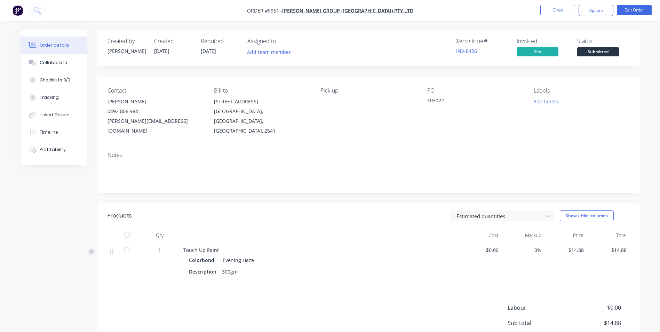
click at [23, 13] on img "button" at bounding box center [18, 10] width 10 height 10
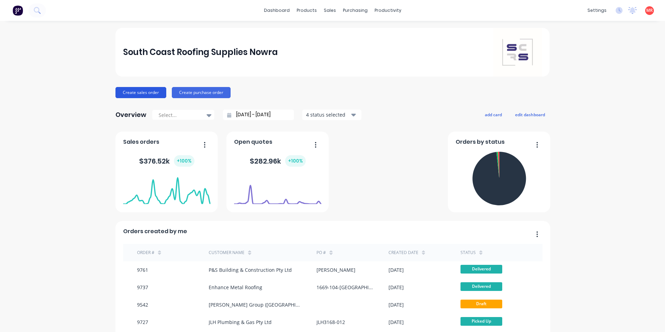
click at [129, 96] on button "Create sales order" at bounding box center [140, 92] width 51 height 11
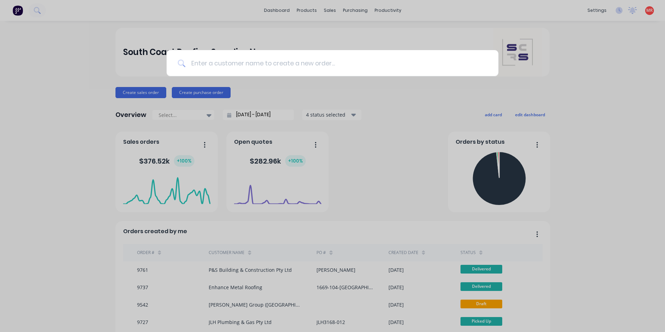
click at [201, 62] on input at bounding box center [336, 63] width 302 height 26
click at [212, 65] on input at bounding box center [336, 63] width 302 height 26
drag, startPoint x: 331, startPoint y: 10, endPoint x: 325, endPoint y: 21, distance: 12.3
click at [331, 10] on div at bounding box center [332, 166] width 665 height 332
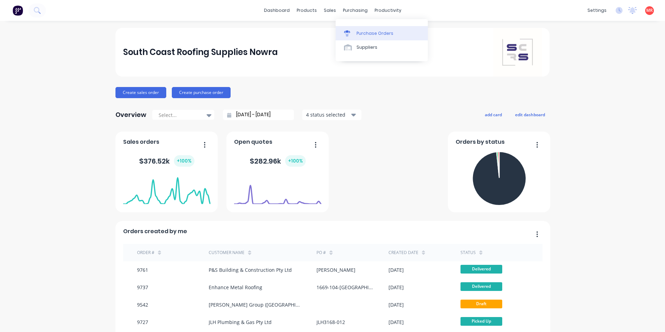
click at [356, 32] on div "Purchase Orders" at bounding box center [374, 33] width 37 height 6
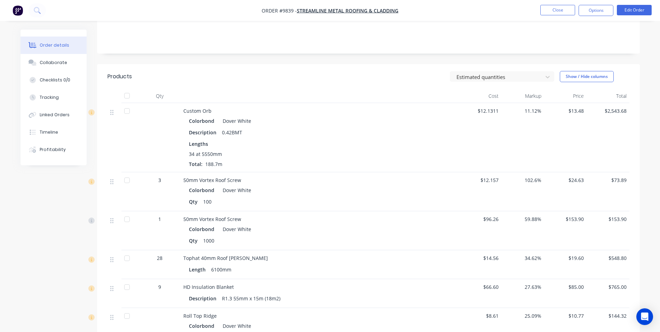
scroll to position [139, 0]
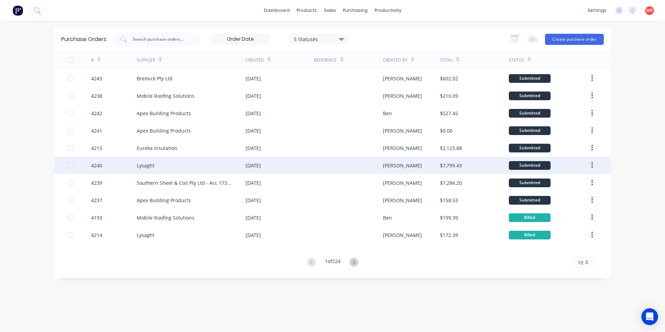
click at [290, 162] on div "[DATE]" at bounding box center [280, 164] width 69 height 17
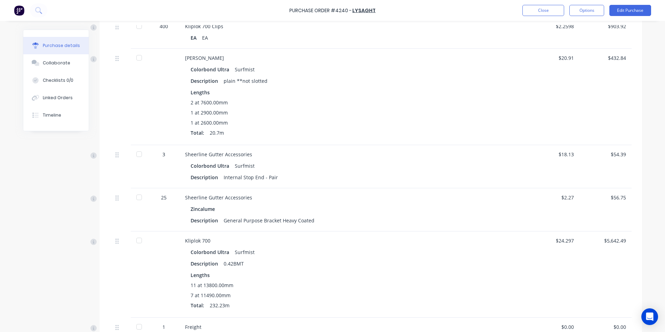
scroll to position [167, 0]
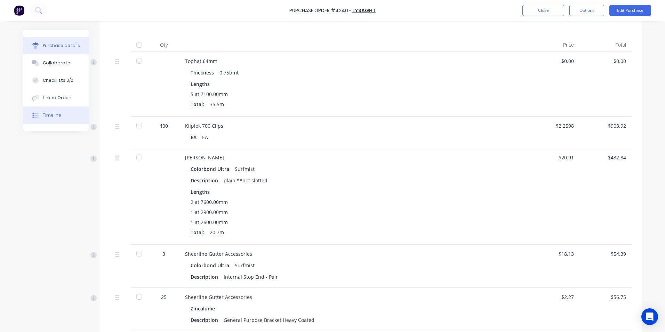
click at [58, 108] on button "Timeline" at bounding box center [55, 114] width 65 height 17
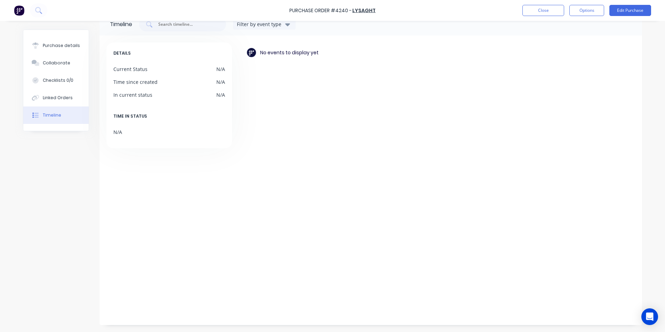
scroll to position [17, 0]
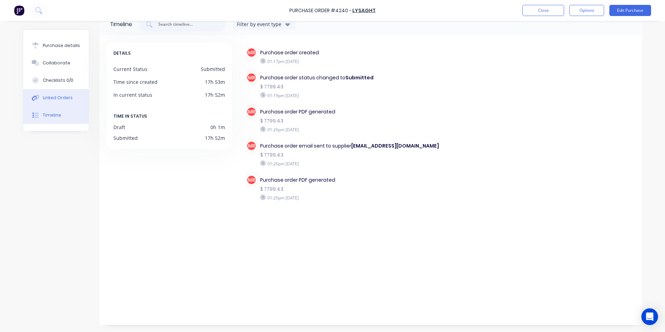
click at [80, 97] on button "Linked Orders" at bounding box center [55, 97] width 65 height 17
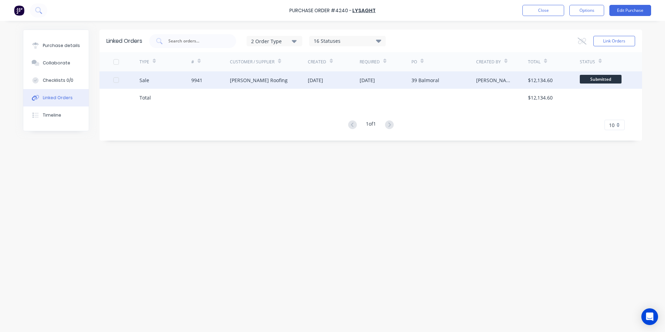
click at [483, 80] on div "[PERSON_NAME]" at bounding box center [495, 80] width 38 height 7
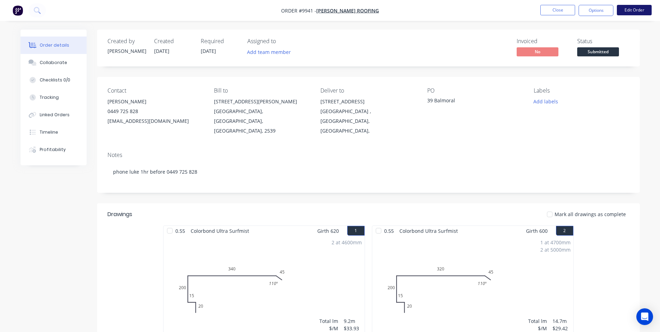
click at [638, 14] on button "Edit Order" at bounding box center [634, 10] width 35 height 10
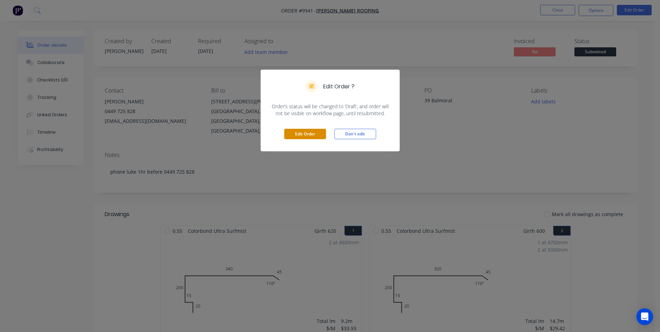
click at [315, 136] on button "Edit Order" at bounding box center [305, 134] width 42 height 10
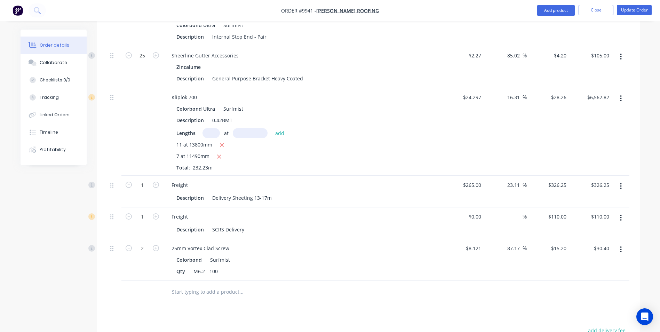
scroll to position [765, 0]
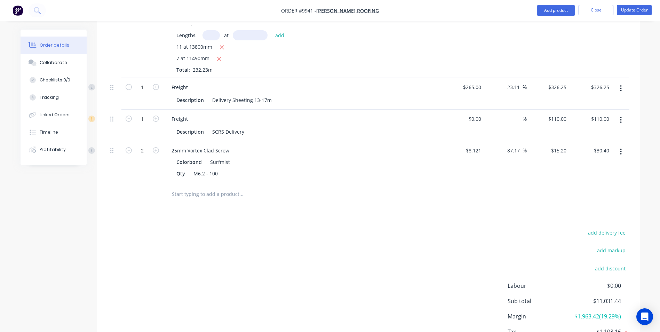
click at [204, 183] on div at bounding box center [288, 194] width 250 height 23
click at [204, 187] on input "text" at bounding box center [240, 194] width 139 height 14
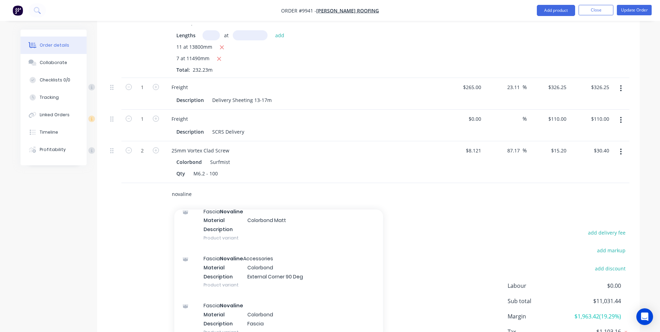
scroll to position [278, 0]
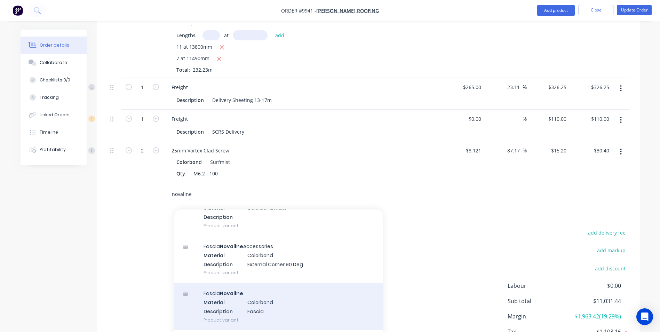
type input "novaline"
click at [231, 283] on div "Fascia Novaline Material Colorbond Description Fascia Product variant" at bounding box center [278, 306] width 209 height 47
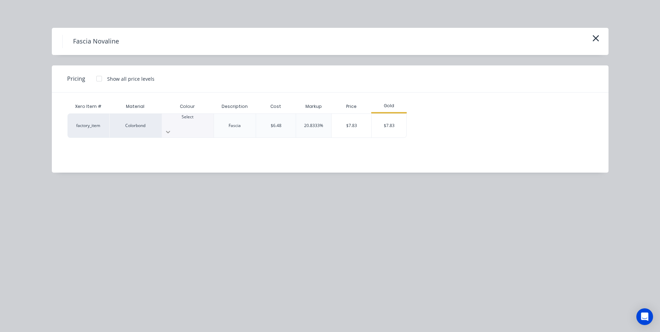
click at [211, 126] on div at bounding box center [188, 131] width 52 height 11
click at [397, 127] on div "$7.83" at bounding box center [388, 126] width 35 height 24
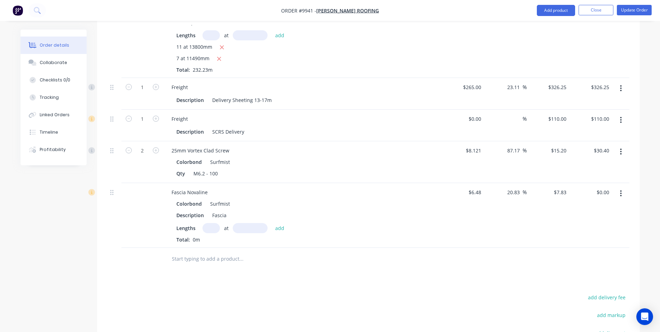
click at [216, 223] on input "text" at bounding box center [210, 228] width 17 height 10
type input "1"
type input "3400"
click at [272, 223] on button "add" at bounding box center [280, 227] width 16 height 9
type input "$26.62"
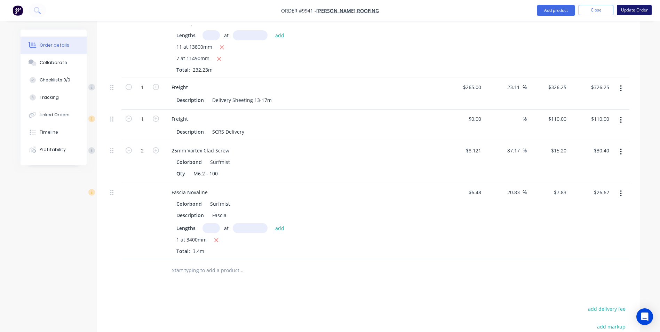
click at [625, 9] on button "Update Order" at bounding box center [634, 10] width 35 height 10
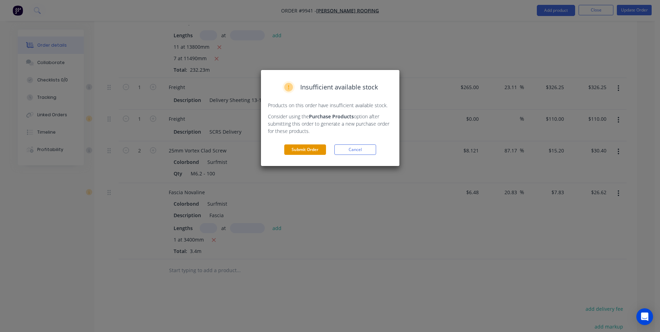
click at [320, 144] on button "Submit Order" at bounding box center [305, 149] width 42 height 10
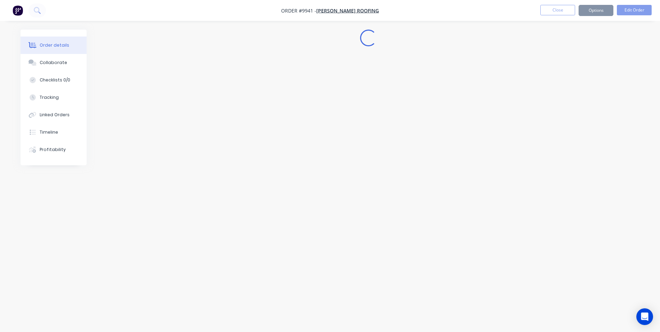
scroll to position [0, 0]
click at [319, 146] on div "Loading..." at bounding box center [332, 153] width 619 height 246
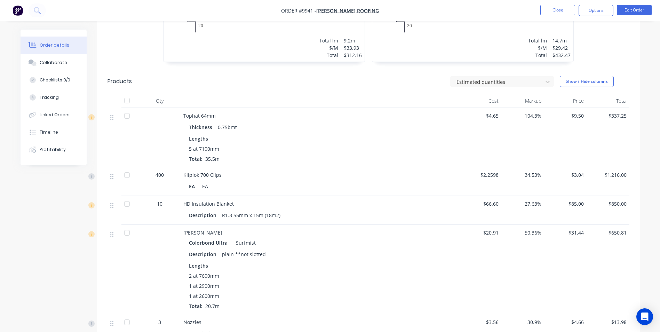
scroll to position [278, 0]
click at [628, 11] on button "Edit Order" at bounding box center [634, 10] width 35 height 10
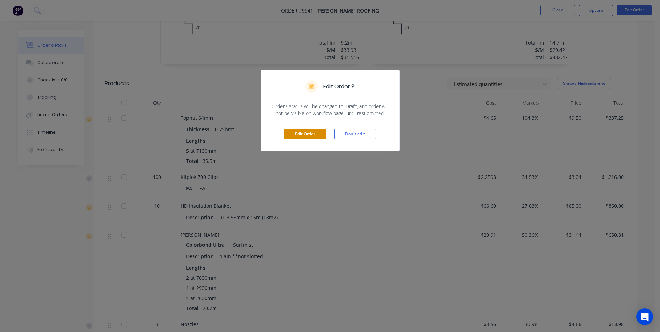
click at [297, 136] on button "Edit Order" at bounding box center [305, 134] width 42 height 10
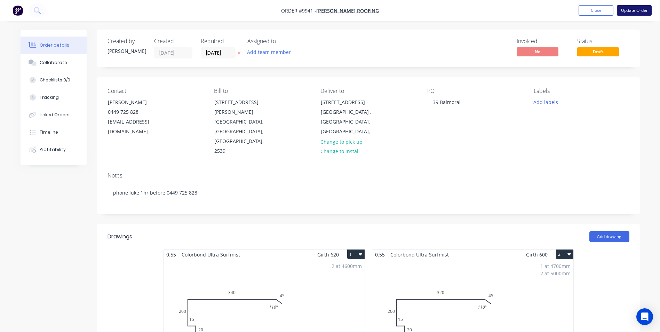
click at [638, 8] on button "Update Order" at bounding box center [634, 10] width 35 height 10
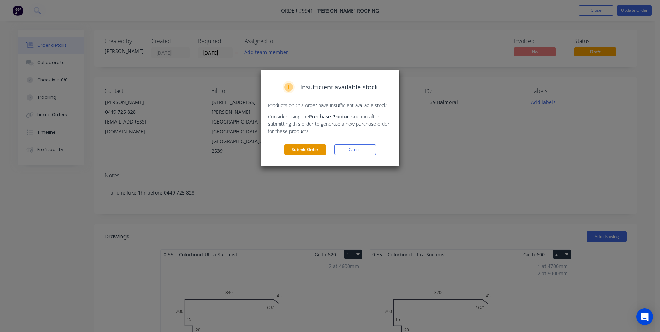
click at [308, 153] on button "Submit Order" at bounding box center [305, 149] width 42 height 10
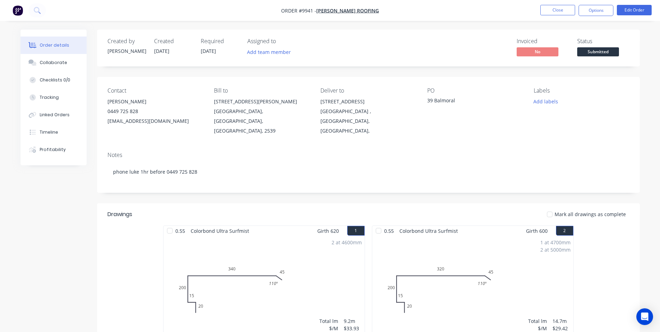
click at [583, 16] on nav "Order #9941 - Luke Austin Roofing Close Options Edit Order" at bounding box center [330, 10] width 660 height 21
click at [584, 13] on button "Options" at bounding box center [595, 10] width 35 height 11
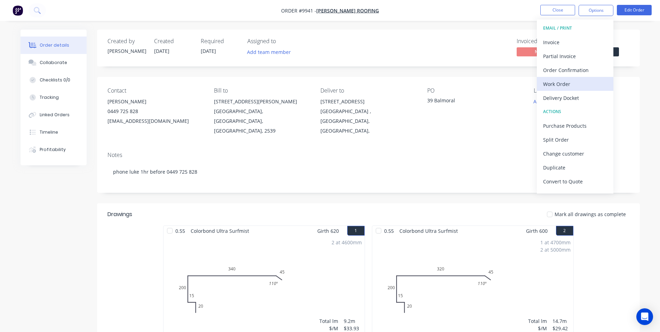
click at [563, 86] on div "Work Order" at bounding box center [575, 84] width 64 height 10
click at [561, 80] on div "Custom" at bounding box center [575, 84] width 64 height 10
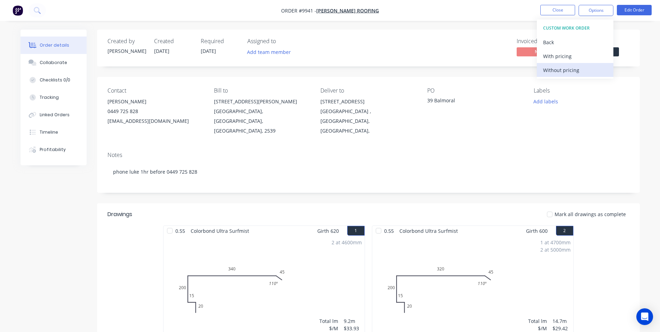
click at [559, 71] on div "Without pricing" at bounding box center [575, 70] width 64 height 10
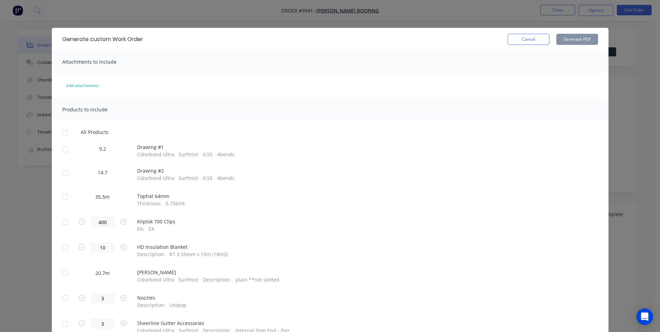
click at [63, 148] on div at bounding box center [65, 150] width 14 height 14
click at [64, 174] on div at bounding box center [65, 173] width 14 height 14
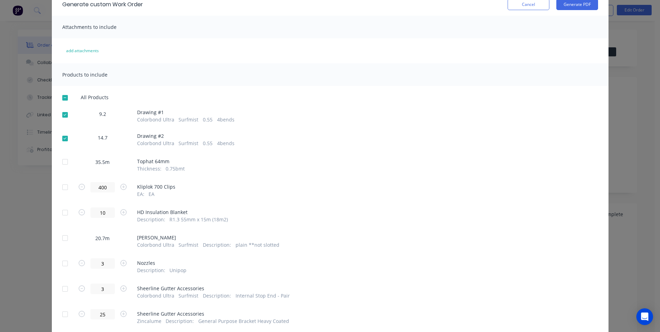
scroll to position [104, 0]
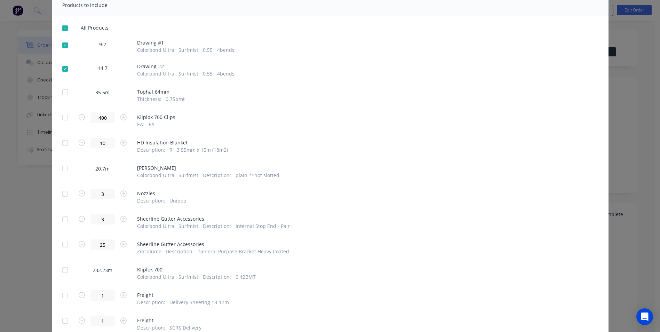
click at [62, 143] on div at bounding box center [65, 143] width 14 height 14
click at [64, 194] on div at bounding box center [65, 194] width 14 height 14
click at [62, 223] on div at bounding box center [65, 219] width 14 height 14
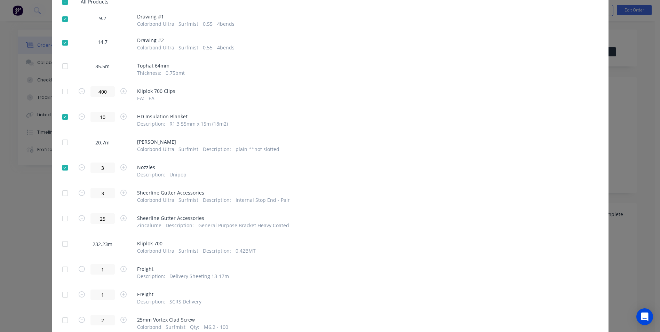
scroll to position [174, 0]
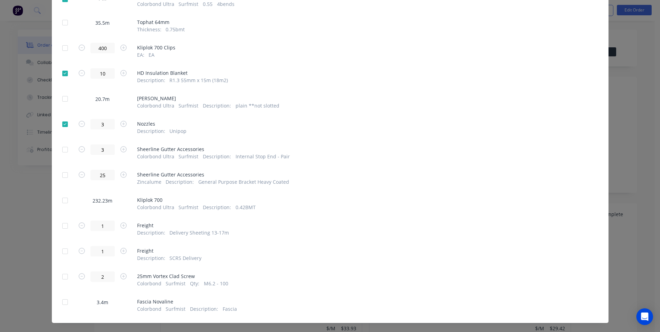
click at [63, 249] on div at bounding box center [65, 251] width 14 height 14
click at [64, 274] on div at bounding box center [65, 277] width 14 height 14
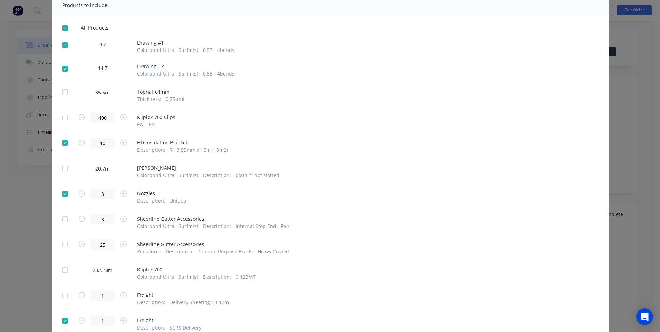
scroll to position [0, 0]
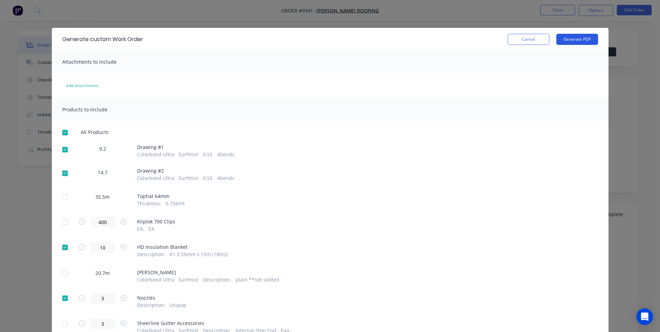
click at [567, 40] on button "Generate PDF" at bounding box center [577, 39] width 42 height 11
click at [521, 38] on button "Cancel" at bounding box center [528, 39] width 42 height 11
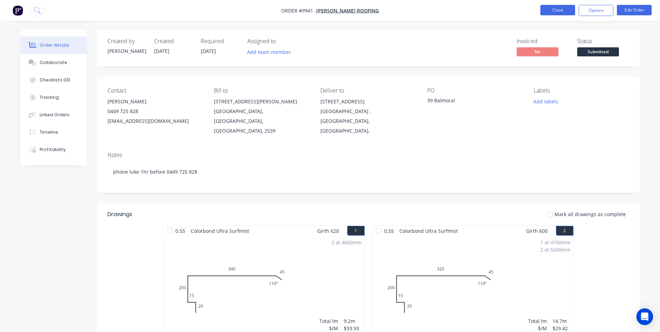
click at [554, 10] on button "Close" at bounding box center [557, 10] width 35 height 10
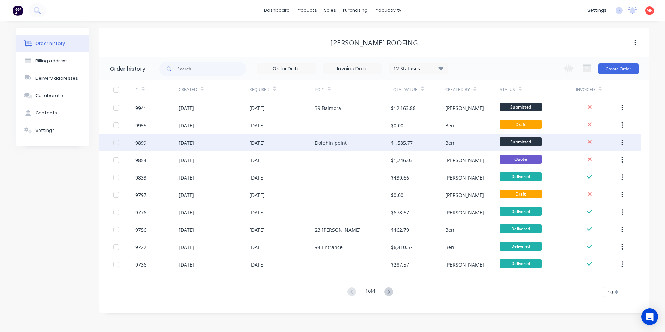
click at [322, 142] on div "Dolphin point" at bounding box center [331, 142] width 32 height 7
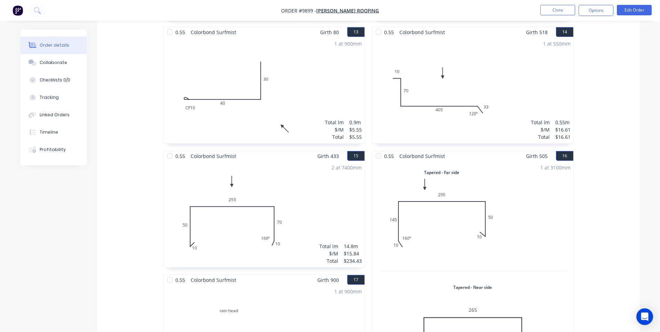
scroll to position [1043, 0]
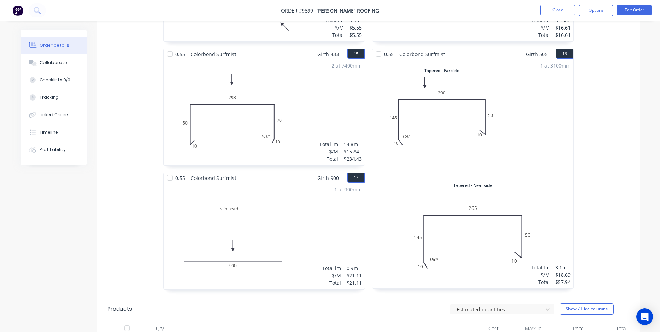
click at [18, 10] on img "button" at bounding box center [18, 10] width 10 height 10
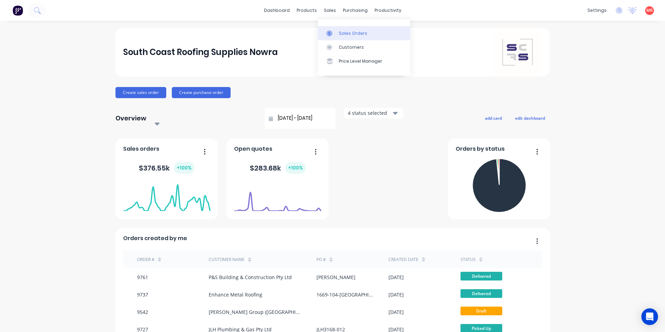
click at [327, 29] on link "Sales Orders" at bounding box center [364, 33] width 92 height 14
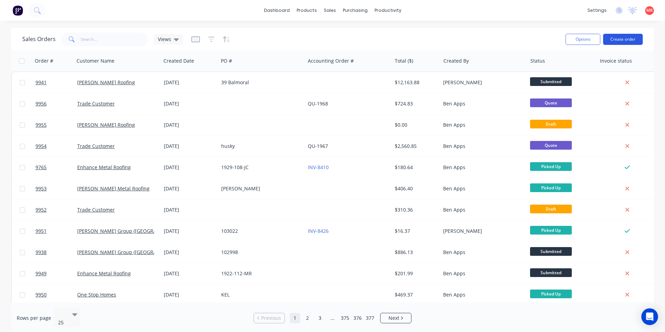
click at [625, 40] on button "Create order" at bounding box center [623, 39] width 40 height 11
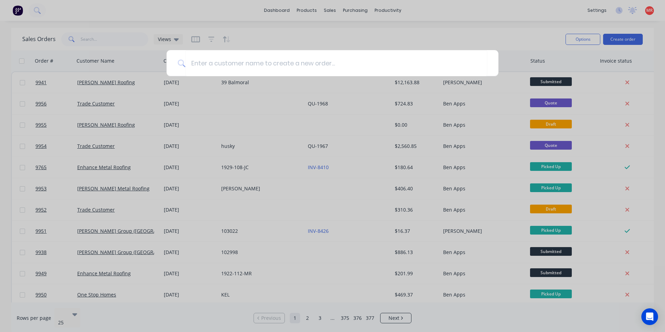
type input "a"
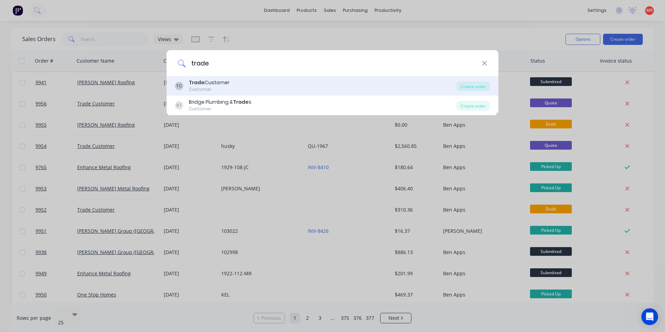
type input "trade"
click at [225, 85] on div "Trade Customer" at bounding box center [209, 82] width 41 height 7
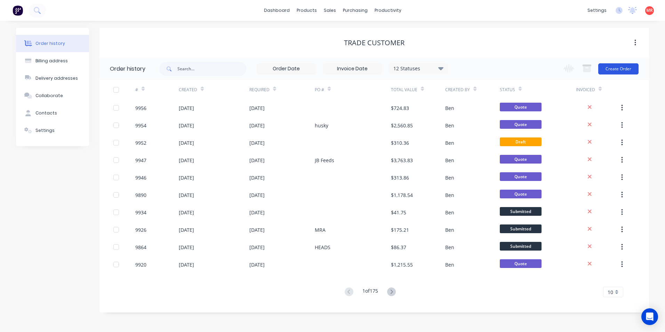
click at [622, 68] on button "Create Order" at bounding box center [618, 68] width 40 height 11
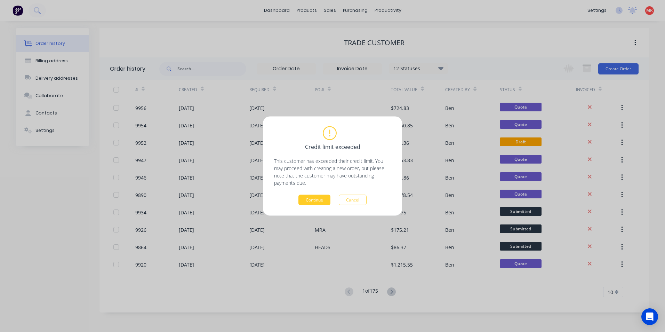
click at [326, 198] on button "Continue" at bounding box center [314, 200] width 32 height 10
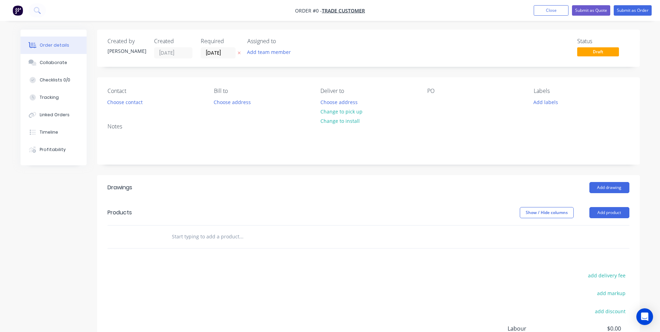
click at [214, 241] on input "text" at bounding box center [240, 237] width 139 height 14
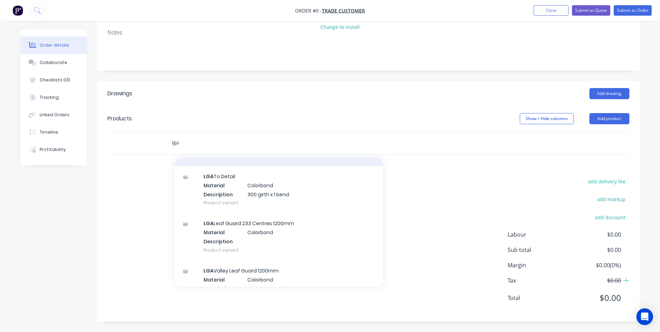
scroll to position [243, 0]
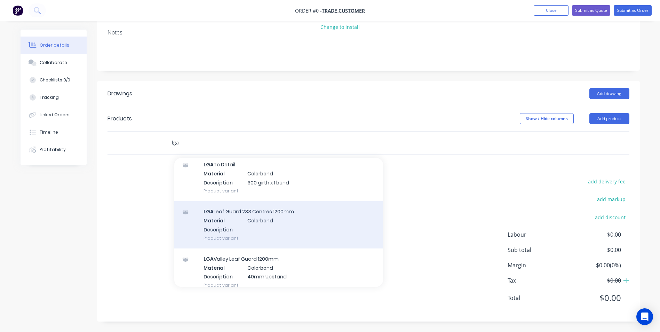
type input "lga"
click at [232, 218] on div "LGA Leaf Guard 233 Centres 1200mm Material Colorbond Description Product variant" at bounding box center [278, 224] width 209 height 47
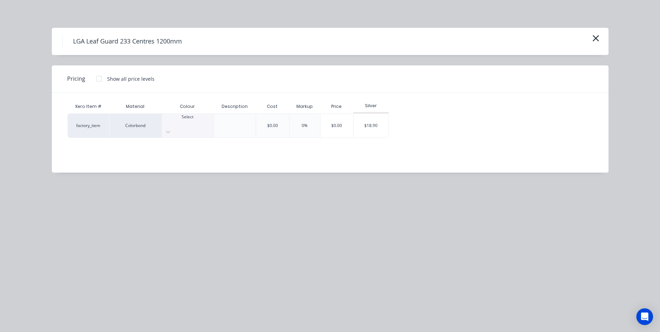
click at [192, 127] on div "Select" at bounding box center [188, 126] width 52 height 24
click at [98, 80] on div at bounding box center [99, 79] width 14 height 14
click at [410, 124] on div "$18.20" at bounding box center [408, 126] width 35 height 24
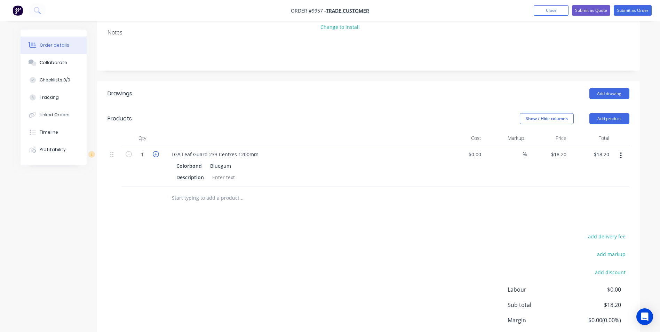
click at [158, 153] on icon "button" at bounding box center [156, 154] width 6 height 6
type input "2"
type input "$36.40"
click at [158, 153] on icon "button" at bounding box center [156, 154] width 6 height 6
type input "3"
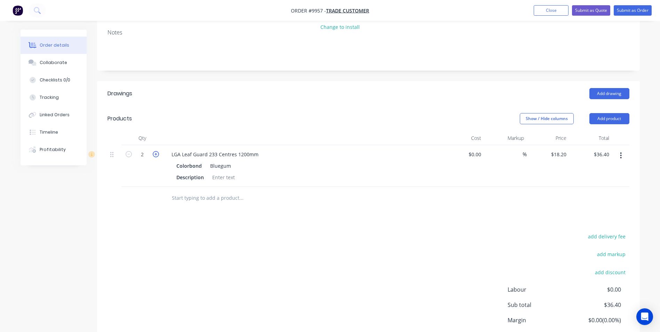
type input "$54.60"
click at [158, 153] on icon "button" at bounding box center [156, 154] width 6 height 6
type input "4"
type input "$72.80"
click at [158, 153] on icon "button" at bounding box center [156, 154] width 6 height 6
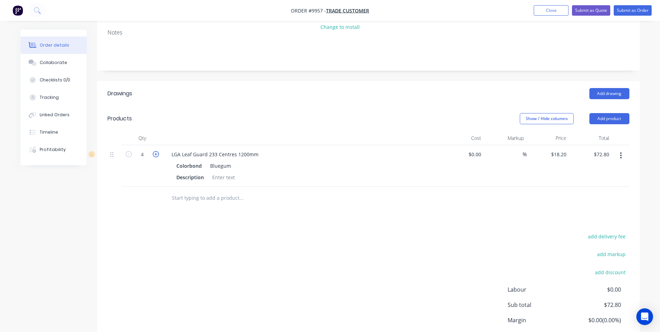
type input "5"
type input "$91.00"
click at [158, 153] on icon "button" at bounding box center [156, 154] width 6 height 6
type input "6"
type input "$109.20"
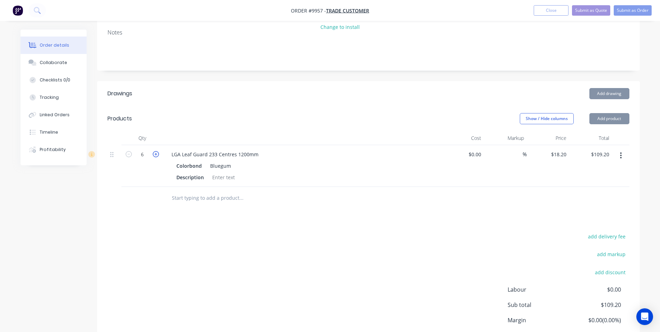
click at [158, 153] on icon "button" at bounding box center [156, 154] width 6 height 6
type input "7"
type input "$127.40"
click at [158, 153] on icon "button" at bounding box center [156, 154] width 6 height 6
type input "8"
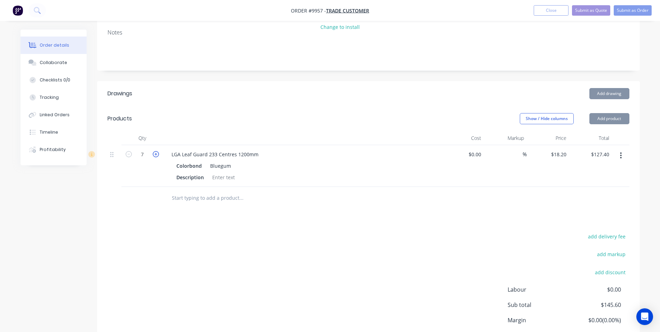
type input "$145.60"
click at [158, 153] on icon "button" at bounding box center [156, 154] width 6 height 6
type input "9"
type input "$163.80"
click at [158, 153] on icon "button" at bounding box center [156, 154] width 6 height 6
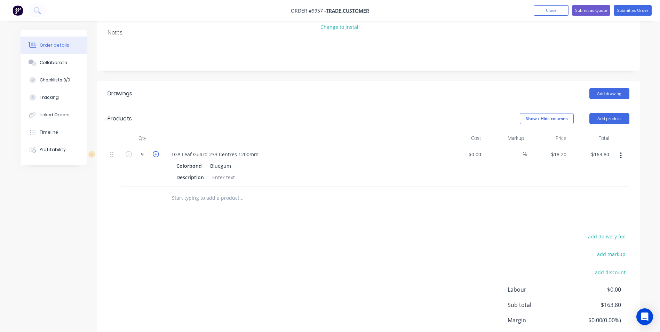
type input "10"
type input "$182.00"
click at [217, 198] on input "text" at bounding box center [240, 198] width 139 height 14
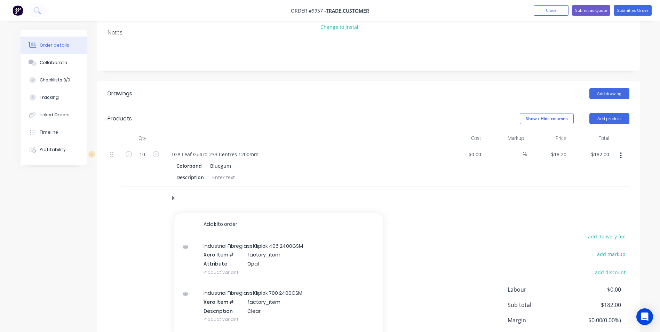
type input "k"
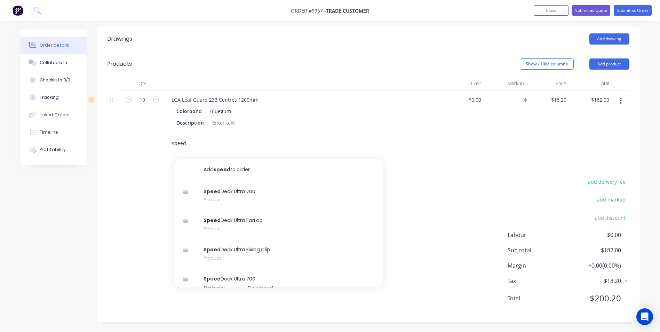
scroll to position [149, 0]
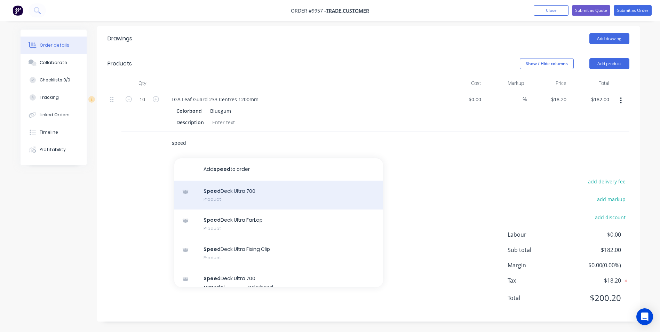
type input "speed"
click at [268, 201] on div "Speed Deck Ultra 700 Product" at bounding box center [278, 194] width 209 height 29
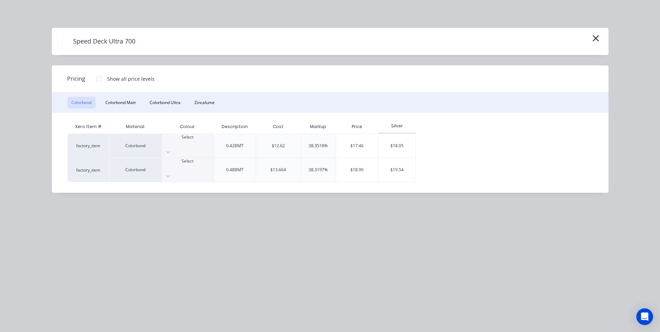
click at [198, 140] on div at bounding box center [188, 143] width 52 height 6
click at [101, 79] on div at bounding box center [99, 79] width 14 height 14
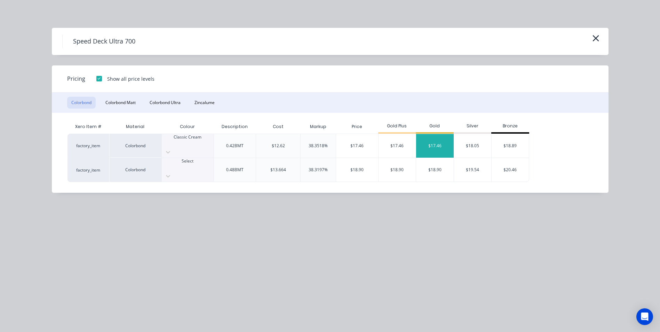
click at [427, 138] on div "$17.46" at bounding box center [435, 146] width 38 height 24
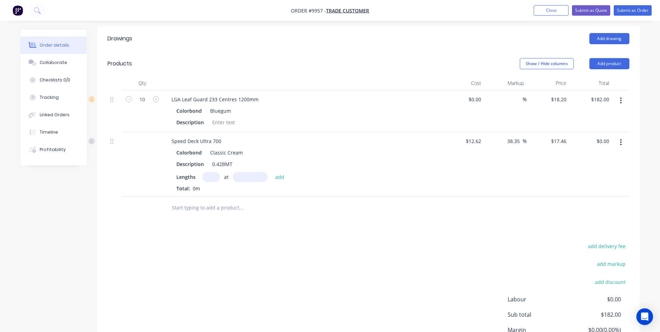
click at [215, 175] on input "text" at bounding box center [210, 177] width 17 height 10
type input "7"
type input "1"
type input "75700"
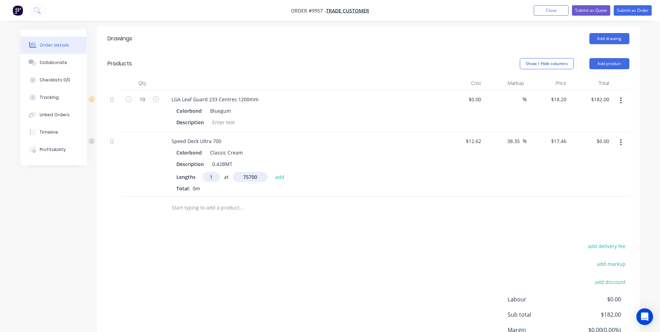
click at [272, 172] on button "add" at bounding box center [280, 176] width 16 height 9
type input "$1,321.72"
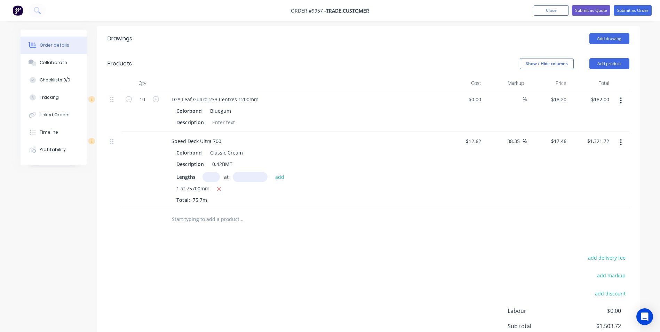
click at [201, 220] on input "text" at bounding box center [240, 219] width 139 height 14
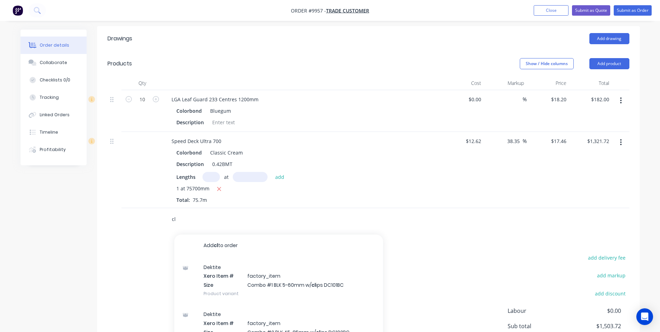
type input "c"
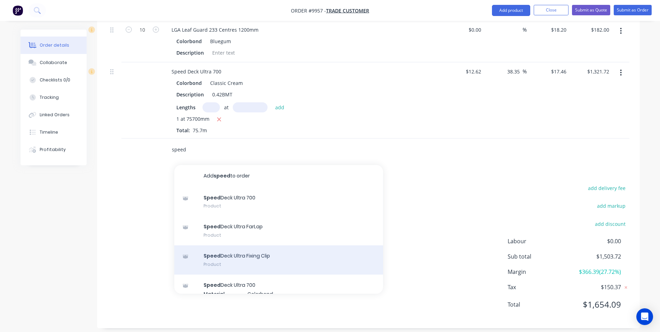
type input "speed"
click at [282, 255] on div "Speed Deck Ultra Fixing Clip Product" at bounding box center [278, 259] width 209 height 29
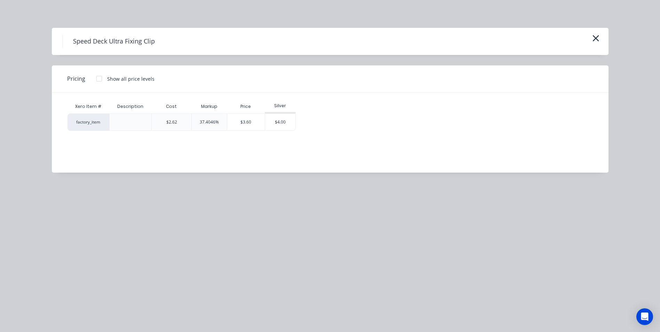
click at [98, 77] on div at bounding box center [99, 79] width 14 height 14
click at [328, 122] on div "$3.60" at bounding box center [319, 122] width 33 height 17
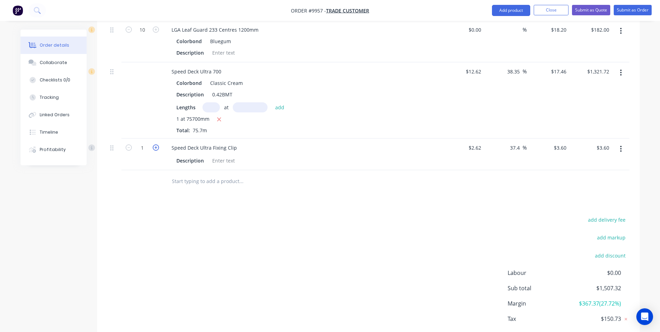
click at [155, 149] on icon "button" at bounding box center [156, 147] width 6 height 6
type input "2"
type input "$7.20"
click at [144, 146] on input "2" at bounding box center [142, 148] width 18 height 10
type input "100"
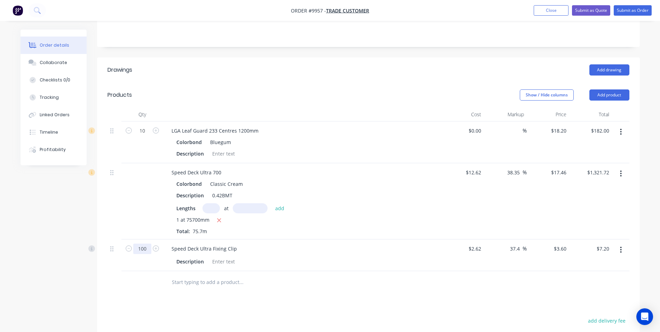
scroll to position [152, 0]
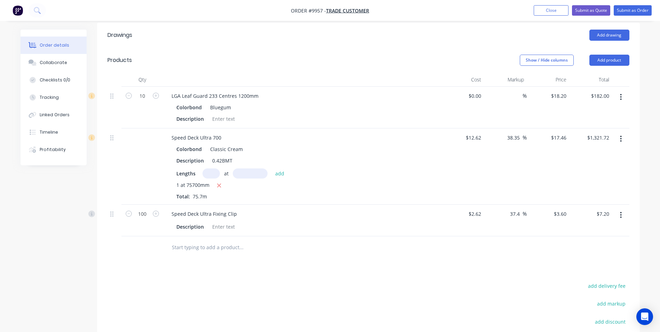
type input "$360.00"
click at [194, 244] on input "text" at bounding box center [240, 247] width 139 height 14
click at [134, 272] on div "Drawings Add drawing Products Show / Hide columns Add product Qty Cost Markup P…" at bounding box center [368, 224] width 543 height 403
click at [179, 250] on input "text" at bounding box center [240, 247] width 139 height 14
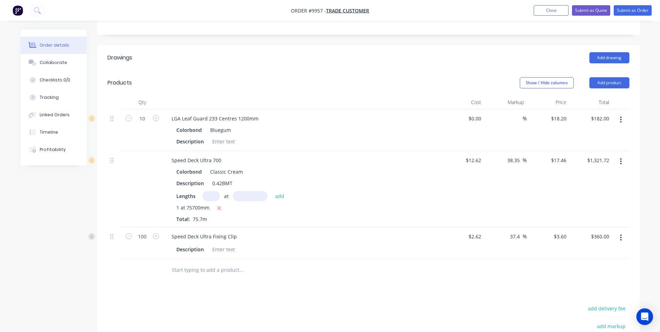
scroll to position [118, 0]
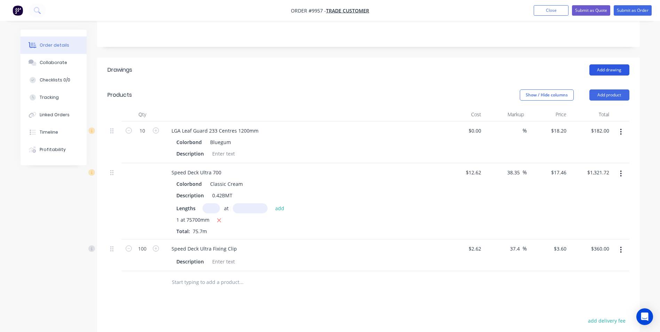
click at [595, 70] on button "Add drawing" at bounding box center [609, 69] width 40 height 11
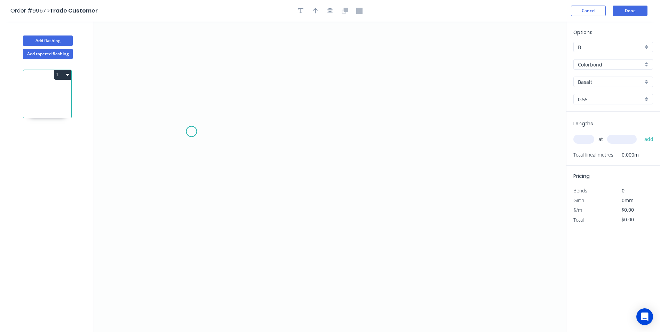
click at [191, 131] on icon "0" at bounding box center [330, 177] width 472 height 310
click at [187, 230] on icon "0" at bounding box center [330, 177] width 472 height 310
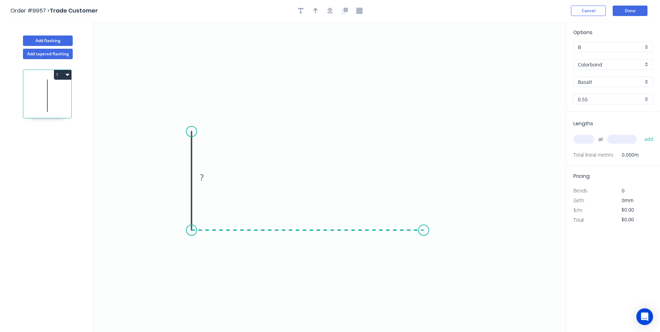
click at [424, 222] on icon "0 ?" at bounding box center [330, 177] width 472 height 310
click at [441, 235] on icon "0 ? ?" at bounding box center [330, 177] width 472 height 310
click at [441, 235] on circle at bounding box center [441, 235] width 10 height 10
click at [186, 177] on rect at bounding box center [181, 178] width 14 height 10
click at [588, 132] on div "at add" at bounding box center [613, 139] width 81 height 19
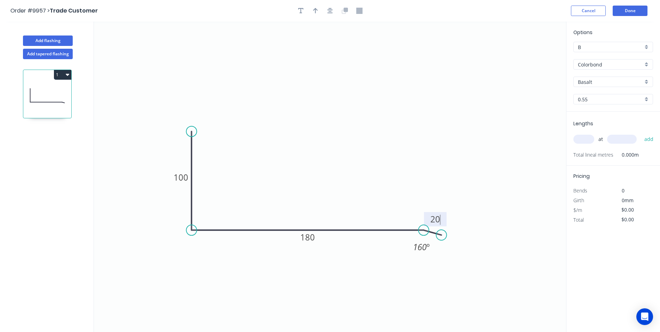
type input "$12.24"
click at [584, 135] on input "text" at bounding box center [583, 139] width 21 height 9
type input "2"
type input "1"
type input "2000"
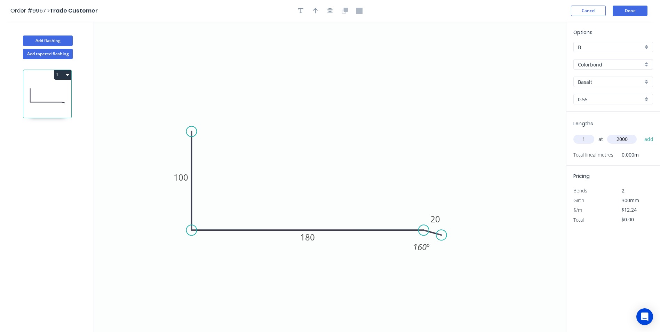
click at [641, 133] on button "add" at bounding box center [649, 139] width 16 height 12
type input "$24.48"
type input "1"
type input "8"
type input "18000"
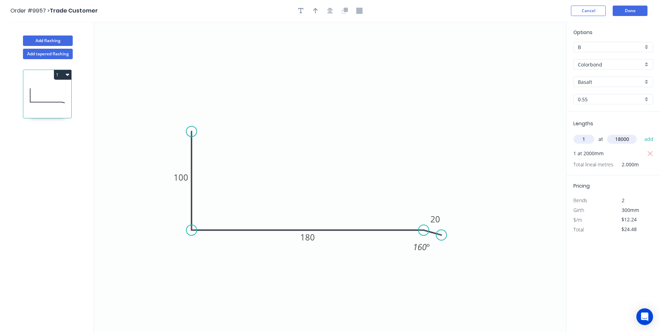
click at [641, 133] on button "add" at bounding box center [649, 139] width 16 height 12
type input "$244.80"
click at [38, 42] on button "Add flashing" at bounding box center [48, 40] width 50 height 10
type input "$0.00"
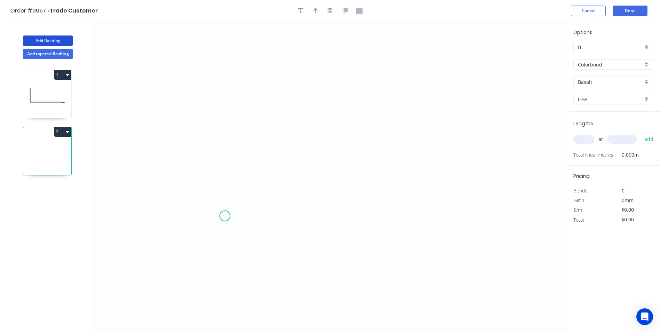
click at [229, 228] on icon "0" at bounding box center [330, 177] width 472 height 310
click at [216, 241] on icon "0" at bounding box center [330, 177] width 472 height 310
click at [222, 105] on icon "0 ?" at bounding box center [330, 177] width 472 height 310
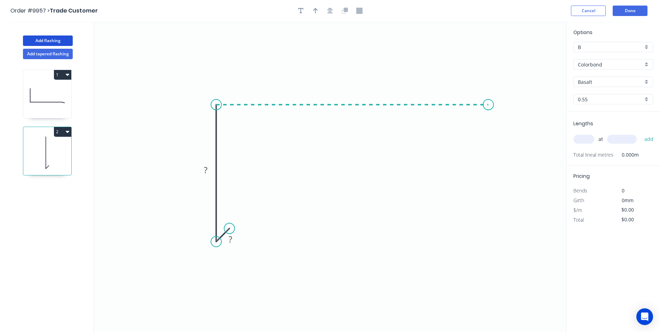
drag, startPoint x: 488, startPoint y: 114, endPoint x: 493, endPoint y: 115, distance: 5.1
click at [489, 114] on icon "0 ? ?" at bounding box center [330, 177] width 472 height 310
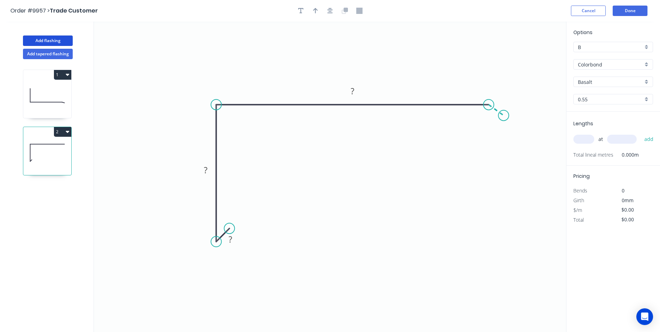
click at [504, 115] on icon "0 ? ? ?" at bounding box center [330, 177] width 472 height 310
click at [232, 241] on rect at bounding box center [230, 240] width 14 height 10
click at [340, 237] on icon "0 10 90 320 40 120 º" at bounding box center [330, 177] width 472 height 310
type input "$19.91"
click at [581, 137] on input "text" at bounding box center [583, 139] width 21 height 9
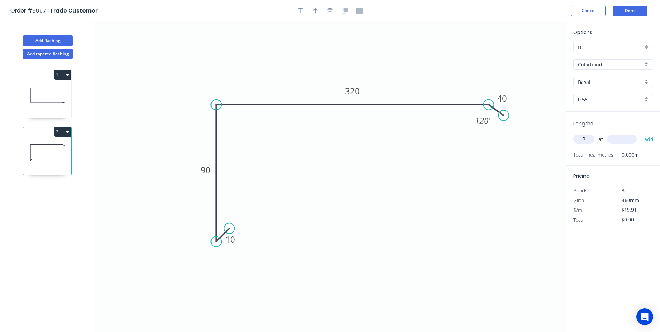
type input "2"
type input "1"
type input "8000"
click at [641, 133] on button "add" at bounding box center [649, 139] width 16 height 12
type input "$318.56"
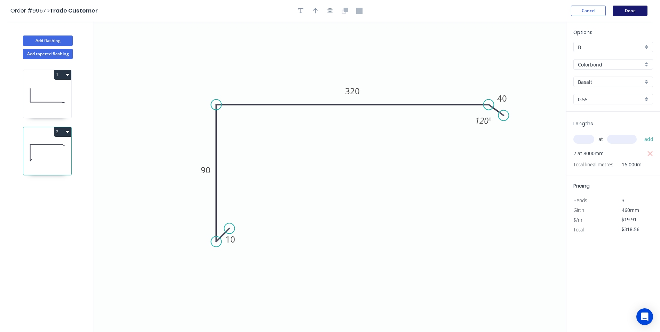
click at [637, 11] on button "Done" at bounding box center [629, 11] width 35 height 10
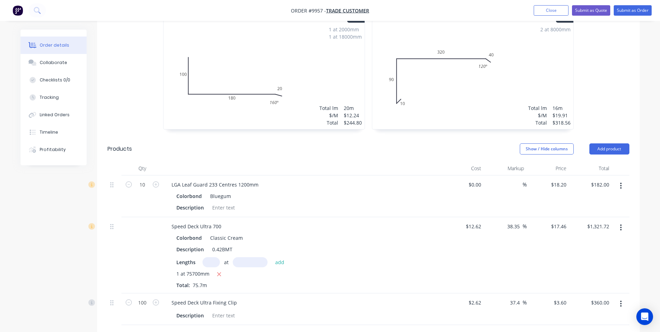
scroll to position [172, 0]
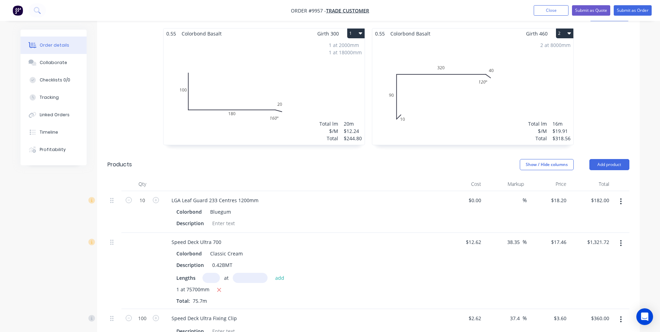
click at [617, 199] on button "button" at bounding box center [620, 201] width 16 height 13
click at [603, 263] on div "Delete" at bounding box center [596, 261] width 54 height 10
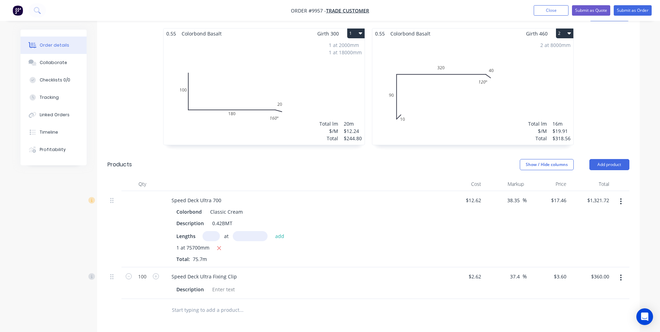
click at [621, 198] on icon "button" at bounding box center [620, 201] width 1 height 6
click at [603, 257] on div "Delete" at bounding box center [596, 261] width 54 height 10
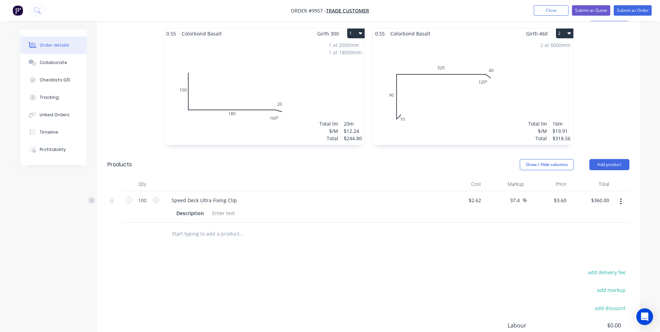
click at [619, 204] on button "button" at bounding box center [620, 201] width 16 height 13
click at [600, 256] on button "Delete" at bounding box center [596, 261] width 66 height 14
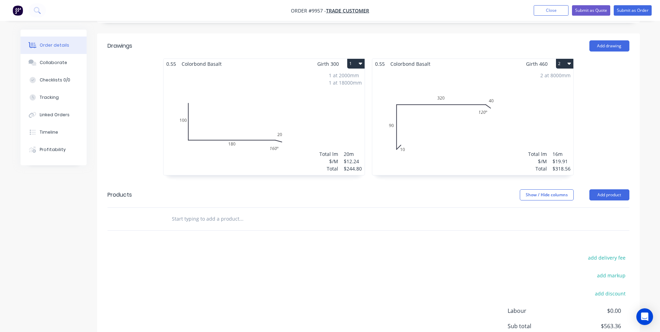
scroll to position [102, 0]
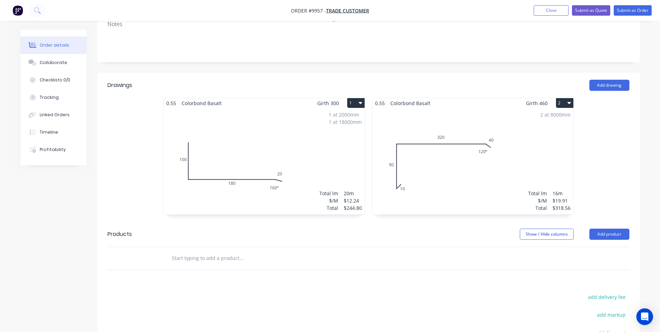
click at [350, 103] on button "1" at bounding box center [355, 103] width 17 height 10
click at [337, 145] on div "Delete" at bounding box center [332, 148] width 54 height 10
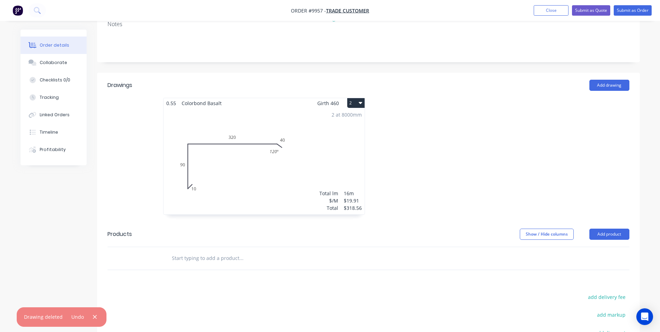
click at [353, 102] on button "2" at bounding box center [355, 103] width 17 height 10
click at [344, 145] on div "Delete" at bounding box center [332, 148] width 54 height 10
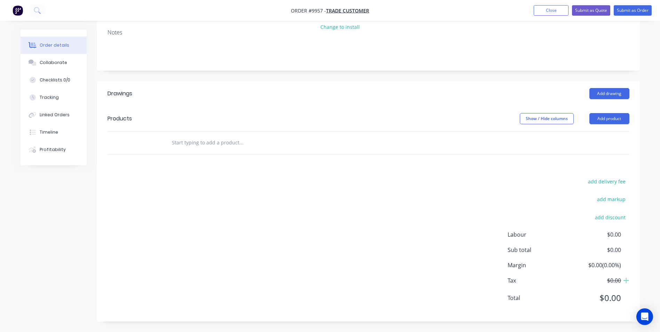
click at [185, 139] on input "text" at bounding box center [240, 143] width 139 height 14
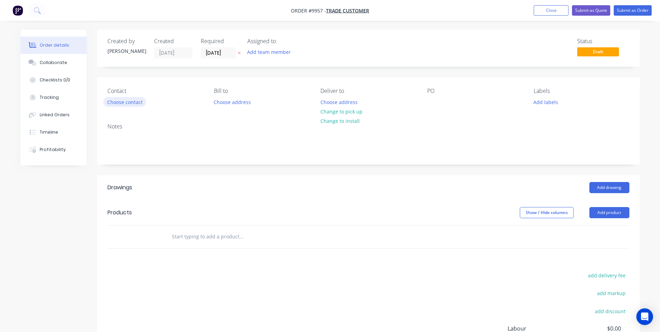
click at [142, 102] on button "Choose contact" at bounding box center [124, 101] width 43 height 9
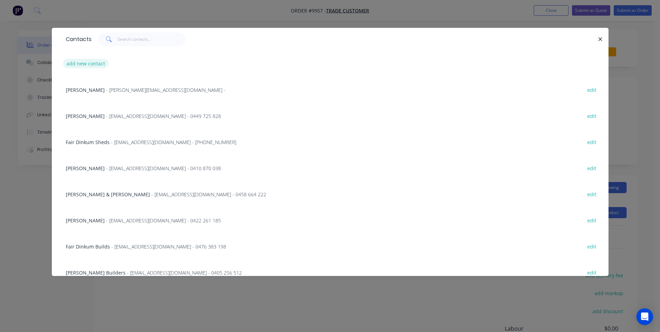
click at [79, 63] on button "add new contact" at bounding box center [86, 63] width 46 height 9
select select "AU"
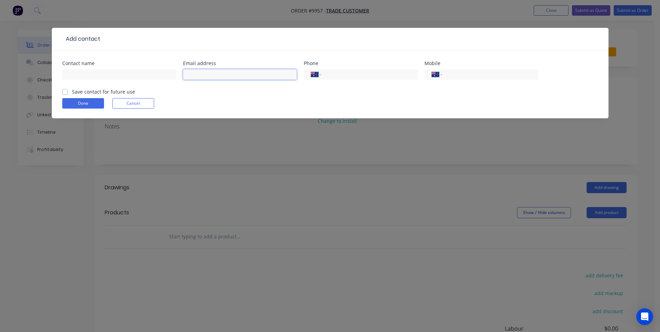
click at [191, 74] on input "text" at bounding box center [240, 74] width 114 height 10
paste input "Sunrizersandybeech@gmail.com"
type input "Sunrizersandybeech@gmail.com"
click at [72, 91] on label "Save contact for future use" at bounding box center [103, 91] width 63 height 7
click at [65, 91] on input "Save contact for future use" at bounding box center [65, 91] width 6 height 7
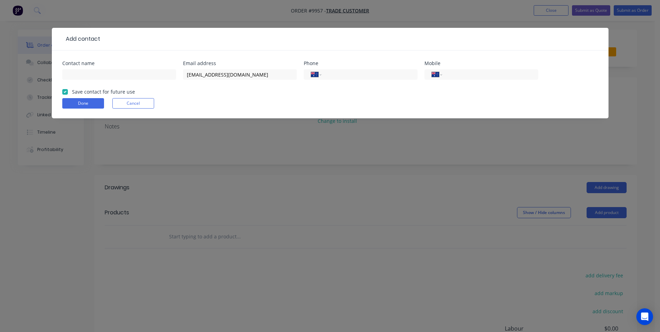
checkbox input "true"
click at [73, 99] on button "Done" at bounding box center [83, 103] width 42 height 10
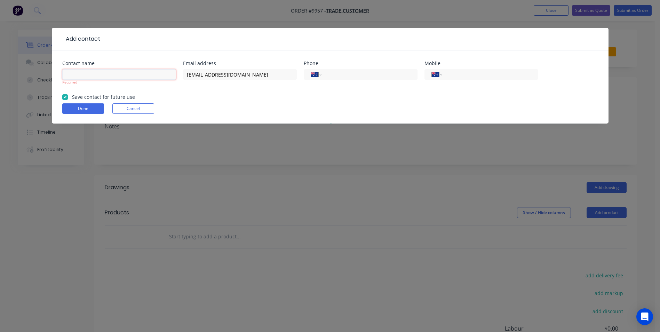
click at [96, 79] on input "text" at bounding box center [119, 74] width 114 height 10
type input "tba"
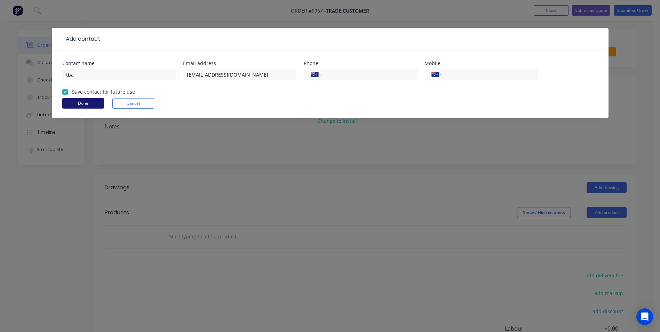
click at [87, 108] on button "Done" at bounding box center [83, 103] width 42 height 10
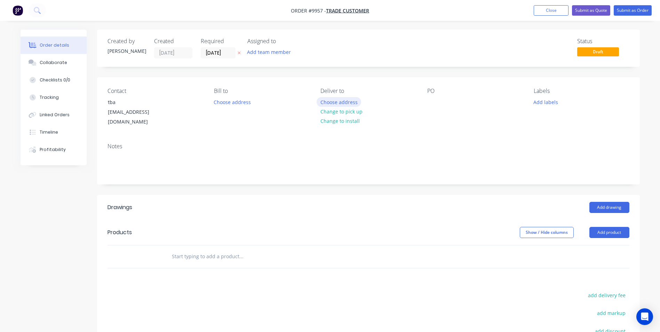
click at [334, 103] on button "Choose address" at bounding box center [338, 101] width 45 height 9
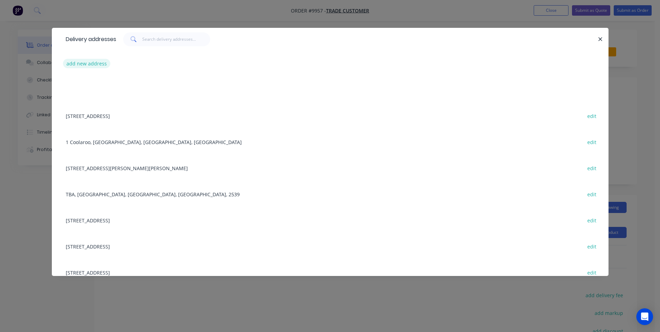
click at [79, 65] on button "add new address" at bounding box center [87, 63] width 48 height 9
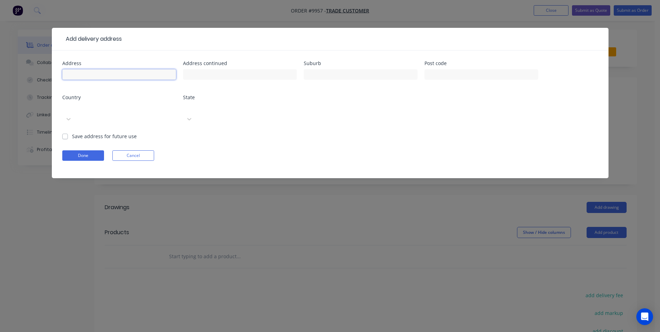
click at [87, 74] on input "text" at bounding box center [119, 74] width 114 height 10
type input "35 Basin View Pde"
type input "Basin View"
click at [109, 104] on div at bounding box center [114, 107] width 100 height 9
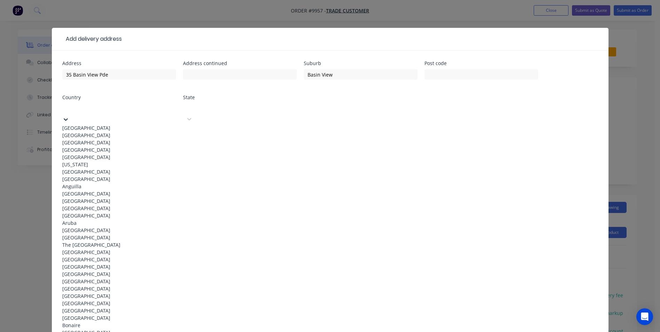
click at [104, 124] on div "Australia" at bounding box center [119, 127] width 114 height 7
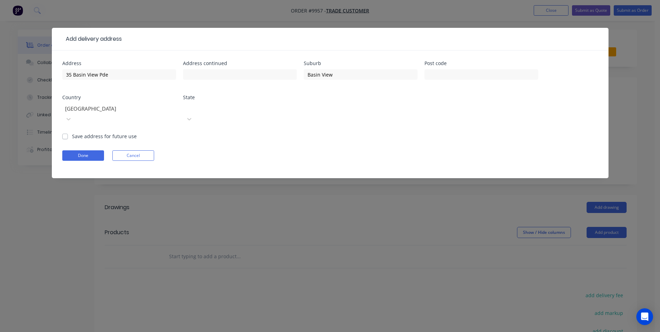
click at [193, 112] on div at bounding box center [235, 107] width 100 height 9
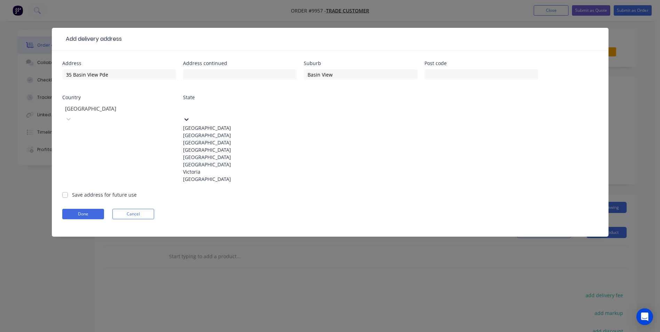
click at [203, 139] on div "New South Wales" at bounding box center [240, 134] width 114 height 7
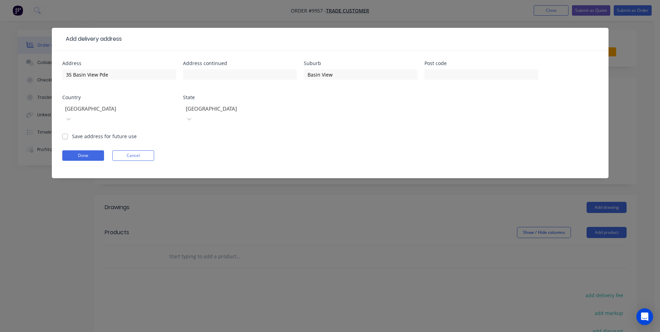
click at [72, 132] on label "Save address for future use" at bounding box center [104, 135] width 65 height 7
click at [64, 132] on input "Save address for future use" at bounding box center [65, 135] width 6 height 7
checkbox input "true"
click at [71, 150] on button "Done" at bounding box center [83, 155] width 42 height 10
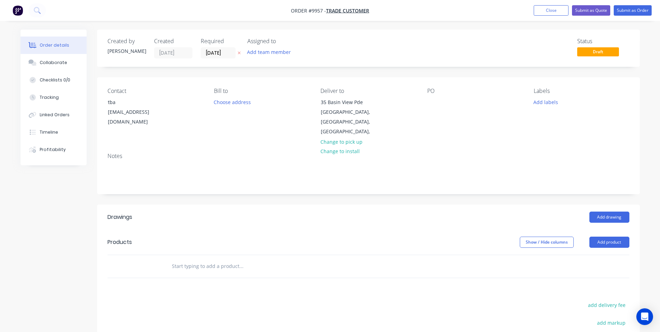
click at [194, 259] on input "text" at bounding box center [240, 266] width 139 height 14
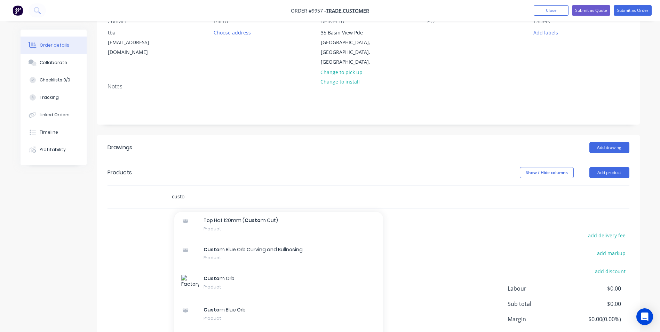
scroll to position [1182, 0]
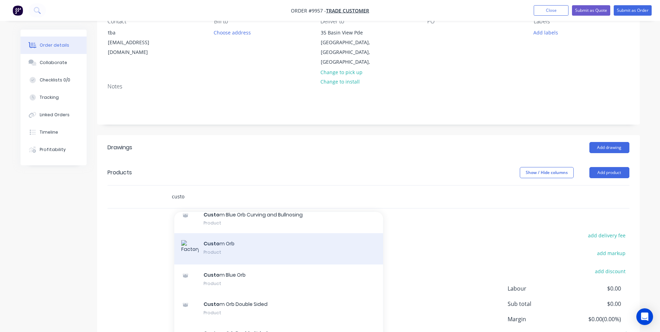
type input "custo"
click at [222, 236] on div "Custo m Orb Product" at bounding box center [278, 248] width 209 height 31
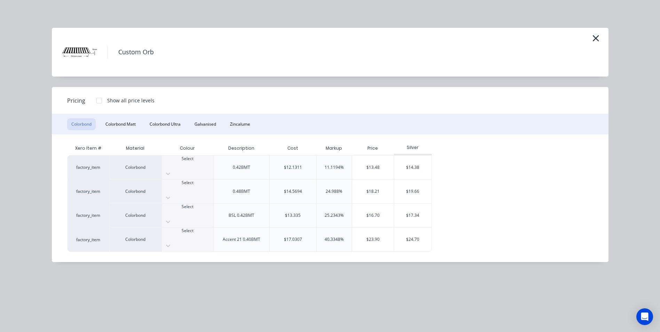
click at [188, 162] on div at bounding box center [188, 165] width 52 height 6
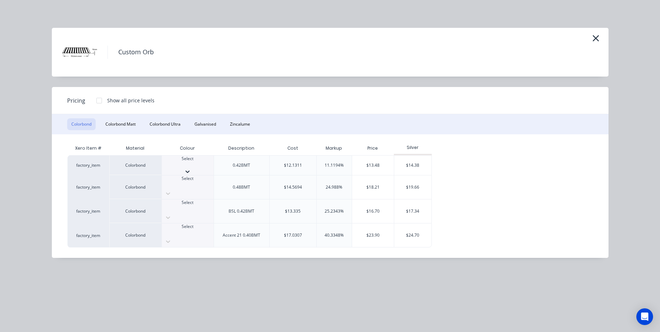
scroll to position [139, 0]
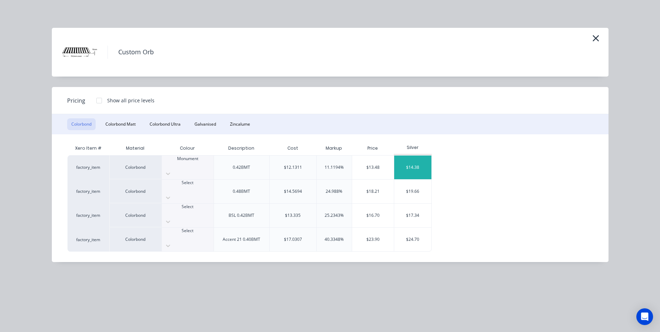
click at [423, 162] on div "$14.38" at bounding box center [412, 167] width 37 height 24
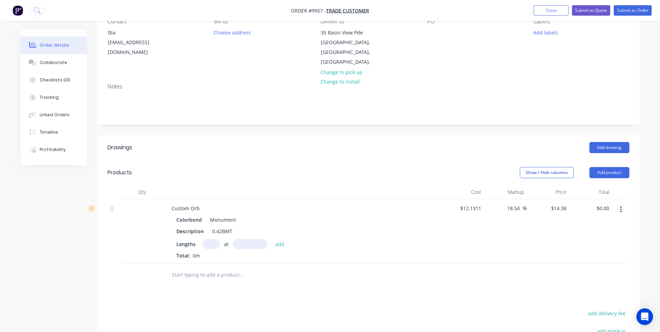
click at [211, 239] on input "text" at bounding box center [210, 244] width 17 height 10
type input "15"
type input "4"
type input "5200"
click at [272, 239] on button "add" at bounding box center [280, 243] width 16 height 9
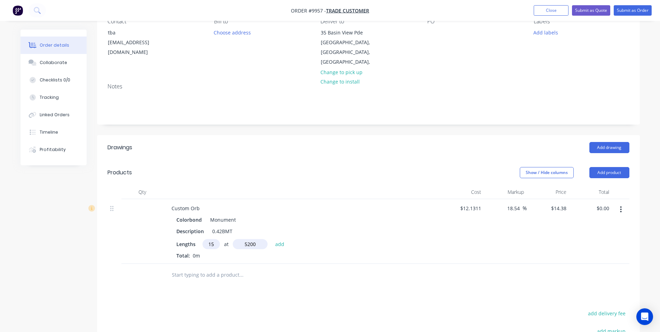
type input "$1,121.64"
click at [203, 279] on input "text" at bounding box center [240, 286] width 139 height 14
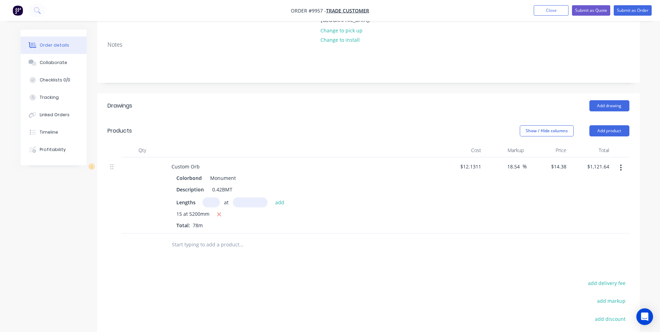
scroll to position [174, 0]
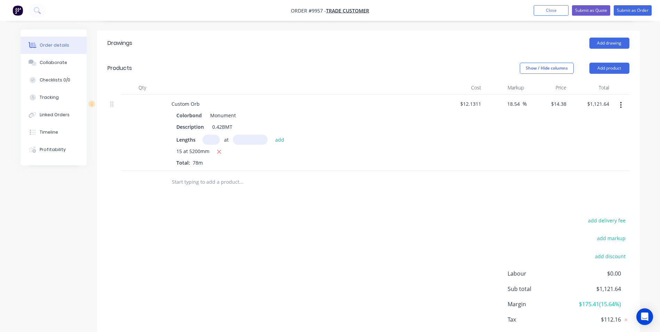
click at [198, 175] on input "text" at bounding box center [240, 182] width 139 height 14
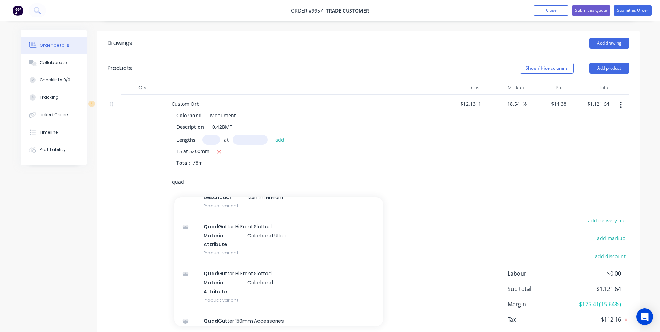
scroll to position [2295, 0]
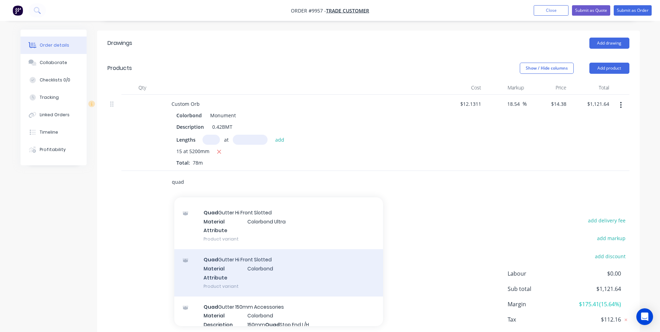
type input "quad"
click at [278, 250] on div "Quad Gutter Hi Front Slotted Material Colorbond Attribute Product variant" at bounding box center [278, 272] width 209 height 47
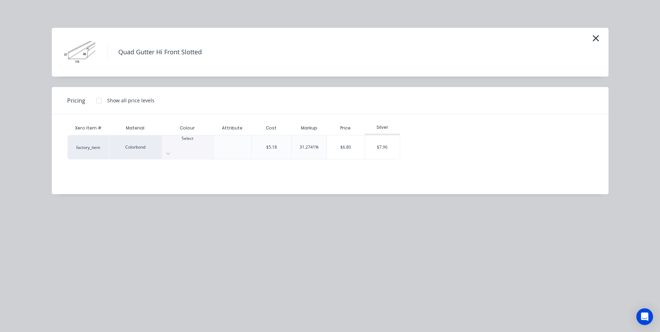
click at [191, 137] on div "Select" at bounding box center [188, 147] width 52 height 24
click at [194, 144] on div at bounding box center [188, 145] width 52 height 6
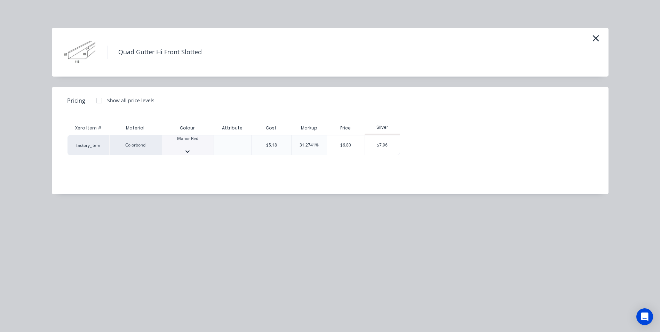
click at [385, 144] on div "$7.96" at bounding box center [382, 147] width 35 height 24
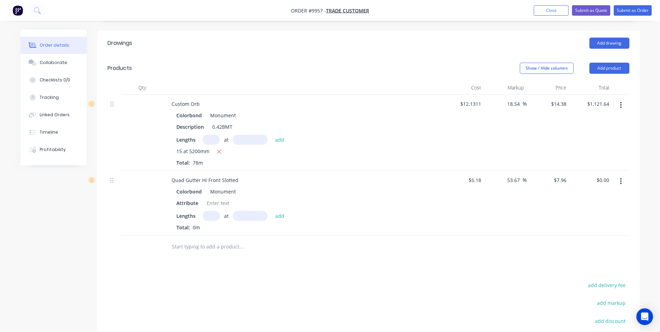
click at [213, 211] on input "text" at bounding box center [210, 216] width 17 height 10
type input "1"
type input "6000"
click at [272, 211] on button "add" at bounding box center [280, 215] width 16 height 9
type input "$47.76"
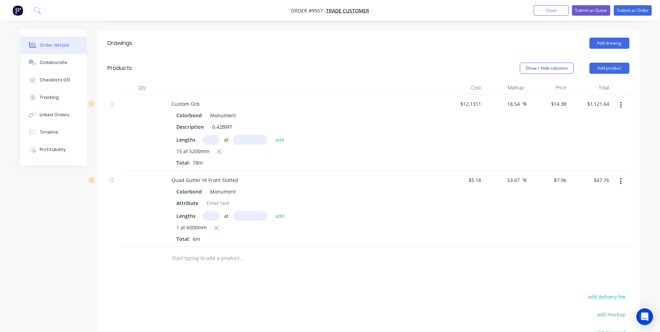
click at [204, 251] on input "text" at bounding box center [240, 258] width 139 height 14
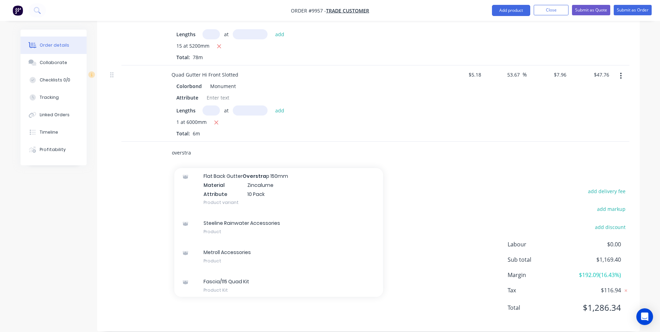
scroll to position [351, 0]
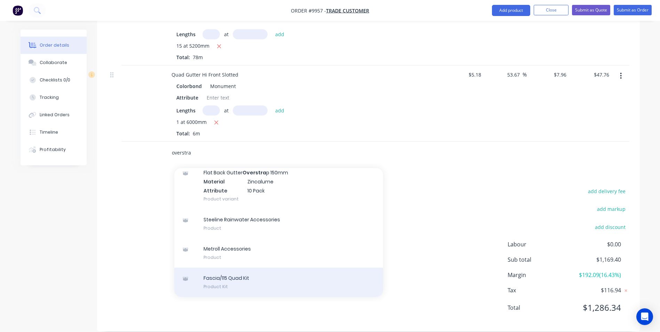
type input "overstra"
click at [266, 273] on div "Fascia/115 Quad Kit Product Kit" at bounding box center [278, 281] width 209 height 29
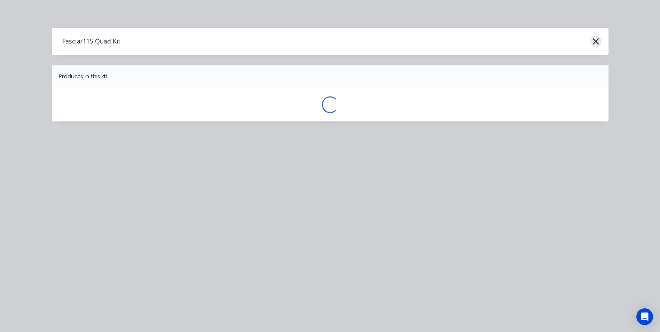
click at [600, 41] on button "button" at bounding box center [595, 41] width 11 height 11
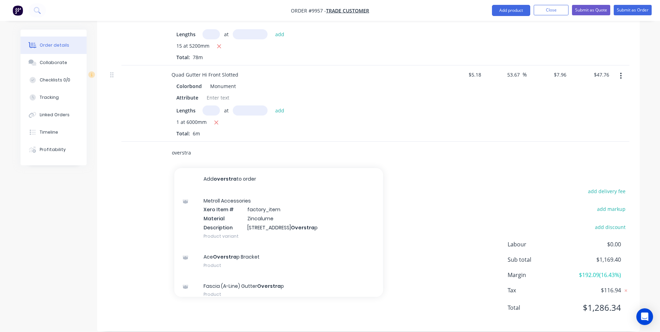
drag, startPoint x: 192, startPoint y: 141, endPoint x: 170, endPoint y: 141, distance: 22.3
click at [170, 146] on div "overstra Add overstra to order Metroll Accessories Xero Item # factory_item Mat…" at bounding box center [270, 153] width 209 height 14
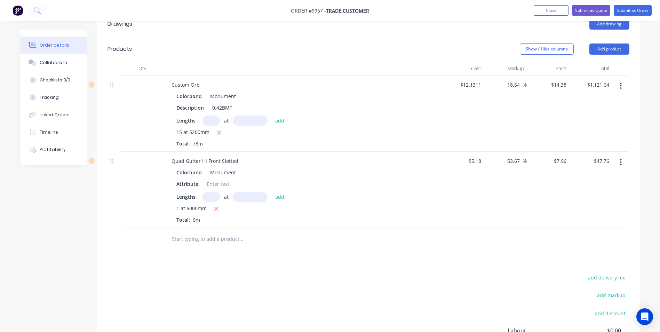
scroll to position [105, 0]
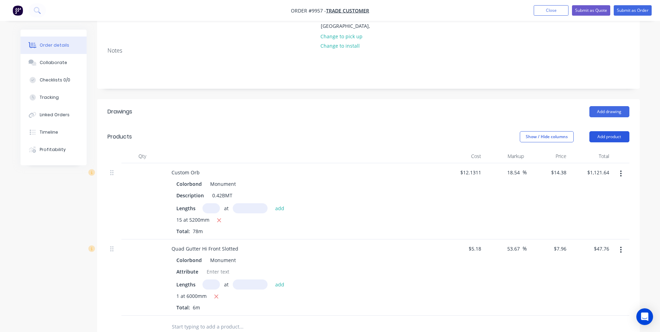
click at [608, 131] on button "Add product" at bounding box center [609, 136] width 40 height 11
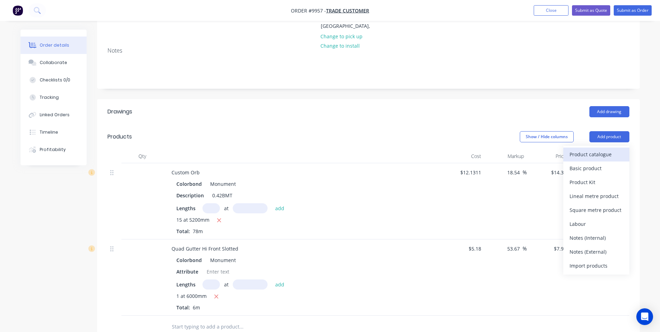
click at [605, 147] on button "Product catalogue" at bounding box center [596, 154] width 66 height 14
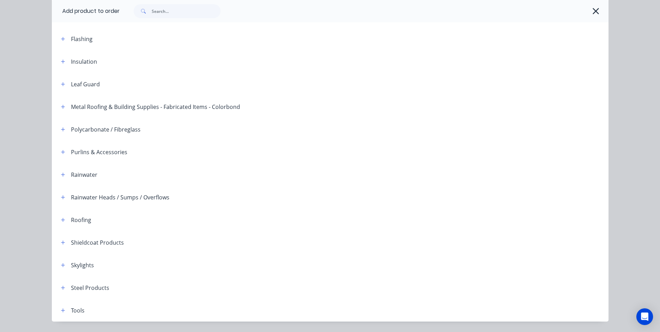
scroll to position [159, 0]
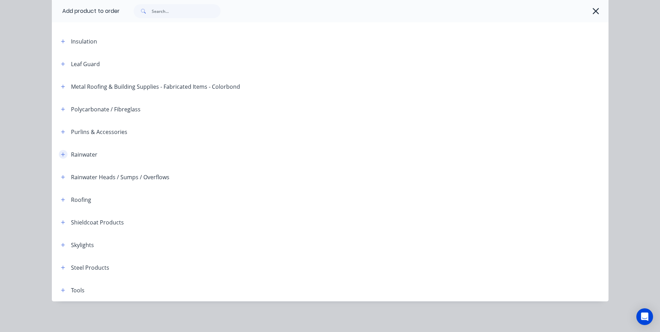
click at [61, 152] on icon "button" at bounding box center [63, 154] width 4 height 5
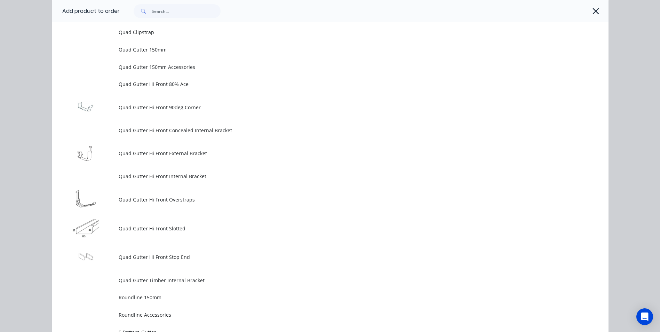
scroll to position [1829, 0]
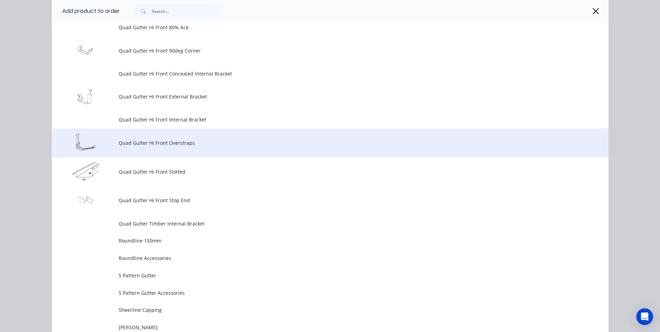
click at [154, 150] on td "Quad Gutter Hi Front Overstraps" at bounding box center [364, 142] width 490 height 29
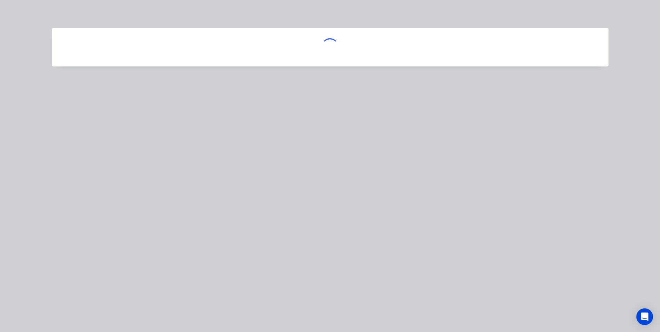
scroll to position [0, 0]
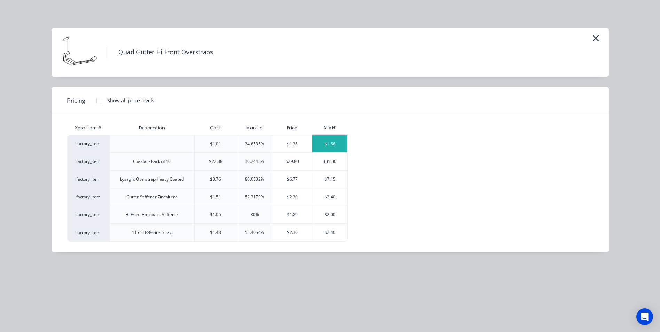
click at [320, 144] on div "$1.56" at bounding box center [329, 143] width 35 height 17
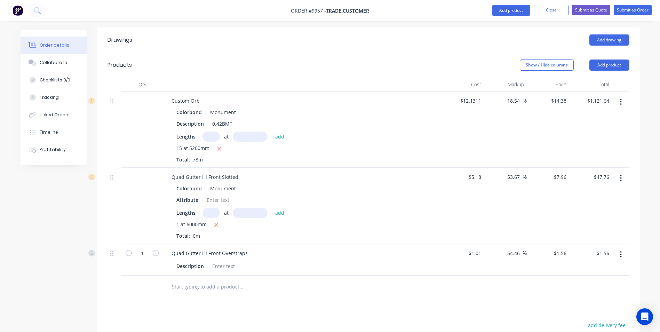
scroll to position [244, 0]
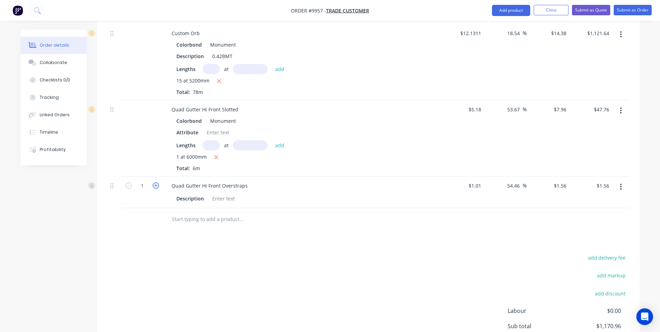
click at [158, 182] on icon "button" at bounding box center [156, 185] width 6 height 6
type input "2"
type input "$3.12"
click at [158, 182] on icon "button" at bounding box center [156, 185] width 6 height 6
type input "3"
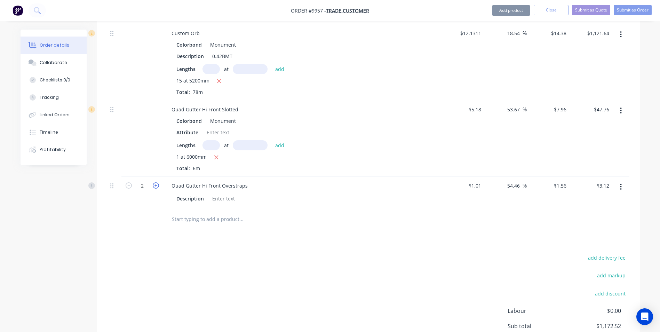
type input "$4.68"
click at [158, 182] on icon "button" at bounding box center [156, 185] width 6 height 6
type input "4"
type input "$6.24"
click at [158, 182] on icon "button" at bounding box center [156, 185] width 6 height 6
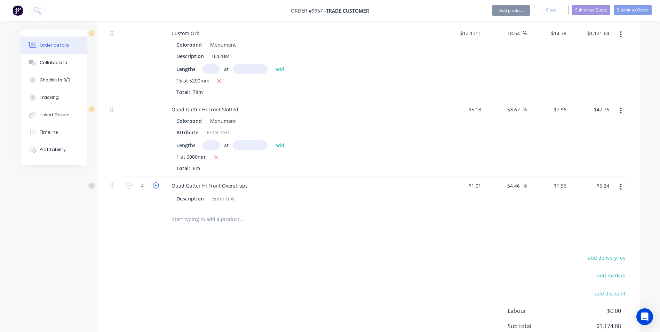
type input "5"
type input "$7.80"
click at [158, 182] on icon "button" at bounding box center [156, 185] width 6 height 6
type input "6"
type input "$9.36"
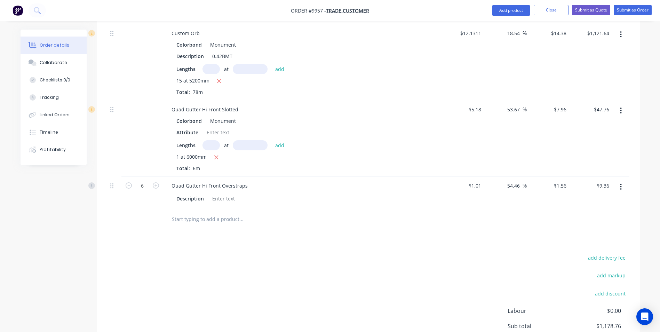
click at [198, 212] on input "text" at bounding box center [240, 219] width 139 height 14
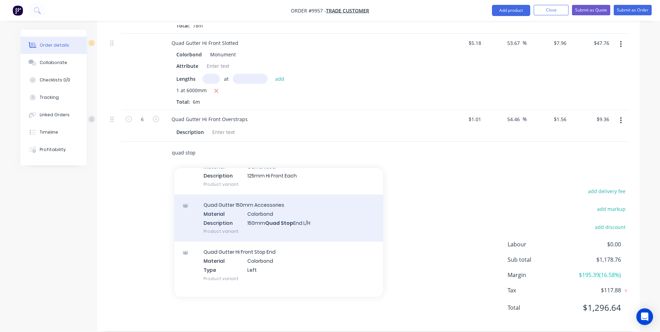
scroll to position [313, 0]
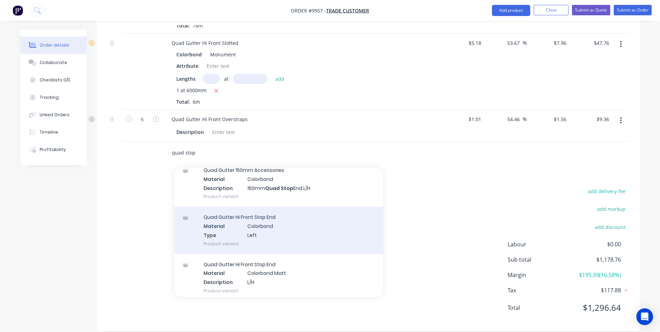
type input "quad stop"
click at [278, 216] on div "Quad Gutter Hi Front Stop End Material Colorbond Type Left Product variant" at bounding box center [278, 230] width 209 height 47
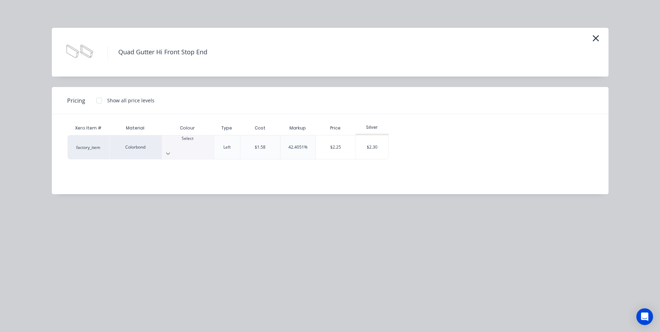
click at [206, 148] on div at bounding box center [188, 153] width 52 height 11
click at [361, 144] on div "$2.30" at bounding box center [372, 147] width 33 height 24
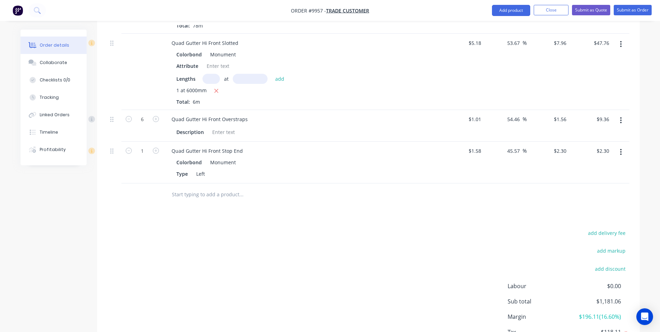
click at [186, 187] on input "text" at bounding box center [240, 194] width 139 height 14
type input "w"
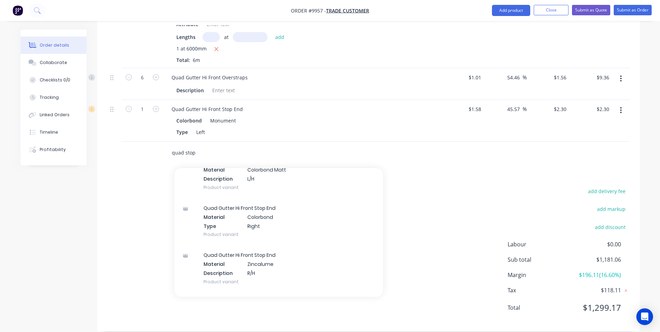
scroll to position [417, 0]
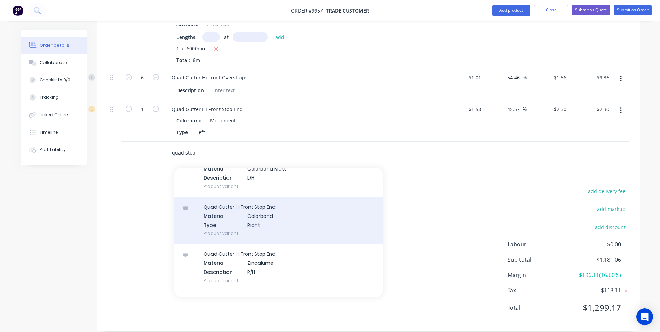
type input "quad stop"
click at [248, 215] on div "Quad Gutter Hi Front Stop End Material Colorbond Type Right Product variant" at bounding box center [278, 219] width 209 height 47
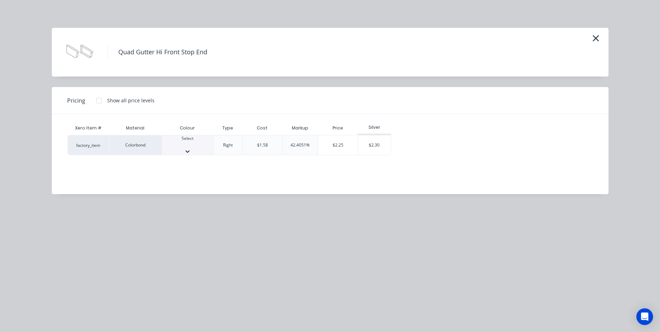
click at [193, 139] on div "Select" at bounding box center [188, 144] width 52 height 19
click at [388, 137] on div "$2.30" at bounding box center [374, 147] width 33 height 24
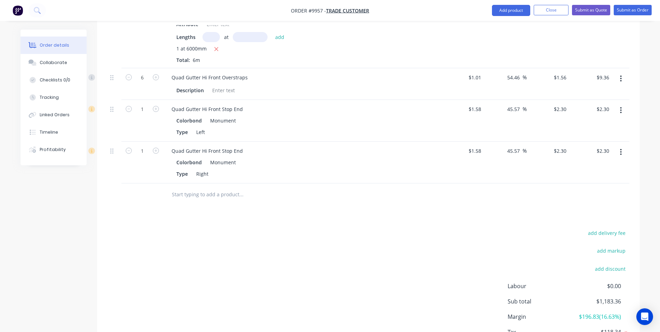
click at [215, 187] on input "text" at bounding box center [240, 194] width 139 height 14
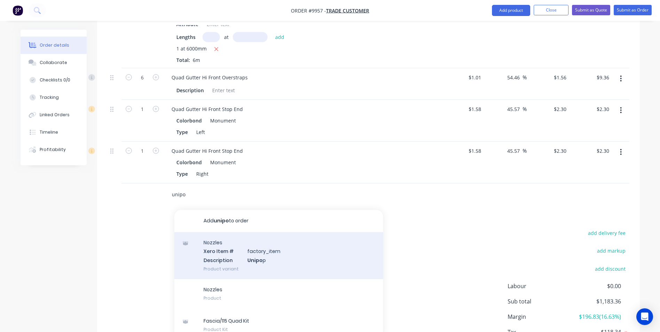
type input "unipo"
click at [219, 258] on div "Nozzles Xero Item # factory_item Description Unipo p Product variant" at bounding box center [278, 255] width 209 height 47
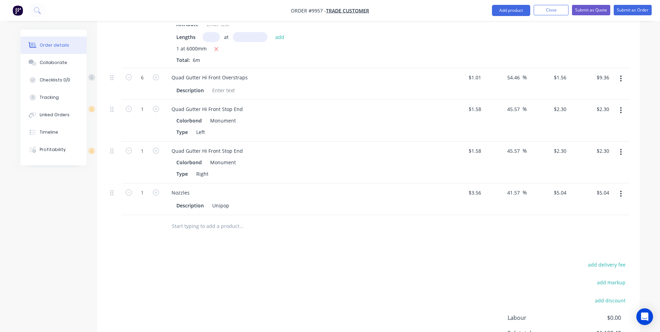
click at [182, 219] on input "text" at bounding box center [240, 226] width 139 height 14
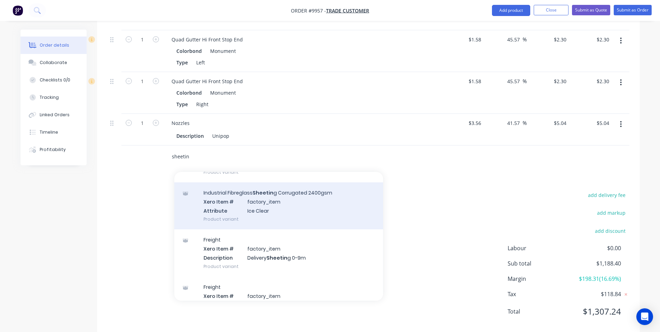
scroll to position [70, 0]
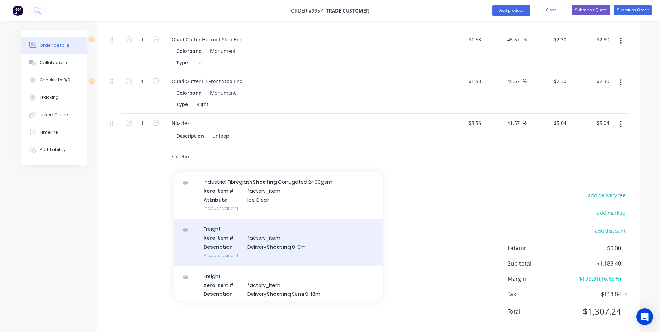
type input "sheetin"
click at [294, 244] on div "Freight Xero Item # factory_item Description Delivery Sheetin g 0-9m Product va…" at bounding box center [278, 241] width 209 height 47
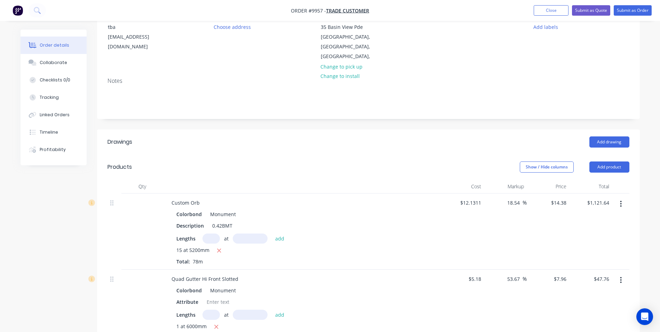
scroll to position [0, 0]
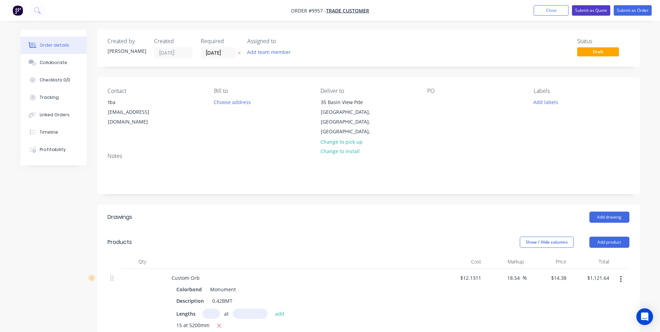
click at [605, 11] on button "Submit as Quote" at bounding box center [591, 10] width 38 height 10
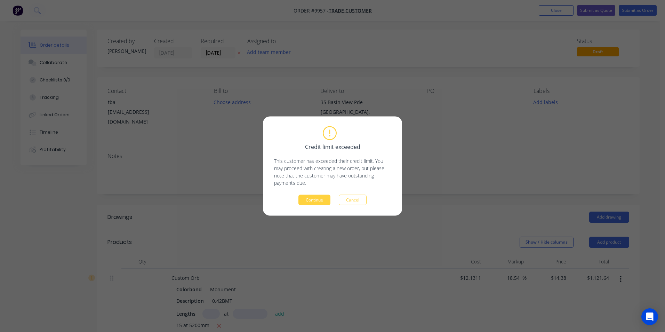
click at [316, 193] on div "Credit limit exceeded This customer has exceeded their credit limit. You may pr…" at bounding box center [332, 166] width 117 height 78
click at [315, 199] on button "Continue" at bounding box center [314, 200] width 32 height 10
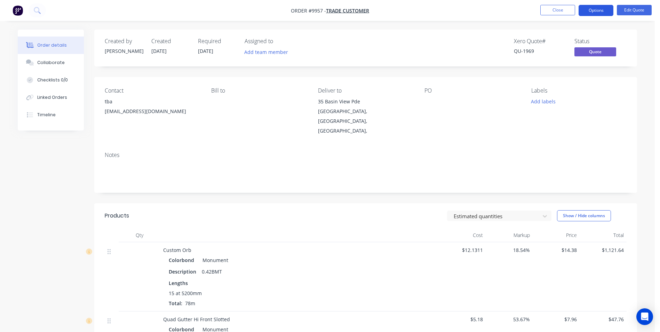
click at [586, 9] on button "Options" at bounding box center [595, 10] width 35 height 11
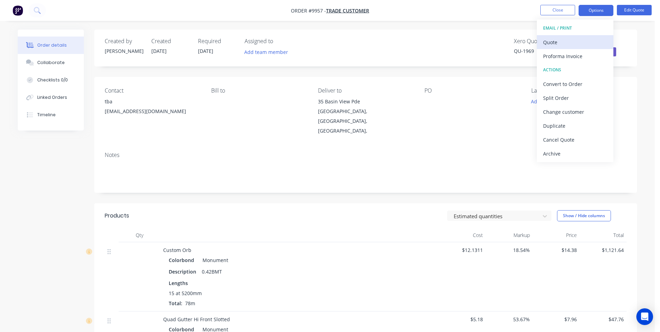
click at [568, 39] on div "Quote" at bounding box center [575, 42] width 64 height 10
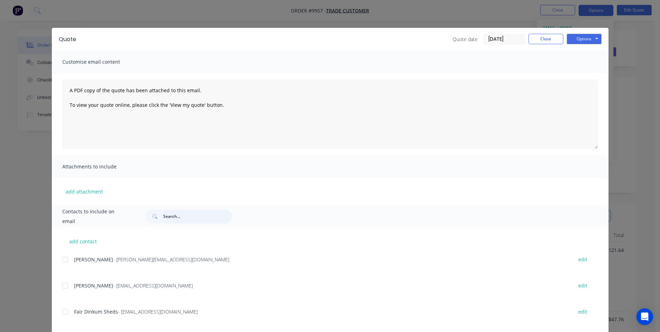
click at [199, 216] on input "text" at bounding box center [197, 216] width 69 height 14
click at [163, 217] on input "text" at bounding box center [197, 216] width 69 height 14
click at [170, 214] on input "text" at bounding box center [197, 216] width 69 height 14
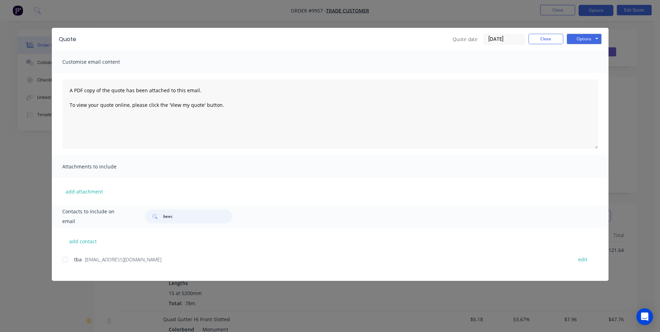
click at [69, 259] on div at bounding box center [65, 259] width 14 height 14
type input "beec"
click at [569, 41] on button "Options" at bounding box center [584, 39] width 35 height 10
click at [583, 73] on button "Email" at bounding box center [589, 74] width 45 height 11
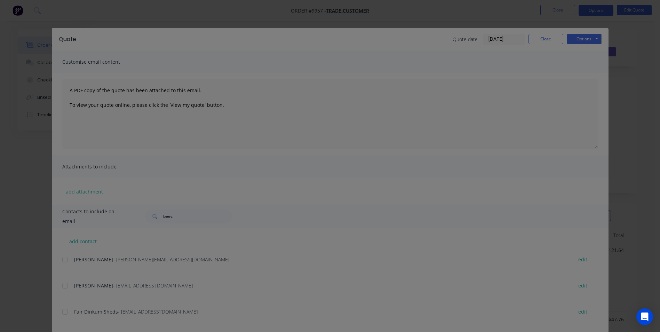
click at [548, 38] on div "Sending to your accounting package... Loading... This may take a few moments. P…" at bounding box center [330, 166] width 660 height 332
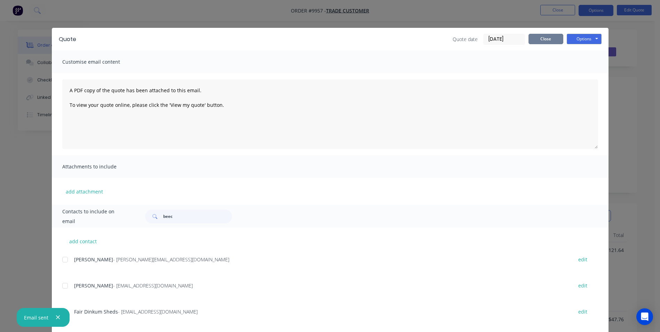
click at [535, 38] on button "Close" at bounding box center [545, 39] width 35 height 10
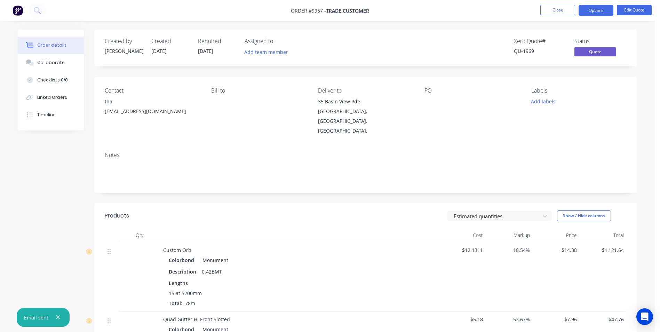
click at [20, 8] on img "button" at bounding box center [18, 10] width 10 height 10
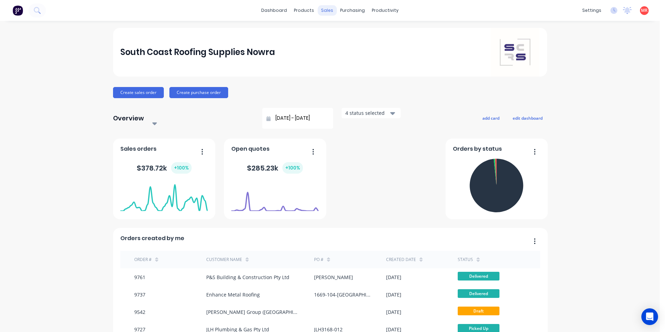
click at [324, 10] on div "sales" at bounding box center [327, 10] width 19 height 10
click at [35, 10] on icon at bounding box center [37, 10] width 7 height 7
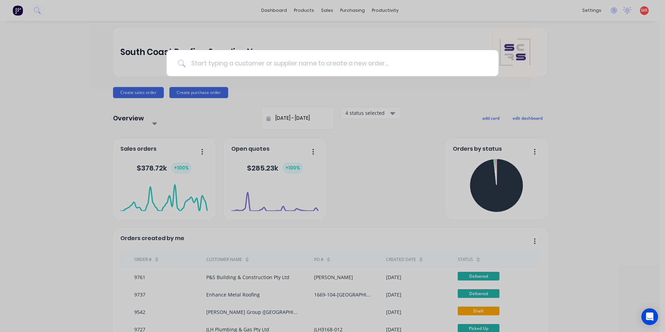
click at [219, 58] on input at bounding box center [336, 63] width 302 height 26
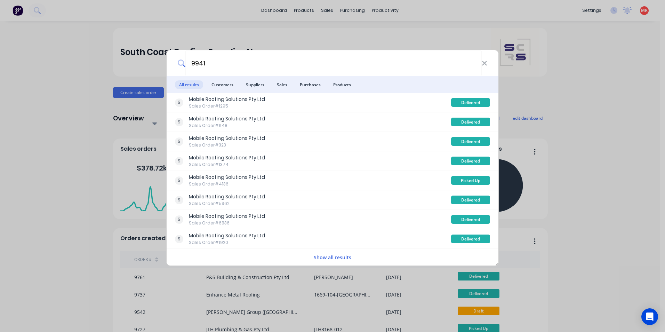
type input "9941"
click at [332, 259] on button "Show all results" at bounding box center [333, 257] width 42 height 8
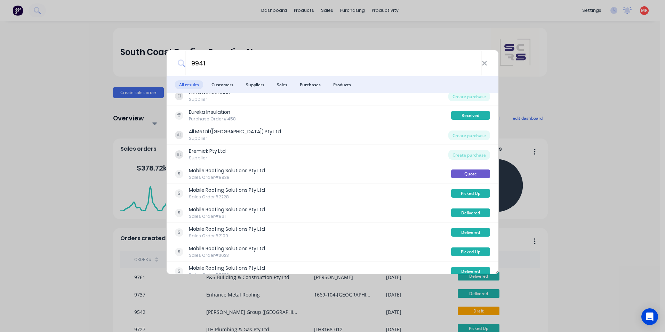
scroll to position [2747, 0]
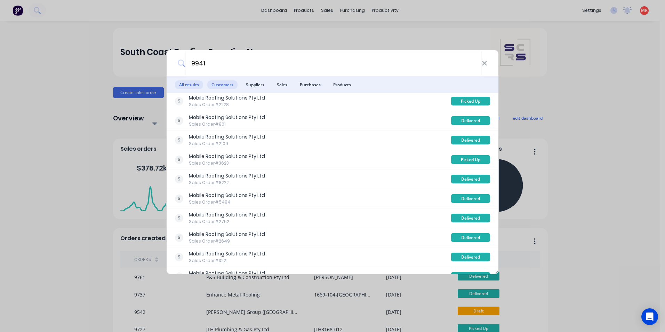
click at [236, 84] on span "Customers" at bounding box center [222, 84] width 30 height 9
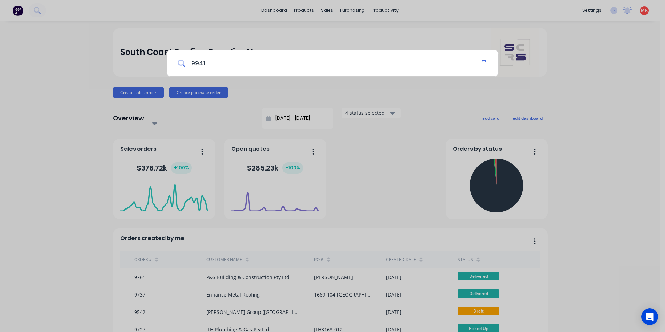
scroll to position [0, 0]
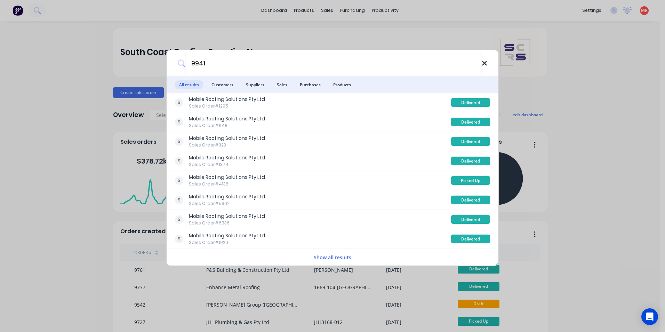
click at [484, 64] on icon at bounding box center [485, 63] width 6 height 8
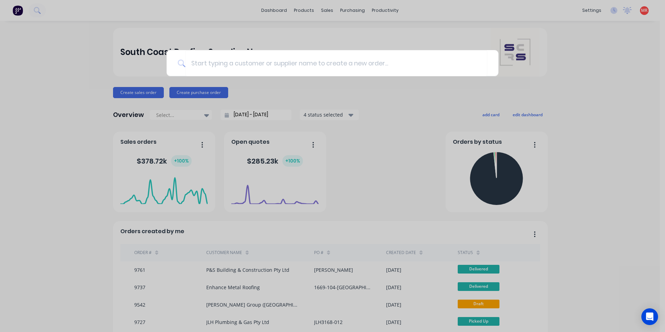
click at [19, 13] on div at bounding box center [332, 166] width 665 height 332
click at [19, 13] on img at bounding box center [18, 10] width 10 height 10
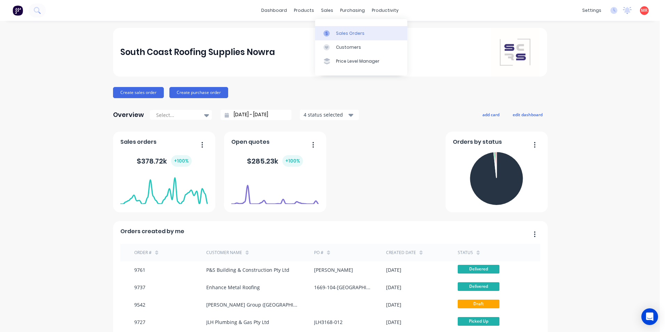
click at [331, 36] on div at bounding box center [328, 33] width 10 height 6
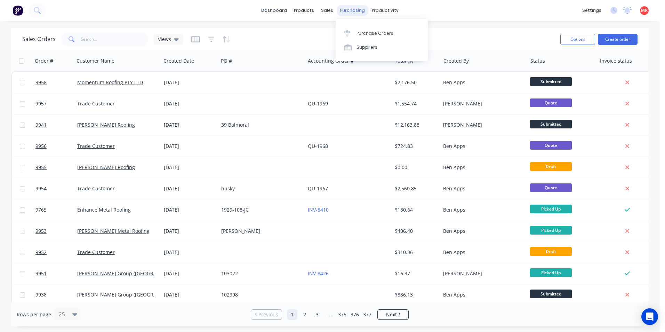
click at [343, 6] on div "purchasing" at bounding box center [353, 10] width 32 height 10
click at [355, 30] on link "Purchase Orders" at bounding box center [382, 33] width 92 height 14
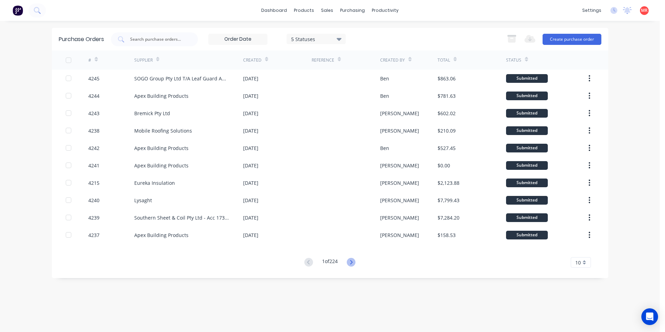
click at [351, 262] on icon at bounding box center [351, 262] width 9 height 9
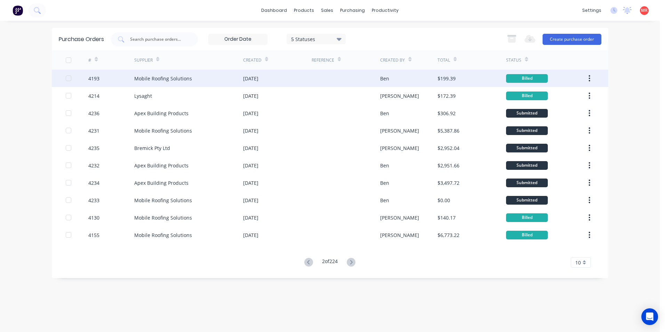
click at [294, 80] on div "[DATE]" at bounding box center [277, 78] width 69 height 17
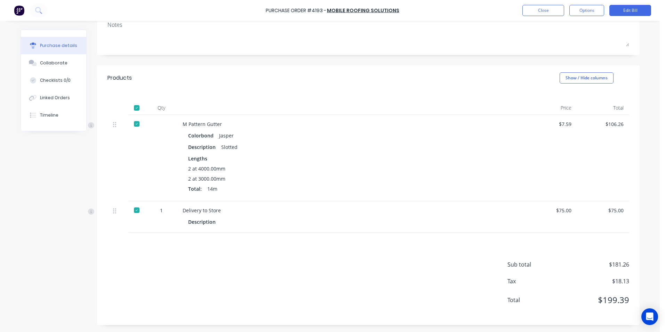
scroll to position [27, 0]
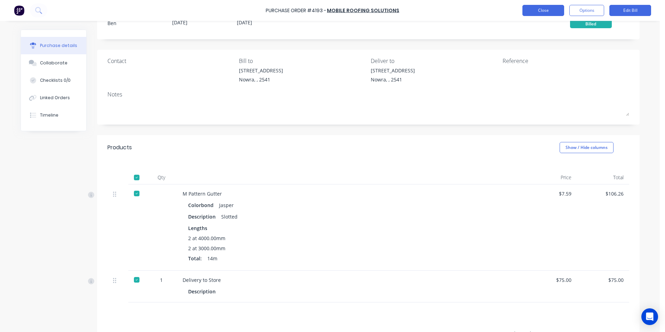
click at [530, 9] on button "Close" at bounding box center [543, 10] width 42 height 11
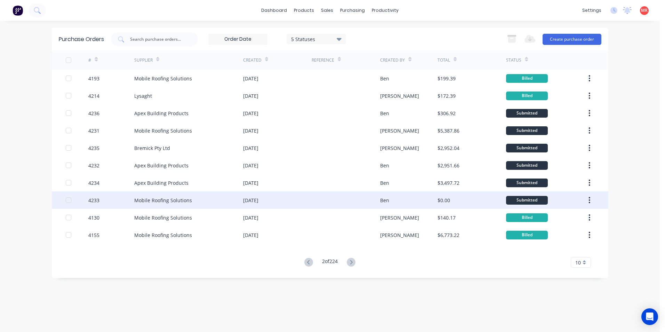
click at [316, 201] on div at bounding box center [346, 199] width 69 height 17
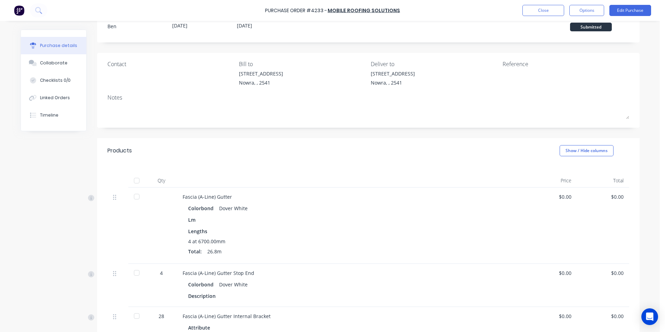
scroll to position [104, 0]
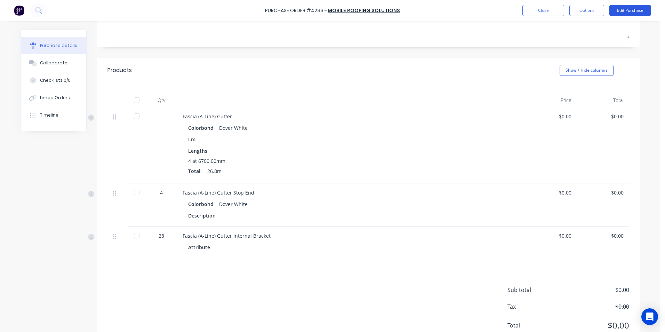
click at [617, 8] on button "Edit Purchase" at bounding box center [630, 10] width 42 height 11
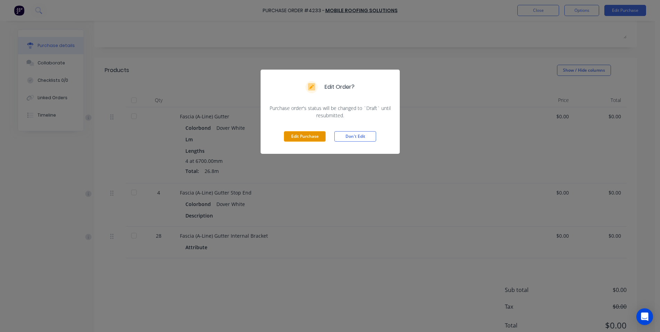
click at [303, 139] on button "Edit Purchase" at bounding box center [305, 136] width 42 height 10
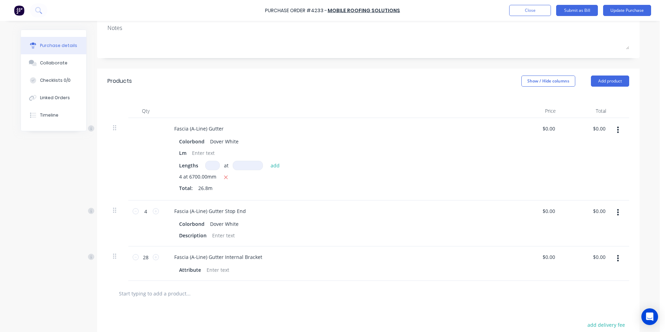
click at [616, 129] on button "button" at bounding box center [618, 129] width 16 height 13
click at [592, 188] on button "Delete" at bounding box center [596, 190] width 59 height 14
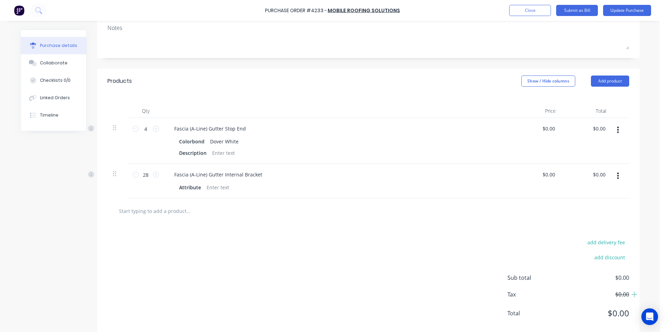
click at [617, 130] on button "button" at bounding box center [618, 129] width 16 height 13
click at [594, 188] on button "Delete" at bounding box center [596, 190] width 59 height 14
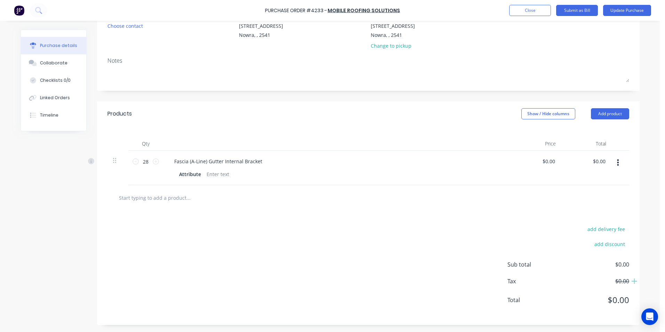
click at [616, 160] on button "button" at bounding box center [618, 162] width 16 height 13
click at [573, 219] on button "Delete" at bounding box center [596, 223] width 59 height 14
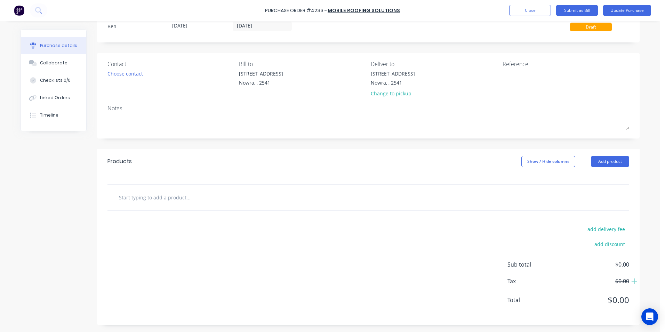
scroll to position [24, 0]
click at [175, 199] on input "text" at bounding box center [188, 197] width 139 height 14
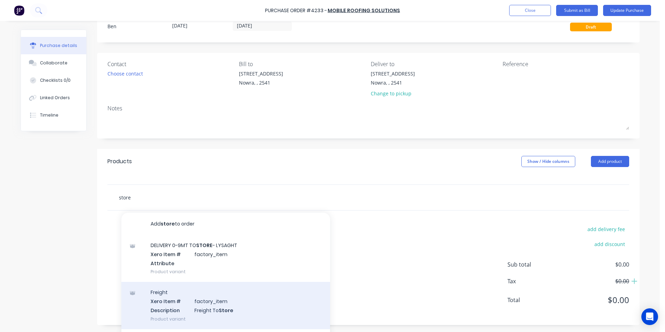
type input "store"
click at [178, 305] on div "Freight Xero Item # factory_item Description Freight To Store Product variant" at bounding box center [225, 305] width 209 height 47
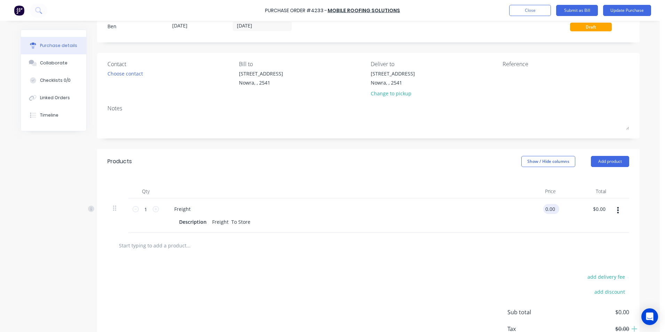
drag, startPoint x: 551, startPoint y: 209, endPoint x: 543, endPoint y: 208, distance: 8.0
click at [543, 208] on input "0.00" at bounding box center [549, 209] width 13 height 10
drag, startPoint x: 553, startPoint y: 207, endPoint x: 539, endPoint y: 207, distance: 13.6
click at [539, 207] on div "0.00 0.00" at bounding box center [536, 215] width 50 height 34
type input "$75.00"
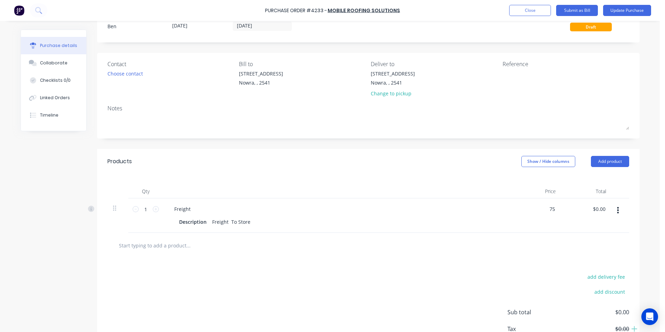
type input "$75.00"
click at [197, 289] on div "add delivery fee add discount Sub total $0.00 Tax $0.00 Total $0.00" at bounding box center [368, 315] width 543 height 114
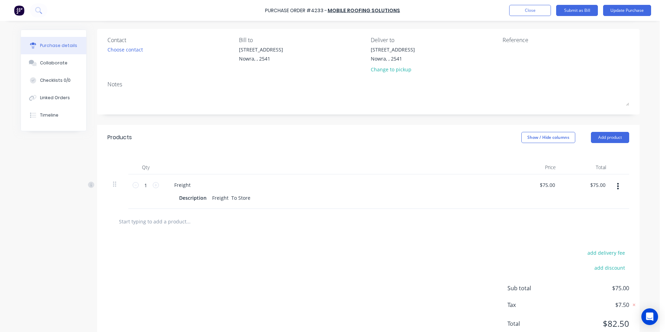
scroll to position [72, 0]
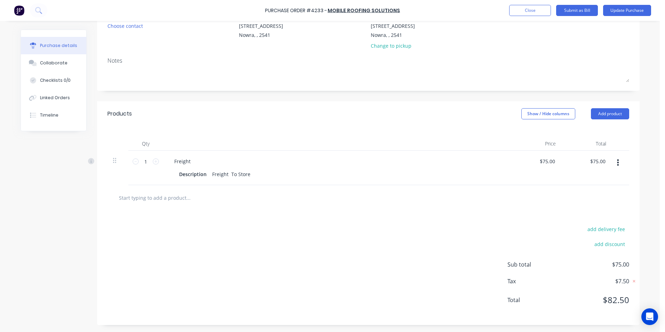
click at [178, 197] on input "text" at bounding box center [188, 198] width 139 height 14
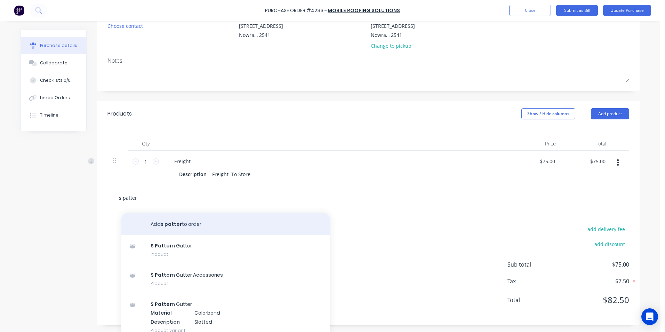
scroll to position [81, 0]
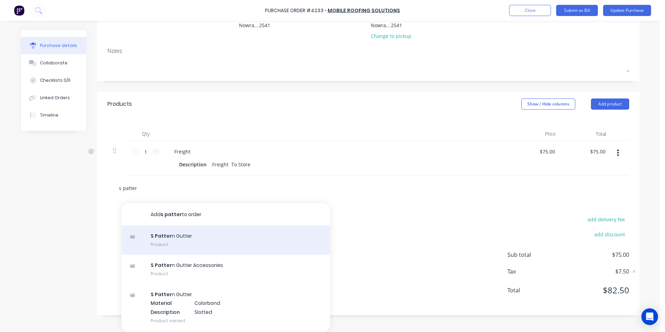
type input "s patter"
click at [207, 239] on div "S Patter n Gutter Product" at bounding box center [225, 239] width 209 height 29
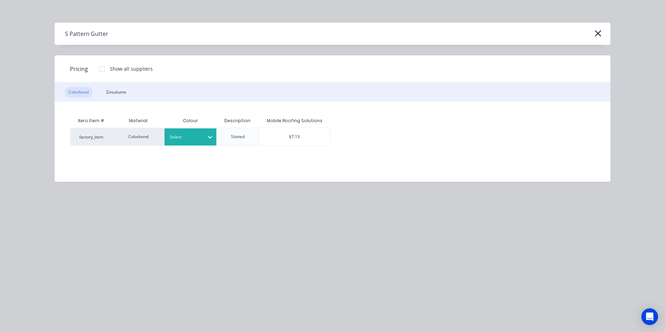
click at [196, 135] on div at bounding box center [185, 137] width 31 height 8
click at [292, 128] on div "$7.13" at bounding box center [294, 136] width 71 height 17
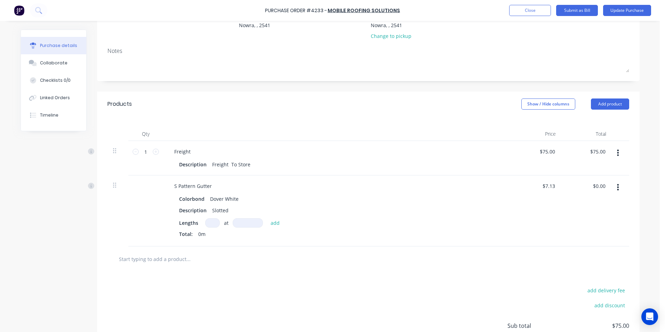
click at [206, 225] on input at bounding box center [212, 222] width 15 height 9
type input "4"
type input "6700"
type input "$191.08"
click at [173, 267] on input "text" at bounding box center [188, 270] width 139 height 14
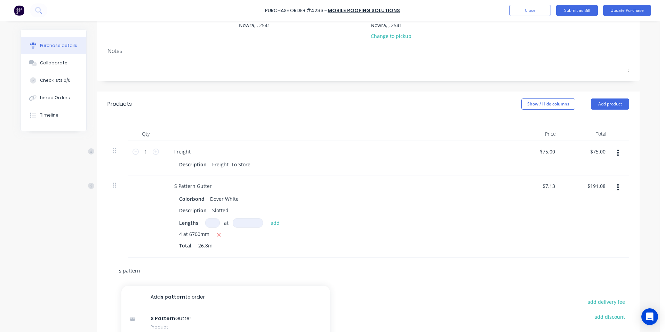
scroll to position [164, 0]
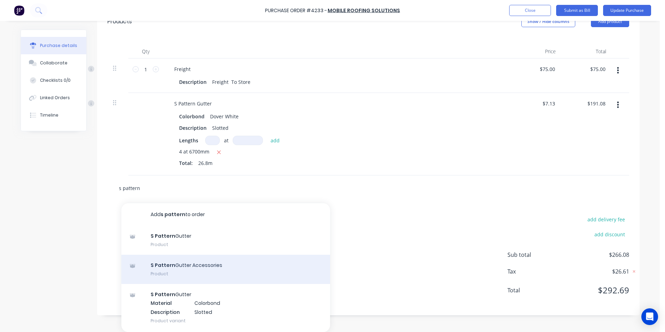
type input "s pattern"
click at [185, 265] on div "S Pattern Gutter Accessories Product" at bounding box center [225, 269] width 209 height 29
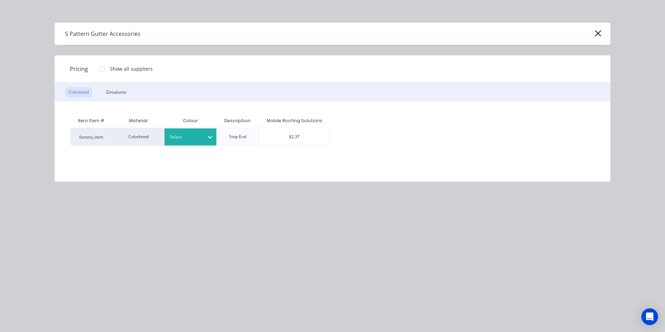
scroll to position [154, 0]
click at [178, 137] on div at bounding box center [185, 137] width 31 height 8
click at [297, 137] on div "$2.37" at bounding box center [294, 136] width 71 height 17
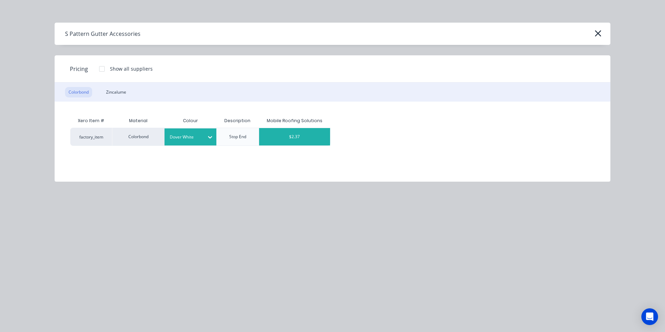
scroll to position [164, 0]
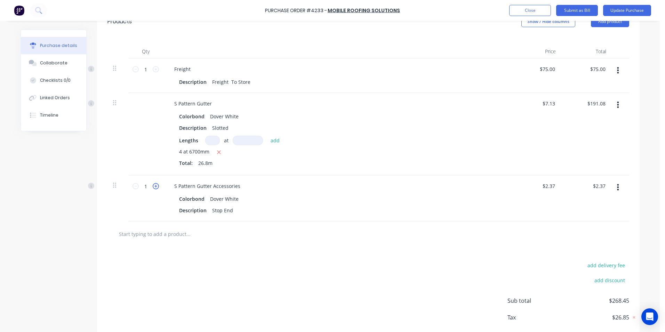
click at [153, 183] on icon at bounding box center [156, 186] width 6 height 6
type input "2"
type input "$4.74"
click at [153, 183] on icon at bounding box center [156, 186] width 6 height 6
type input "3"
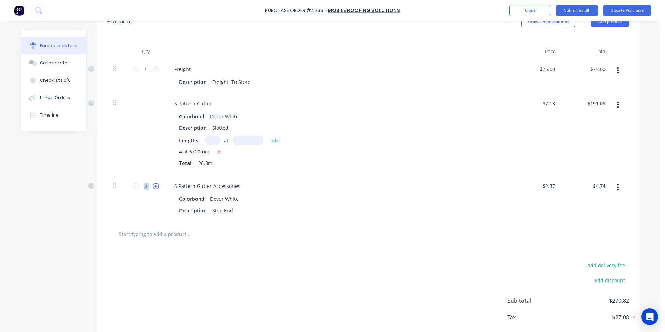
type input "$7.11"
drag, startPoint x: 153, startPoint y: 183, endPoint x: 151, endPoint y: 187, distance: 4.8
click at [153, 187] on icon at bounding box center [156, 186] width 6 height 6
type input "4"
type input "$9.48"
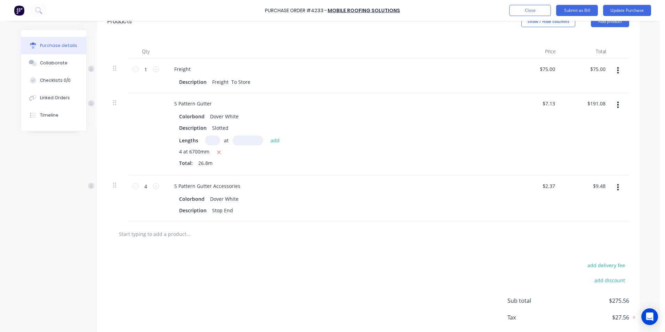
click at [166, 234] on input "text" at bounding box center [188, 234] width 139 height 14
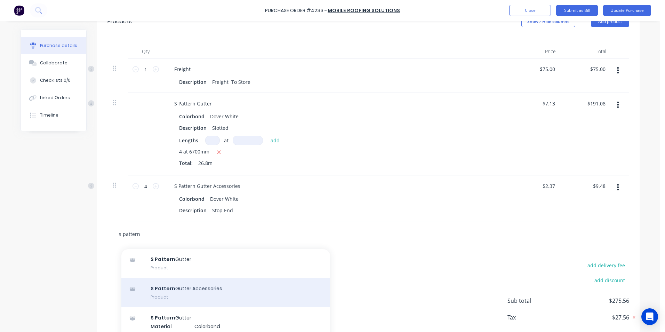
scroll to position [35, 0]
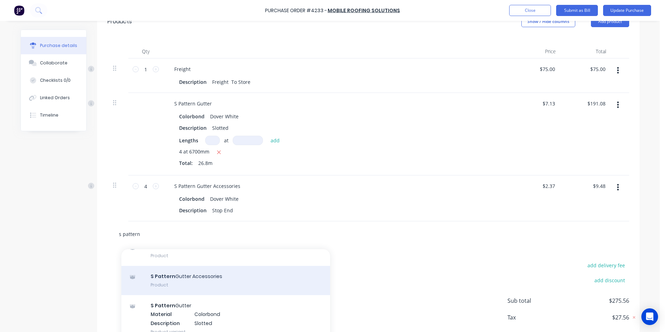
type input "s pattern"
click at [194, 281] on div "S Pattern Gutter Accessories Product" at bounding box center [225, 280] width 209 height 29
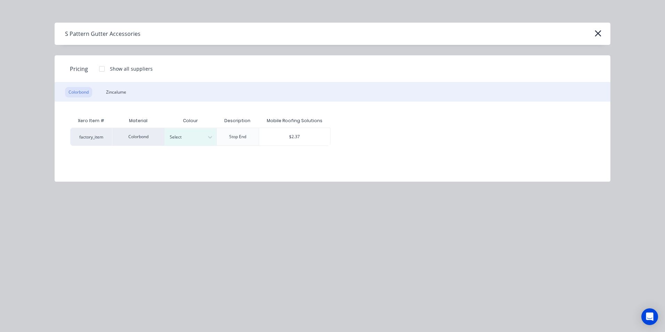
click at [130, 88] on div "Colorbond Zincalume" at bounding box center [333, 91] width 556 height 19
click at [121, 93] on div "Zincalume" at bounding box center [116, 92] width 27 height 10
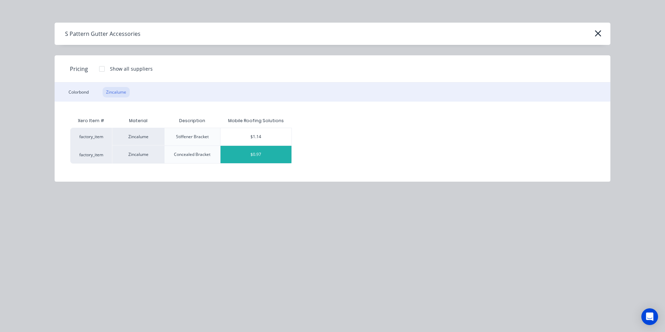
click at [260, 151] on div "$0.97" at bounding box center [255, 154] width 71 height 17
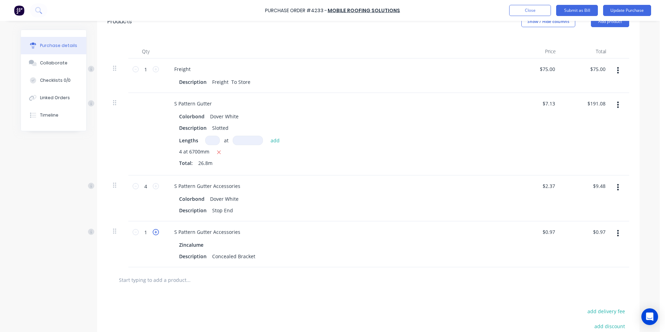
click at [154, 232] on icon at bounding box center [156, 232] width 6 height 6
type input "2"
type input "$1.94"
click at [154, 232] on icon at bounding box center [156, 232] width 6 height 6
type input "3"
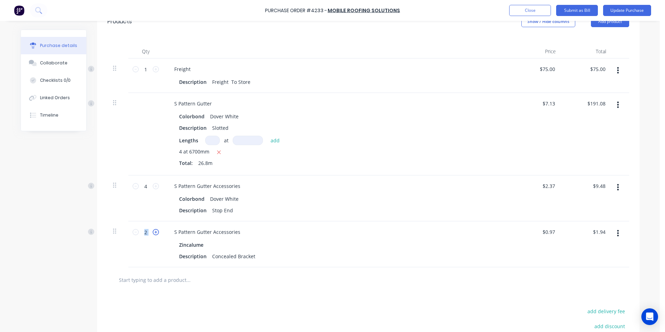
type input "$2.91"
click at [154, 232] on icon at bounding box center [156, 232] width 6 height 6
type input "4"
type input "$3.88"
click at [154, 232] on icon at bounding box center [156, 232] width 6 height 6
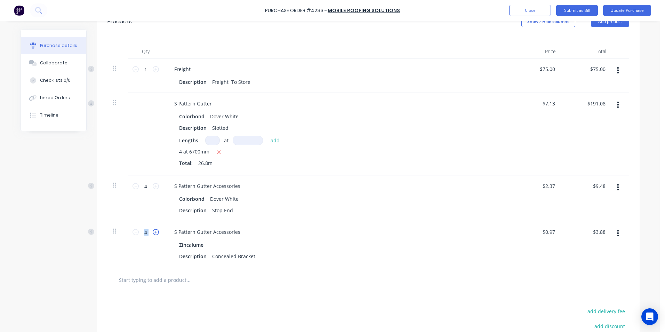
type input "5"
type input "$4.85"
click at [154, 232] on icon at bounding box center [156, 232] width 6 height 6
type input "6"
type input "$5.82"
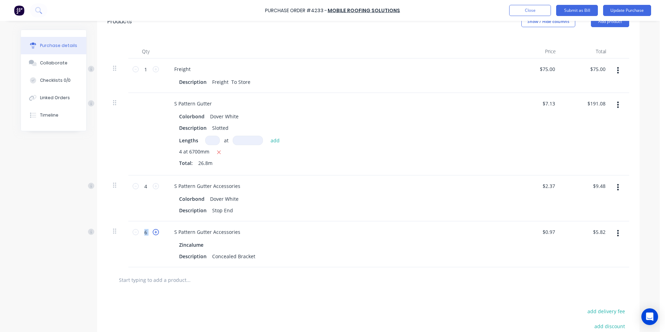
click at [154, 232] on icon at bounding box center [156, 232] width 6 height 6
type input "7"
type input "$6.79"
click at [154, 232] on icon at bounding box center [156, 232] width 6 height 6
type input "8"
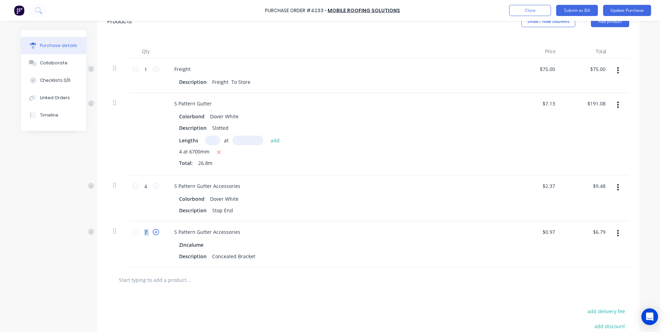
type input "$7.76"
click at [154, 232] on icon at bounding box center [156, 232] width 6 height 6
type input "9"
type input "$8.73"
click at [154, 232] on icon at bounding box center [156, 232] width 6 height 6
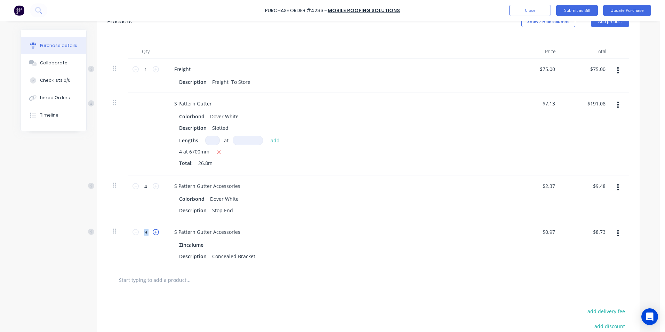
type input "10"
type input "$9.70"
click at [154, 232] on icon at bounding box center [156, 232] width 6 height 6
type input "11"
type input "$10.67"
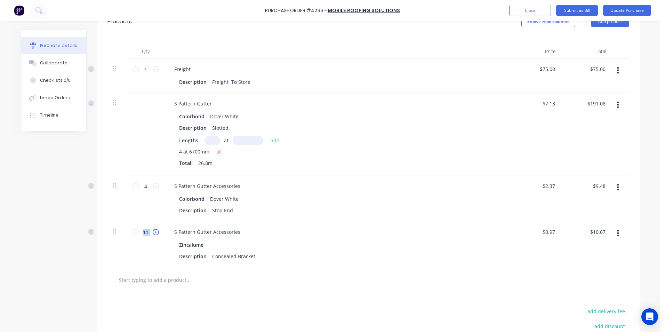
click at [154, 232] on icon at bounding box center [156, 232] width 6 height 6
type input "12"
type input "$11.64"
click at [154, 232] on icon at bounding box center [156, 232] width 6 height 6
type input "13"
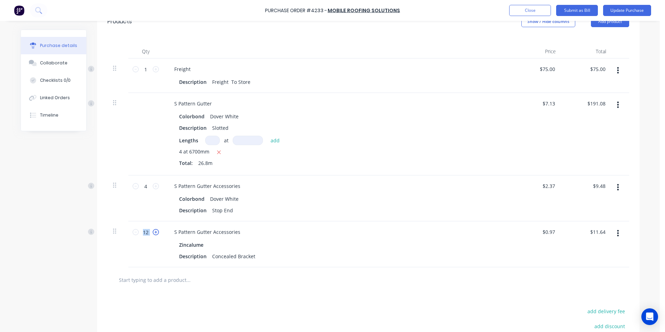
type input "$12.61"
click at [154, 232] on icon at bounding box center [156, 232] width 6 height 6
type input "14"
type input "$13.58"
click at [154, 232] on icon at bounding box center [156, 232] width 6 height 6
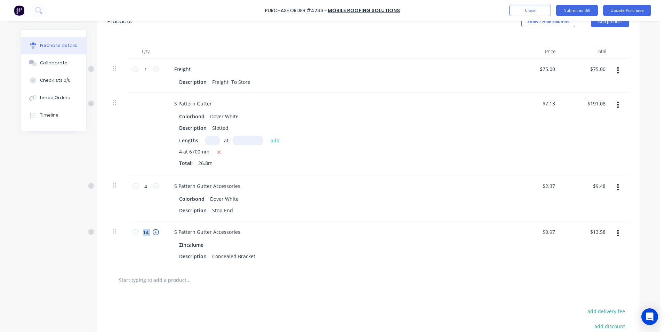
type input "15"
type input "$14.55"
click at [154, 232] on icon at bounding box center [156, 232] width 6 height 6
type input "16"
type input "$15.52"
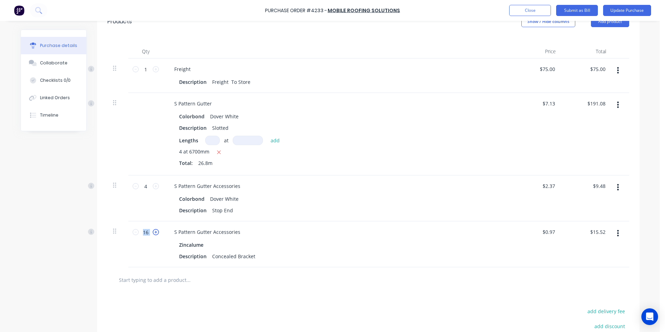
click at [154, 232] on icon at bounding box center [156, 232] width 6 height 6
type input "17"
type input "$16.49"
click at [154, 232] on icon at bounding box center [156, 232] width 6 height 6
type input "18"
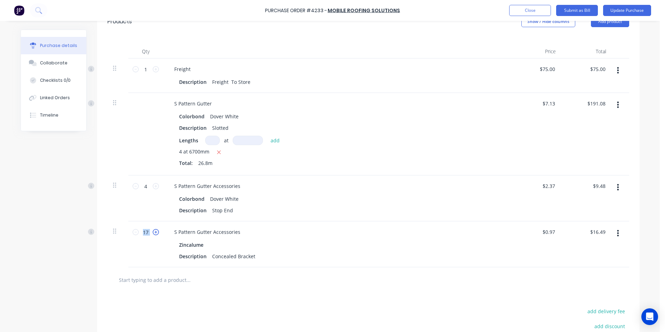
type input "$17.46"
click at [154, 232] on icon at bounding box center [156, 232] width 6 height 6
type input "19"
type input "$18.43"
click at [154, 232] on icon at bounding box center [156, 232] width 6 height 6
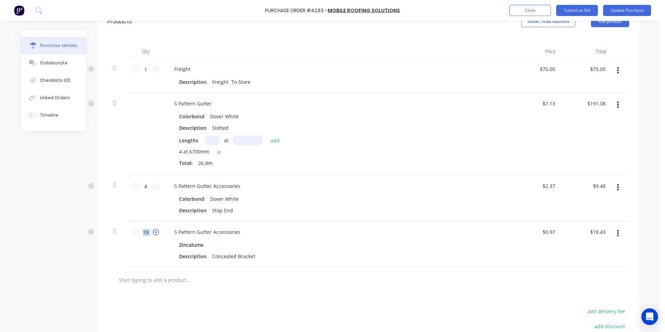
type input "20"
type input "$19.40"
click at [154, 232] on icon at bounding box center [156, 232] width 6 height 6
type input "21"
type input "$20.37"
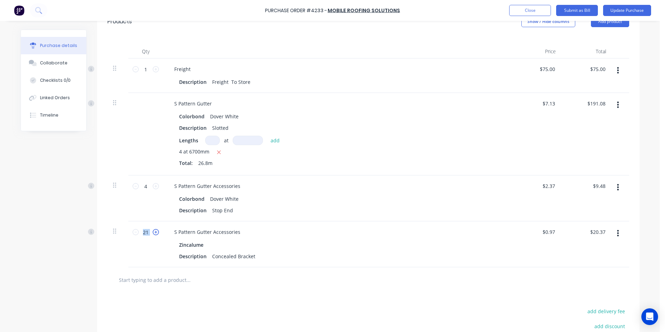
click at [154, 232] on icon at bounding box center [156, 232] width 6 height 6
type input "22"
type input "$21.34"
click at [154, 232] on icon at bounding box center [156, 232] width 6 height 6
type input "23"
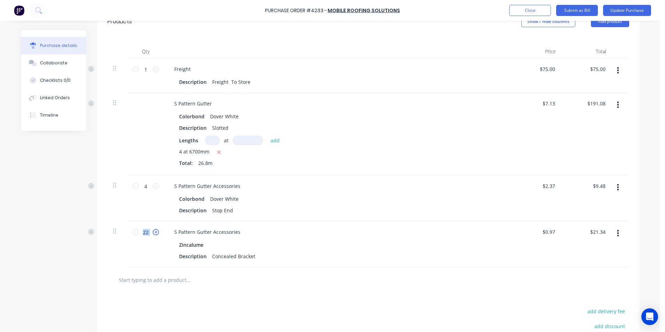
type input "$22.31"
click at [154, 232] on icon at bounding box center [156, 232] width 6 height 6
type input "24"
type input "$23.28"
click at [154, 232] on icon at bounding box center [156, 232] width 6 height 6
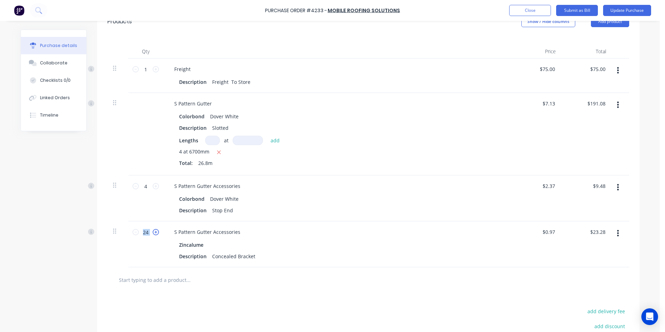
type input "25"
type input "$24.25"
click at [154, 232] on icon at bounding box center [156, 232] width 6 height 6
type input "26"
type input "$25.22"
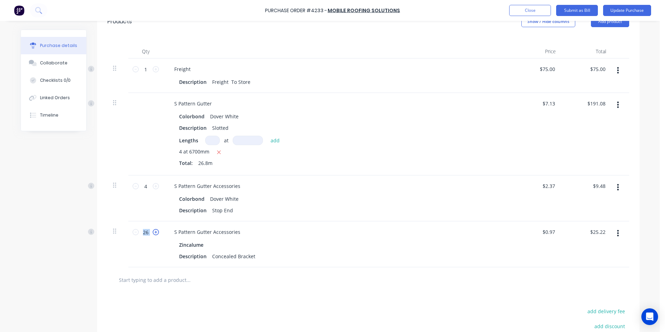
click at [154, 232] on icon at bounding box center [156, 232] width 6 height 6
type input "27"
type input "$26.19"
click at [154, 232] on icon at bounding box center [156, 232] width 6 height 6
type input "28"
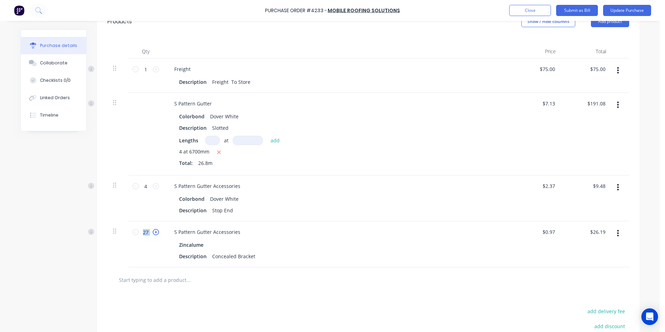
type input "$27.16"
click at [626, 9] on button "Update Purchase" at bounding box center [627, 10] width 48 height 11
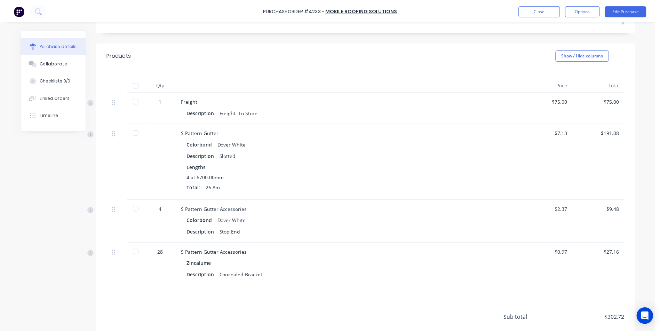
scroll to position [34, 0]
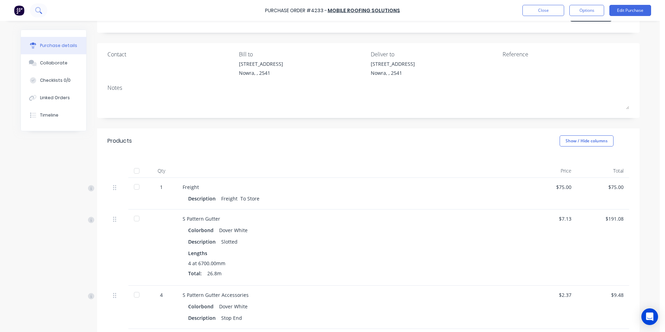
click at [41, 11] on icon at bounding box center [38, 10] width 7 height 7
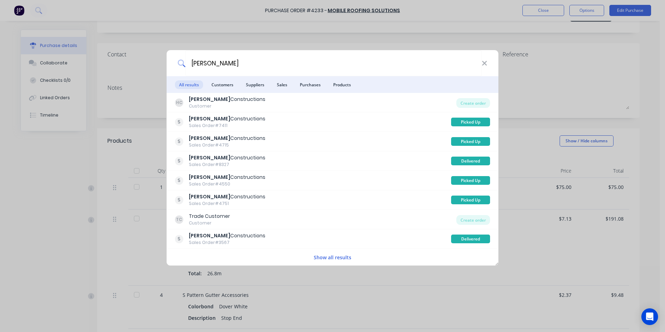
type input "hobbs"
click at [64, 218] on div "hobbs All results Customers Suppliers Sales Purchases Products HC Hobbs Constru…" at bounding box center [332, 166] width 665 height 332
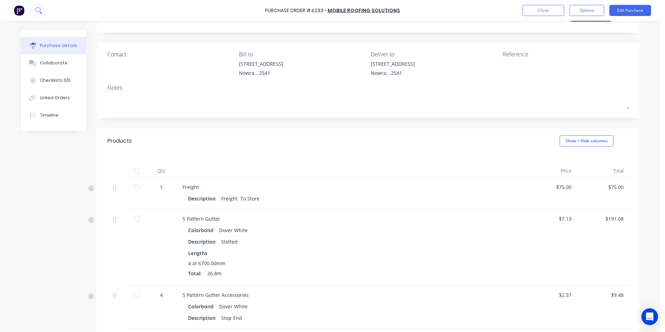
click at [36, 13] on icon at bounding box center [38, 10] width 7 height 7
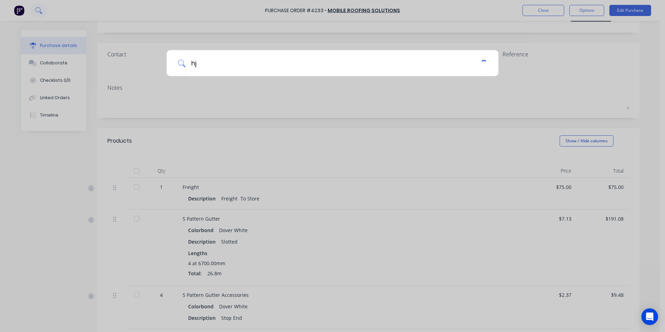
type input "h"
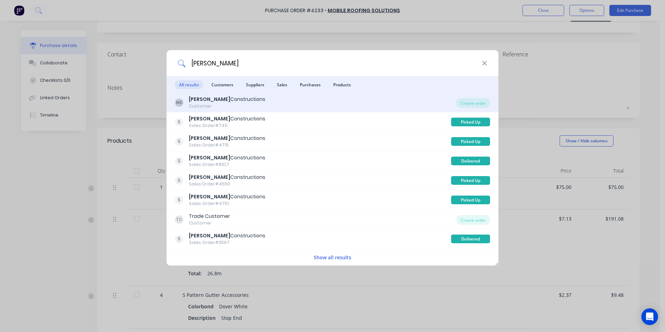
type input "hobbs"
click at [214, 97] on div "Hobbs Constructions" at bounding box center [227, 99] width 77 height 7
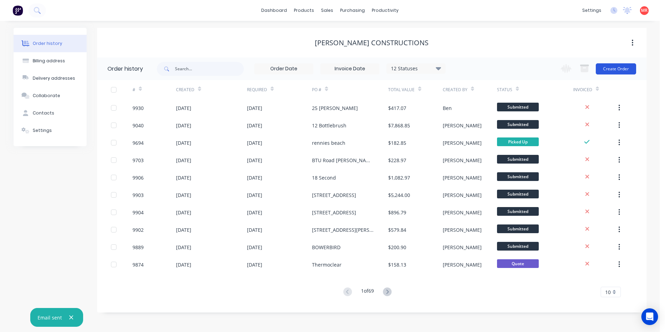
click at [613, 66] on button "Create Order" at bounding box center [616, 68] width 40 height 11
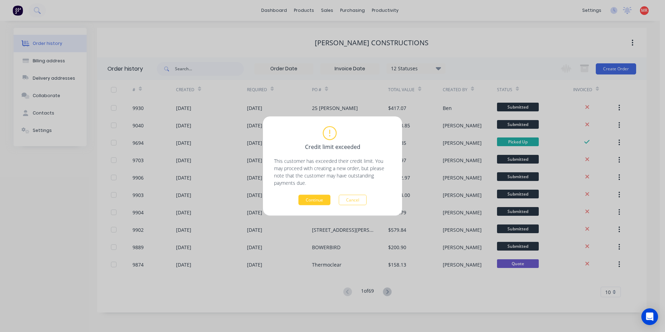
click at [305, 198] on button "Continue" at bounding box center [314, 200] width 32 height 10
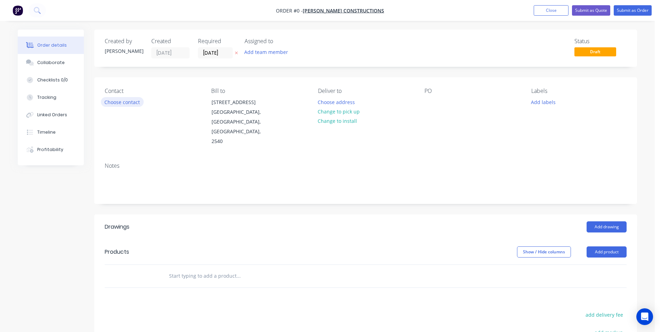
click at [132, 106] on button "Choose contact" at bounding box center [122, 101] width 43 height 9
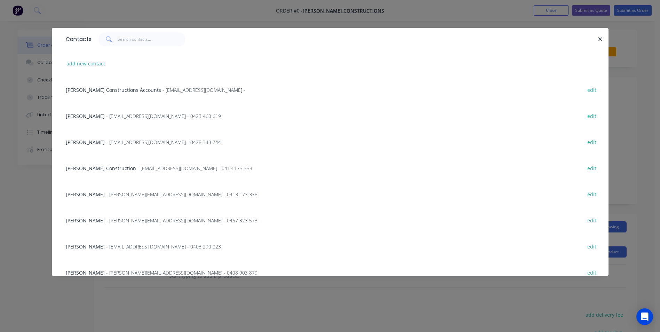
click at [108, 196] on span "- jason@hobbsconstructions.com.au - 0413 173 338" at bounding box center [181, 194] width 151 height 7
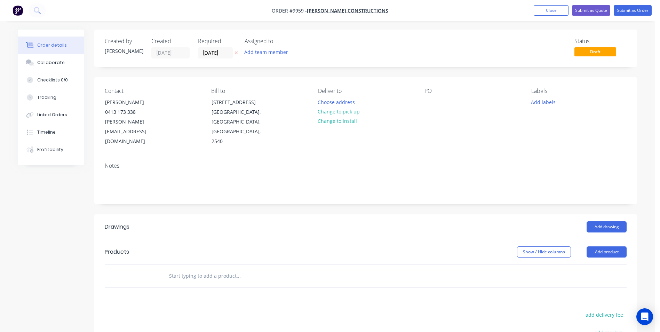
click at [221, 269] on input "text" at bounding box center [238, 276] width 139 height 14
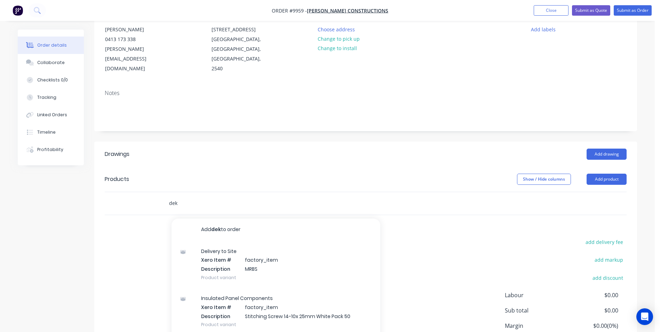
scroll to position [123, 0]
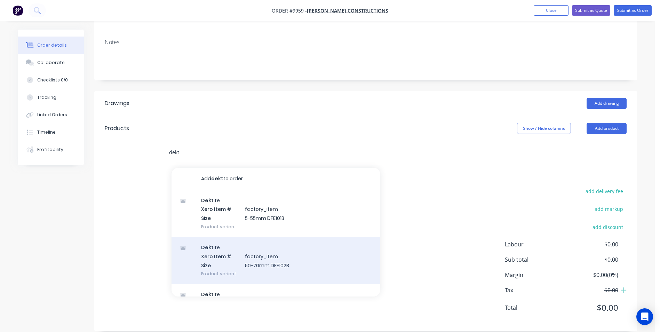
type input "dekt"
click at [279, 246] on div "Dekt ite Xero Item # factory_item Size 50-70mm DFE102B Product variant" at bounding box center [275, 260] width 209 height 47
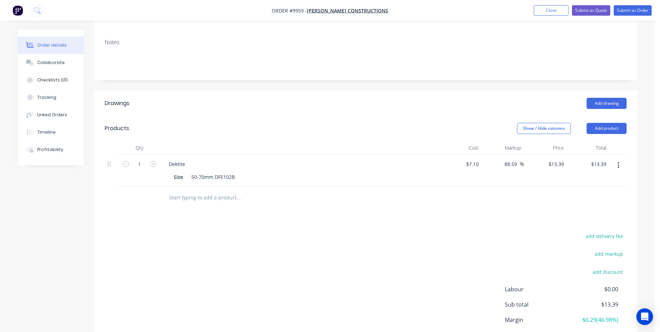
click at [222, 191] on input "text" at bounding box center [238, 198] width 139 height 14
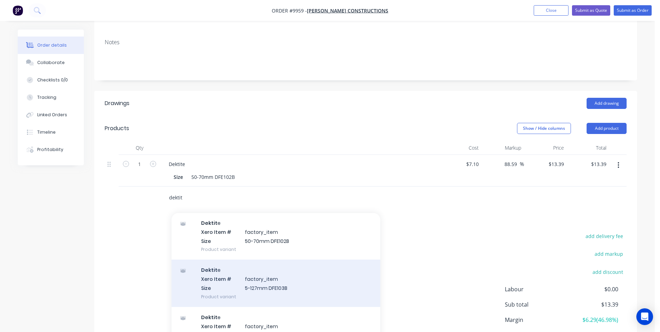
scroll to position [104, 0]
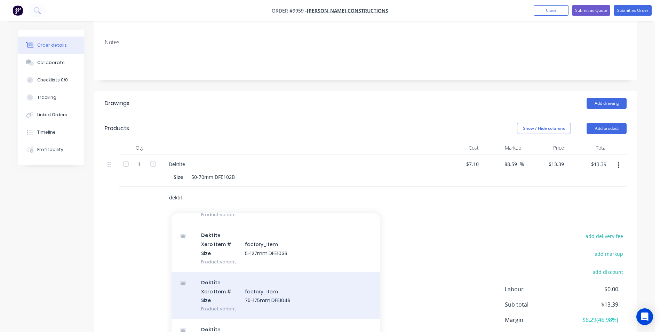
type input "dektit"
click at [252, 289] on div "Dektit e Xero Item # factory_item Size 75-175mm DFE104B Product variant" at bounding box center [275, 295] width 209 height 47
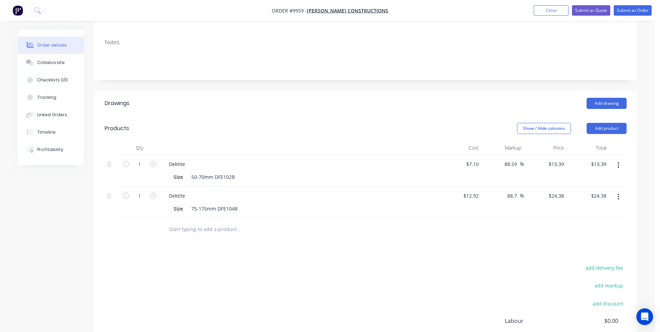
click at [194, 222] on input "text" at bounding box center [238, 229] width 139 height 14
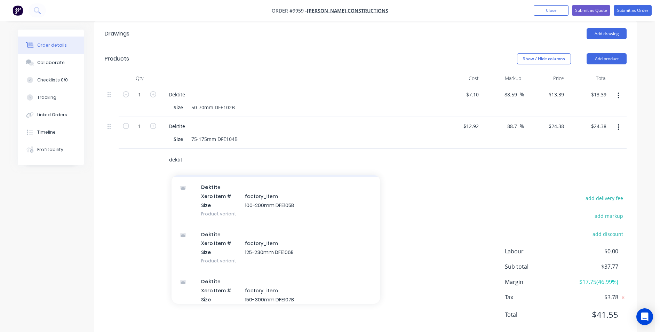
scroll to position [278, 0]
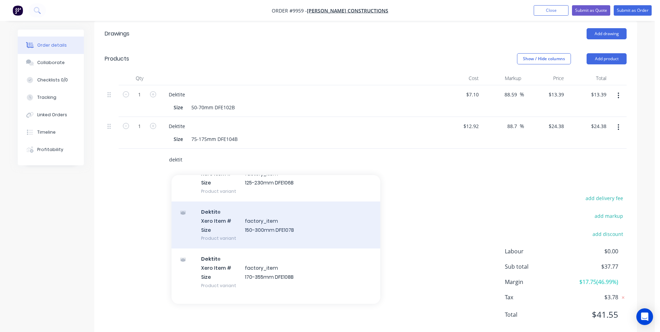
type input "dektit"
click at [265, 217] on div "Dektit e Xero Item # factory_item Size 150-300mm DFE107B Product variant" at bounding box center [275, 224] width 209 height 47
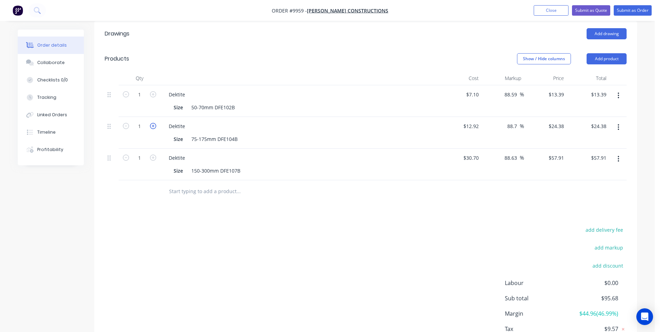
click at [153, 123] on icon "button" at bounding box center [153, 126] width 6 height 6
type input "2"
type input "$48.76"
click at [153, 123] on icon "button" at bounding box center [153, 126] width 6 height 6
type input "3"
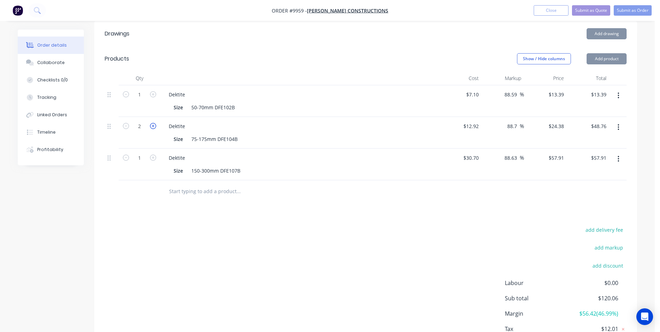
type input "$73.14"
click at [153, 123] on icon "button" at bounding box center [153, 126] width 6 height 6
type input "4"
type input "$97.52"
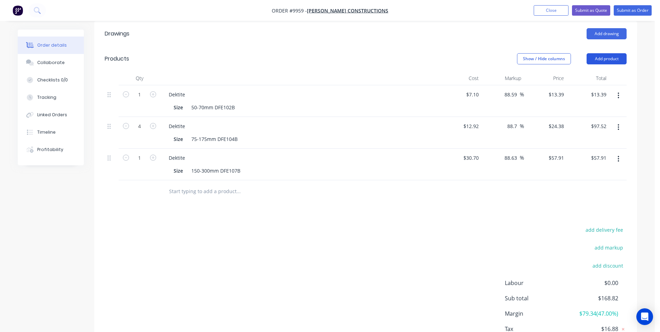
scroll to position [158, 0]
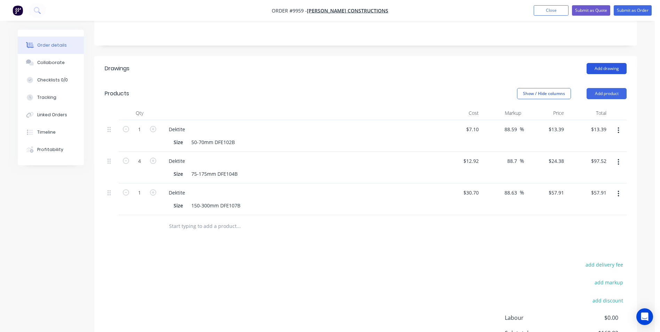
click at [609, 63] on button "Add drawing" at bounding box center [606, 68] width 40 height 11
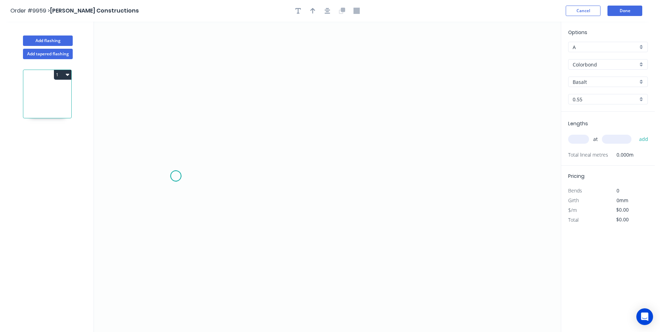
click at [176, 176] on icon "0" at bounding box center [327, 177] width 467 height 310
click at [193, 162] on icon at bounding box center [184, 169] width 17 height 14
click at [465, 177] on icon "0 ?" at bounding box center [327, 177] width 467 height 310
click at [487, 176] on icon "0 ? ? ? º" at bounding box center [327, 177] width 467 height 310
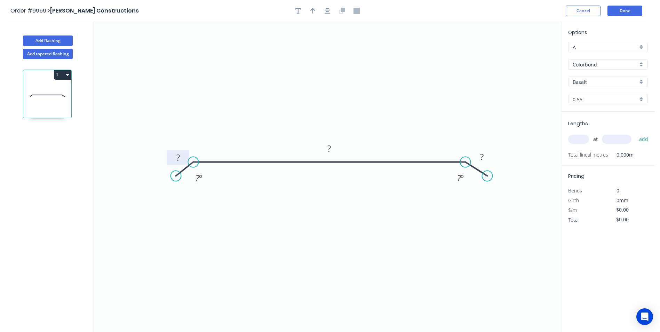
click at [175, 152] on rect at bounding box center [178, 157] width 23 height 14
type input "160"
click at [178, 155] on tspan "?" at bounding box center [177, 157] width 3 height 11
click at [641, 81] on div "Basalt" at bounding box center [608, 82] width 80 height 10
type input "$11.37"
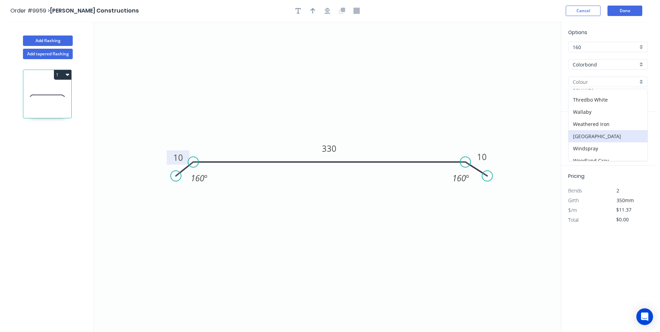
scroll to position [257, 0]
click at [588, 151] on div "Woodland Grey" at bounding box center [607, 154] width 79 height 12
type input "Woodland Grey"
click at [581, 138] on input "text" at bounding box center [578, 139] width 21 height 9
type input "1"
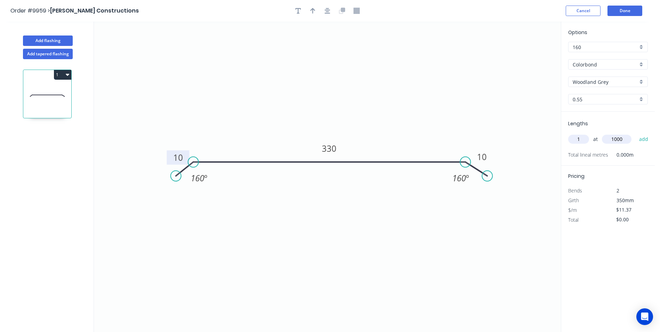
type input "1000"
click at [635, 133] on button "add" at bounding box center [643, 139] width 16 height 12
click at [60, 71] on button "1" at bounding box center [62, 75] width 17 height 10
click at [49, 90] on div "Duplicate" at bounding box center [38, 92] width 54 height 10
type input "$0.00"
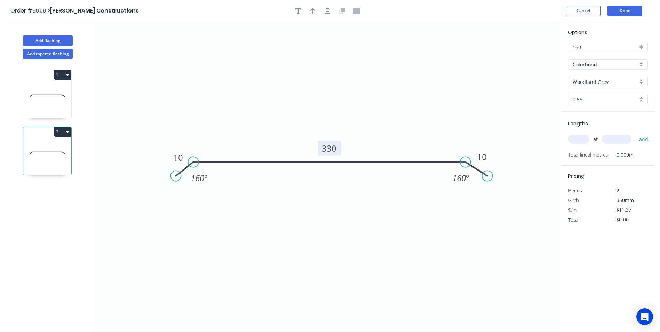
click at [322, 147] on tspan "330" at bounding box center [329, 148] width 15 height 11
click at [547, 123] on icon "0 10 280 10 160 º 160 º" at bounding box center [327, 177] width 467 height 310
type input "$9.07"
click at [578, 137] on input "text" at bounding box center [578, 139] width 21 height 9
type input "2"
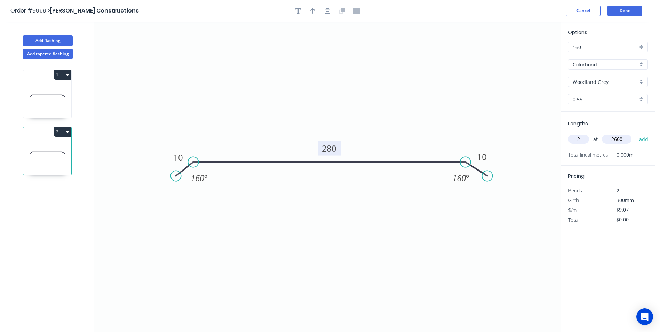
type input "2600"
click at [635, 133] on button "add" at bounding box center [643, 139] width 16 height 12
click at [63, 129] on button "2" at bounding box center [62, 132] width 17 height 10
click at [46, 151] on div "Duplicate" at bounding box center [38, 149] width 54 height 10
type input "$0.00"
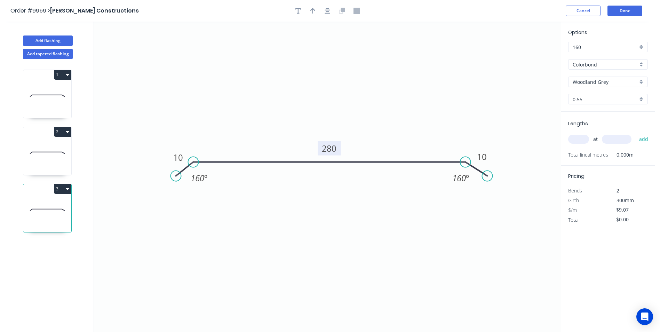
click at [336, 147] on tspan "280" at bounding box center [329, 148] width 15 height 11
click at [474, 119] on icon "0 10 800 10 160 º 160 º" at bounding box center [327, 177] width 467 height 310
type input "$22.19"
click at [578, 137] on input "text" at bounding box center [578, 139] width 21 height 9
type input "1"
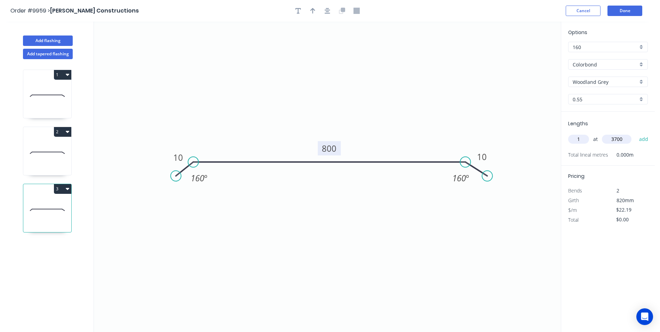
type input "3700"
click at [635, 133] on button "add" at bounding box center [643, 139] width 16 height 12
click at [65, 189] on button "3" at bounding box center [62, 189] width 17 height 10
click at [46, 209] on div "Duplicate" at bounding box center [38, 206] width 54 height 10
type input "$0.00"
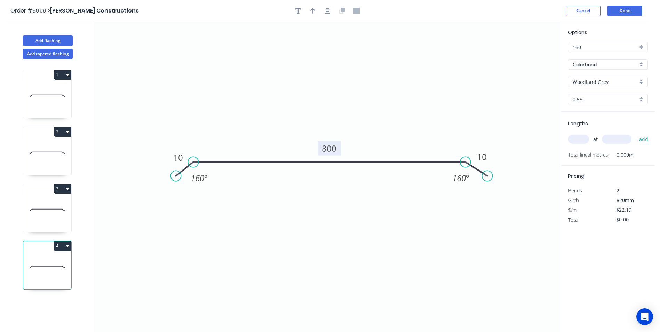
click at [336, 147] on tspan "800" at bounding box center [329, 148] width 15 height 11
click at [584, 137] on input "text" at bounding box center [578, 139] width 21 height 9
type input "$11.37"
type input "1"
type input "4900"
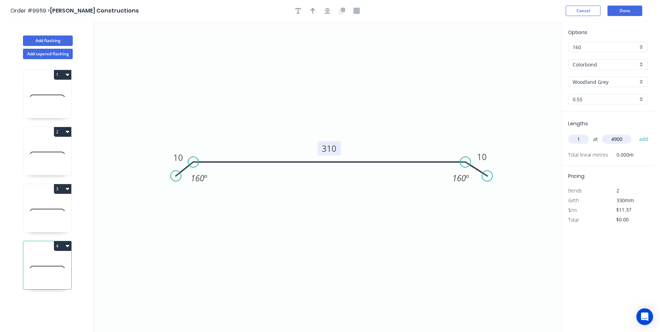
click at [635, 133] on button "add" at bounding box center [643, 139] width 16 height 12
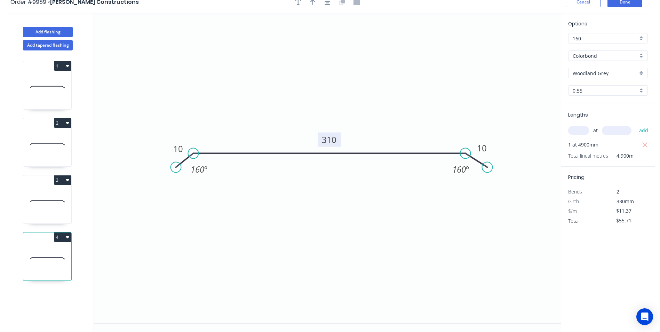
scroll to position [13, 0]
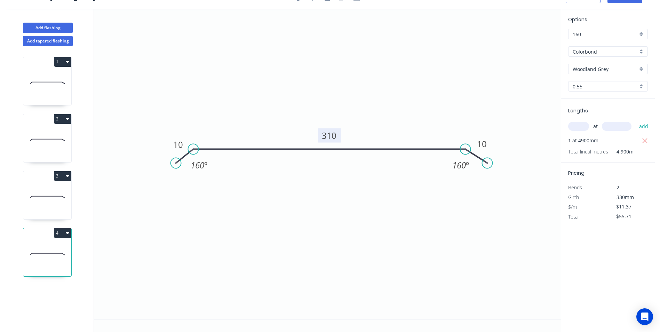
click at [59, 234] on button "4" at bounding box center [62, 233] width 17 height 10
click at [46, 250] on div "Duplicate" at bounding box center [38, 250] width 54 height 10
type input "$0.00"
click at [328, 140] on tspan "310" at bounding box center [329, 135] width 15 height 11
click at [371, 212] on icon "0 10 480 10 160 º 160 º" at bounding box center [327, 164] width 467 height 310
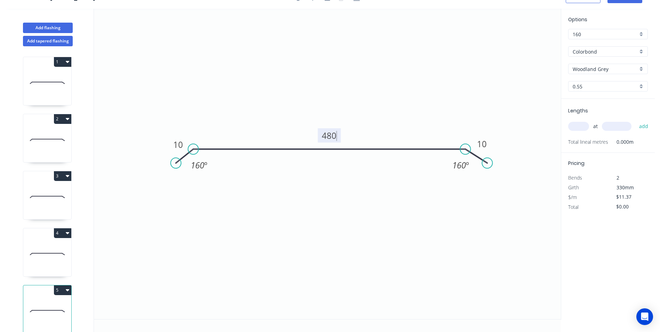
type input "$13.67"
click at [583, 127] on input "text" at bounding box center [578, 126] width 21 height 9
type input "1"
type input "1000"
click at [635, 120] on button "add" at bounding box center [643, 126] width 16 height 12
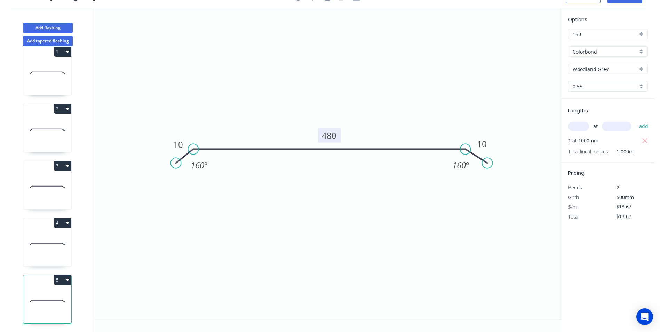
scroll to position [15, 0]
click at [66, 277] on icon "button" at bounding box center [67, 280] width 3 height 6
click at [50, 295] on div "Duplicate" at bounding box center [38, 297] width 54 height 10
type input "$0.00"
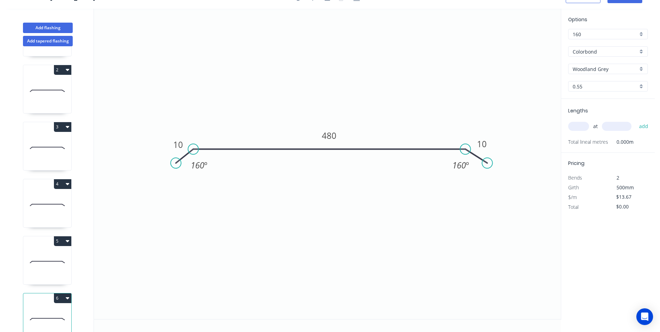
scroll to position [72, 0]
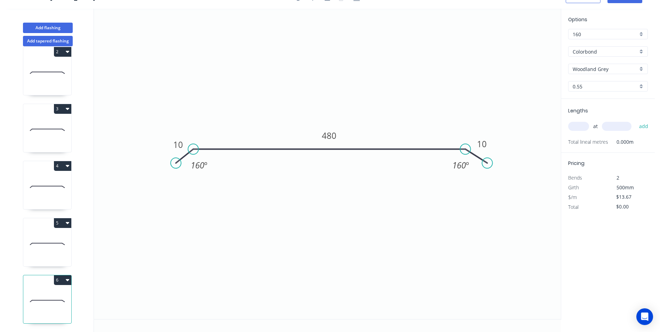
click at [581, 125] on input "text" at bounding box center [578, 126] width 21 height 9
type input "1"
type input "1400"
click at [635, 120] on button "add" at bounding box center [643, 126] width 16 height 12
click at [69, 277] on icon "button" at bounding box center [67, 280] width 3 height 6
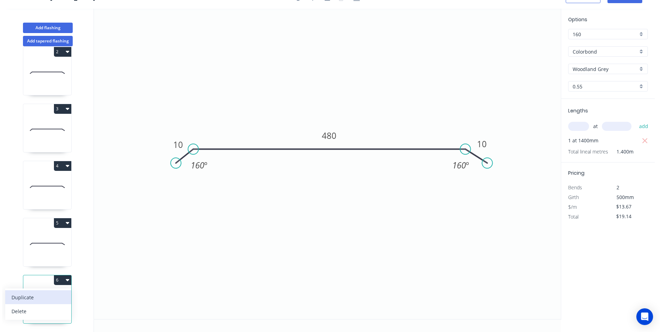
click at [39, 292] on div "Duplicate" at bounding box center [38, 297] width 54 height 10
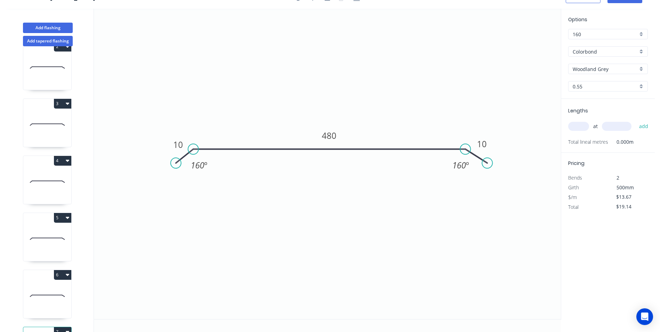
type input "$0.00"
click at [335, 135] on tspan "480" at bounding box center [329, 135] width 15 height 11
click at [570, 129] on input "text" at bounding box center [578, 126] width 21 height 9
type input "1"
type input "1000"
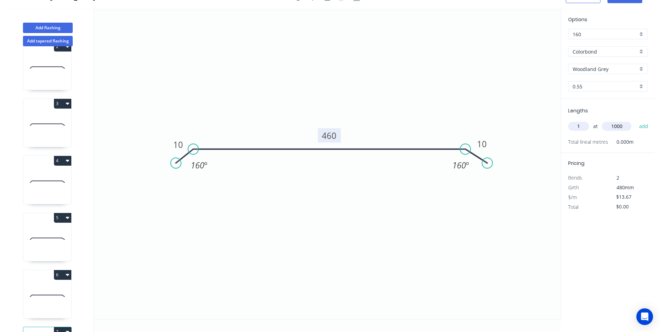
click at [635, 120] on button "add" at bounding box center [643, 126] width 16 height 12
type input "$13.67"
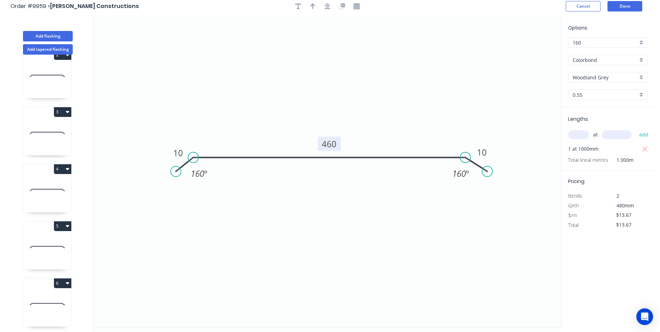
scroll to position [0, 0]
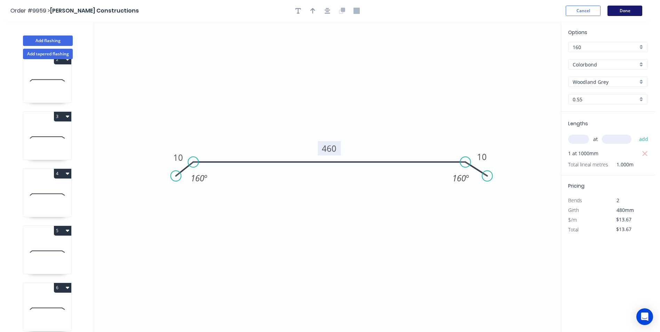
click at [630, 13] on button "Done" at bounding box center [624, 11] width 35 height 10
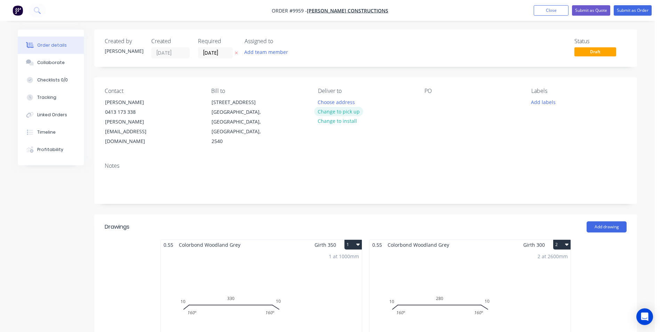
click at [339, 109] on button "Change to pick up" at bounding box center [338, 111] width 49 height 9
click at [424, 103] on div at bounding box center [429, 102] width 11 height 10
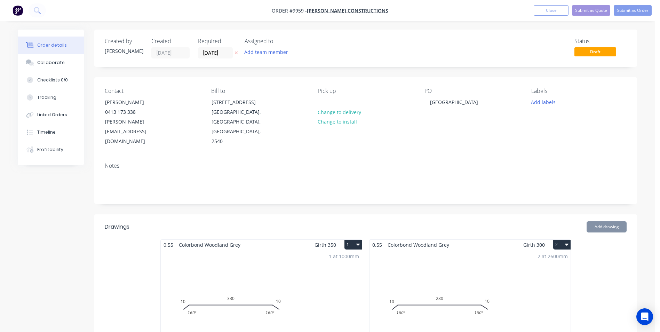
click at [427, 141] on div "Contact Jason Bell 0413 173 338 jason@hobbsconstructions.com.au Bill to 12 Park…" at bounding box center [365, 117] width 543 height 80
click at [589, 8] on button "Submit as Quote" at bounding box center [591, 10] width 38 height 10
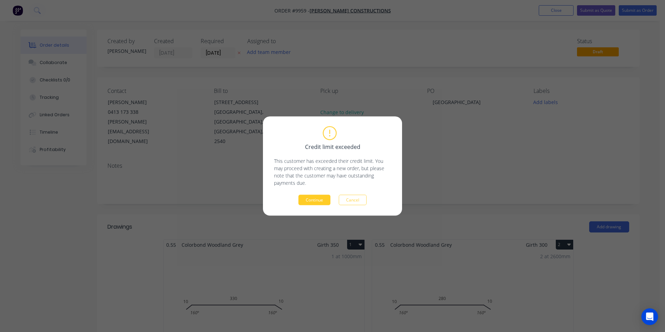
click at [323, 202] on button "Continue" at bounding box center [314, 200] width 32 height 10
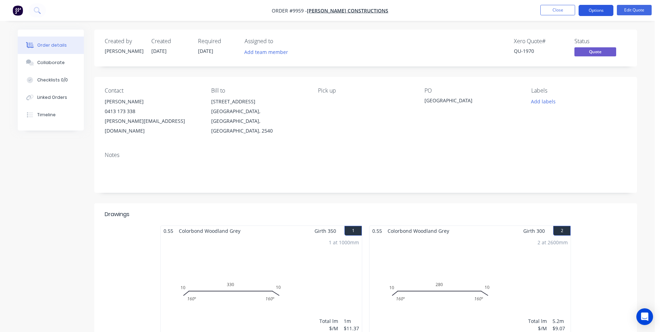
click at [599, 10] on button "Options" at bounding box center [595, 10] width 35 height 11
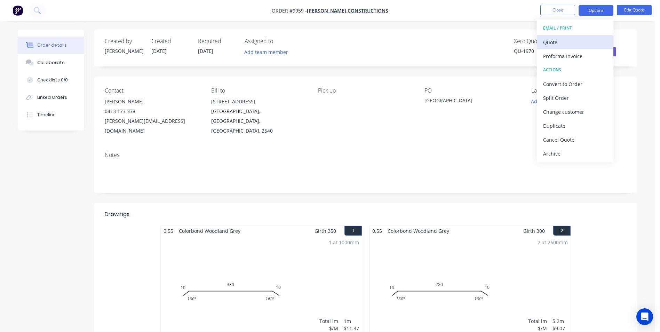
click at [555, 37] on button "Quote" at bounding box center [575, 42] width 77 height 14
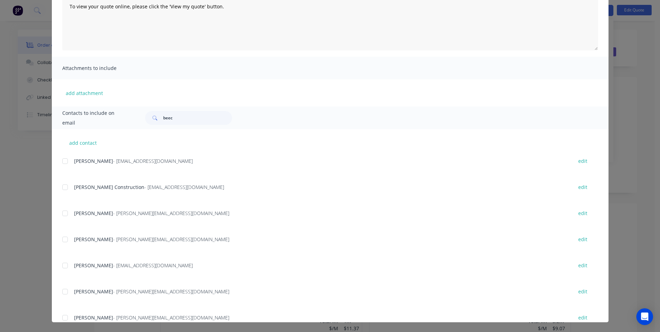
scroll to position [35, 0]
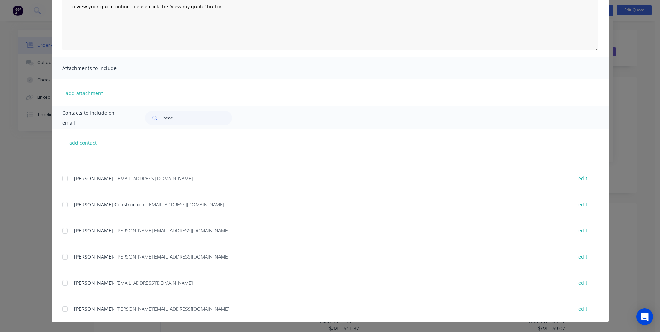
click at [61, 230] on div at bounding box center [65, 231] width 14 height 14
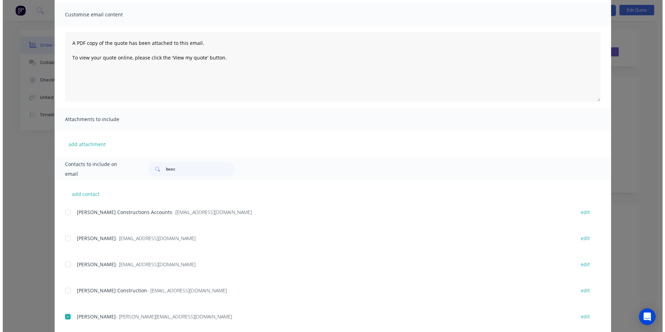
scroll to position [0, 0]
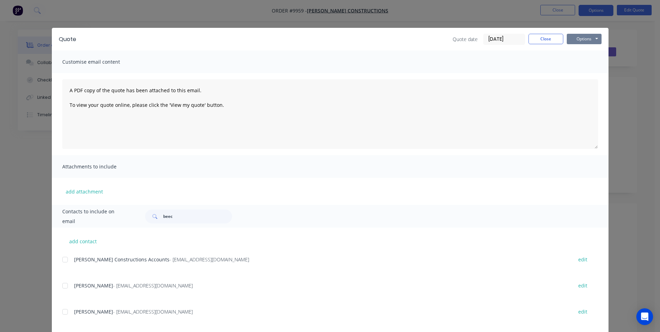
click at [581, 38] on button "Options" at bounding box center [584, 39] width 35 height 10
click at [576, 75] on button "Email" at bounding box center [589, 74] width 45 height 11
click at [531, 43] on button "Close" at bounding box center [545, 39] width 35 height 10
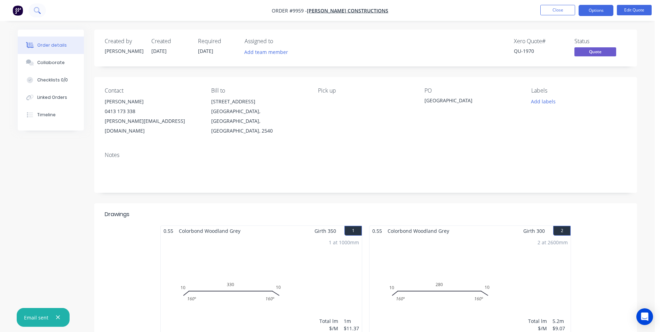
click at [42, 10] on button at bounding box center [37, 10] width 17 height 14
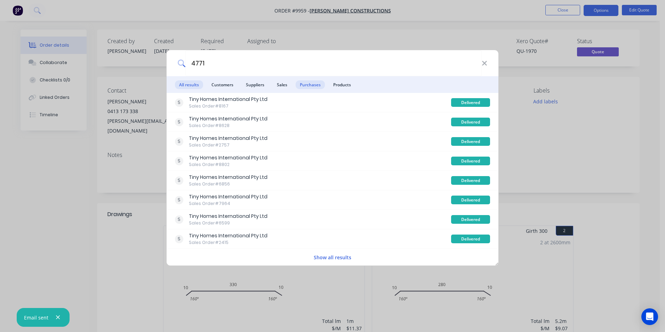
click at [304, 83] on span "Purchases" at bounding box center [310, 84] width 29 height 9
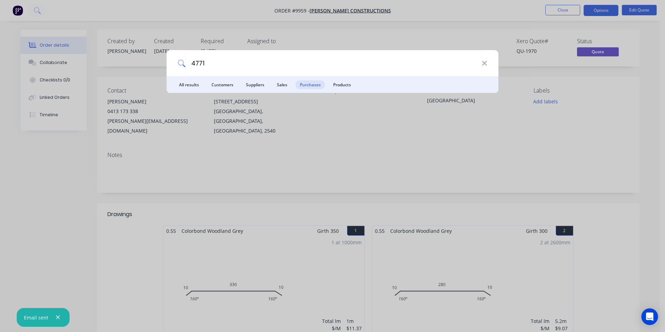
click at [310, 83] on span "Purchases" at bounding box center [310, 84] width 29 height 9
click at [229, 65] on input "4771" at bounding box center [333, 63] width 296 height 26
type input "4771"
click at [307, 81] on span "Purchases" at bounding box center [310, 84] width 29 height 9
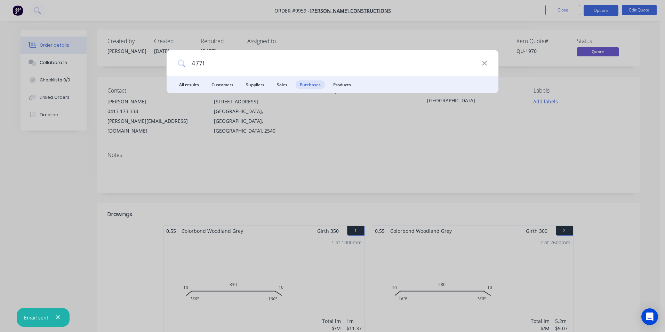
click at [479, 62] on input "4771" at bounding box center [333, 63] width 296 height 26
click at [18, 11] on div "4771 All results Customers Suppliers Sales Purchases Products" at bounding box center [332, 166] width 665 height 332
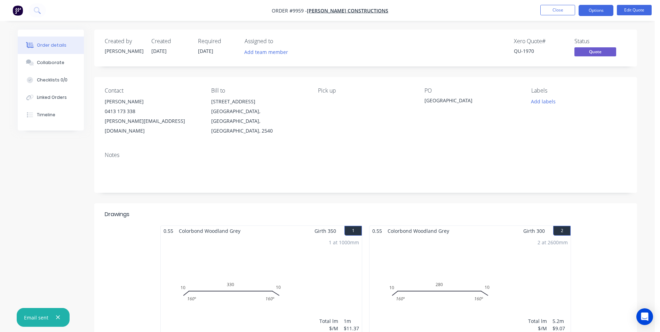
click at [18, 11] on img "button" at bounding box center [18, 10] width 10 height 10
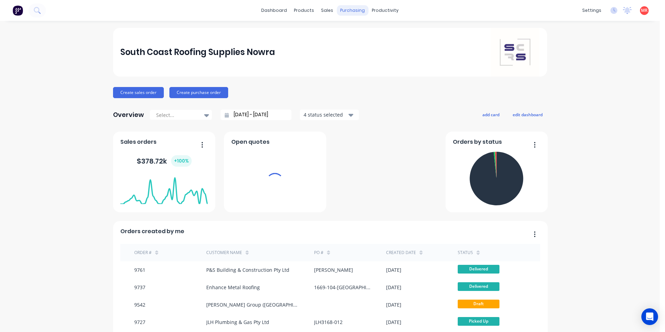
click at [346, 10] on div "purchasing" at bounding box center [353, 10] width 32 height 10
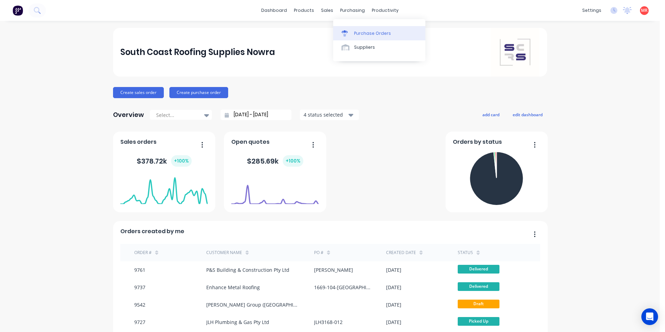
click at [355, 34] on div "Purchase Orders" at bounding box center [372, 33] width 37 height 6
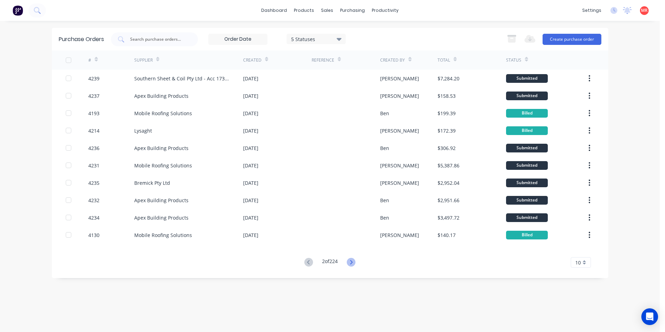
click at [350, 260] on icon at bounding box center [351, 262] width 9 height 9
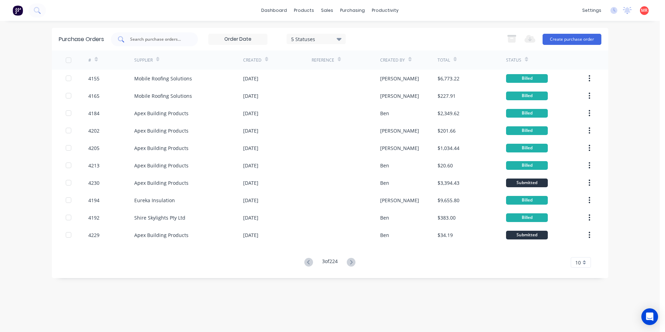
click at [163, 37] on input "text" at bounding box center [158, 39] width 58 height 7
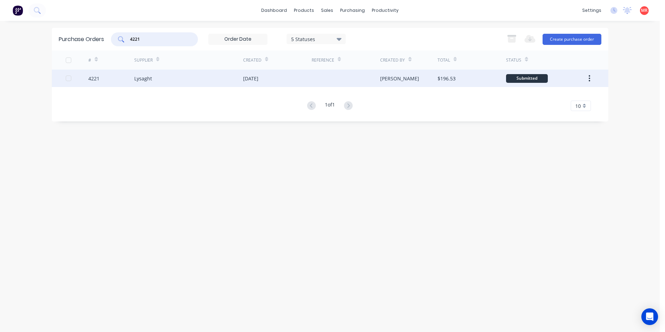
type input "4221"
click at [192, 78] on div "Lysaght" at bounding box center [188, 78] width 109 height 17
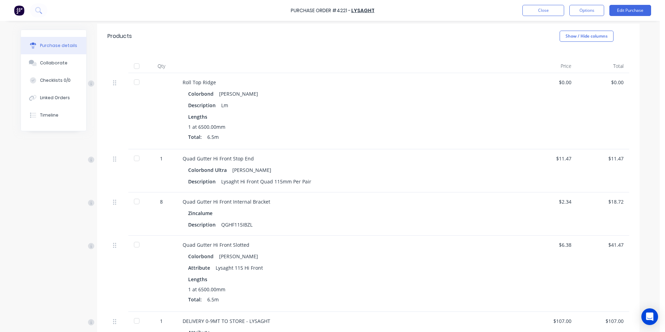
scroll to position [104, 0]
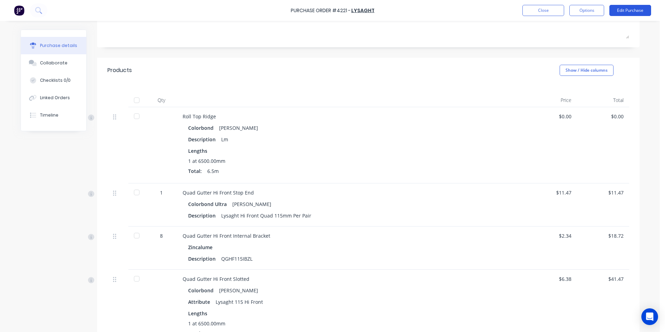
click at [624, 11] on button "Edit Purchase" at bounding box center [630, 10] width 42 height 11
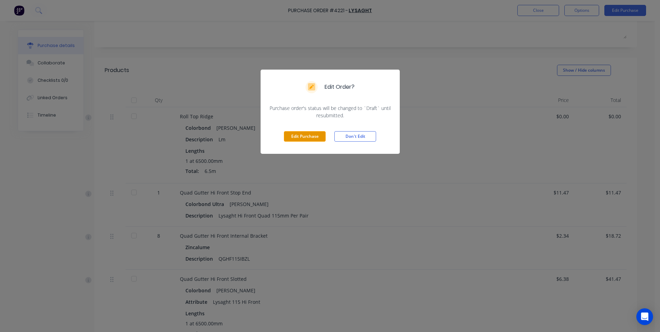
click at [297, 134] on button "Edit Purchase" at bounding box center [305, 136] width 42 height 10
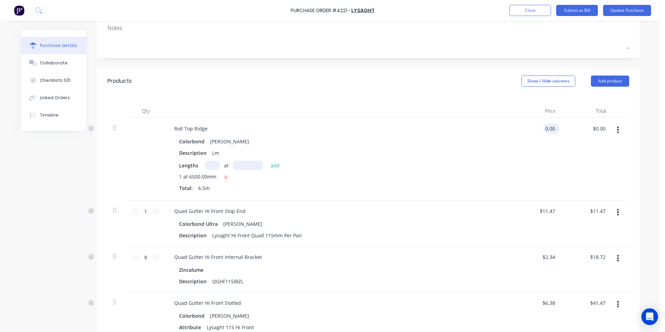
click at [553, 129] on input "0.00" at bounding box center [549, 128] width 13 height 10
type input "0"
type input "1"
type input "$9.50"
type input "$61.75"
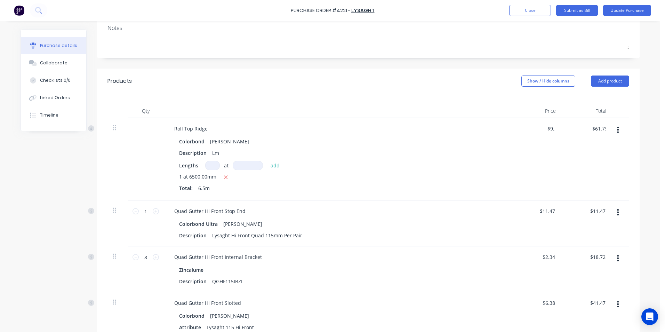
click at [519, 181] on div "$9.50 9.5" at bounding box center [536, 159] width 50 height 82
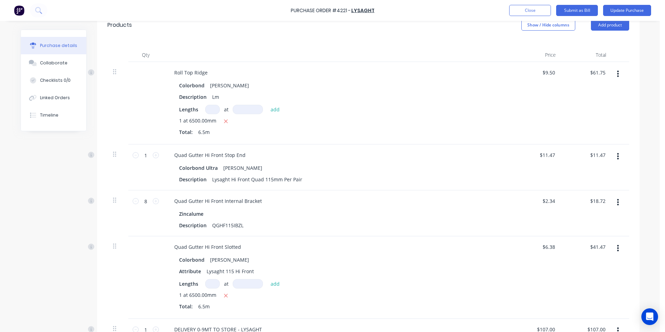
scroll to position [154, 0]
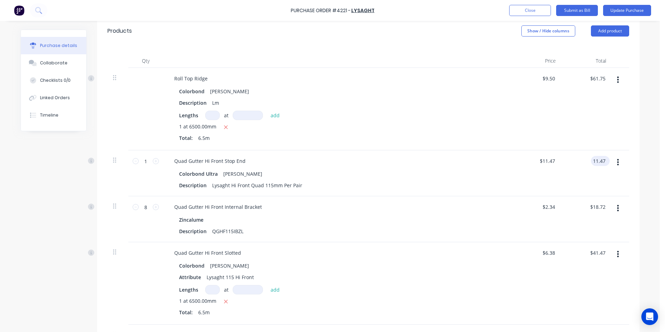
click at [603, 162] on input "11.47" at bounding box center [599, 161] width 16 height 10
type input "1"
type input "6.57"
type input "$6.57"
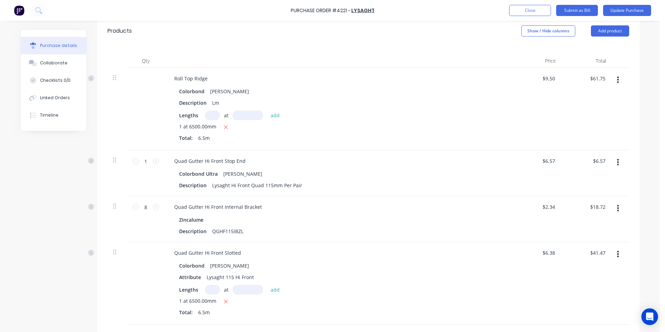
click at [602, 179] on div "$6.57 $6.57" at bounding box center [586, 173] width 50 height 46
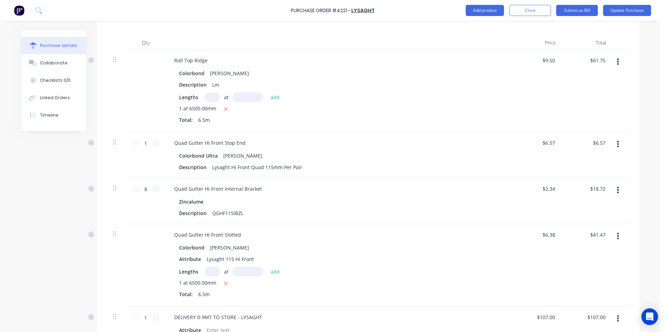
scroll to position [189, 0]
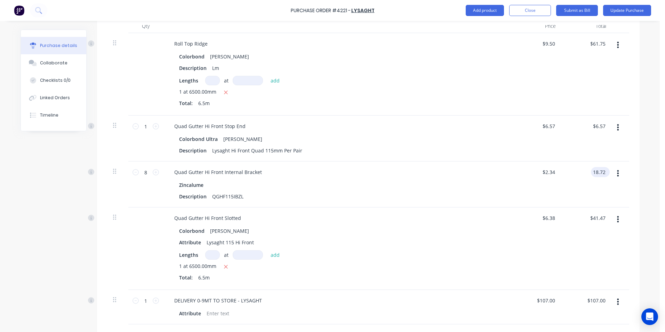
click at [603, 172] on input "18.72" at bounding box center [599, 172] width 16 height 10
type input "18.70"
type input "$2.3375"
type input "$18.70"
click at [598, 194] on div "$18.70 $18.70" at bounding box center [586, 184] width 50 height 46
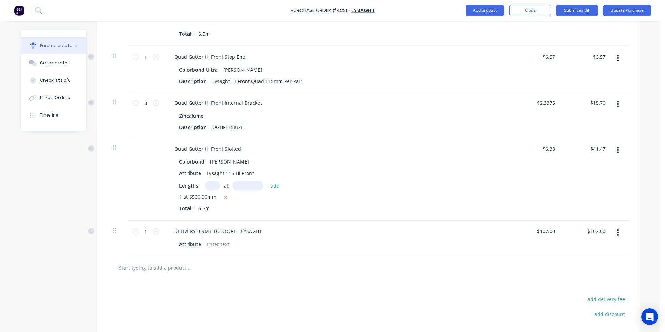
scroll to position [259, 0]
click at [158, 271] on input "text" at bounding box center [188, 267] width 139 height 14
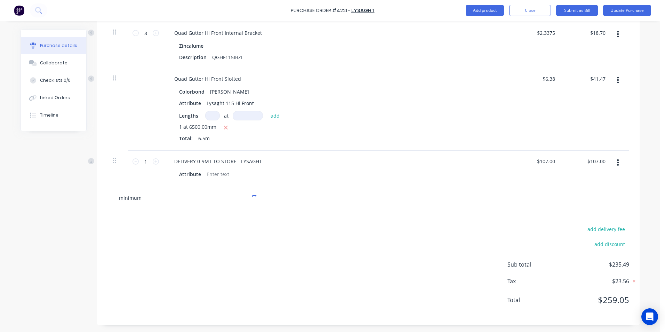
scroll to position [328, 0]
type input "m"
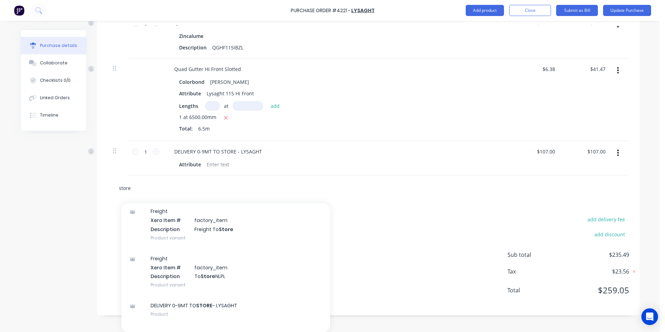
scroll to position [139, 0]
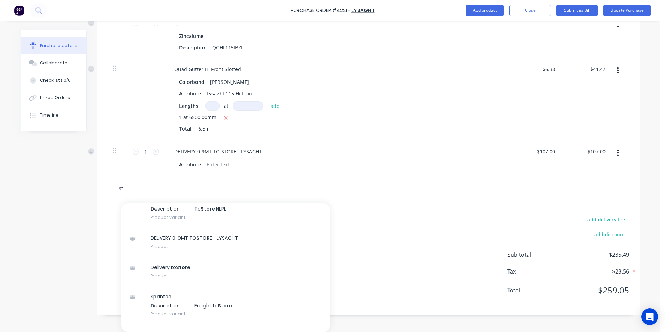
type input "s"
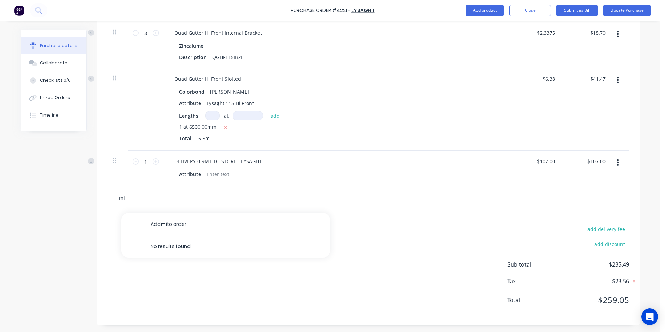
type input "m"
type input "s"
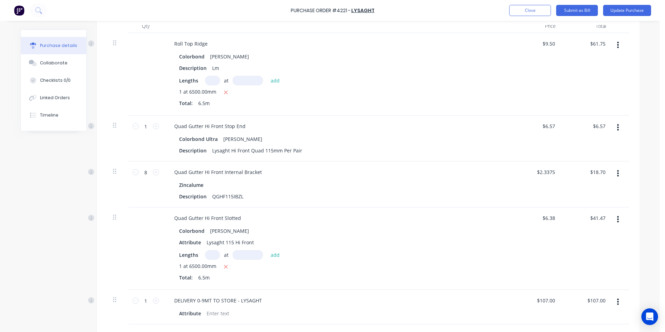
scroll to position [50, 0]
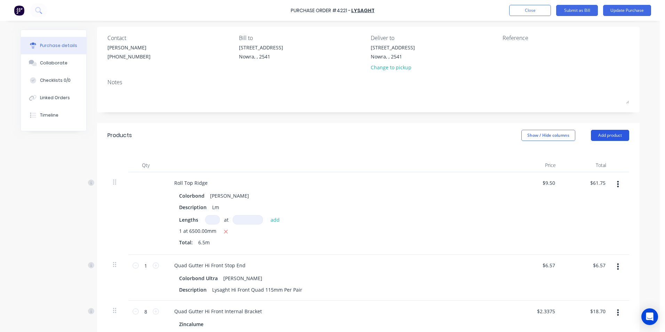
click at [606, 137] on button "Add product" at bounding box center [610, 135] width 38 height 11
click at [591, 152] on div "Product catalogue" at bounding box center [596, 153] width 54 height 10
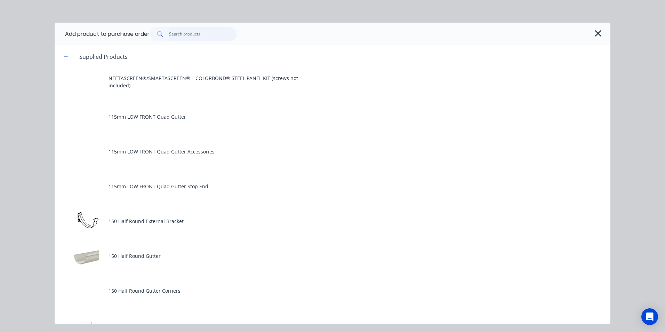
click at [186, 37] on input "text" at bounding box center [203, 34] width 68 height 14
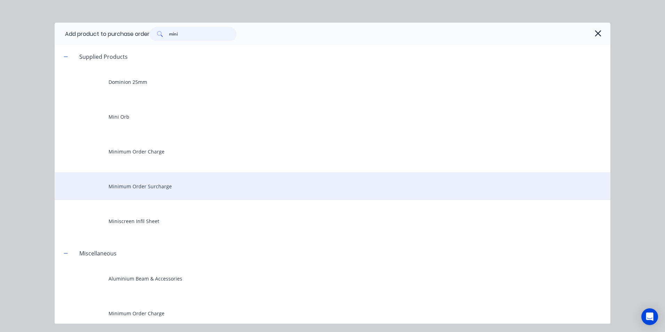
type input "mini"
click at [165, 187] on div "Minimum Order Surcharge" at bounding box center [333, 186] width 556 height 28
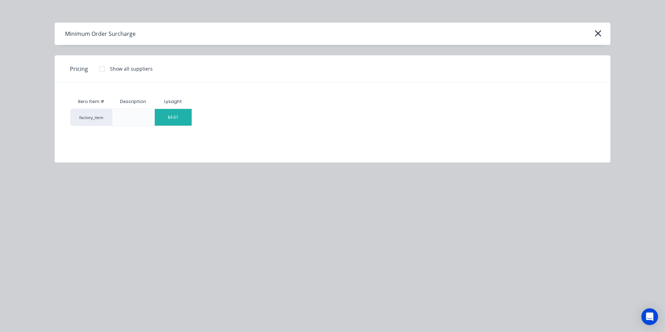
click at [178, 114] on div "$4.61" at bounding box center [173, 117] width 37 height 17
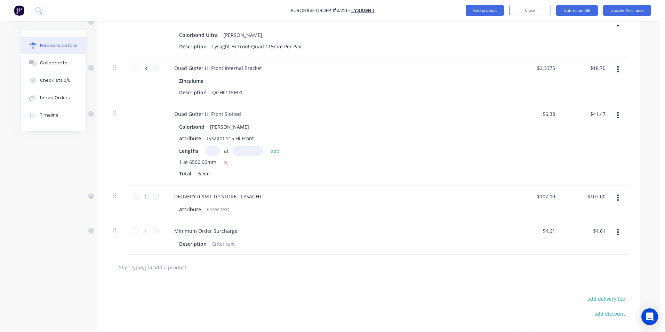
scroll to position [294, 0]
click at [550, 230] on input "4.61" at bounding box center [549, 230] width 13 height 10
type input "4"
type input "$12.84"
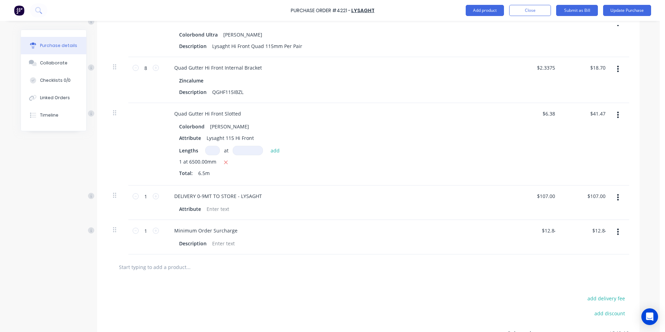
click at [459, 268] on div at bounding box center [368, 267] width 511 height 14
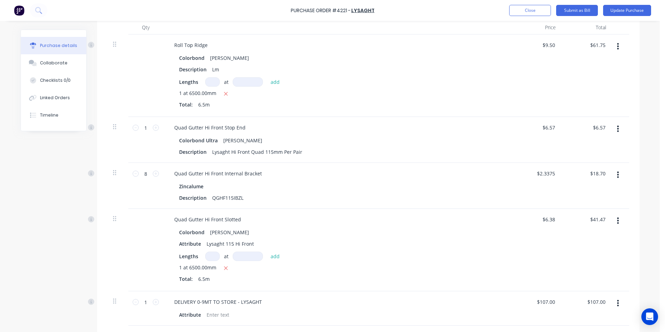
scroll to position [119, 0]
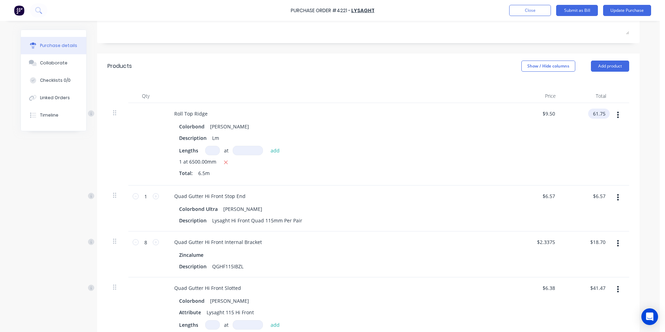
click at [600, 114] on input "61.75" at bounding box center [597, 114] width 19 height 10
type input "61.72"
type input "$9.4954"
type input "$61.72"
click at [596, 140] on div "$61.72 61.72" at bounding box center [586, 144] width 50 height 82
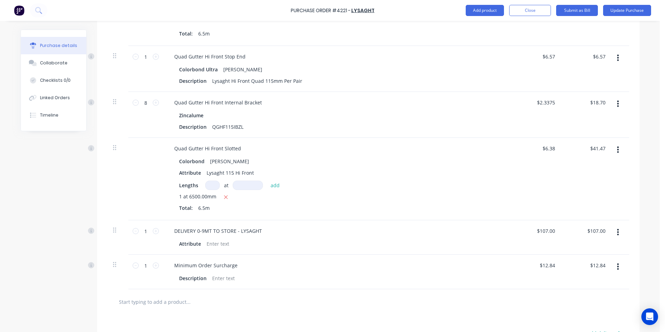
scroll to position [363, 0]
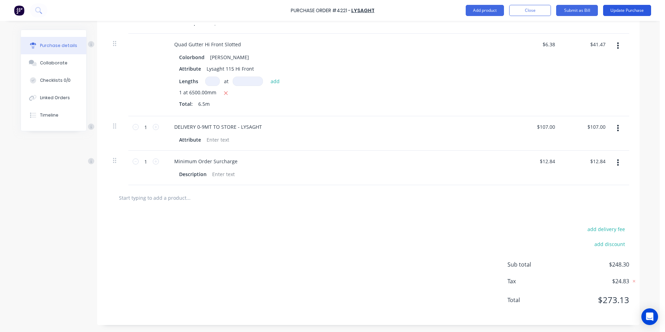
click at [616, 13] on button "Update Purchase" at bounding box center [627, 10] width 48 height 11
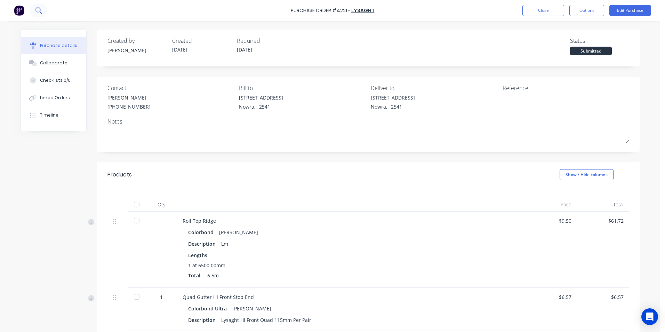
click at [40, 11] on icon at bounding box center [38, 10] width 7 height 7
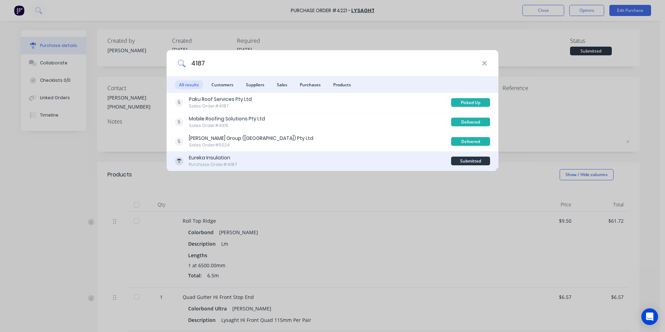
type input "4187"
click at [300, 158] on div "Eureka Insulation Purchase Order #4187" at bounding box center [313, 161] width 276 height 14
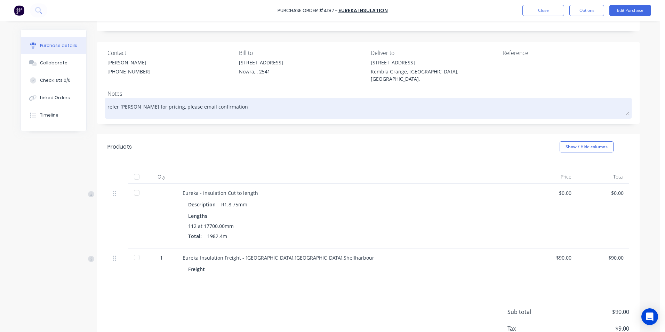
scroll to position [75, 0]
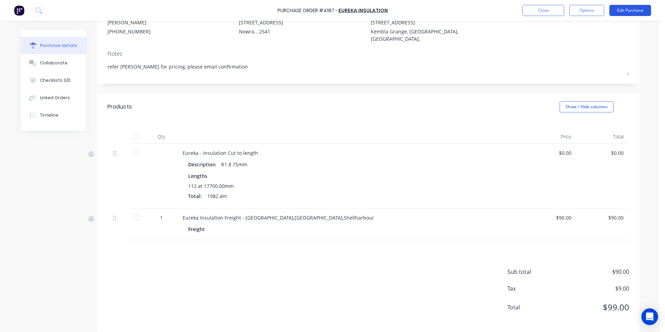
click at [614, 9] on button "Edit Purchase" at bounding box center [630, 10] width 42 height 11
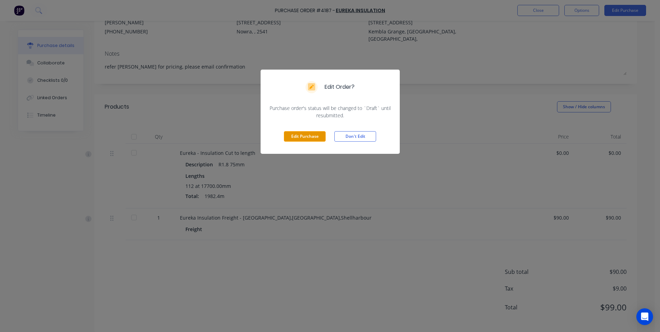
click at [301, 134] on button "Edit Purchase" at bounding box center [305, 136] width 42 height 10
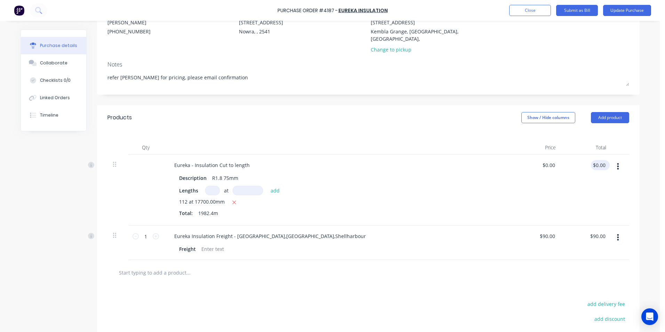
type textarea "x"
click at [603, 160] on input "0.00" at bounding box center [599, 165] width 16 height 10
type input "0"
type input "11418.62"
type textarea "x"
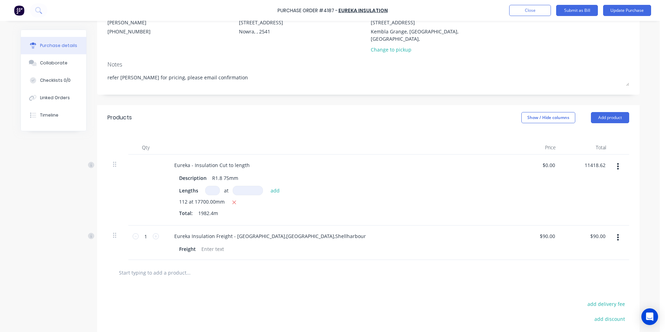
type input "$5.76"
type input "$11,418.62"
click at [572, 175] on div "$11,418.62 $11,418.62" at bounding box center [586, 189] width 50 height 71
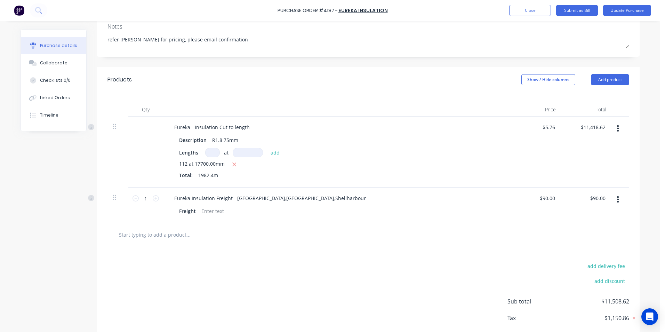
scroll to position [143, 0]
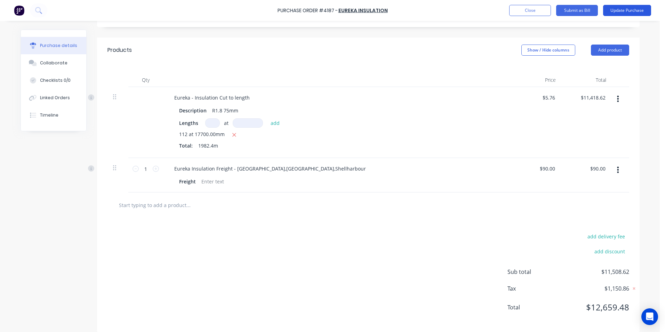
click at [624, 13] on button "Update Purchase" at bounding box center [627, 10] width 48 height 11
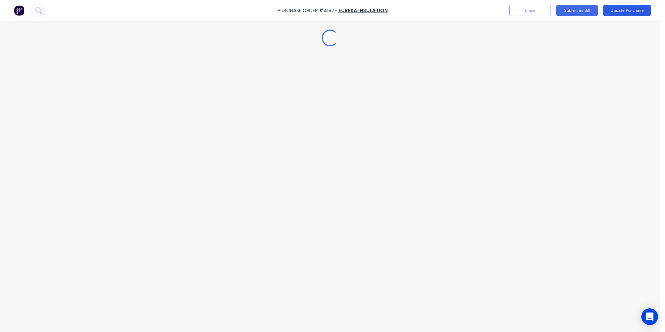
scroll to position [0, 0]
type textarea "x"
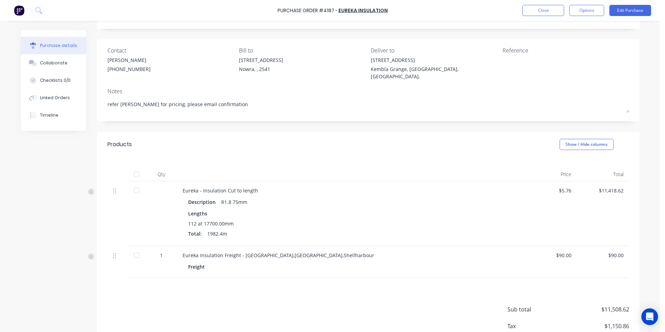
scroll to position [75, 0]
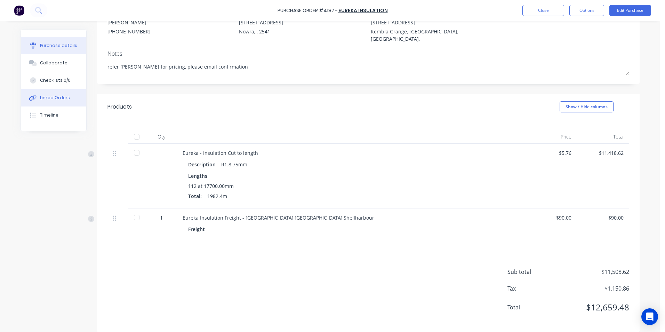
click at [57, 93] on button "Linked Orders" at bounding box center [53, 97] width 65 height 17
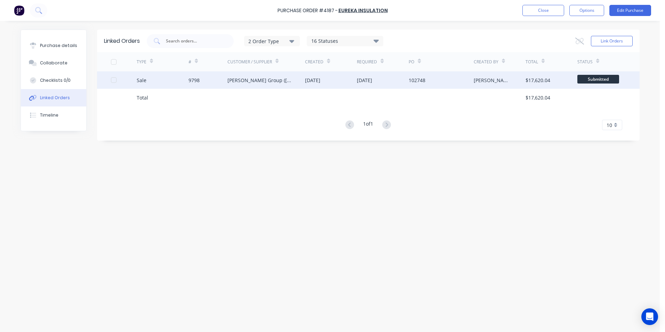
click at [372, 83] on div "23 Sep 2025" at bounding box center [364, 80] width 15 height 7
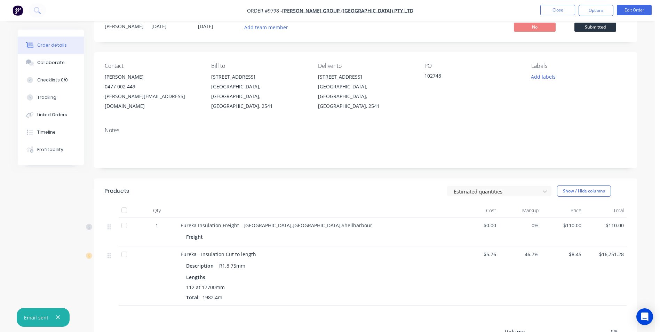
scroll to position [128, 0]
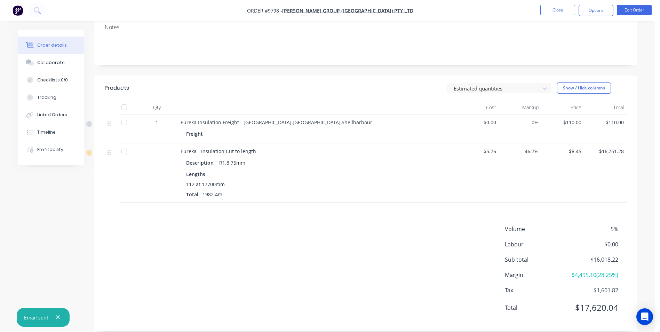
click at [24, 8] on button "button" at bounding box center [17, 10] width 15 height 11
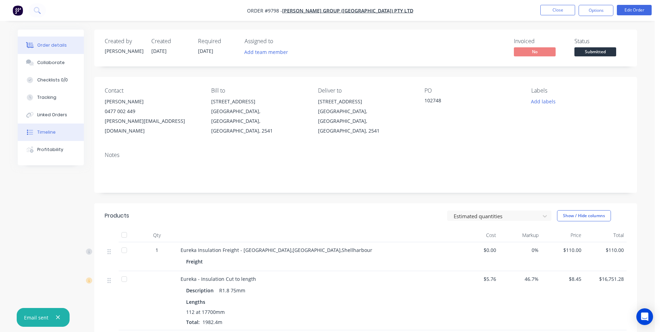
click at [65, 137] on button "Timeline" at bounding box center [51, 131] width 66 height 17
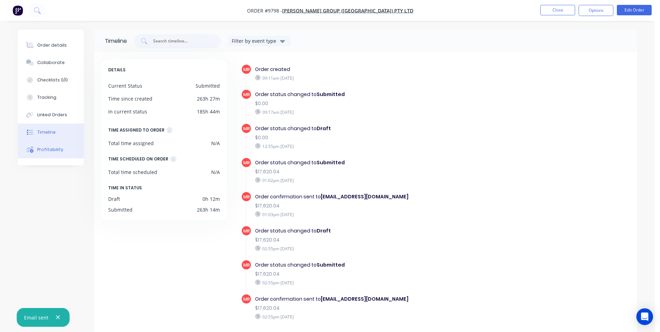
click at [64, 150] on button "Profitability" at bounding box center [51, 149] width 66 height 17
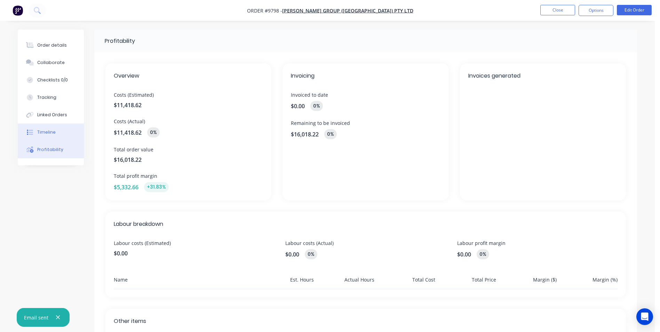
click at [69, 129] on button "Timeline" at bounding box center [51, 131] width 66 height 17
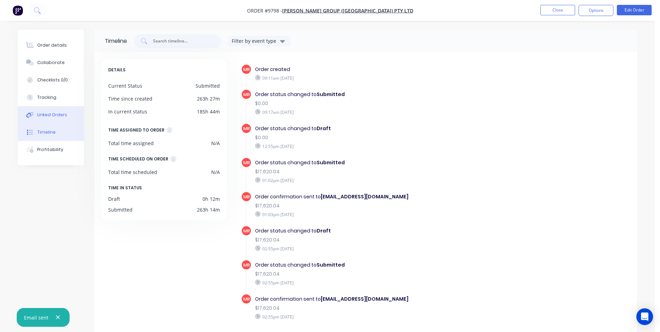
click at [59, 107] on button "Linked Orders" at bounding box center [51, 114] width 66 height 17
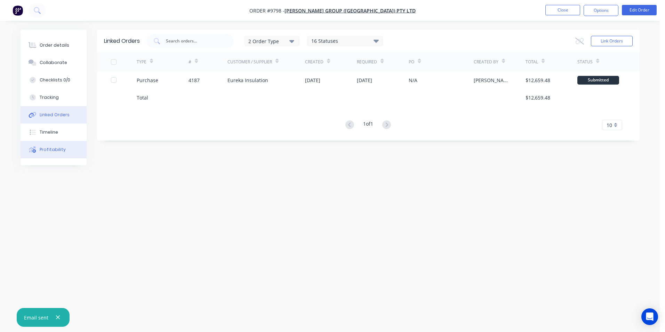
click at [57, 148] on div "Profitability" at bounding box center [53, 149] width 26 height 6
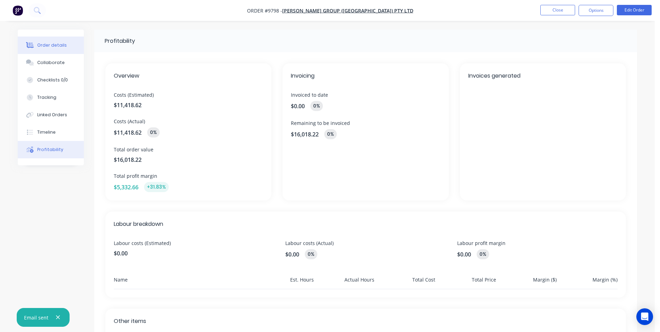
click at [50, 43] on div "Order details" at bounding box center [52, 45] width 30 height 6
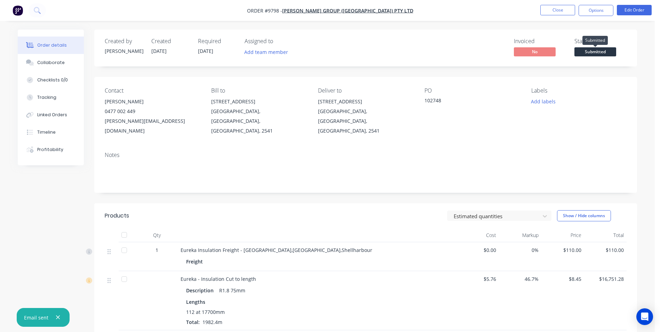
click at [610, 48] on span "Submitted" at bounding box center [595, 51] width 42 height 9
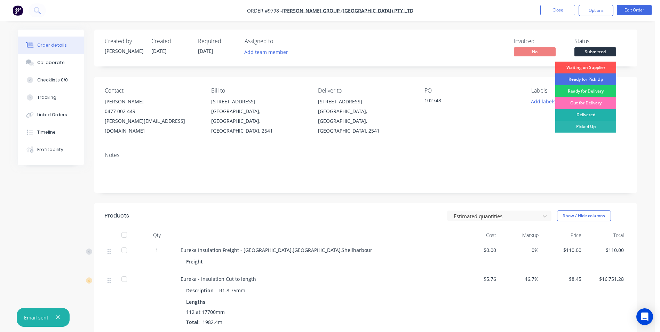
click at [580, 114] on div "Delivered" at bounding box center [585, 115] width 61 height 12
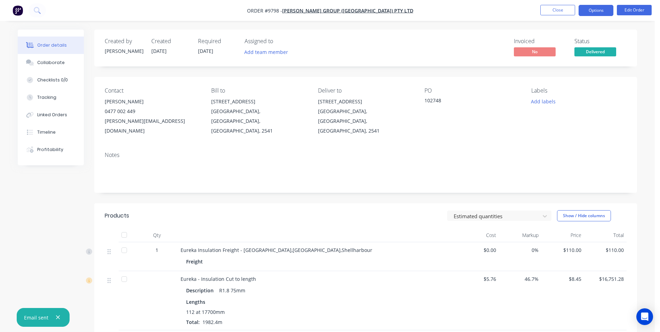
click at [597, 15] on button "Options" at bounding box center [595, 10] width 35 height 11
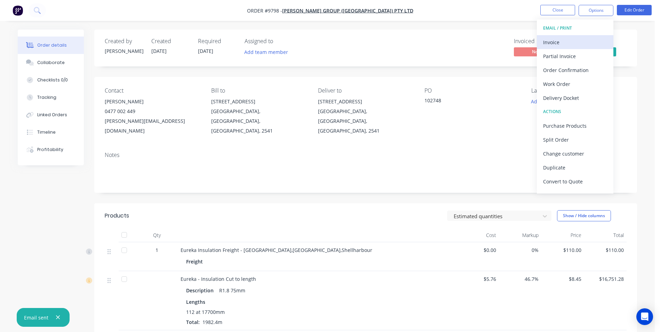
click at [574, 42] on div "Invoice" at bounding box center [575, 42] width 64 height 10
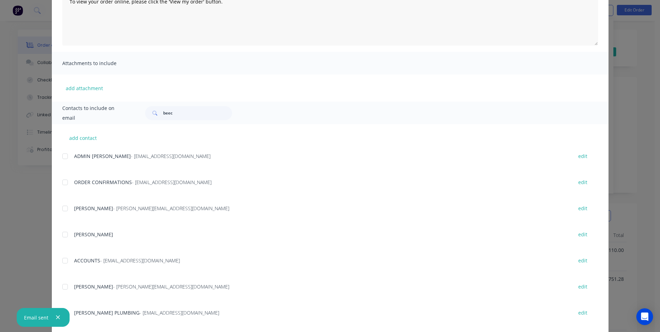
scroll to position [104, 0]
click at [63, 258] on div at bounding box center [65, 259] width 14 height 14
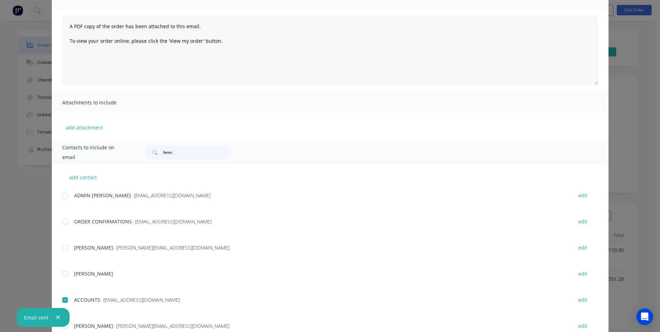
scroll to position [0, 0]
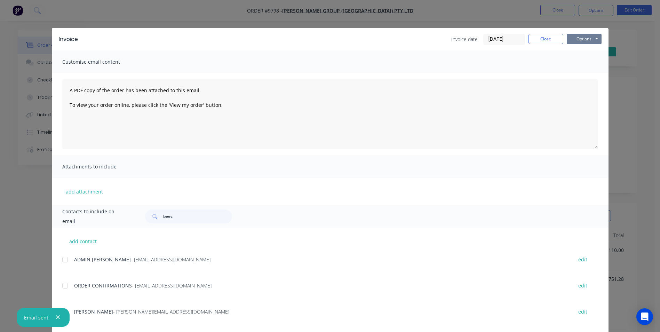
click at [583, 39] on button "Options" at bounding box center [584, 39] width 35 height 10
click at [572, 79] on button "Email" at bounding box center [589, 74] width 45 height 11
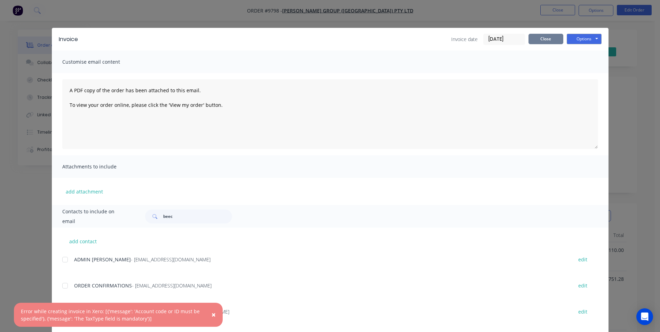
click at [544, 42] on button "Close" at bounding box center [545, 39] width 35 height 10
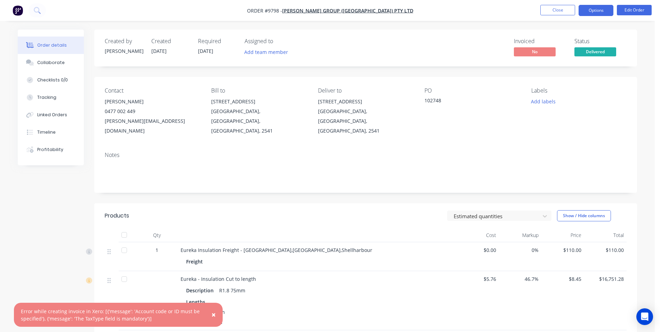
click at [589, 10] on button "Options" at bounding box center [595, 10] width 35 height 11
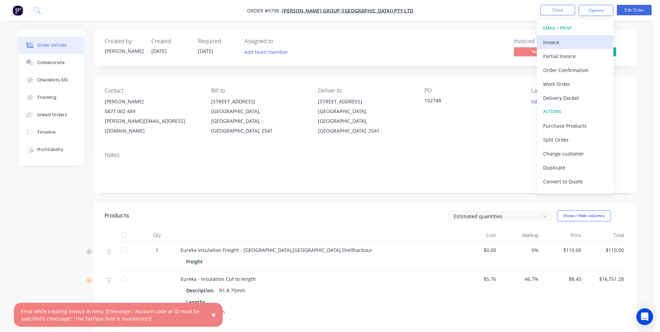
click at [564, 44] on div "Invoice" at bounding box center [575, 42] width 64 height 10
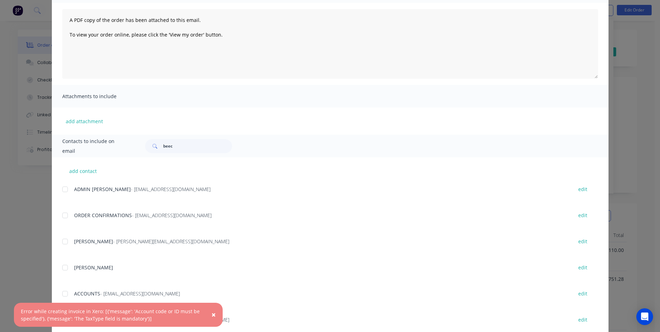
scroll to position [174, 0]
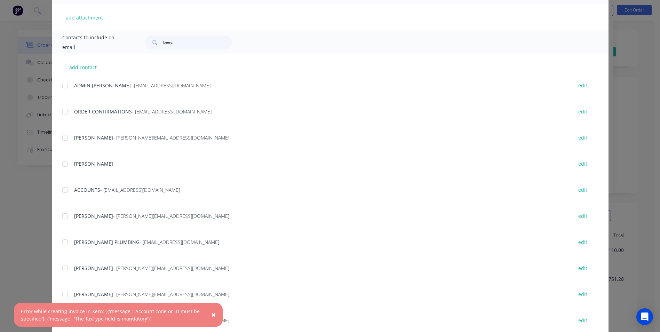
click at [63, 194] on div at bounding box center [65, 190] width 14 height 14
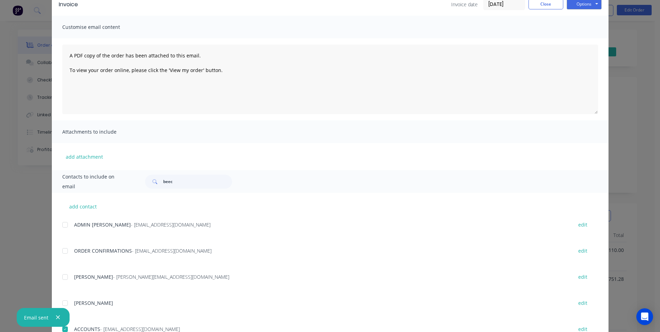
click at [584, 10] on div "Invoice Invoice date 30/09/25 Close Options Preview Print Email" at bounding box center [330, 4] width 556 height 23
click at [584, 7] on button "Options" at bounding box center [584, 4] width 35 height 10
click at [579, 38] on button "Email" at bounding box center [589, 39] width 45 height 11
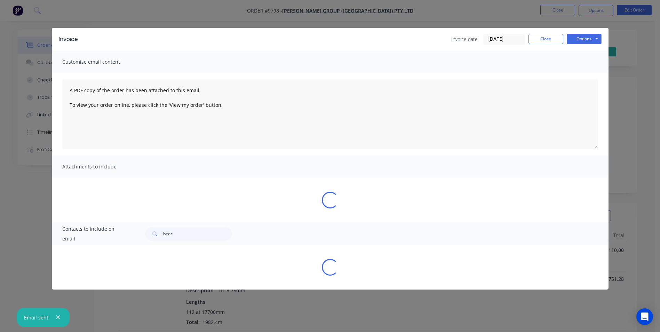
scroll to position [0, 0]
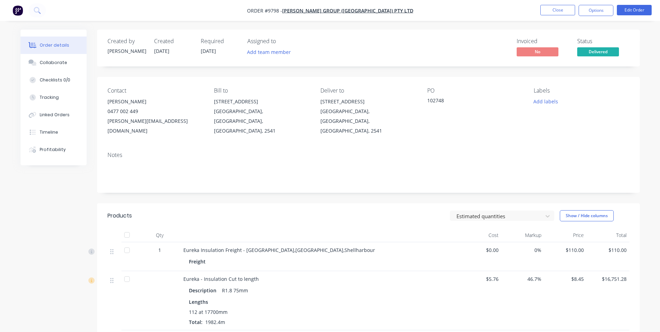
click at [607, 13] on button "Options" at bounding box center [595, 10] width 35 height 11
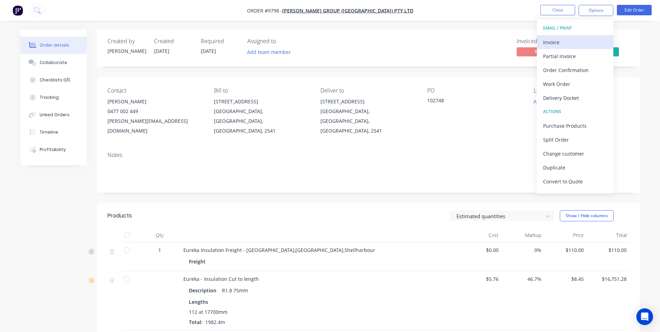
click at [588, 39] on div "Invoice" at bounding box center [575, 42] width 64 height 10
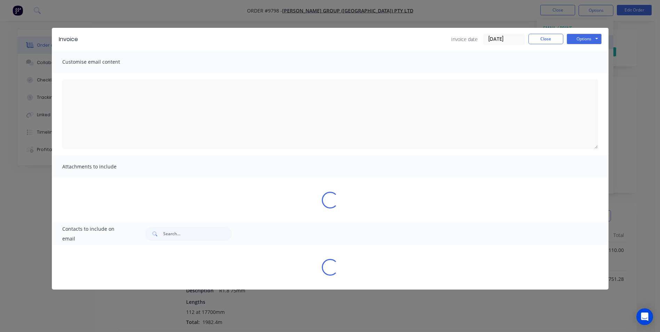
type textarea "A PDF copy of the order has been attached to this email. To view your order onl…"
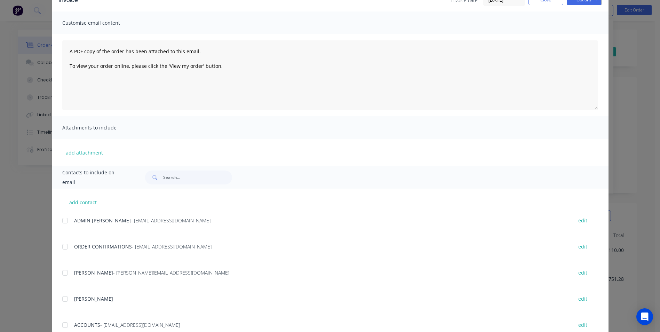
scroll to position [104, 0]
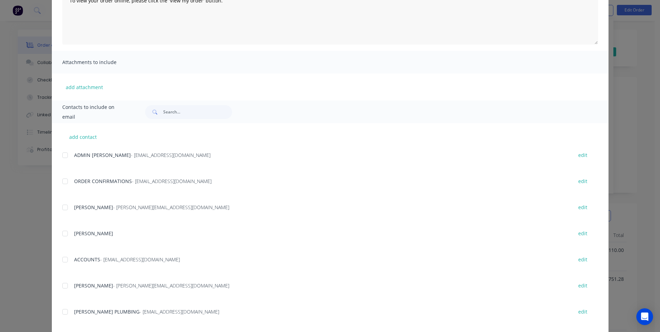
click at [63, 258] on div at bounding box center [65, 259] width 14 height 14
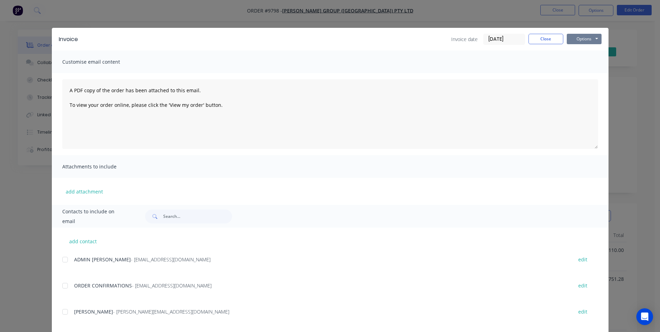
click at [576, 34] on button "Options" at bounding box center [584, 39] width 35 height 10
click at [579, 72] on button "Email" at bounding box center [589, 74] width 45 height 11
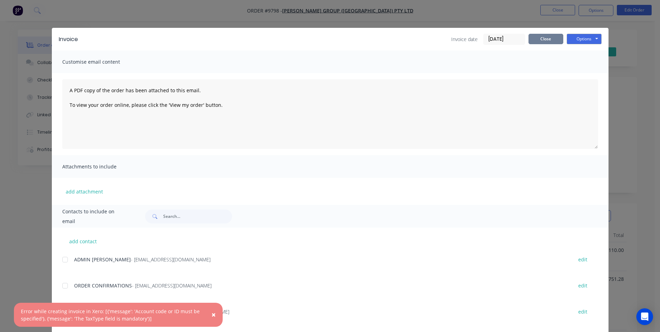
click at [539, 42] on button "Close" at bounding box center [545, 39] width 35 height 10
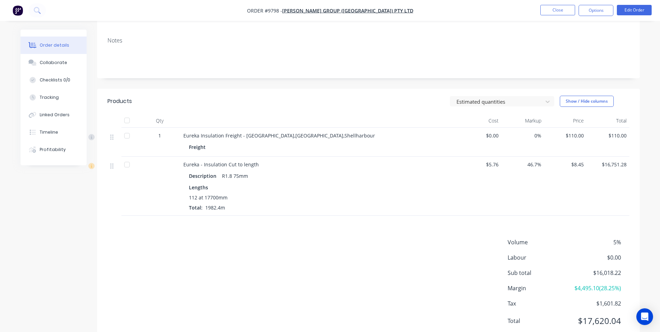
scroll to position [93, 0]
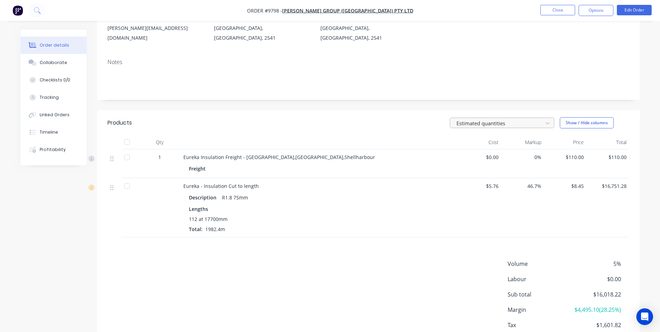
click at [533, 119] on div at bounding box center [497, 123] width 83 height 9
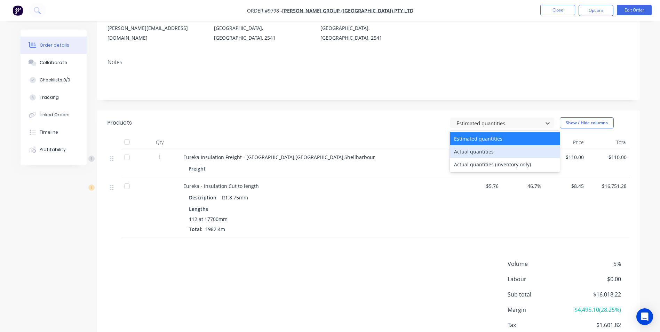
click at [493, 145] on div "Actual quantities" at bounding box center [505, 151] width 110 height 13
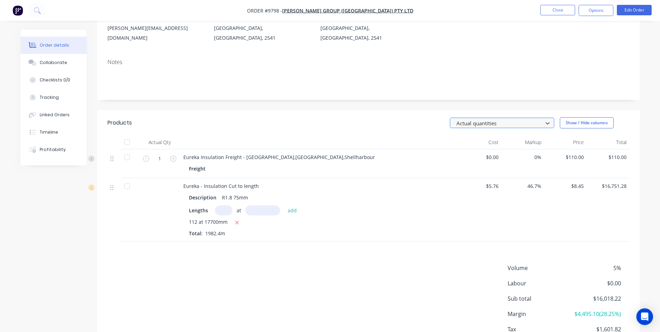
click at [502, 119] on div at bounding box center [497, 123] width 83 height 9
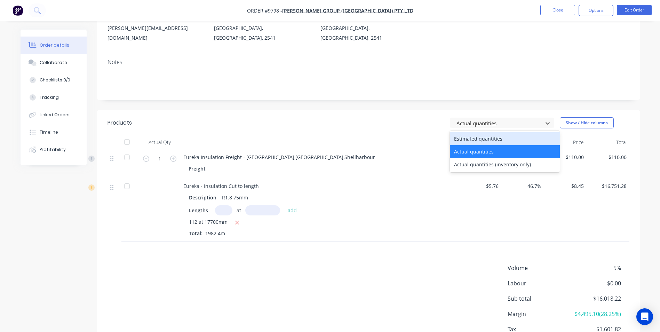
click at [488, 132] on div "Estimated quantities" at bounding box center [505, 138] width 110 height 13
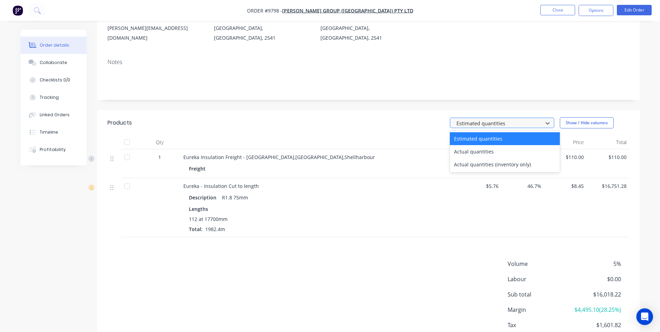
click at [490, 119] on div at bounding box center [497, 123] width 83 height 9
click at [480, 145] on div "Actual quantities" at bounding box center [505, 151] width 110 height 13
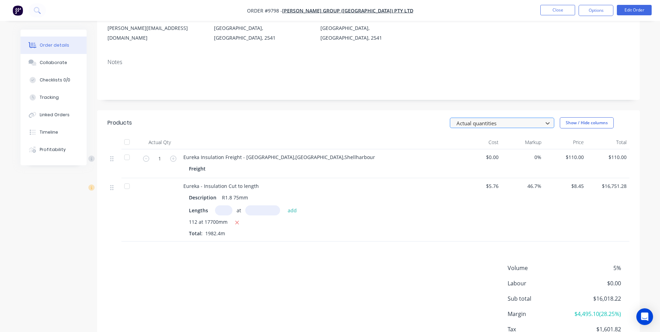
click at [484, 119] on div at bounding box center [497, 123] width 83 height 9
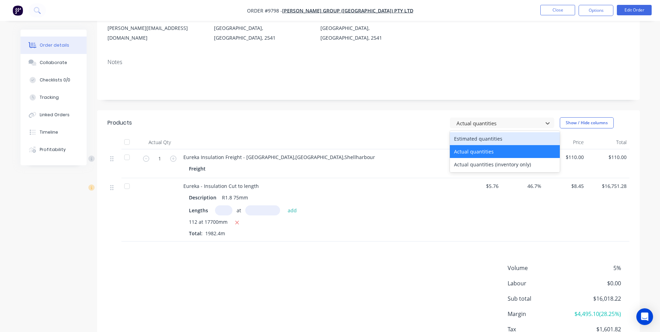
click at [482, 132] on div "Estimated quantities" at bounding box center [505, 138] width 110 height 13
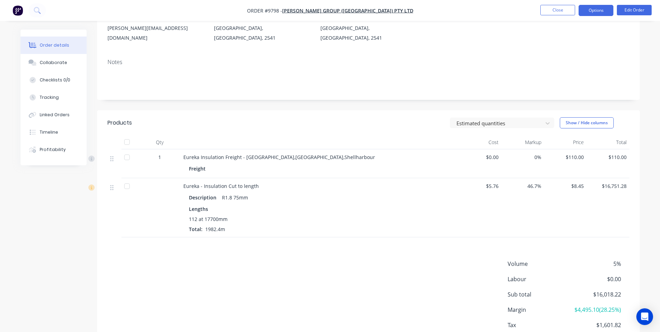
click at [594, 15] on button "Options" at bounding box center [595, 10] width 35 height 11
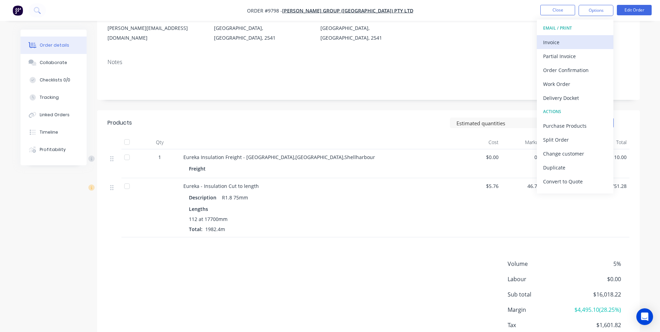
click at [561, 40] on div "Invoice" at bounding box center [575, 42] width 64 height 10
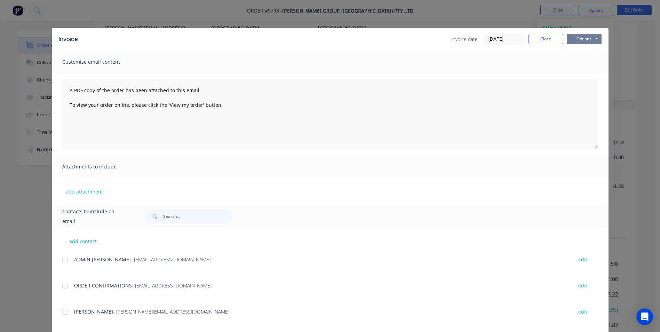
click at [583, 39] on button "Options" at bounding box center [584, 39] width 35 height 10
click at [580, 62] on button "Print" at bounding box center [589, 62] width 45 height 11
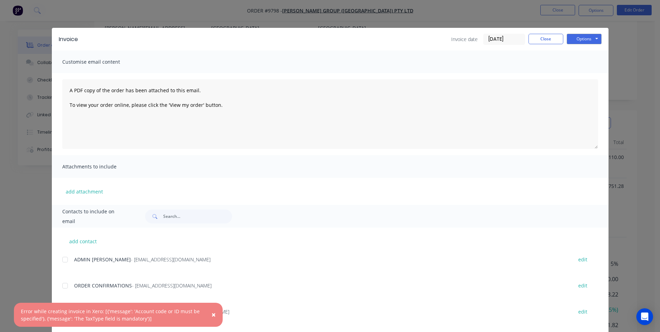
click at [36, 180] on div "Invoice Invoice date 30/09/25 Close Options Preview Print Email Customise email…" at bounding box center [330, 166] width 660 height 332
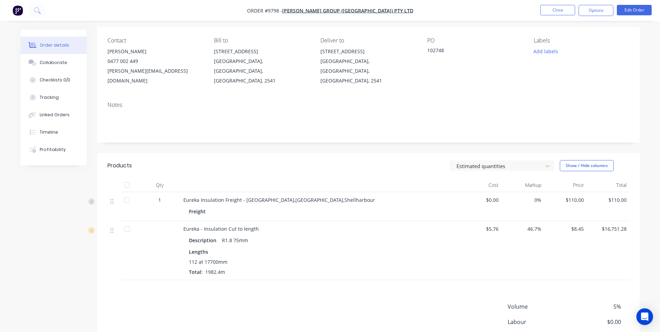
scroll to position [0, 0]
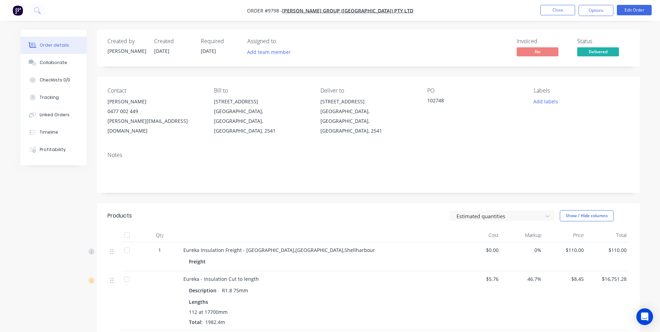
click at [19, 8] on img "button" at bounding box center [18, 10] width 10 height 10
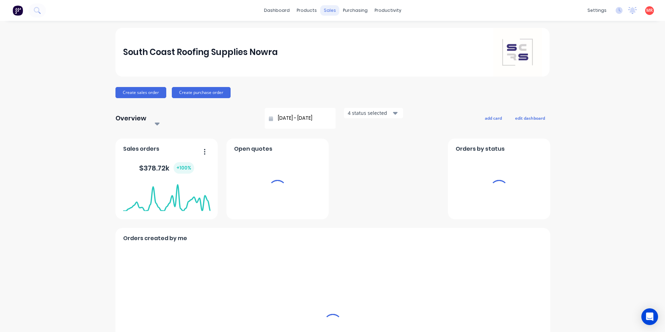
click at [332, 11] on div "sales" at bounding box center [329, 10] width 19 height 10
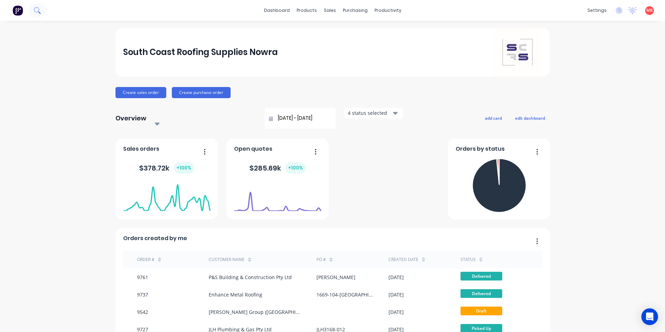
click at [37, 15] on button at bounding box center [37, 10] width 17 height 14
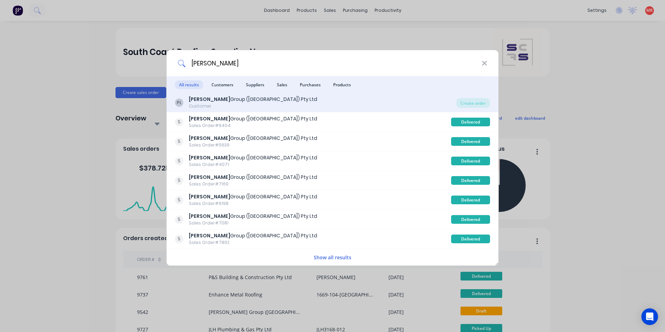
type input "parrish"
click at [326, 106] on div "PL Parrish Group (NSW) Pty Ltd Customer" at bounding box center [315, 103] width 281 height 14
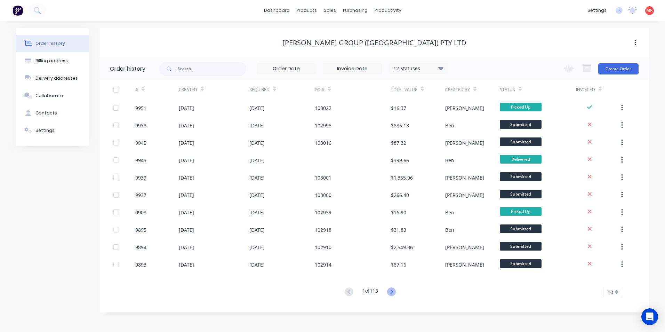
click at [395, 293] on icon at bounding box center [391, 291] width 9 height 9
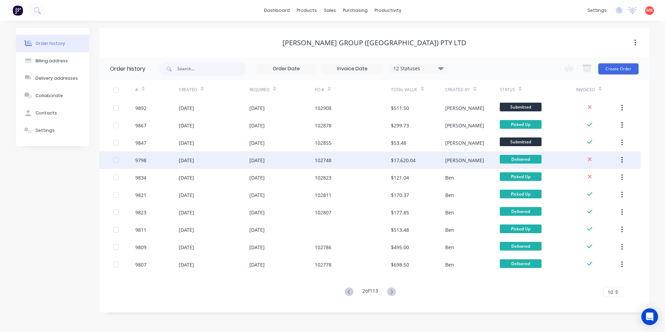
click at [354, 161] on div "102748" at bounding box center [353, 159] width 76 height 17
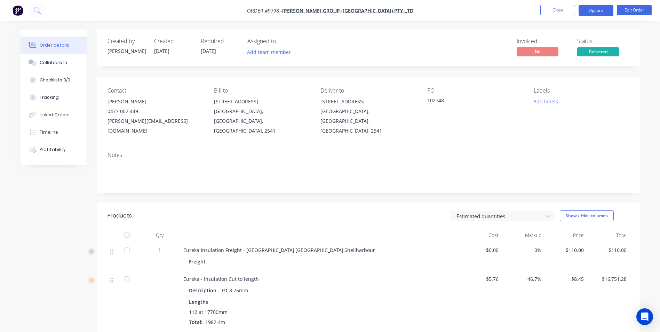
click at [582, 13] on button "Options" at bounding box center [595, 10] width 35 height 11
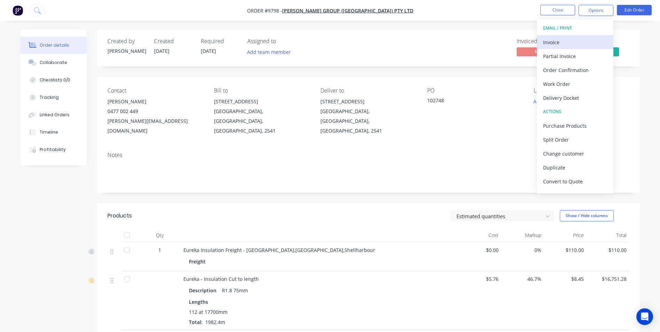
click at [552, 43] on div "Invoice" at bounding box center [575, 42] width 64 height 10
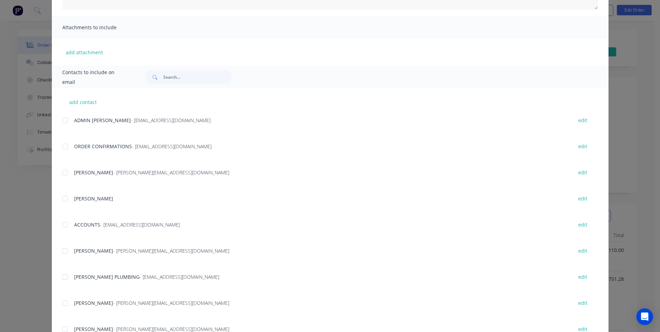
click at [61, 227] on div at bounding box center [65, 225] width 14 height 14
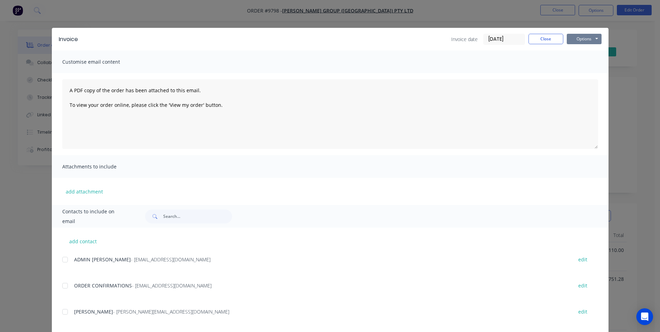
click at [587, 36] on button "Options" at bounding box center [584, 39] width 35 height 10
click at [584, 74] on button "Email" at bounding box center [589, 74] width 45 height 11
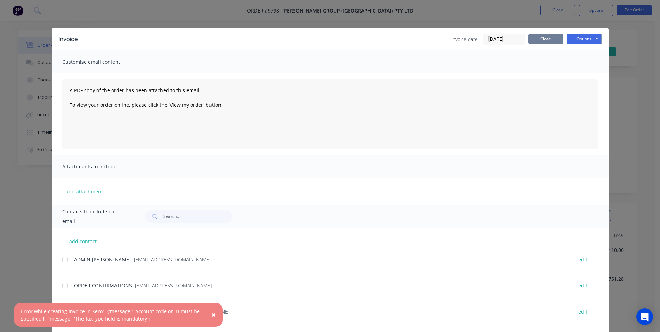
click at [540, 39] on button "Close" at bounding box center [545, 39] width 35 height 10
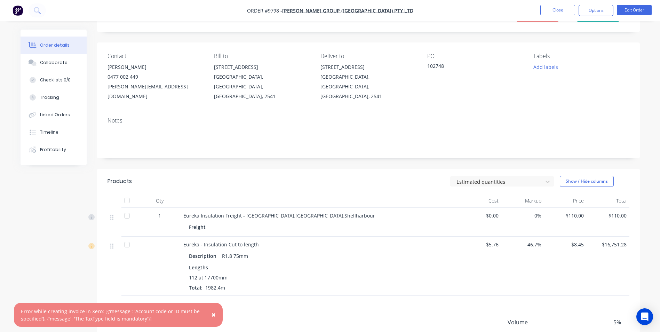
scroll to position [128, 0]
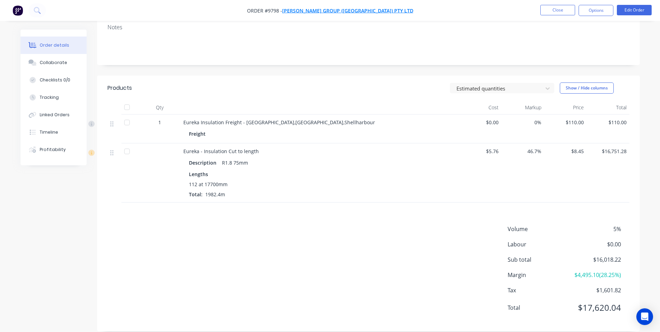
click at [356, 9] on span "[PERSON_NAME] Group ([GEOGRAPHIC_DATA]) Pty Ltd" at bounding box center [347, 10] width 131 height 7
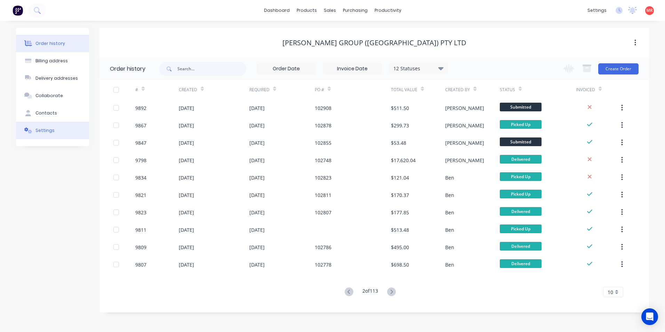
click at [51, 122] on button "Settings" at bounding box center [52, 130] width 73 height 17
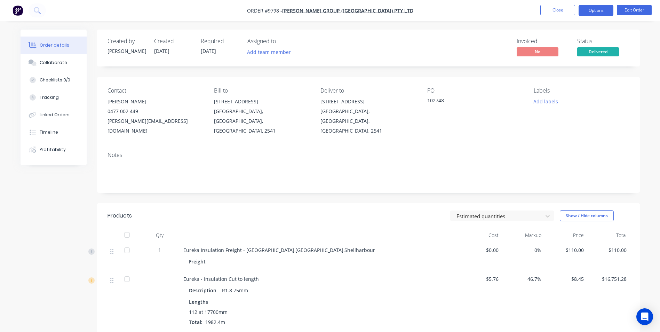
click at [594, 11] on button "Options" at bounding box center [595, 10] width 35 height 11
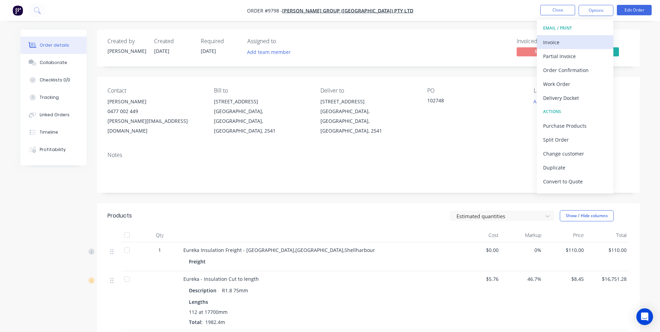
click at [574, 42] on div "Invoice" at bounding box center [575, 42] width 64 height 10
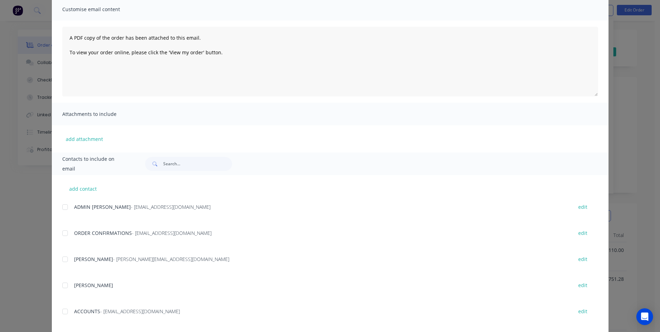
scroll to position [139, 0]
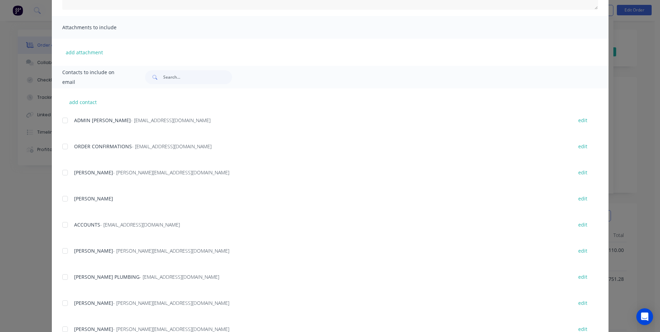
click at [61, 231] on div at bounding box center [65, 225] width 14 height 14
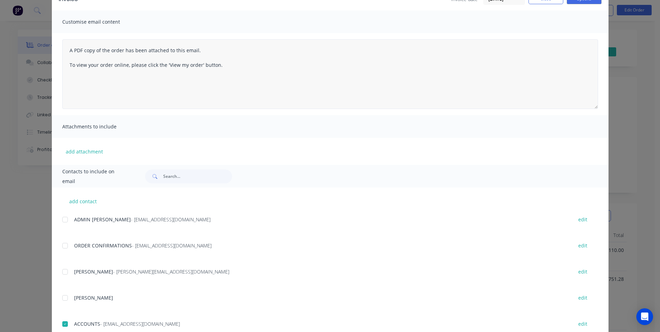
scroll to position [0, 0]
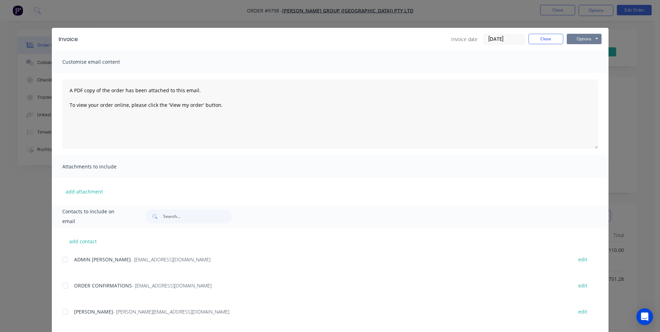
click at [575, 40] on button "Options" at bounding box center [584, 39] width 35 height 10
click at [578, 79] on button "Email" at bounding box center [589, 74] width 45 height 11
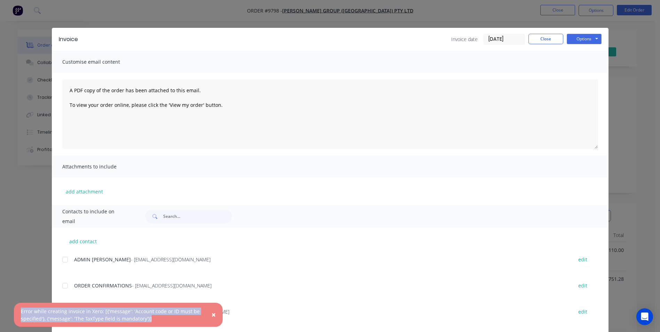
drag, startPoint x: 16, startPoint y: 311, endPoint x: 152, endPoint y: 318, distance: 135.8
click at [152, 318] on div "× Error while creating invoice in Xero: [{'message': 'Account code or ID must b…" at bounding box center [118, 315] width 209 height 24
drag, startPoint x: 152, startPoint y: 318, endPoint x: 146, endPoint y: 318, distance: 5.2
copy div "Error while creating invoice in Xero: [{'message': 'Account code or ID must be …"
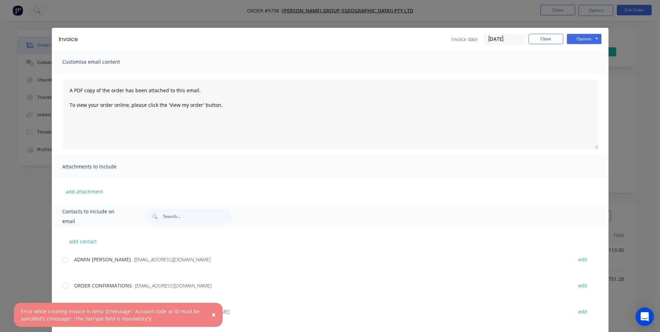
click at [643, 311] on div "Open Intercom Messenger" at bounding box center [644, 316] width 18 height 18
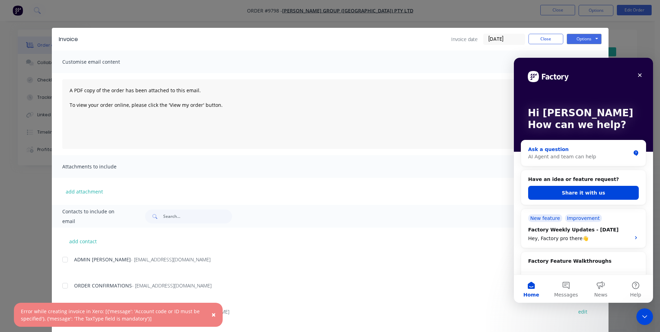
click at [579, 157] on div "AI Agent and team can help" at bounding box center [579, 156] width 102 height 7
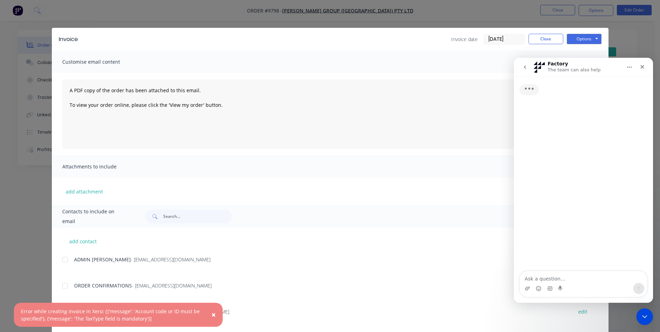
click at [544, 278] on textarea "Ask a question…" at bounding box center [583, 277] width 127 height 12
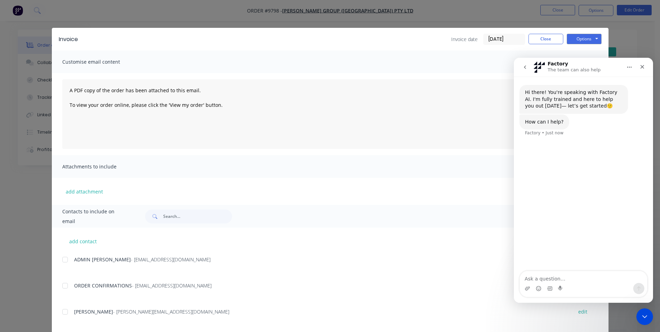
type textarea "V"
type textarea "Error while creating invoice in Xero: [{'message': 'Account code or ID must be …"
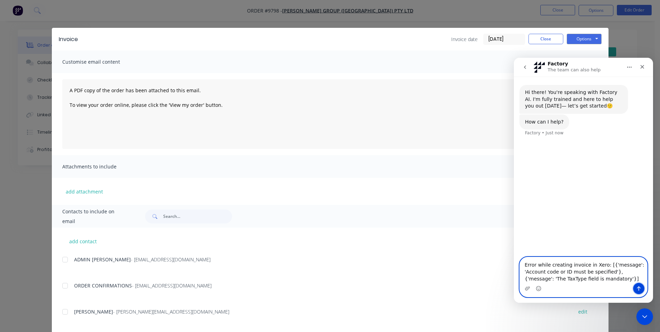
click at [636, 288] on icon "Send a message…" at bounding box center [639, 289] width 6 height 6
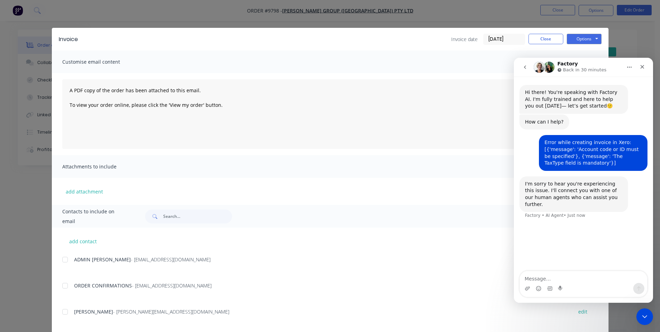
click at [414, 21] on div "Invoice Invoice date 30/09/25 Close Options Preview Print Email Customise email…" at bounding box center [330, 166] width 660 height 332
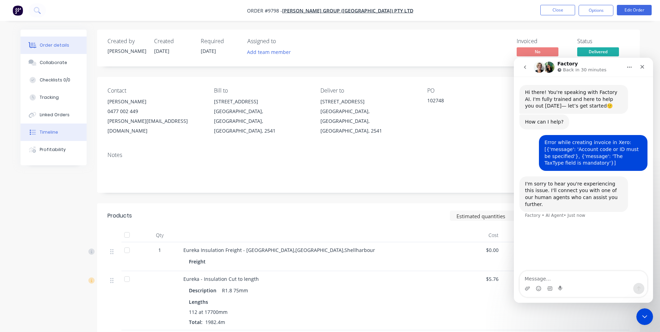
click at [51, 133] on div "Timeline" at bounding box center [49, 132] width 18 height 6
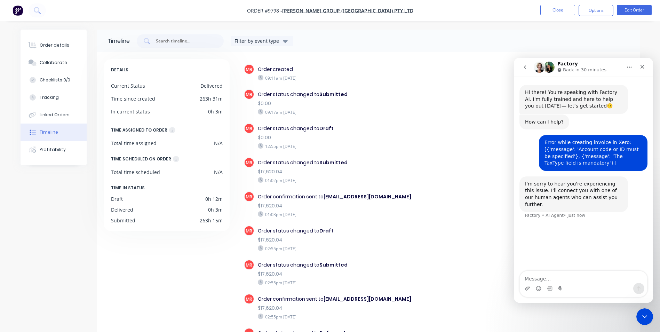
click at [64, 158] on div "Order details Collaborate Checklists 0/0 Tracking Linked Orders Timeline Profit…" at bounding box center [54, 98] width 66 height 136
click at [61, 118] on button "Linked Orders" at bounding box center [54, 114] width 66 height 17
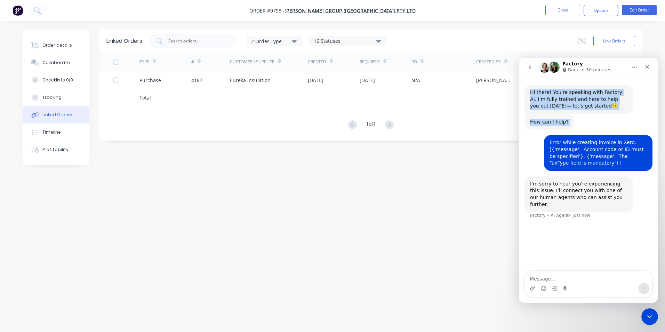
drag, startPoint x: 608, startPoint y: 64, endPoint x: 602, endPoint y: 109, distance: 45.3
click at [602, 109] on div "Factory Back in 30 minutes Hi there! You're speaking with Factory AI. I'm fully…" at bounding box center [588, 180] width 139 height 245
click at [641, 49] on div "Linked Orders 2 Order Type 16 Statuses Sales Order Status All Archived Draft Qu…" at bounding box center [370, 41] width 543 height 23
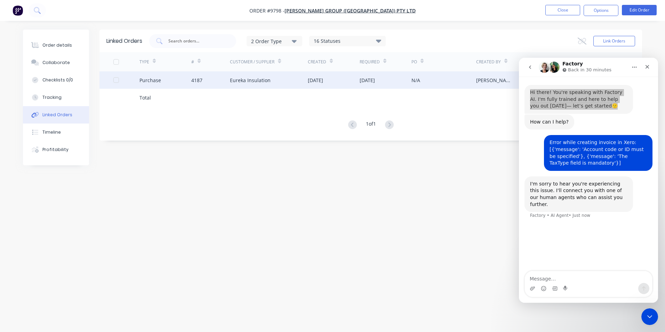
click at [430, 85] on div "N/A" at bounding box center [443, 79] width 65 height 17
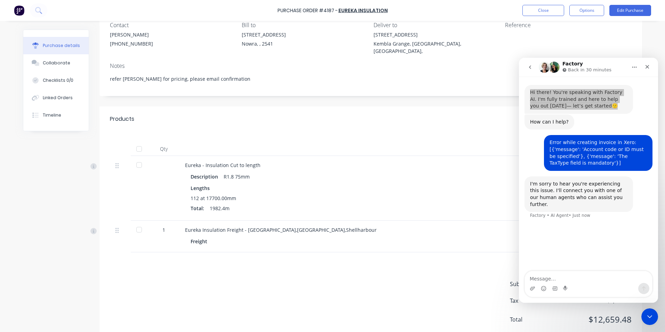
scroll to position [75, 0]
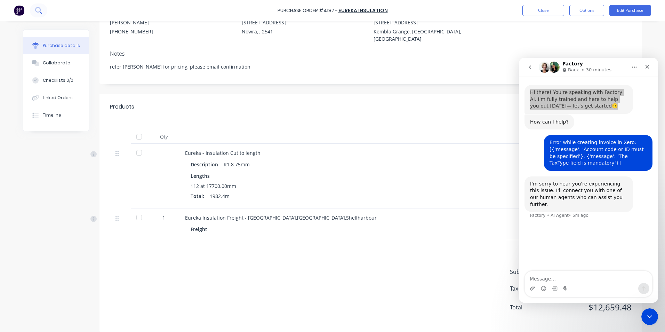
click at [39, 12] on icon at bounding box center [38, 10] width 6 height 6
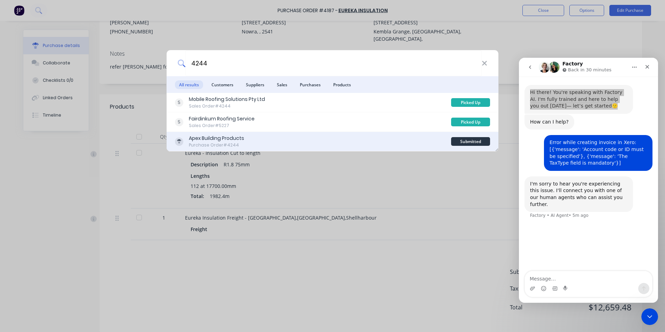
type input "4244"
click at [274, 144] on div "Apex Building Products Purchase Order #4244" at bounding box center [313, 142] width 276 height 14
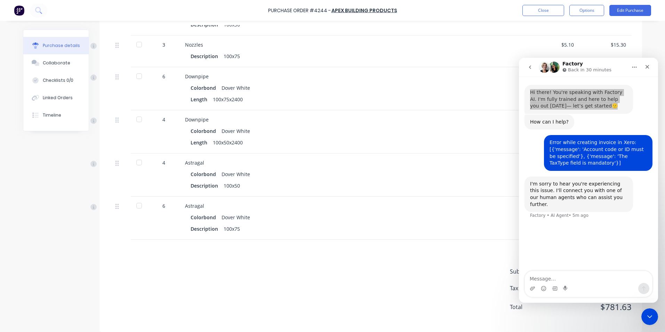
scroll to position [440, 0]
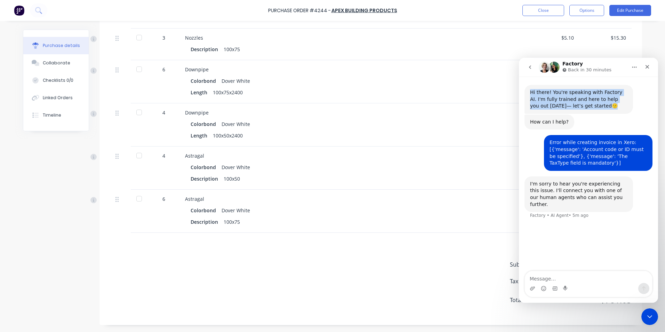
click at [530, 70] on icon "go back" at bounding box center [530, 67] width 6 height 6
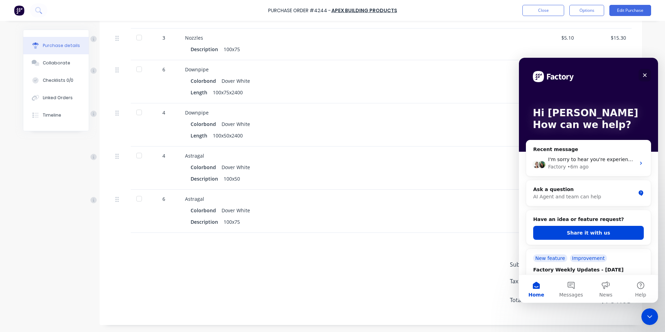
click at [643, 74] on icon "Close" at bounding box center [645, 75] width 4 height 4
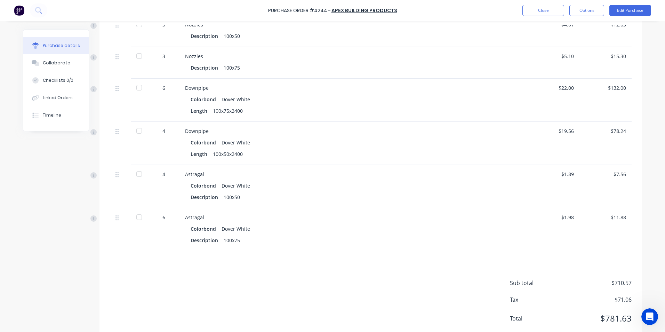
scroll to position [405, 0]
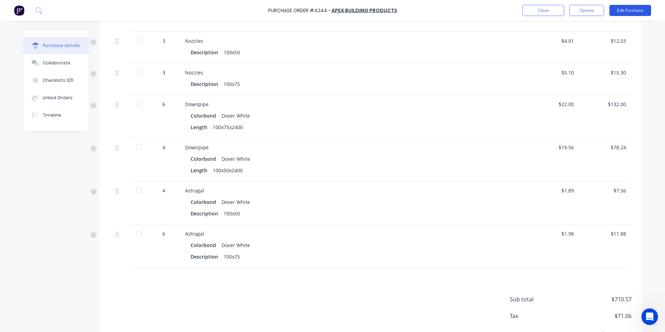
click at [622, 12] on button "Edit Purchase" at bounding box center [630, 10] width 42 height 11
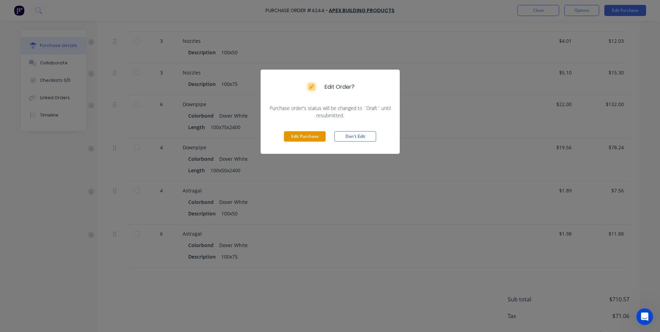
click at [289, 137] on button "Edit Purchase" at bounding box center [305, 136] width 42 height 10
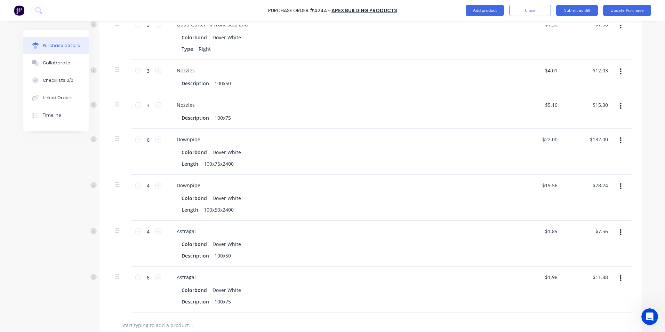
scroll to position [416, 0]
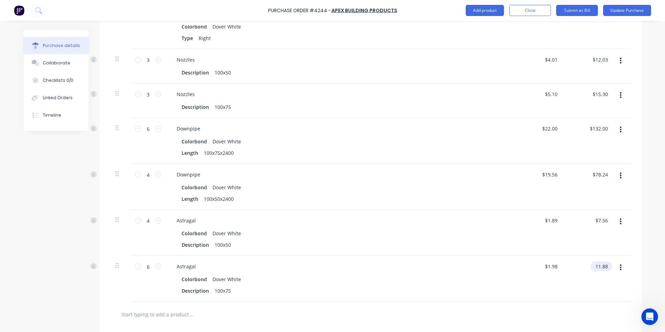
click at [599, 265] on input "11.88" at bounding box center [599, 266] width 19 height 10
drag, startPoint x: 605, startPoint y: 266, endPoint x: 590, endPoint y: 264, distance: 15.1
click at [590, 264] on div "11.88 11.88" at bounding box center [589, 279] width 50 height 46
type input "16.02"
type input "$2.67"
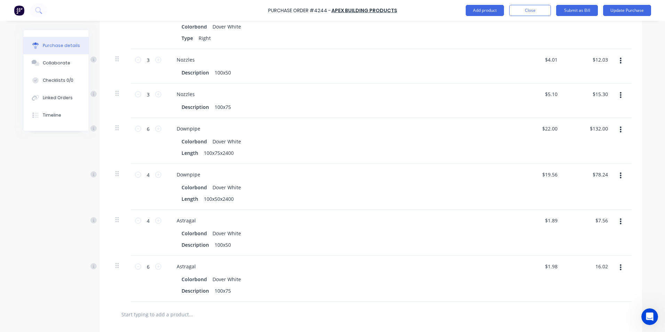
type input "$16.02"
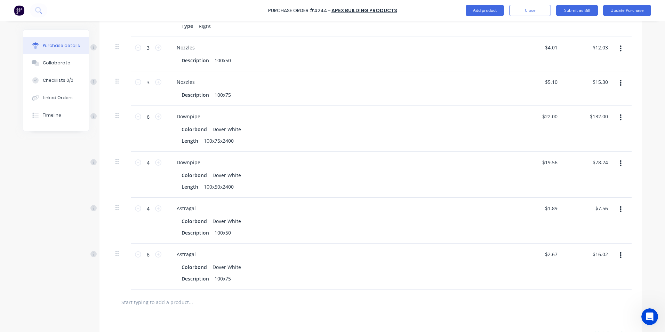
scroll to position [394, 0]
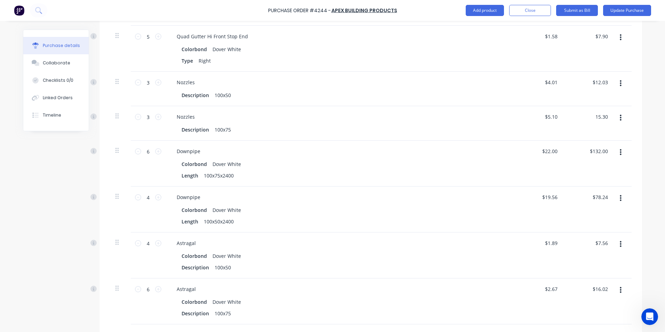
drag, startPoint x: 591, startPoint y: 115, endPoint x: 610, endPoint y: 117, distance: 18.5
click at [610, 117] on div "3 3 Nozzles Description 100x75 $5.10 $5.10 15.30 15.30" at bounding box center [371, 123] width 522 height 34
type input "6.45"
type input "12.03"
type input "$2.15"
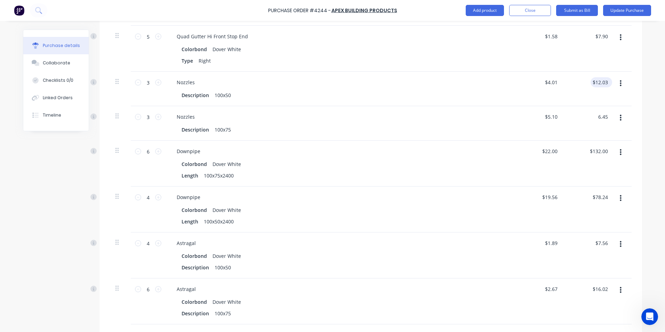
type input "$6.45"
click at [604, 81] on input "12.03" at bounding box center [599, 82] width 19 height 10
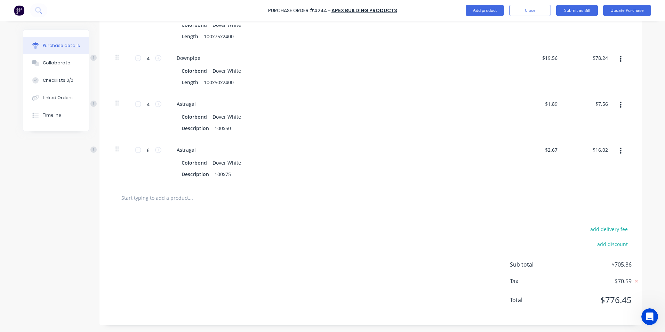
scroll to position [359, 0]
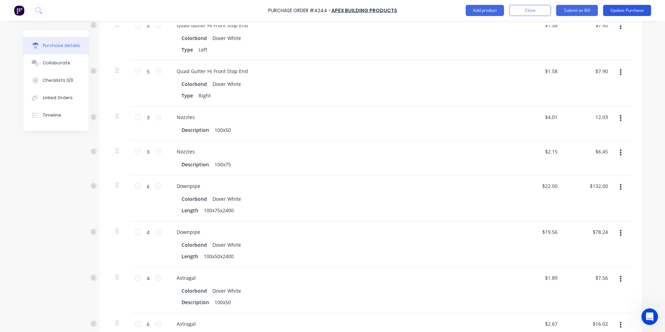
type input "$12.03"
click at [617, 10] on button "Update Purchase" at bounding box center [627, 10] width 48 height 11
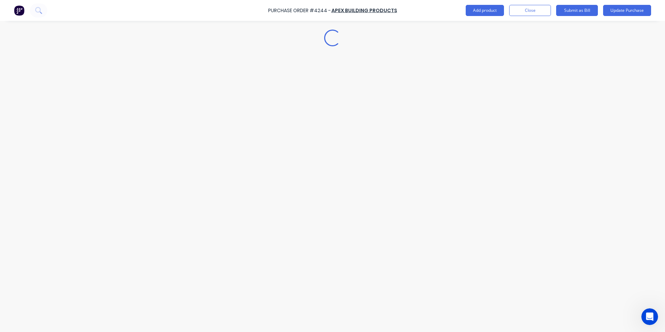
scroll to position [0, 0]
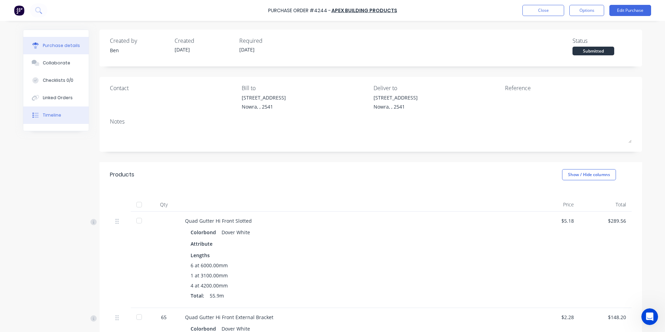
click at [61, 112] on button "Timeline" at bounding box center [55, 114] width 65 height 17
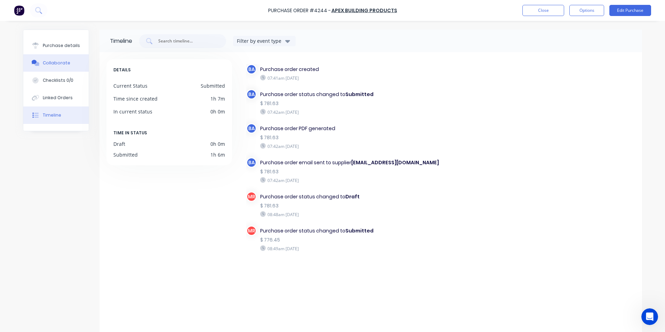
click at [70, 67] on button "Collaborate" at bounding box center [55, 62] width 65 height 17
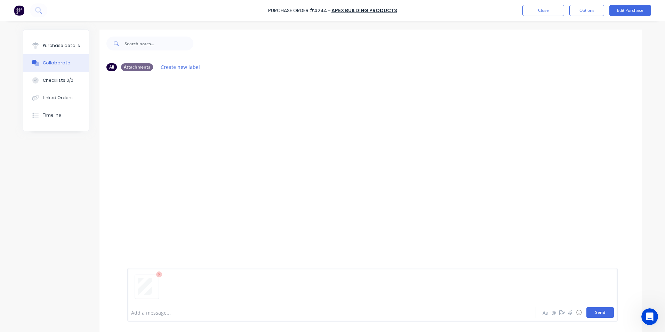
click at [592, 314] on button "Send" at bounding box center [599, 312] width 27 height 10
click at [16, 9] on img at bounding box center [19, 10] width 10 height 10
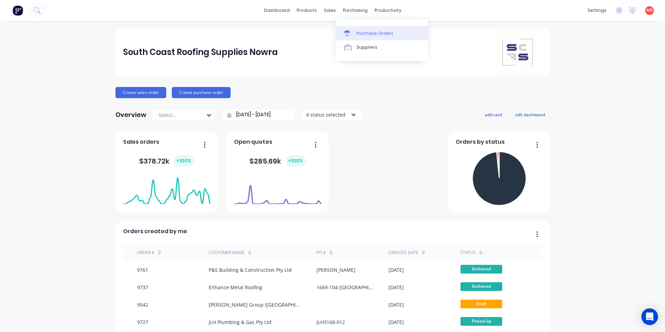
click at [357, 30] on div "Purchase Orders" at bounding box center [374, 33] width 37 height 6
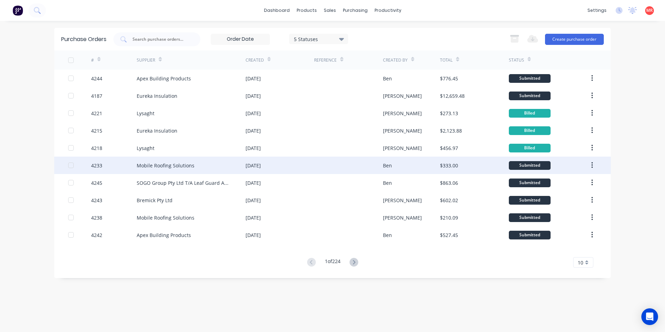
click at [309, 161] on div "[DATE]" at bounding box center [280, 164] width 69 height 17
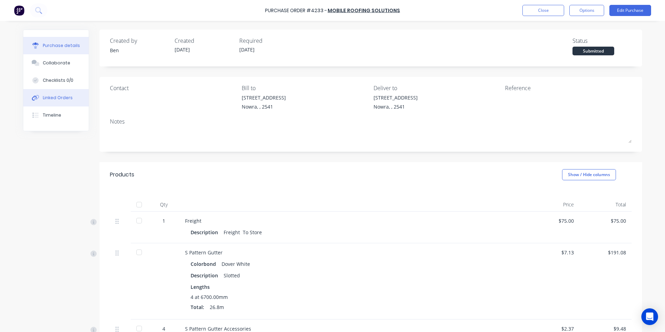
click at [69, 96] on button "Linked Orders" at bounding box center [55, 97] width 65 height 17
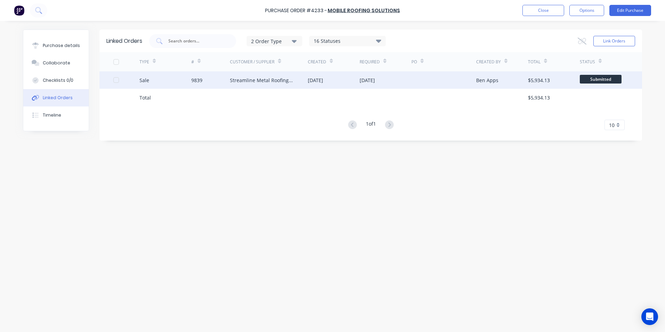
click at [302, 79] on div "Streamline Metal Roofing & Cladding" at bounding box center [269, 79] width 78 height 17
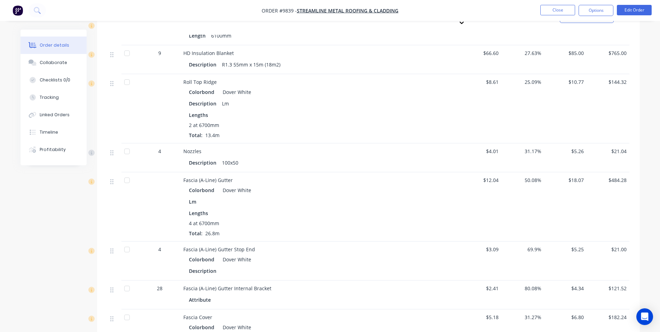
scroll to position [591, 0]
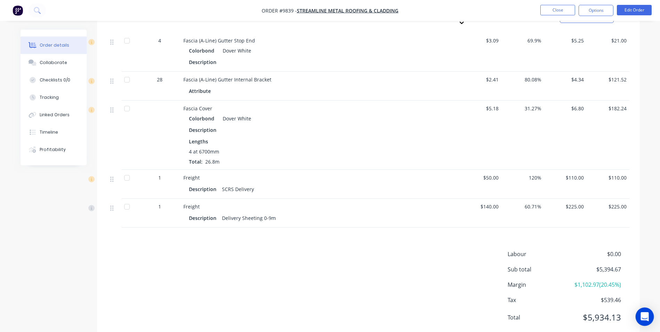
click at [643, 316] on icon "Open Intercom Messenger" at bounding box center [644, 316] width 8 height 9
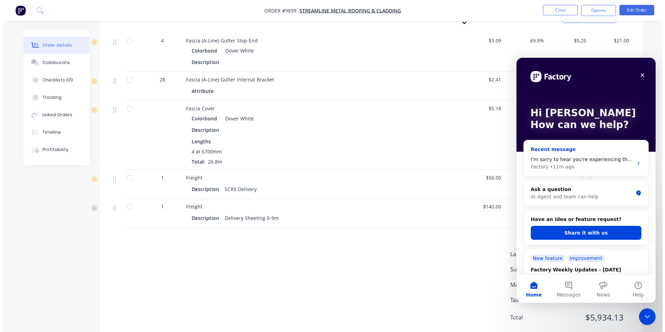
scroll to position [0, 0]
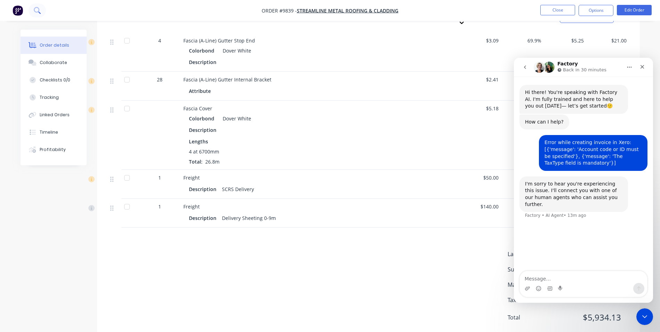
click at [37, 10] on icon at bounding box center [37, 10] width 7 height 7
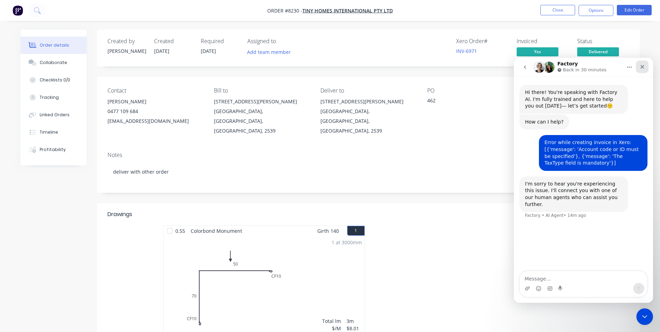
click at [645, 66] on div "Close" at bounding box center [642, 67] width 13 height 13
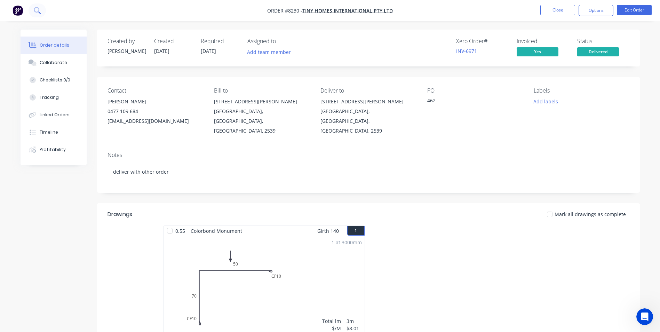
click at [40, 8] on icon at bounding box center [37, 10] width 7 height 7
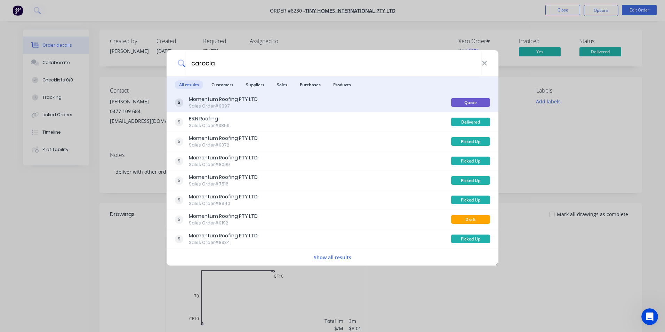
type input "caroola"
click at [241, 103] on div "Momentum Roofing PTY LTD" at bounding box center [223, 99] width 69 height 7
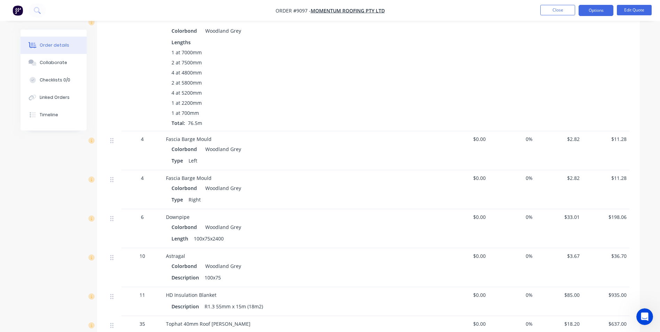
scroll to position [765, 0]
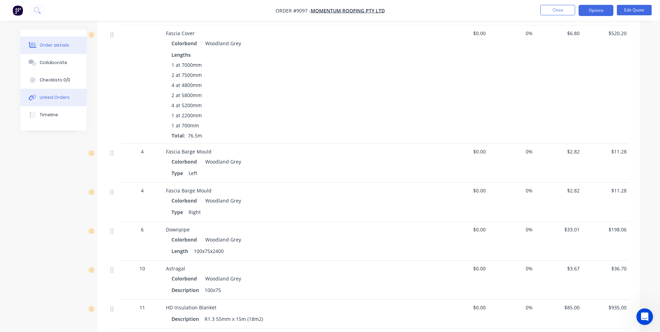
click at [82, 97] on button "Linked Orders" at bounding box center [54, 97] width 66 height 17
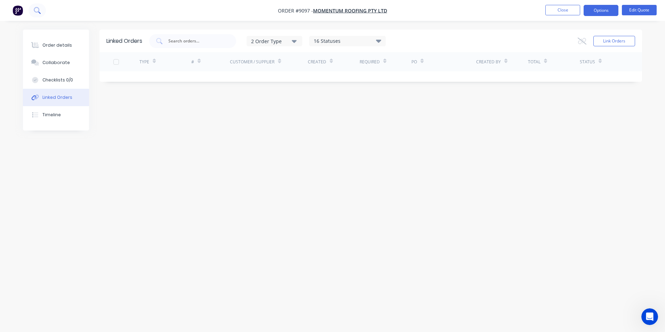
click at [35, 14] on icon at bounding box center [37, 10] width 7 height 7
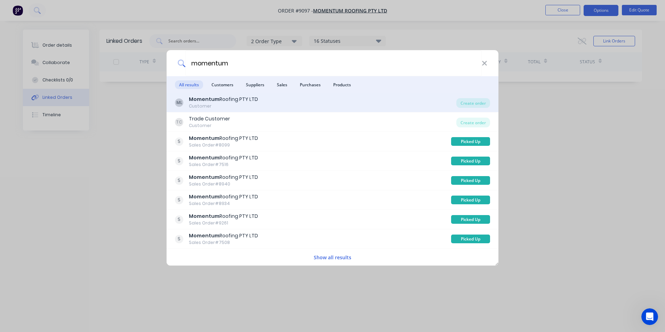
type input "momentum"
click at [315, 102] on div "ML Momentum Roofing PTY LTD Customer" at bounding box center [315, 103] width 281 height 14
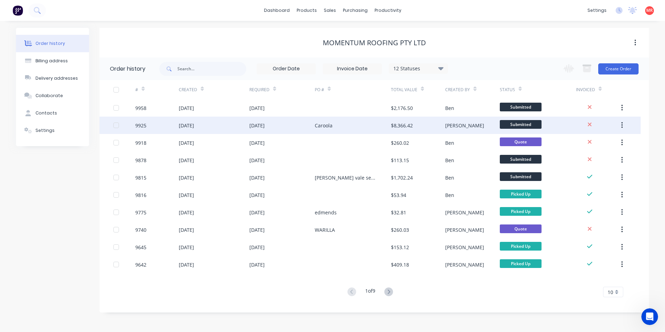
click at [353, 123] on div "Caroola" at bounding box center [353, 125] width 76 height 17
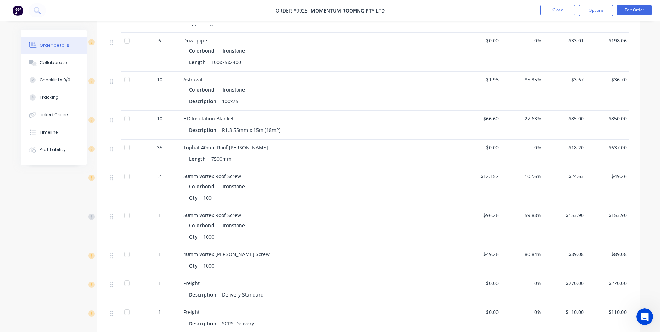
scroll to position [1078, 0]
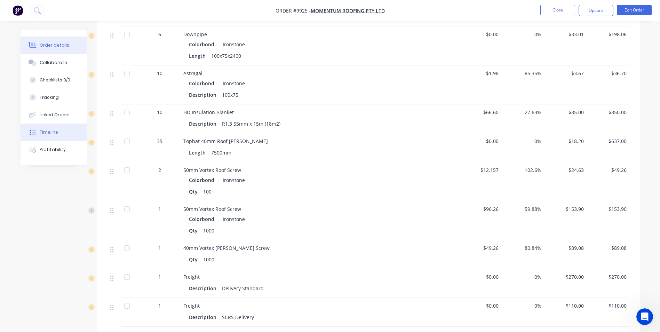
click at [45, 130] on div "Timeline" at bounding box center [49, 132] width 18 height 6
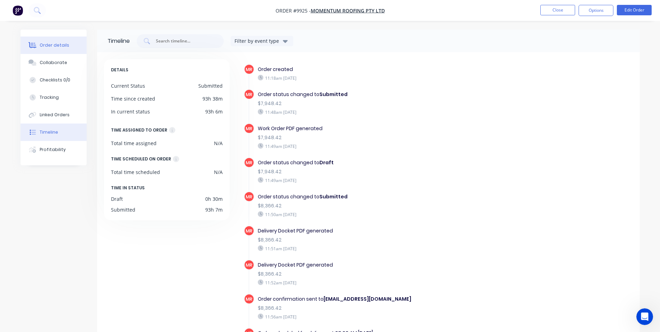
click at [54, 44] on div "Order details" at bounding box center [55, 45] width 30 height 6
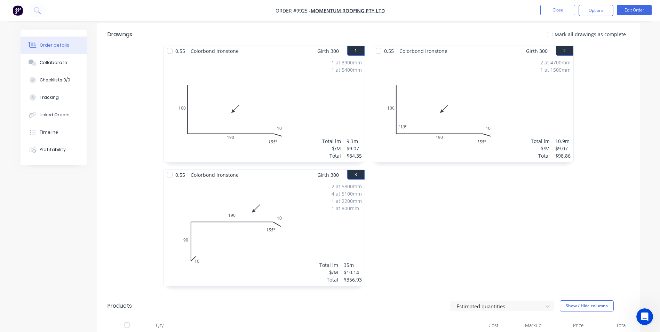
scroll to position [174, 0]
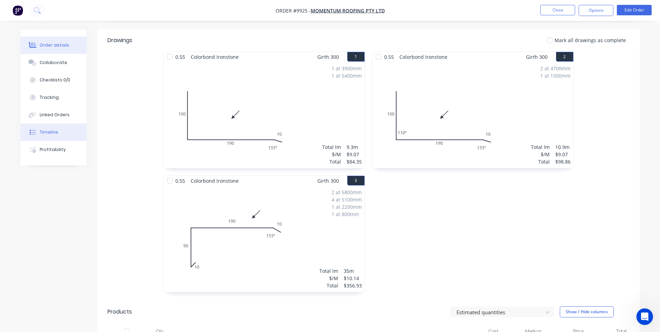
click at [59, 130] on button "Timeline" at bounding box center [54, 131] width 66 height 17
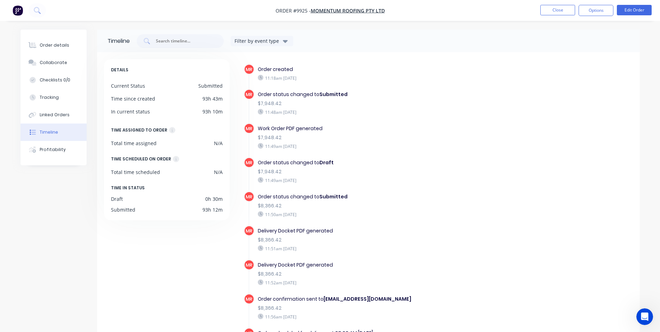
click at [21, 123] on button "Timeline" at bounding box center [54, 131] width 66 height 17
click at [20, 8] on img "button" at bounding box center [18, 10] width 10 height 10
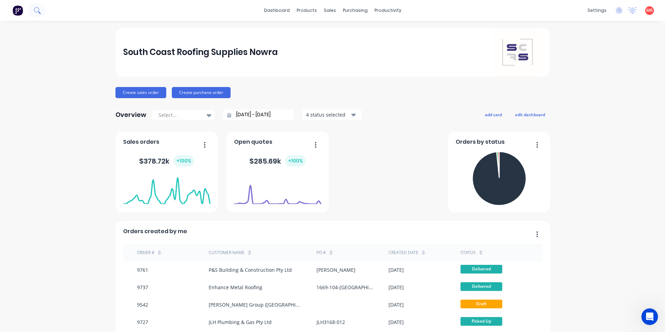
click at [34, 13] on icon at bounding box center [37, 10] width 7 height 7
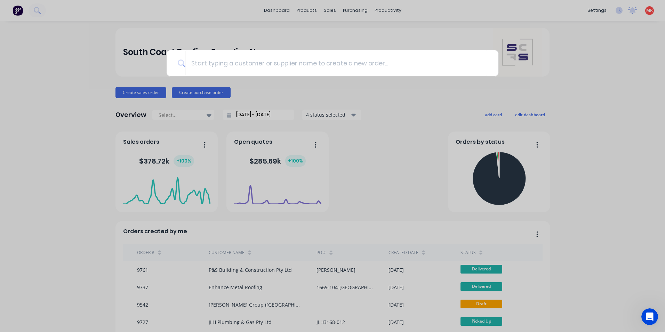
click at [337, 12] on div at bounding box center [332, 166] width 665 height 332
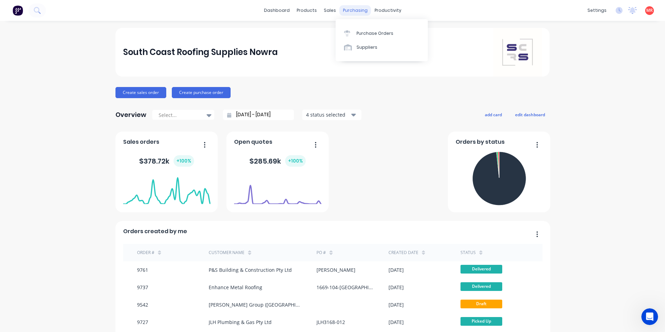
click at [343, 12] on div "purchasing" at bounding box center [355, 10] width 32 height 10
click at [356, 34] on div "Purchase Orders" at bounding box center [374, 33] width 37 height 6
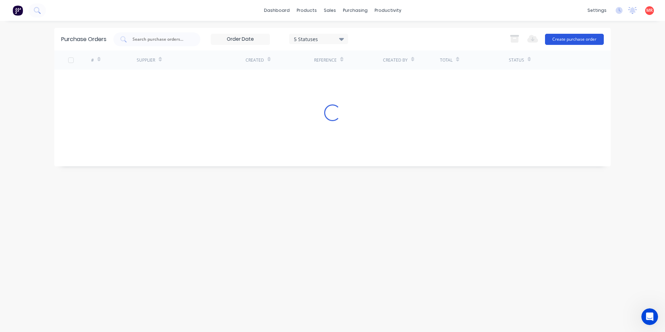
click at [565, 36] on button "Create purchase order" at bounding box center [574, 39] width 59 height 11
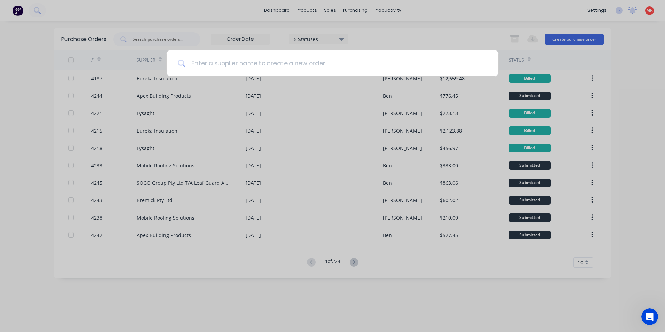
click at [249, 67] on input at bounding box center [336, 63] width 302 height 26
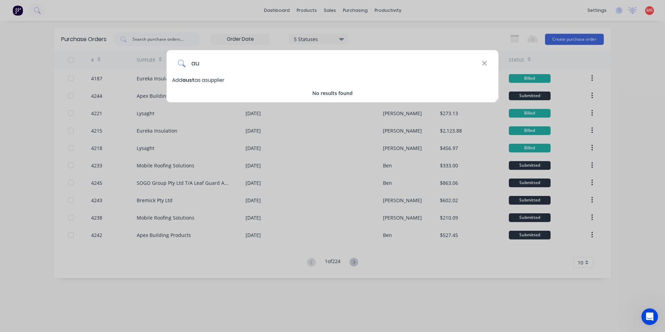
type input "a"
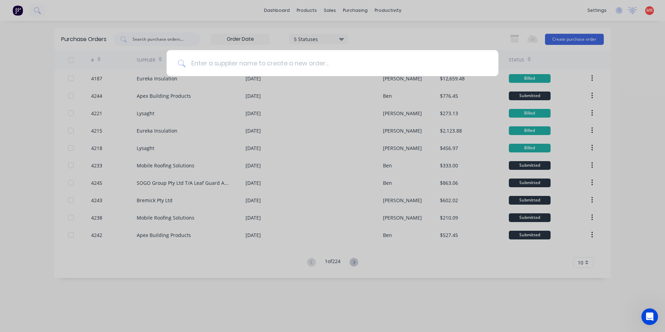
click at [206, 62] on input at bounding box center [336, 63] width 302 height 26
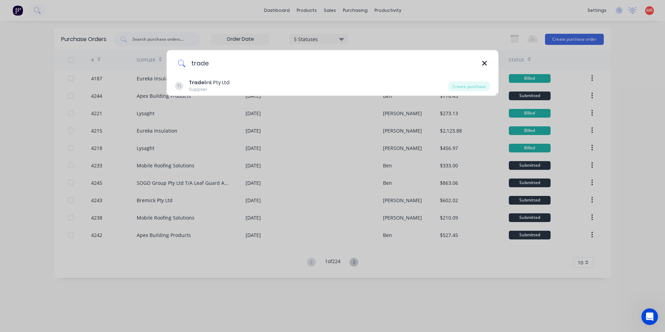
type input "trade"
click at [486, 62] on icon at bounding box center [484, 63] width 5 height 5
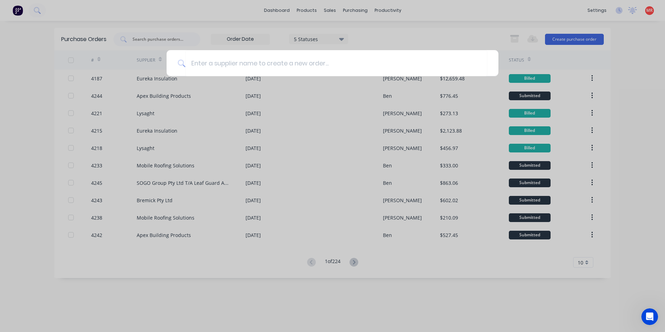
click at [47, 11] on div at bounding box center [332, 166] width 665 height 332
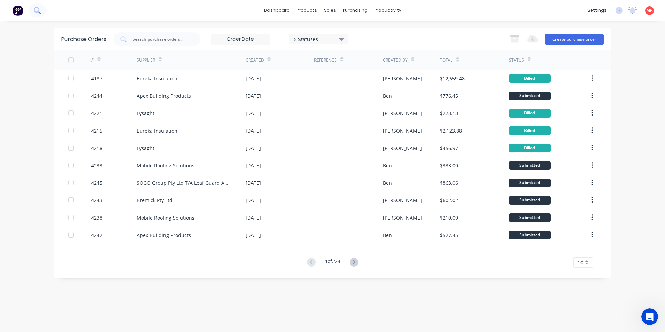
click at [36, 10] on icon at bounding box center [37, 10] width 7 height 7
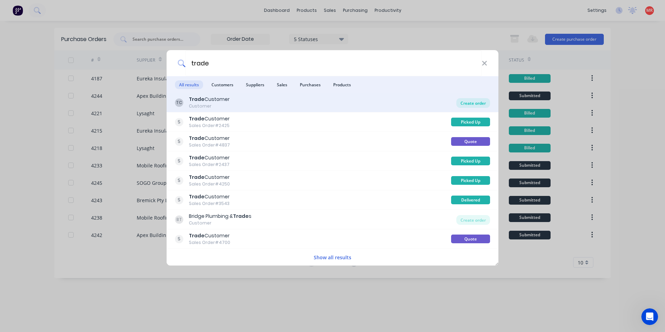
type input "trade"
click at [470, 101] on div "Create order" at bounding box center [473, 103] width 34 height 10
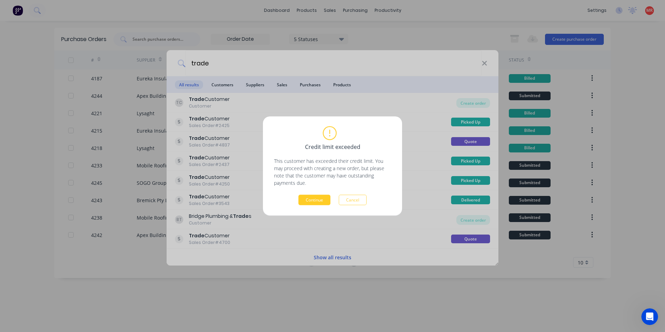
click at [311, 202] on button "Continue" at bounding box center [314, 200] width 32 height 10
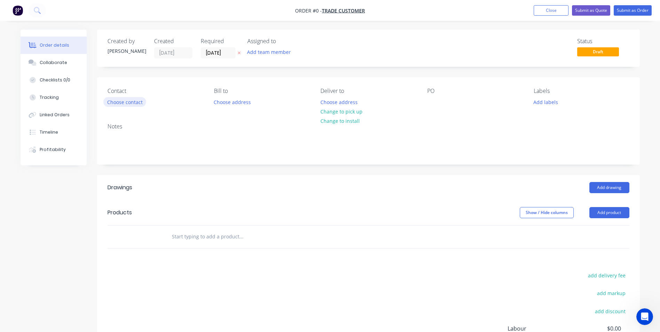
click at [126, 103] on button "Choose contact" at bounding box center [124, 101] width 43 height 9
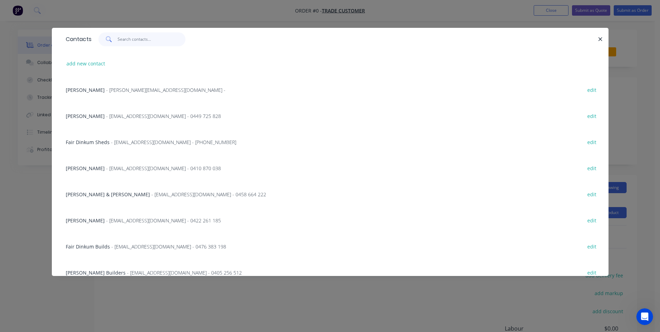
click at [132, 42] on input "text" at bounding box center [152, 39] width 68 height 14
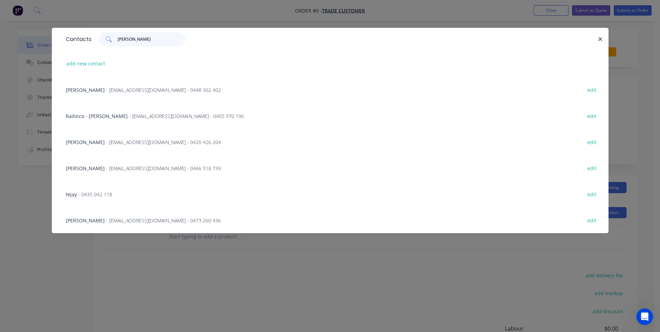
type input "[PERSON_NAME]"
click at [128, 221] on span "- [EMAIL_ADDRESS][DOMAIN_NAME] - 0473 260 436" at bounding box center [163, 220] width 115 height 7
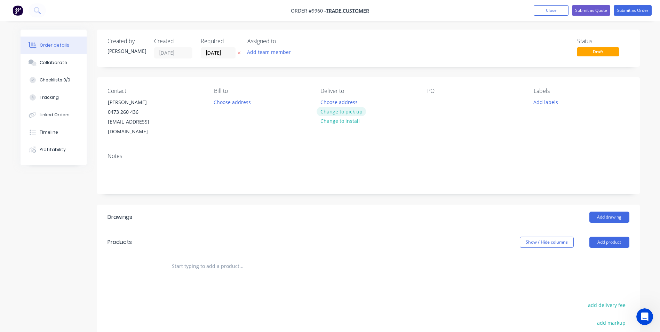
click at [328, 114] on button "Change to pick up" at bounding box center [340, 111] width 49 height 9
click at [427, 105] on div at bounding box center [432, 102] width 11 height 10
click at [184, 259] on input "text" at bounding box center [240, 266] width 139 height 14
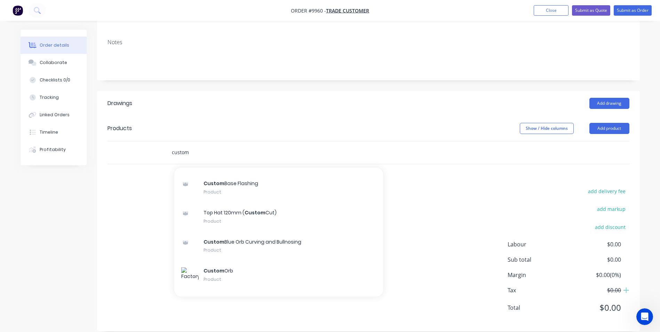
scroll to position [1113, 0]
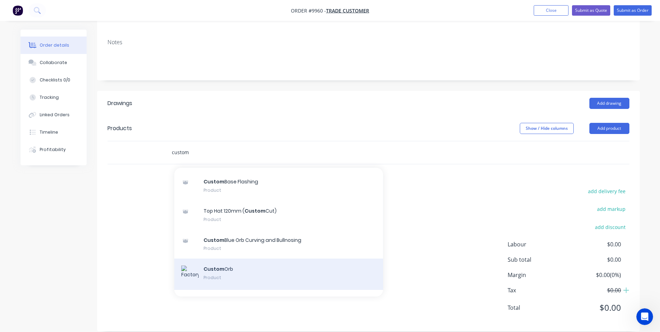
type input "custom"
click at [242, 264] on div "Custom Orb Product" at bounding box center [278, 273] width 209 height 31
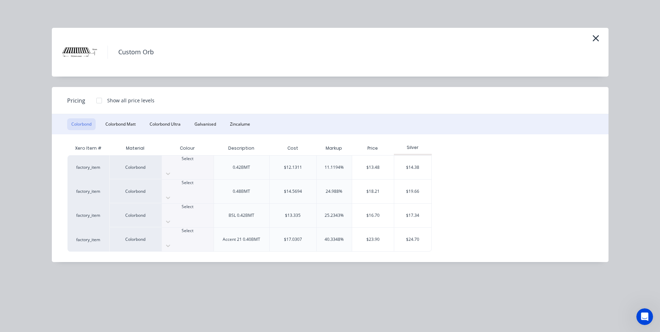
click at [200, 168] on div "Select" at bounding box center [188, 161] width 52 height 13
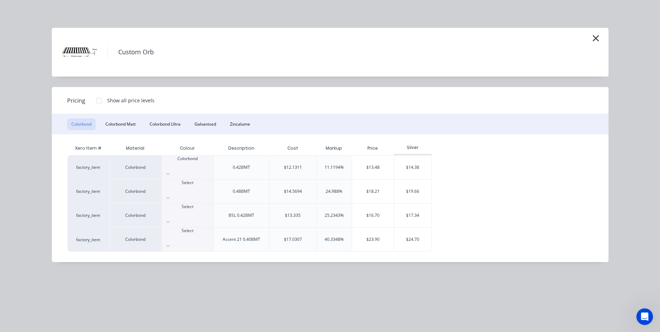
click at [196, 164] on div at bounding box center [188, 165] width 52 height 6
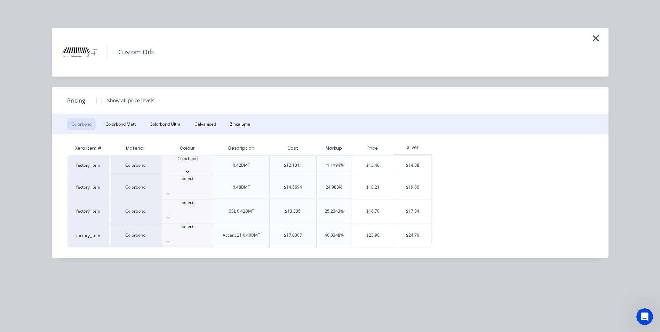
scroll to position [174, 0]
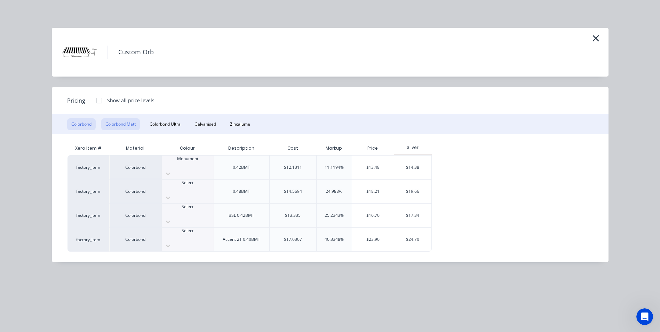
click at [120, 127] on button "Colorbond Matt" at bounding box center [120, 124] width 39 height 12
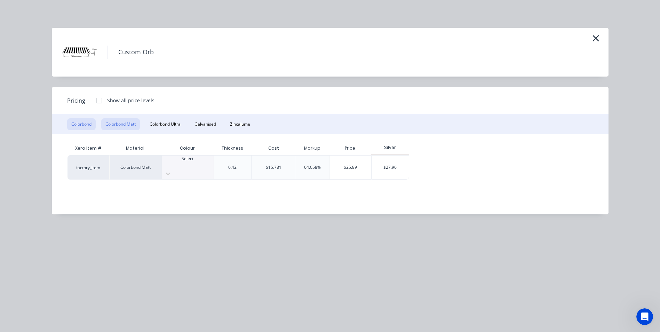
click at [85, 126] on button "Colorbond" at bounding box center [81, 124] width 29 height 12
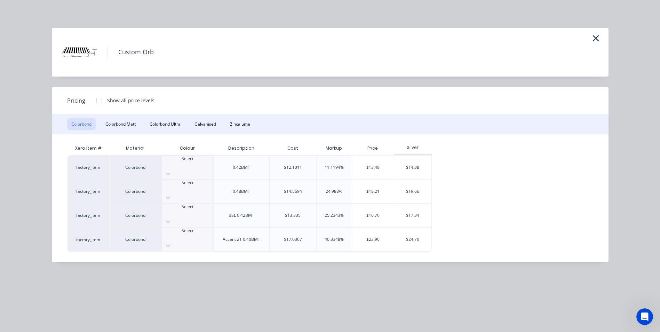
click at [99, 101] on div at bounding box center [99, 101] width 14 height 14
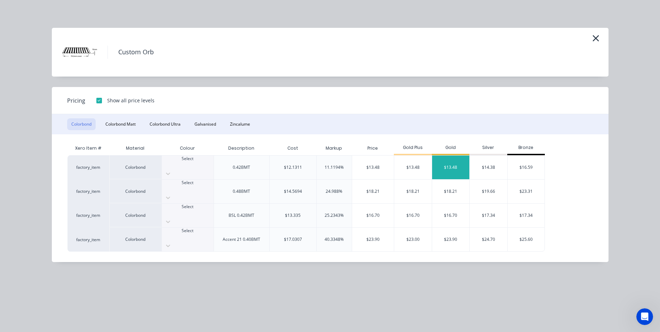
click at [451, 164] on div "$13.48" at bounding box center [451, 167] width 38 height 24
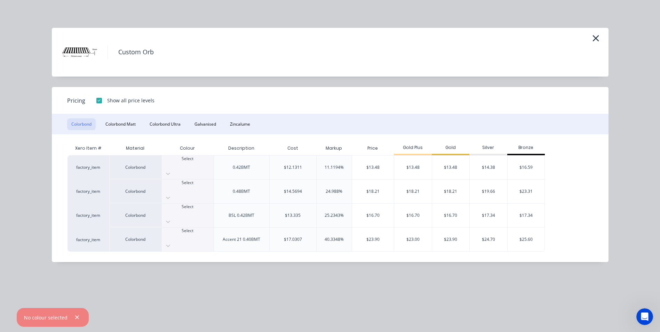
click at [187, 167] on div at bounding box center [188, 165] width 52 height 6
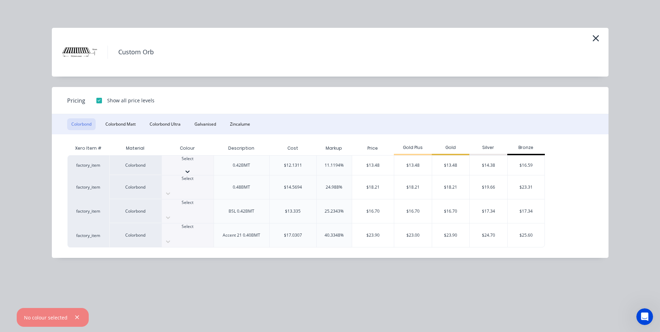
scroll to position [139, 0]
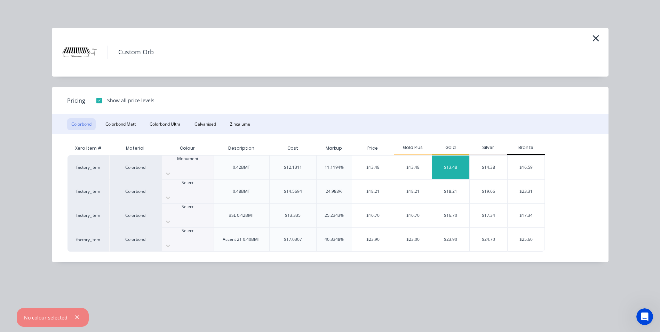
click at [448, 161] on div "$13.48" at bounding box center [451, 167] width 38 height 24
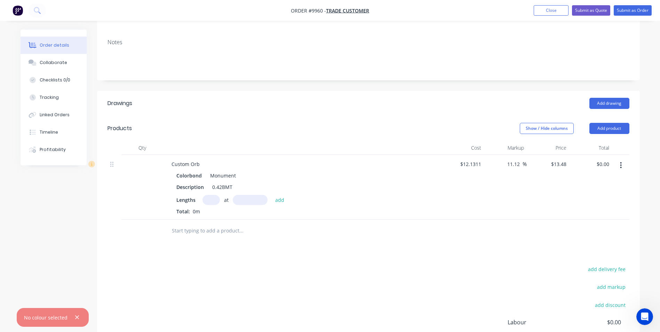
click at [214, 195] on input "text" at bounding box center [210, 200] width 17 height 10
type input "6"
type input "5750"
click at [272, 195] on button "add" at bounding box center [280, 199] width 16 height 9
type input "$465.06"
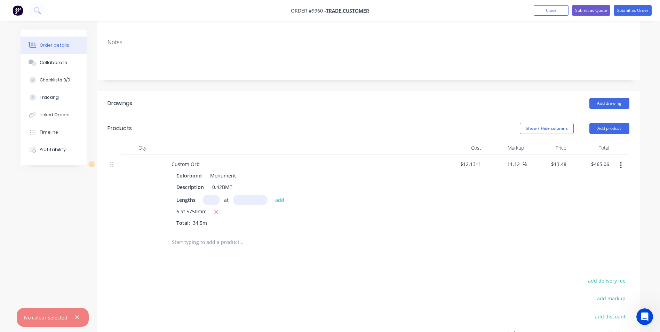
click at [199, 235] on input "text" at bounding box center [240, 242] width 139 height 14
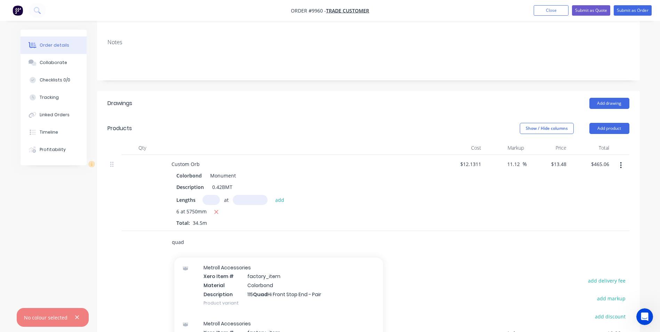
scroll to position [35, 0]
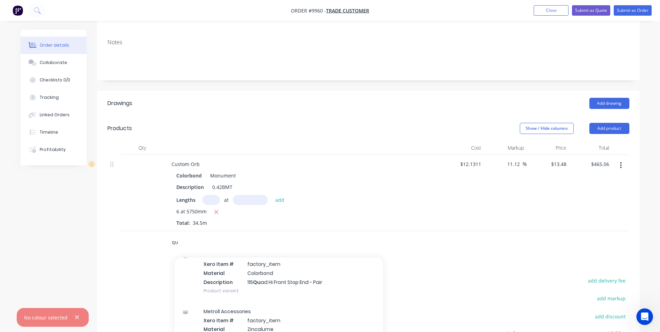
type input "q"
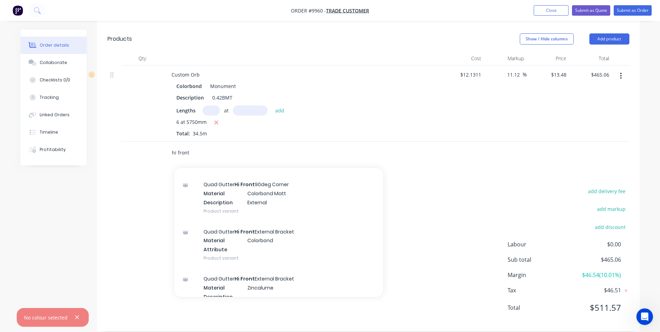
scroll to position [800, 0]
type input "hi front"
click at [266, 228] on div "Quad Gutter Hi Front External Bracket Material Colorbond Attribute Product vari…" at bounding box center [278, 241] width 209 height 47
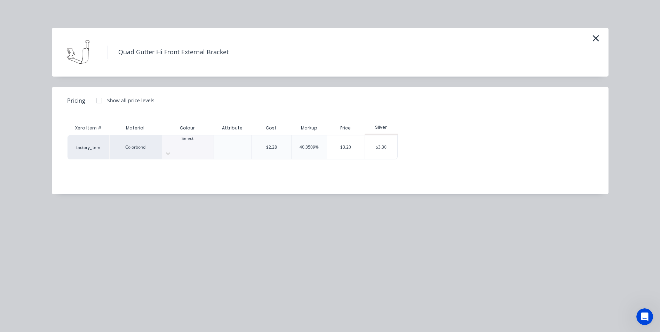
click at [189, 142] on div at bounding box center [188, 145] width 52 height 6
click at [378, 141] on div "$3.30" at bounding box center [381, 147] width 33 height 24
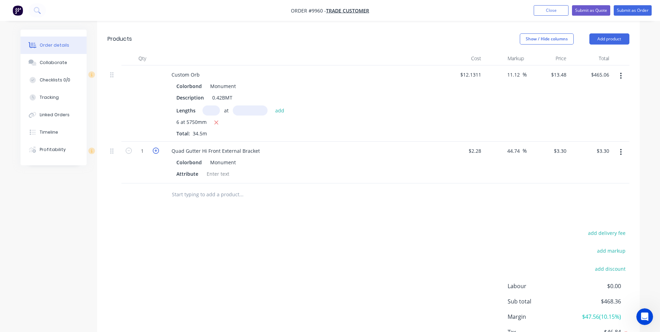
click at [153, 147] on icon "button" at bounding box center [156, 150] width 6 height 6
type input "2"
type input "$6.60"
click at [153, 147] on icon "button" at bounding box center [156, 150] width 6 height 6
type input "3"
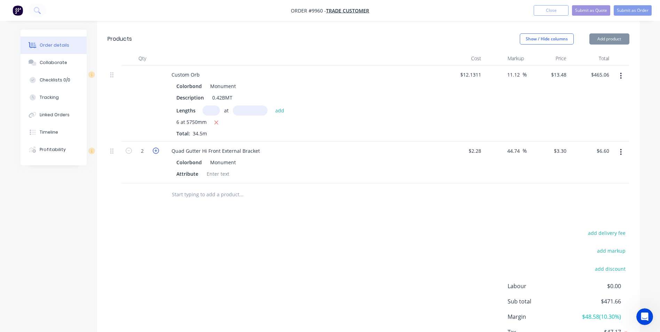
type input "$9.90"
click at [158, 147] on icon "button" at bounding box center [156, 150] width 6 height 6
type input "4"
type input "$13.20"
click at [158, 147] on icon "button" at bounding box center [156, 150] width 6 height 6
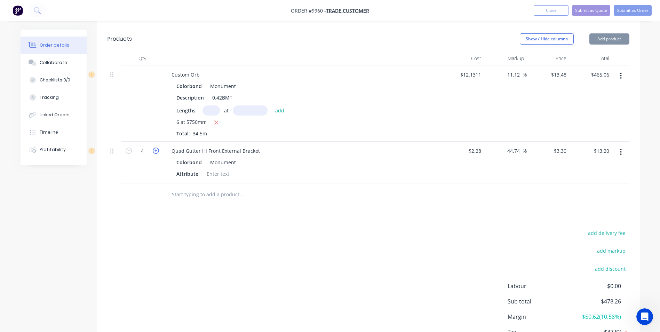
type input "5"
type input "$16.50"
click at [186, 187] on input "text" at bounding box center [240, 194] width 139 height 14
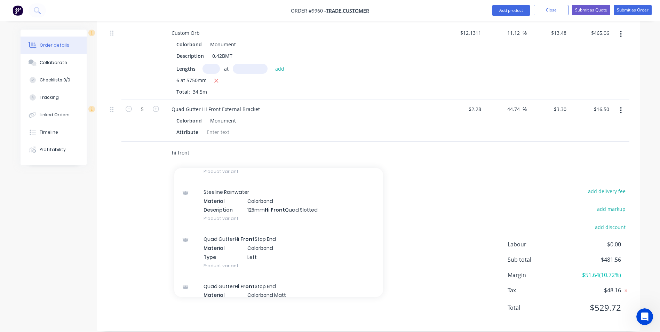
scroll to position [1217, 0]
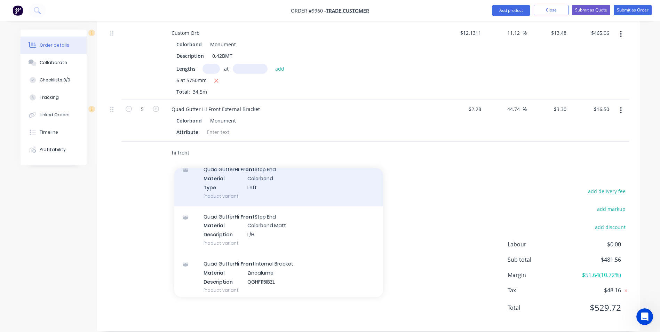
type input "hi front"
click at [277, 177] on div "Quad Gutter Hi Front Stop End Material Colorbond Type Left Product variant" at bounding box center [278, 182] width 209 height 47
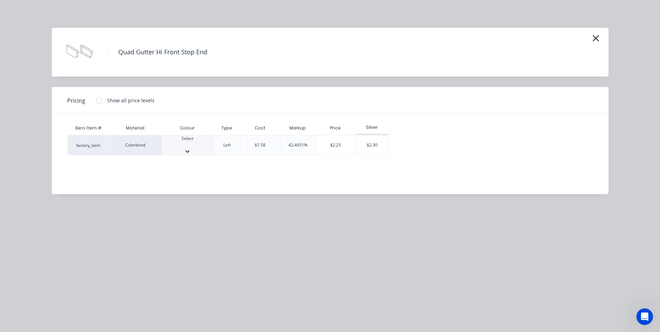
click at [184, 143] on div at bounding box center [188, 145] width 52 height 6
click at [383, 145] on div "$2.30" at bounding box center [372, 147] width 33 height 24
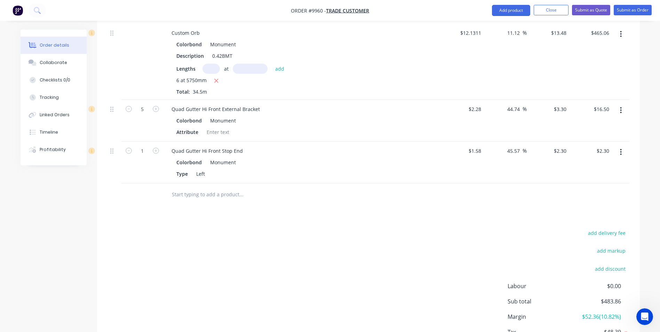
click at [622, 146] on button "button" at bounding box center [620, 152] width 16 height 13
click at [588, 179] on div "Duplicate" at bounding box center [596, 184] width 54 height 10
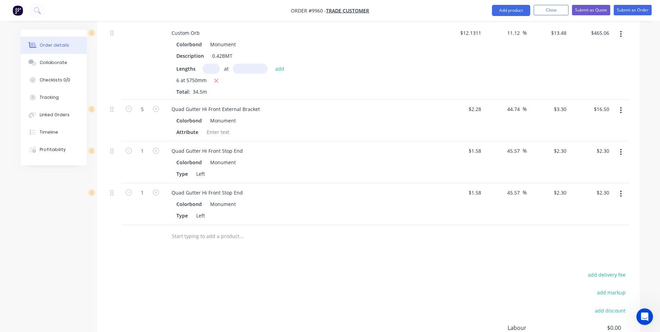
click at [621, 190] on icon "button" at bounding box center [621, 194] width 2 height 8
click at [609, 207] on div "Edit" at bounding box center [596, 212] width 54 height 10
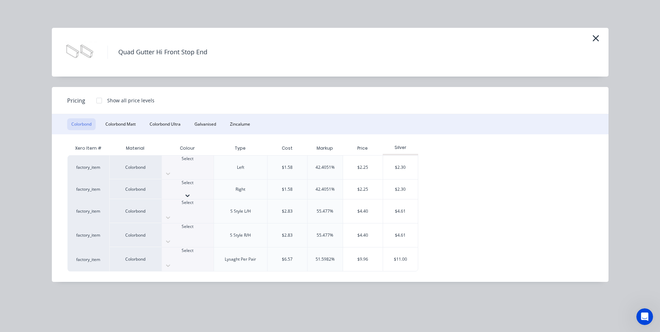
click at [191, 186] on div at bounding box center [188, 189] width 52 height 6
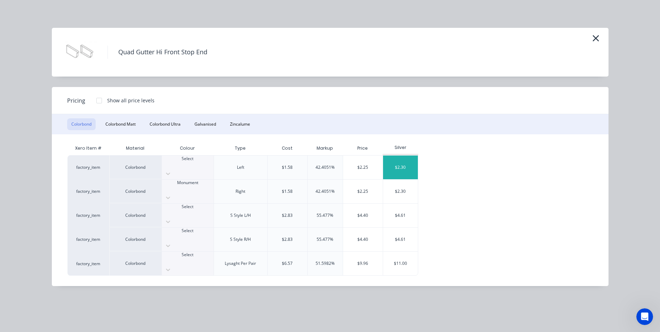
click at [404, 167] on div "$2.30" at bounding box center [400, 167] width 35 height 24
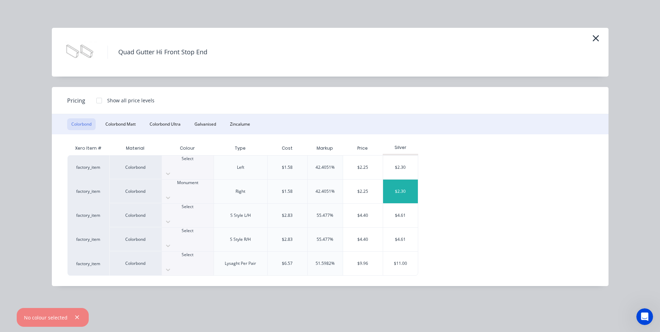
click at [405, 182] on div "$2.30" at bounding box center [400, 191] width 35 height 24
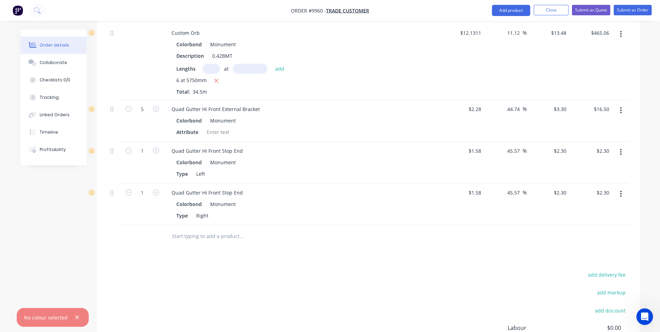
click at [207, 229] on input "text" at bounding box center [240, 236] width 139 height 14
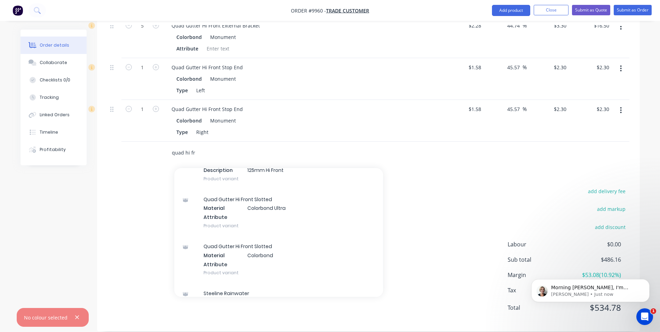
scroll to position [890, 0]
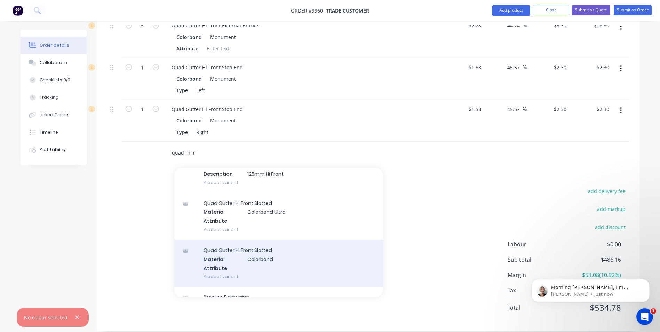
type input "quad hi fr"
click at [262, 269] on div "Quad Gutter Hi Front Slotted Material Colorbond Attribute Product variant" at bounding box center [278, 263] width 209 height 47
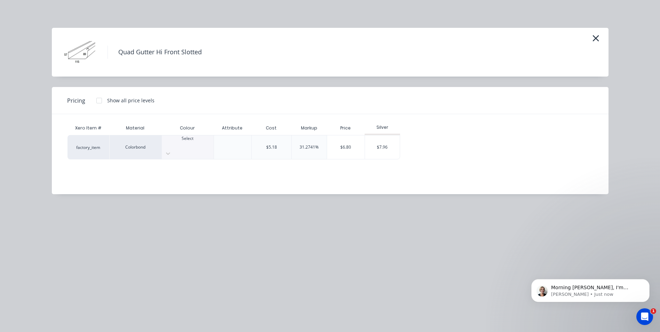
click at [188, 146] on div at bounding box center [188, 145] width 52 height 6
click at [385, 143] on div "$7.96" at bounding box center [382, 147] width 35 height 24
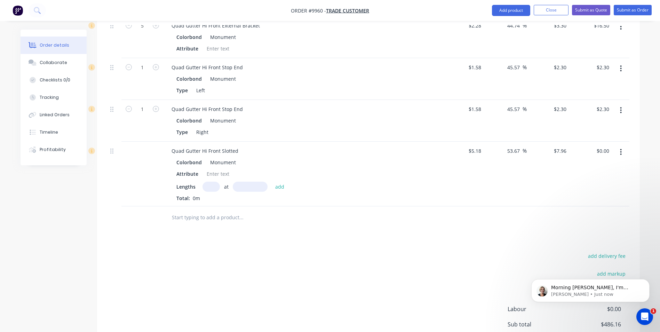
click at [199, 210] on input "text" at bounding box center [240, 217] width 139 height 14
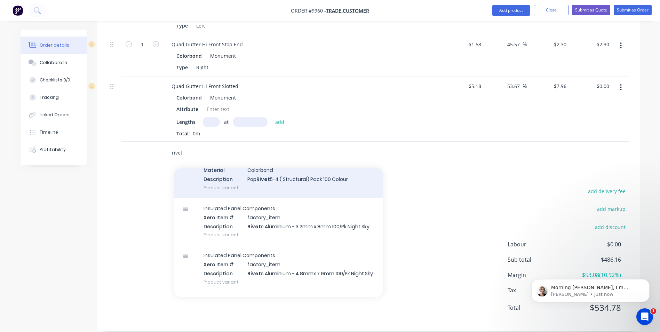
scroll to position [209, 0]
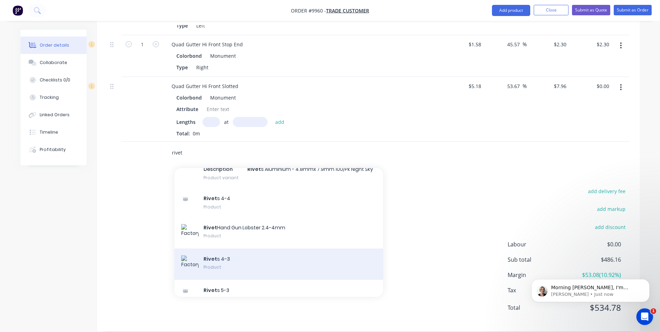
type input "rivet"
click at [246, 248] on div "Rivet s 4-3 Product" at bounding box center [278, 263] width 209 height 31
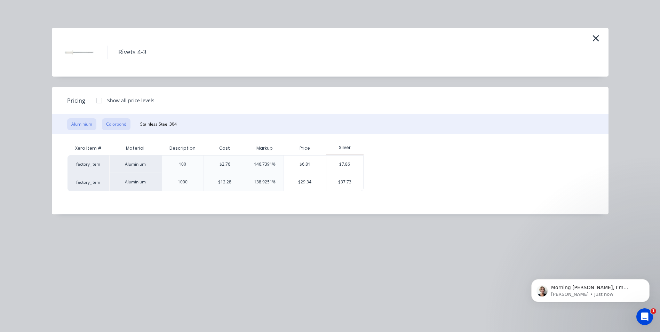
click at [120, 121] on button "Colorbond" at bounding box center [116, 124] width 29 height 12
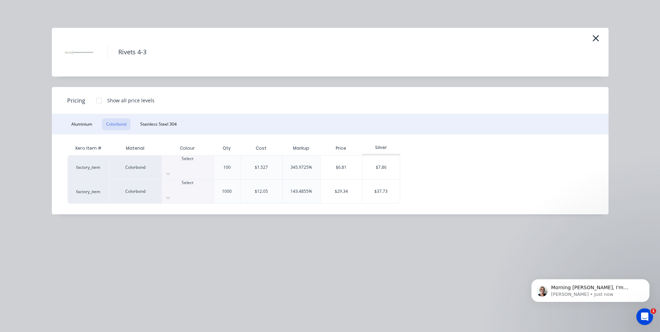
click at [186, 168] on div at bounding box center [188, 165] width 52 height 6
click at [373, 164] on div "$7.86" at bounding box center [380, 167] width 37 height 24
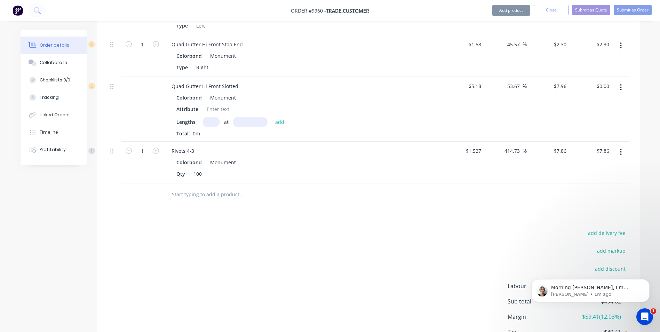
scroll to position [10, 0]
click at [202, 187] on input "text" at bounding box center [240, 194] width 139 height 14
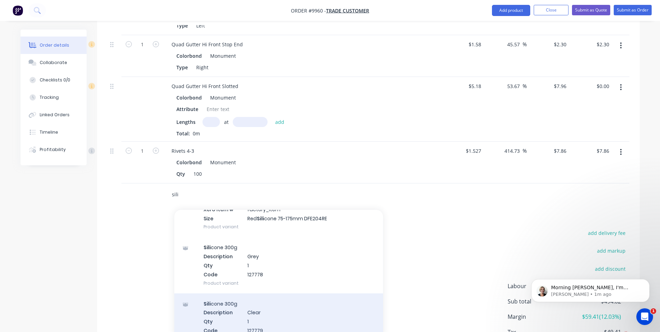
scroll to position [104, 0]
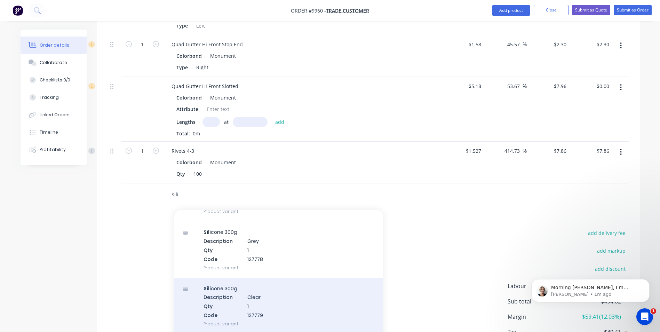
type input "sili"
click at [215, 284] on div "Sili cone 300g Description Clear Qty 1 Code 127779 Product variant" at bounding box center [278, 306] width 209 height 56
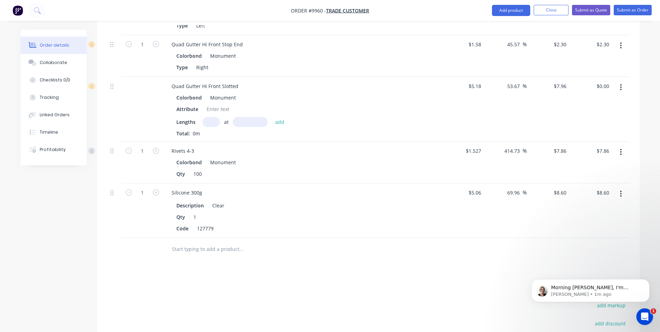
click at [200, 245] on input "text" at bounding box center [240, 249] width 139 height 14
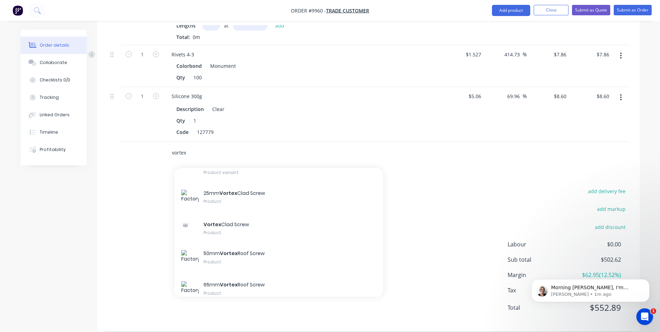
scroll to position [243, 0]
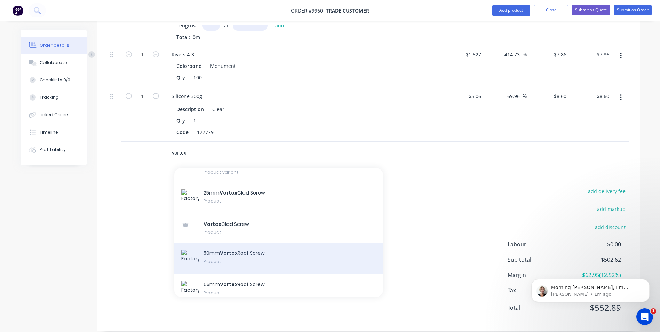
type input "vortex"
click at [236, 255] on div "50mm Vortex Roof Screw Product" at bounding box center [278, 257] width 209 height 31
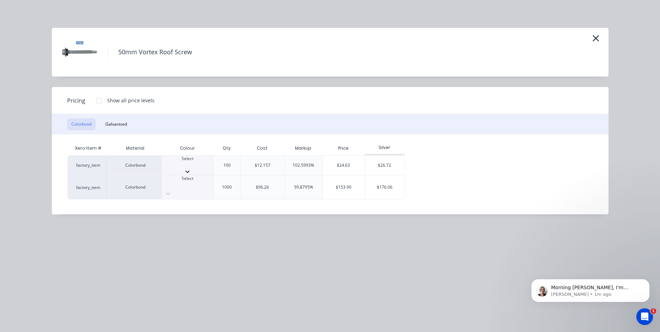
click at [191, 168] on icon at bounding box center [187, 171] width 7 height 7
click at [388, 158] on div "$26.72" at bounding box center [384, 167] width 39 height 24
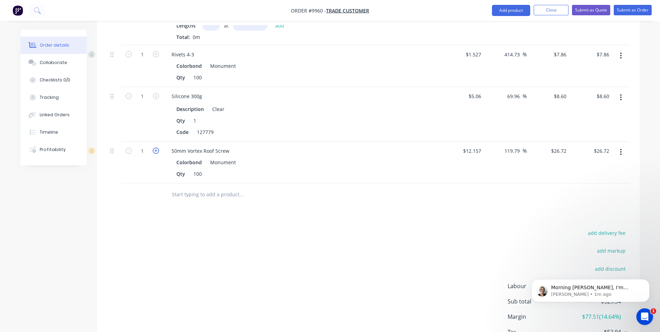
click at [157, 147] on icon "button" at bounding box center [156, 150] width 6 height 6
type input "2"
type input "$53.44"
click at [157, 147] on icon "button" at bounding box center [156, 150] width 6 height 6
type input "3"
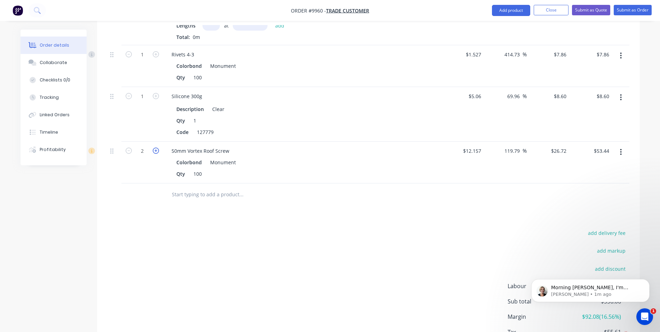
type input "$80.16"
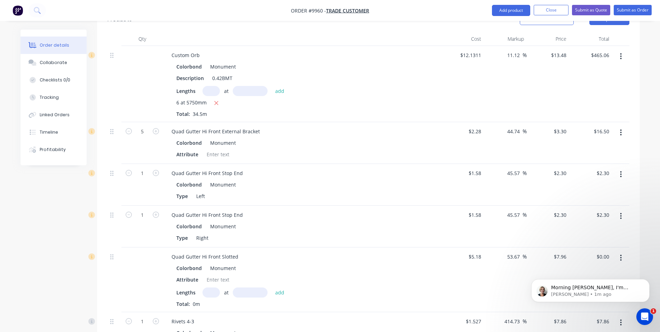
scroll to position [107, 0]
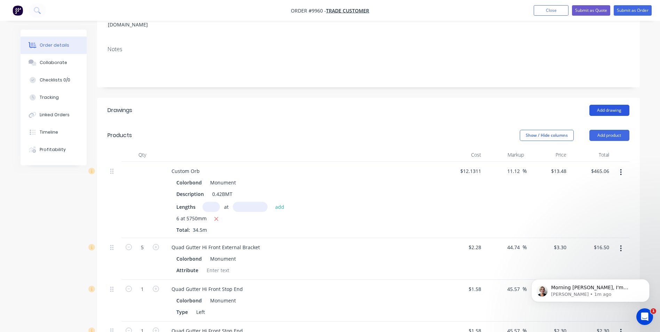
click at [618, 105] on button "Add drawing" at bounding box center [609, 110] width 40 height 11
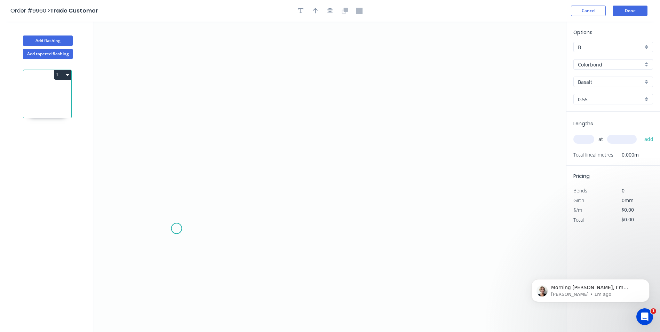
click at [177, 229] on icon "0" at bounding box center [330, 177] width 472 height 310
click at [166, 238] on icon "0" at bounding box center [330, 177] width 472 height 310
click at [164, 114] on icon "0 ?" at bounding box center [330, 177] width 472 height 310
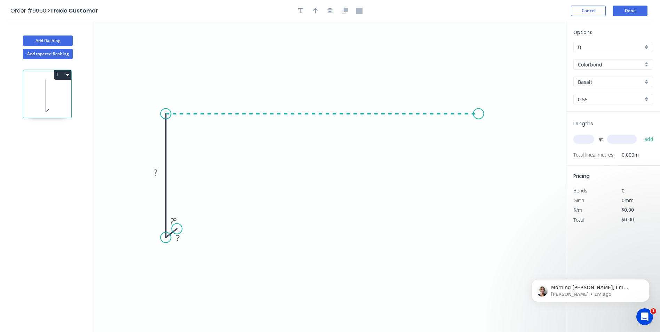
click at [479, 118] on icon "0 ? ? ? º" at bounding box center [330, 177] width 472 height 310
click at [487, 123] on icon "0 ? ? ? ? º" at bounding box center [330, 177] width 472 height 310
drag, startPoint x: 487, startPoint y: 123, endPoint x: 491, endPoint y: 127, distance: 5.4
click at [491, 127] on circle at bounding box center [490, 126] width 10 height 10
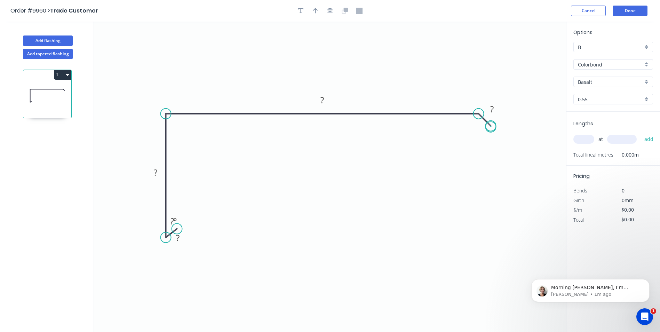
click at [489, 127] on circle at bounding box center [490, 126] width 10 height 10
click at [178, 235] on tspan "?" at bounding box center [177, 237] width 3 height 11
click at [186, 135] on div "Show angle" at bounding box center [196, 137] width 70 height 14
type input "$19.91"
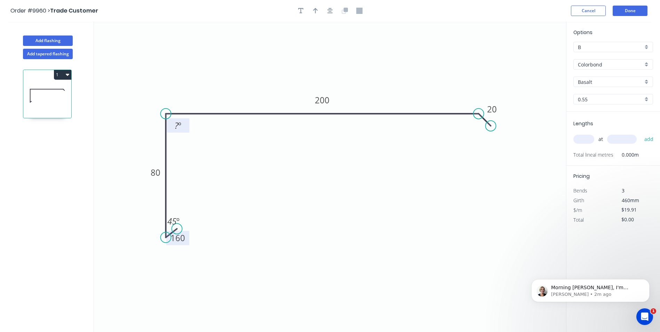
click at [181, 126] on tspan "º" at bounding box center [179, 125] width 3 height 11
drag, startPoint x: 351, startPoint y: 208, endPoint x: 356, endPoint y: 203, distance: 6.6
click at [352, 207] on icon "0 160 80 200 20 45 º 88 º" at bounding box center [330, 177] width 472 height 310
drag, startPoint x: 493, startPoint y: 126, endPoint x: 495, endPoint y: 122, distance: 3.7
click at [495, 122] on circle at bounding box center [494, 122] width 10 height 10
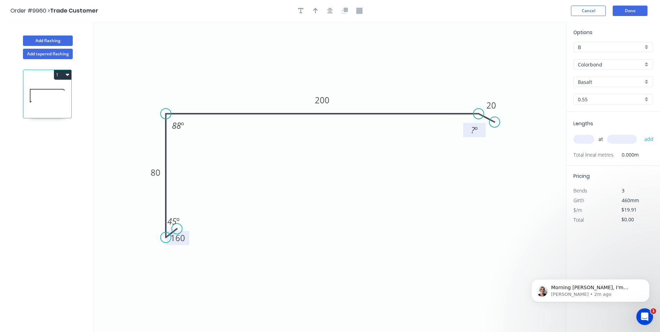
click at [477, 129] on tspan "º" at bounding box center [475, 129] width 3 height 11
click at [465, 158] on icon "0 160 80 200 20 45 º 88 º 160 º" at bounding box center [330, 177] width 472 height 310
click at [645, 81] on div "Basalt" at bounding box center [613, 82] width 80 height 10
click at [626, 111] on div "Monument" at bounding box center [612, 114] width 79 height 12
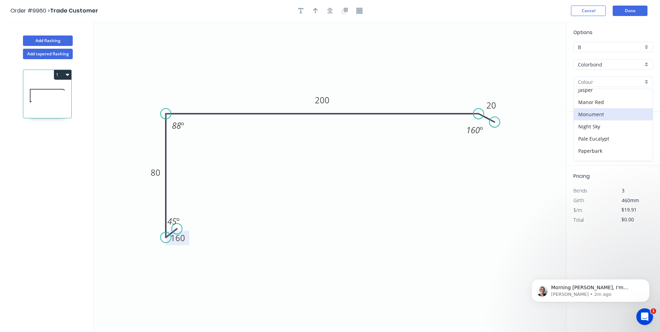
type input "Monument"
click at [647, 42] on div "B" at bounding box center [613, 47] width 80 height 10
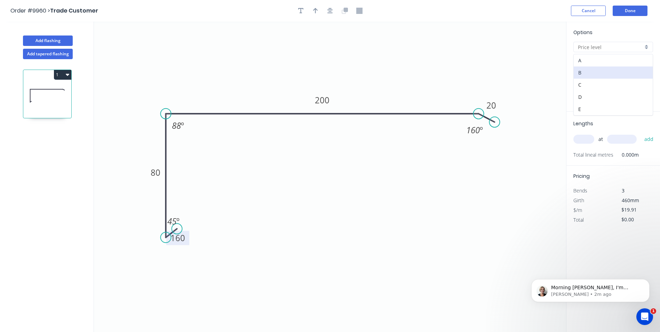
click at [610, 63] on div "A" at bounding box center [612, 60] width 79 height 12
type input "A"
type input "$14.75"
click at [590, 139] on input "text" at bounding box center [583, 139] width 21 height 9
type input "2"
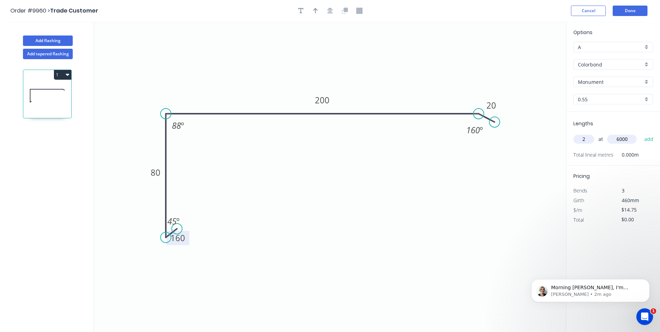
type input "6000"
click at [641, 133] on button "add" at bounding box center [649, 139] width 16 height 12
type input "$177.00"
type input "2"
type input "6000"
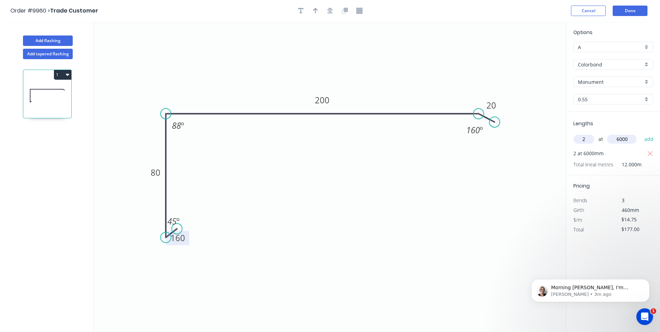
click at [641, 133] on button "add" at bounding box center [649, 139] width 16 height 12
click at [651, 154] on icon "button" at bounding box center [649, 153] width 5 height 5
click at [63, 76] on button "1" at bounding box center [62, 75] width 17 height 10
click at [55, 87] on div "Duplicate" at bounding box center [38, 92] width 54 height 10
type input "$0.00"
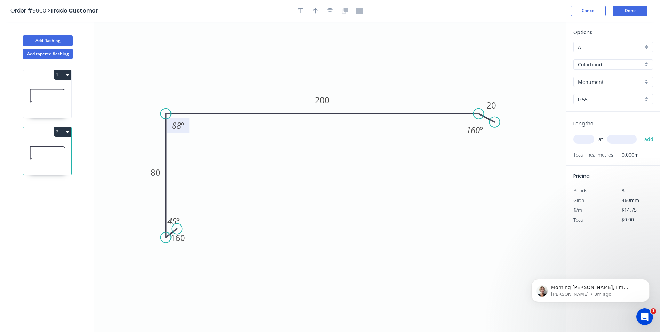
click at [177, 123] on tspan "88" at bounding box center [176, 125] width 9 height 11
click at [328, 150] on icon "0 160 80 200 20 45 º 82 º 160 º" at bounding box center [330, 177] width 472 height 310
click at [588, 140] on input "text" at bounding box center [583, 139] width 21 height 9
type input "1"
type input "4300"
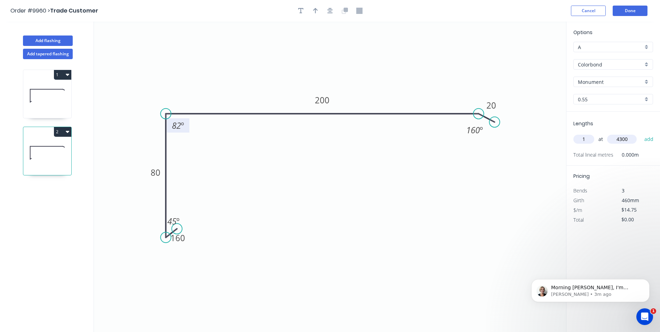
click at [641, 133] on button "add" at bounding box center [649, 139] width 16 height 12
type input "$63.43"
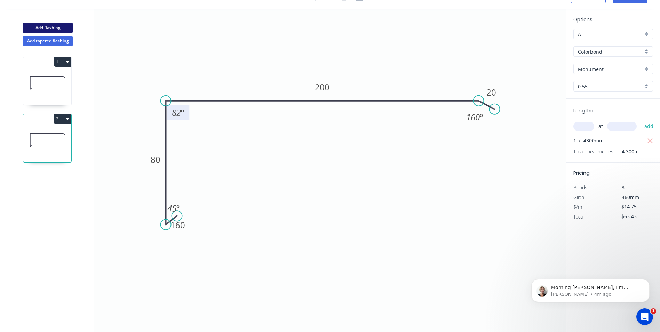
click at [49, 27] on button "Add flashing" at bounding box center [48, 28] width 50 height 10
type input "B"
type input "$0.00"
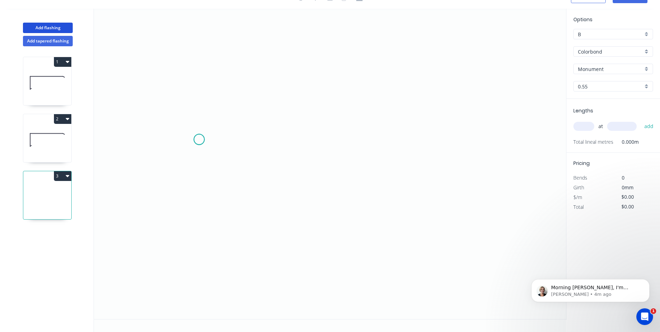
click at [199, 139] on icon "0" at bounding box center [330, 164] width 472 height 310
click at [195, 250] on icon "0" at bounding box center [330, 164] width 472 height 310
drag, startPoint x: 353, startPoint y: 250, endPoint x: 351, endPoint y: 218, distance: 32.1
click at [353, 249] on icon "0 ?" at bounding box center [330, 164] width 472 height 310
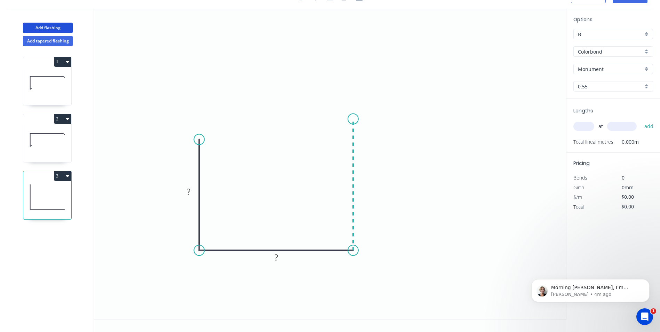
click at [355, 119] on icon "0 ? ?" at bounding box center [330, 164] width 472 height 310
click at [522, 79] on icon "0 ? ? ?" at bounding box center [330, 164] width 472 height 310
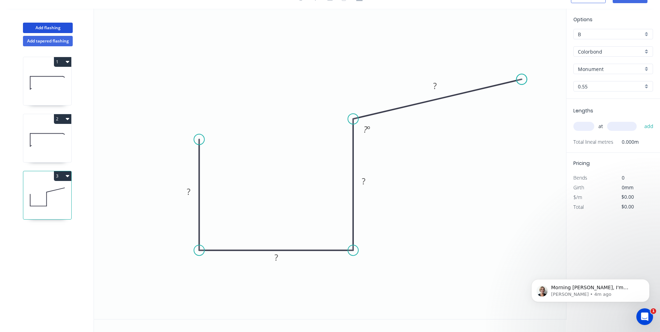
click at [522, 79] on circle at bounding box center [521, 79] width 10 height 10
click at [546, 105] on div "Crush & Fold" at bounding box center [557, 103] width 70 height 14
click at [189, 192] on tspan "?" at bounding box center [188, 191] width 3 height 11
click at [415, 142] on icon "0 90 90 120 CF 10 200 106 º" at bounding box center [330, 164] width 472 height 310
type input "$25.34"
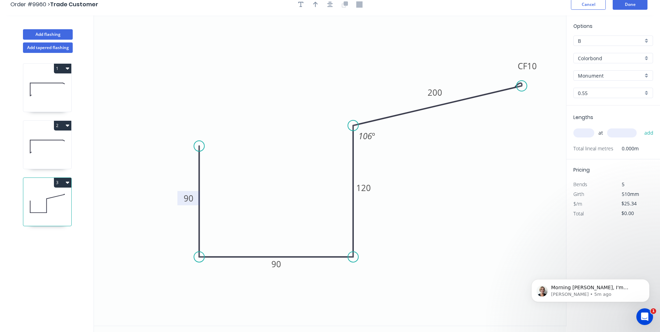
scroll to position [0, 0]
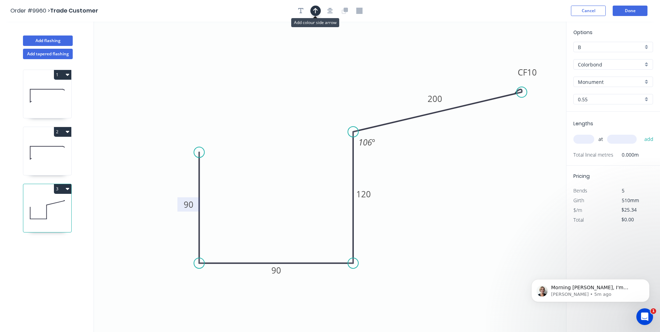
click at [318, 11] on icon "button" at bounding box center [315, 11] width 5 height 6
drag, startPoint x: 531, startPoint y: 55, endPoint x: 259, endPoint y: 165, distance: 292.9
click at [266, 159] on icon at bounding box center [269, 148] width 6 height 22
click at [580, 142] on input "text" at bounding box center [583, 139] width 21 height 9
type input "1"
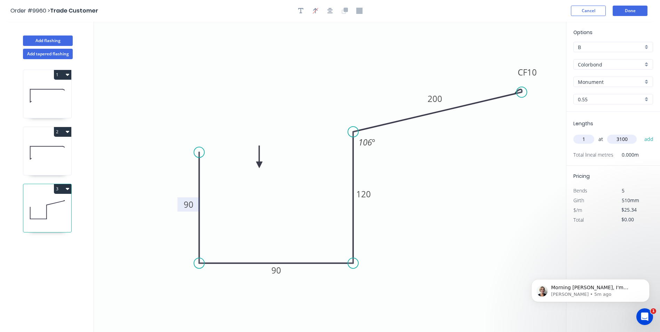
type input "3100"
click at [641, 133] on button "add" at bounding box center [649, 139] width 16 height 12
type input "$78.55"
click at [647, 46] on div "B" at bounding box center [613, 47] width 80 height 10
click at [629, 63] on div "A" at bounding box center [612, 60] width 79 height 12
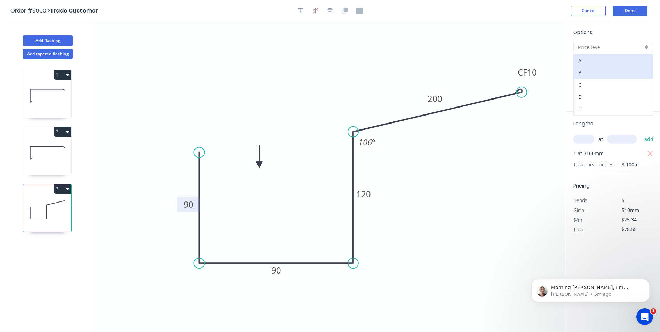
type input "A"
type input "$18.77"
type input "$58.19"
click at [29, 158] on icon at bounding box center [47, 152] width 48 height 45
type input "$14.75"
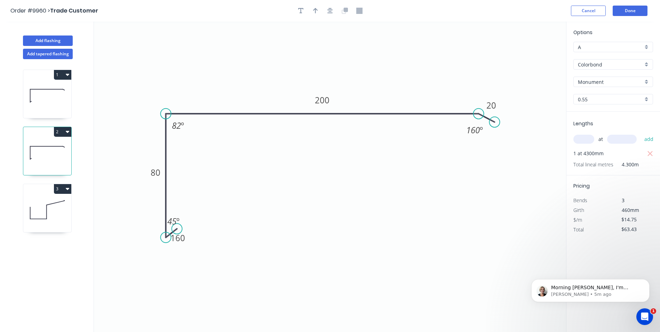
click at [50, 110] on icon at bounding box center [47, 95] width 48 height 45
click at [50, 154] on icon at bounding box center [47, 152] width 48 height 45
type input "$63.43"
click at [45, 211] on icon at bounding box center [47, 209] width 48 height 45
type input "$18.77"
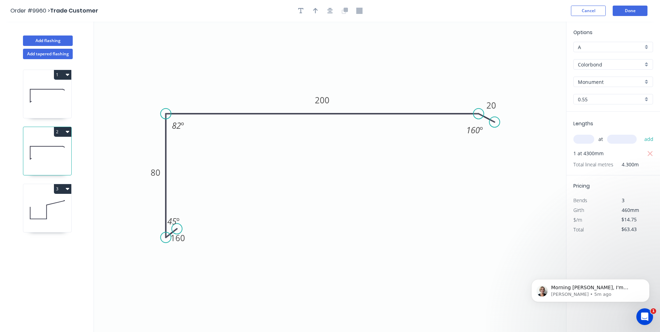
type input "$58.19"
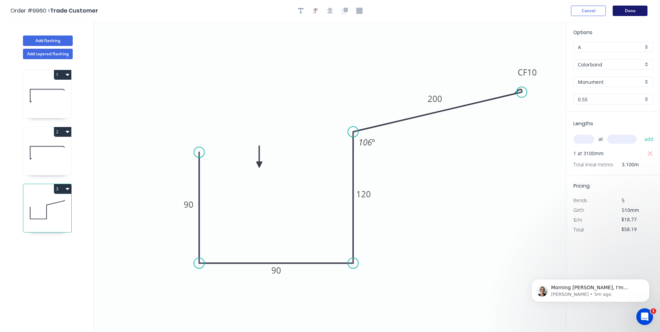
click at [636, 8] on button "Done" at bounding box center [629, 11] width 35 height 10
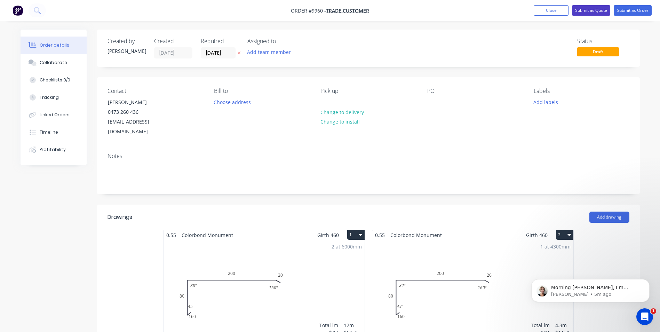
click at [593, 8] on button "Submit as Quote" at bounding box center [591, 10] width 38 height 10
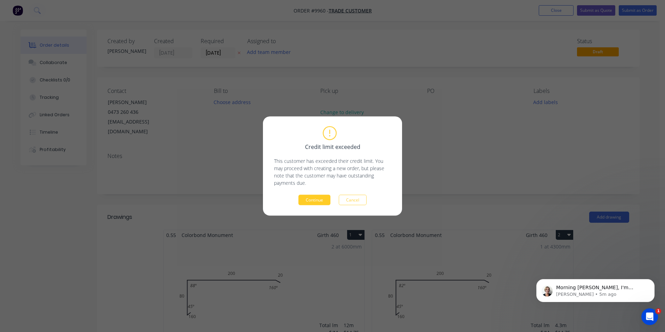
click at [316, 204] on button "Continue" at bounding box center [314, 200] width 32 height 10
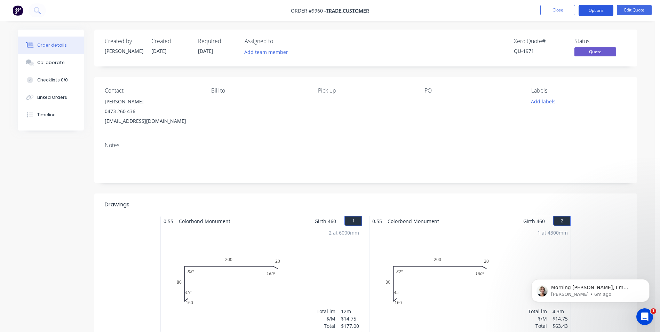
click at [592, 8] on button "Options" at bounding box center [595, 10] width 35 height 11
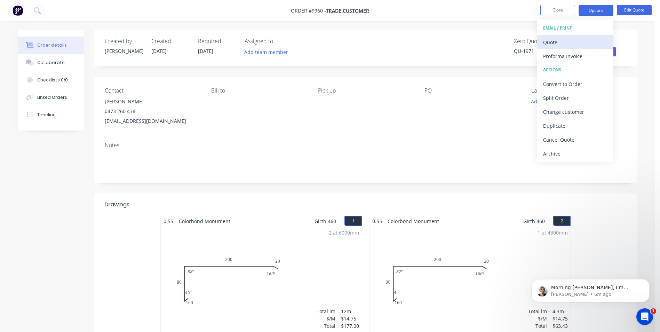
click at [561, 41] on div "Quote" at bounding box center [575, 42] width 64 height 10
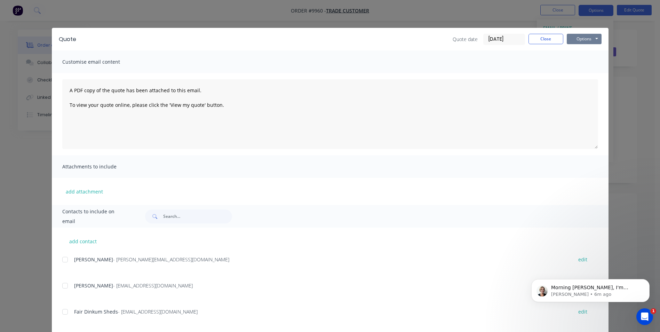
click at [582, 43] on button "Options" at bounding box center [584, 39] width 35 height 10
click at [581, 60] on button "Print" at bounding box center [589, 62] width 45 height 11
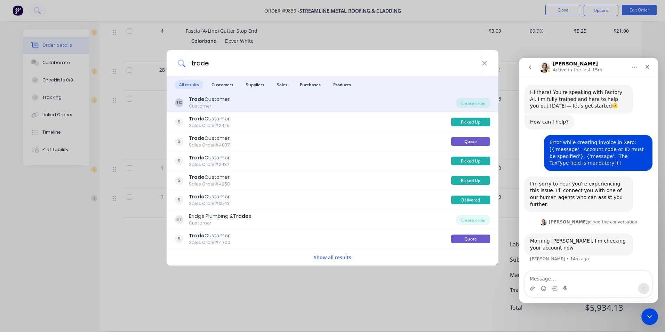
type input "trade"
click at [300, 102] on div "TC Trade Customer Customer" at bounding box center [315, 103] width 281 height 14
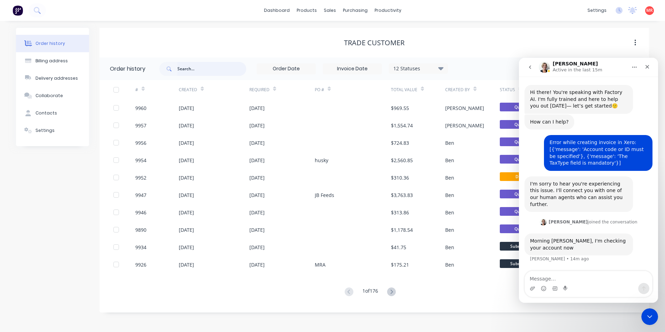
click at [217, 69] on input "text" at bounding box center [211, 69] width 69 height 14
type input "[PERSON_NAME]"
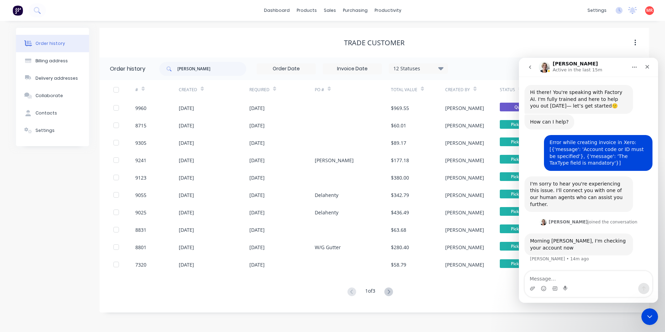
click at [531, 69] on icon "go back" at bounding box center [530, 67] width 6 height 6
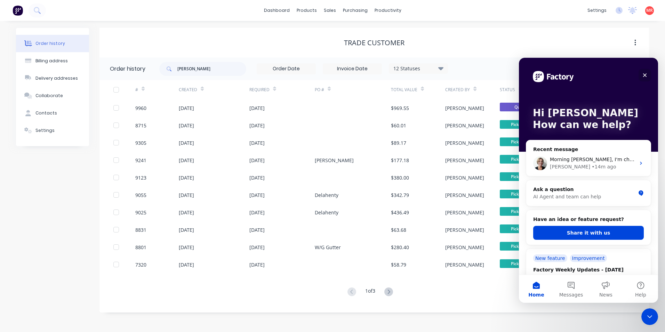
click at [646, 74] on icon "Close" at bounding box center [645, 75] width 4 height 4
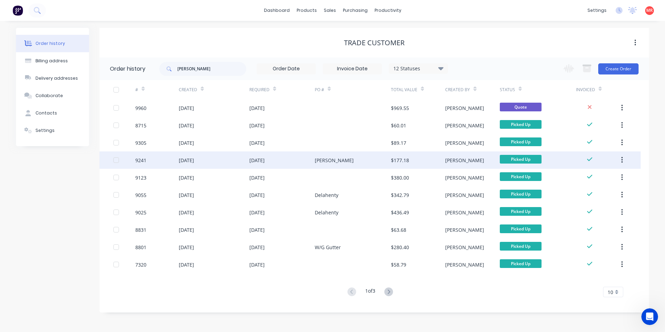
click at [234, 156] on div "[DATE]" at bounding box center [214, 159] width 71 height 17
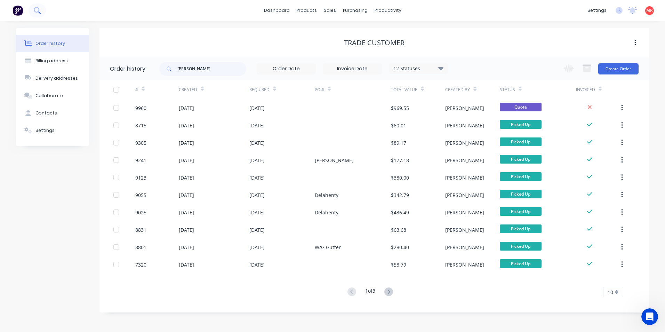
click at [41, 12] on button at bounding box center [37, 10] width 17 height 14
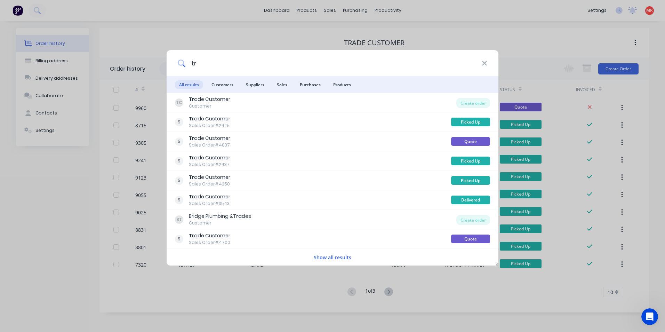
type input "t"
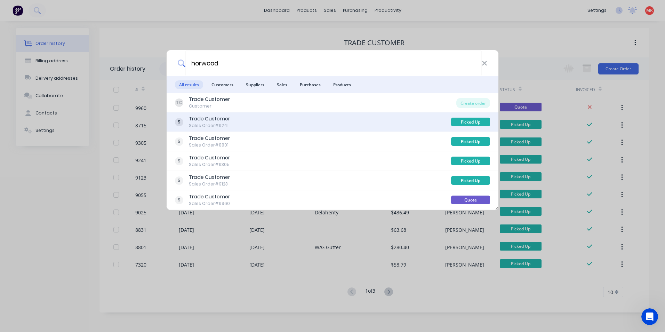
type input "horwood"
click at [266, 121] on div "Trade Customer Sales Order #9241" at bounding box center [313, 122] width 276 height 14
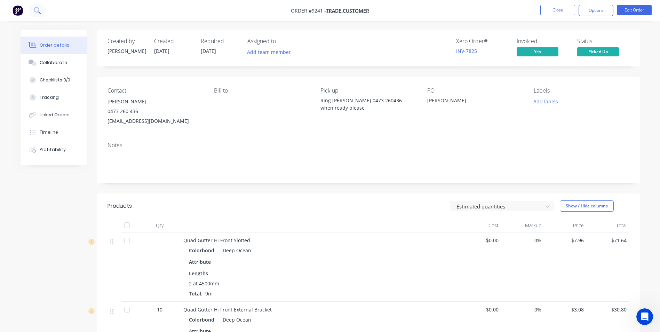
click at [41, 10] on button at bounding box center [37, 10] width 17 height 14
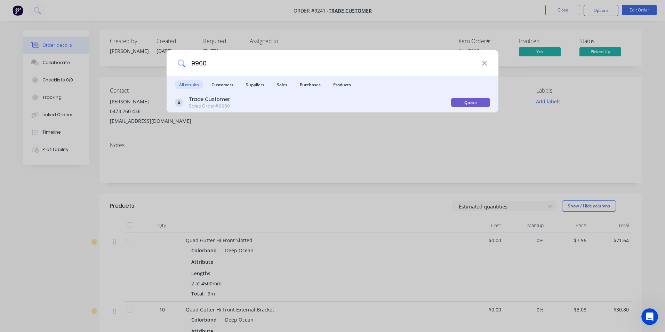
type input "9960"
click at [220, 106] on div "Sales Order #9960" at bounding box center [209, 106] width 41 height 6
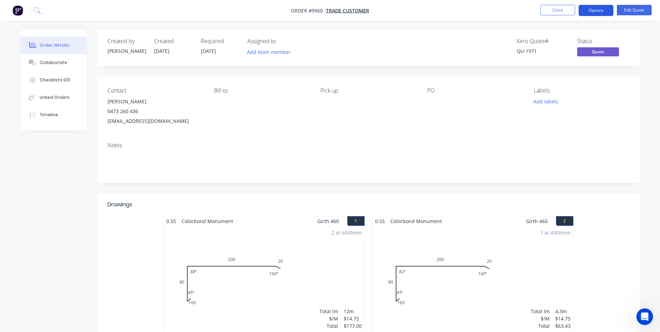
click at [594, 10] on button "Options" at bounding box center [595, 10] width 35 height 11
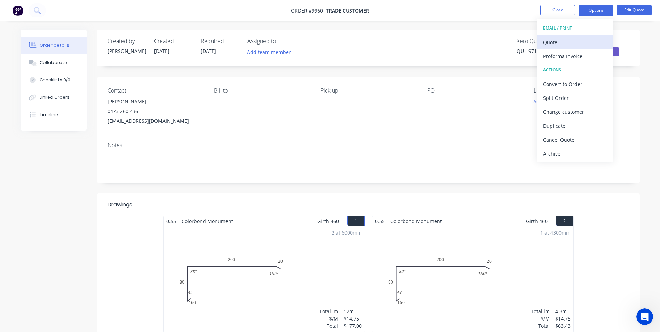
click at [577, 40] on div "Quote" at bounding box center [575, 42] width 64 height 10
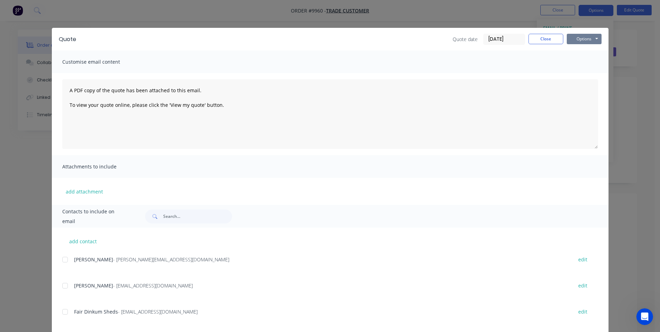
click at [577, 38] on button "Options" at bounding box center [584, 39] width 35 height 10
click at [578, 64] on button "Print" at bounding box center [589, 62] width 45 height 11
click at [539, 41] on button "Close" at bounding box center [545, 39] width 35 height 10
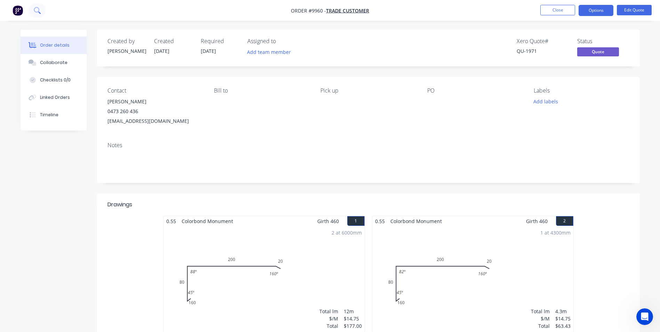
click at [33, 14] on button at bounding box center [37, 10] width 17 height 14
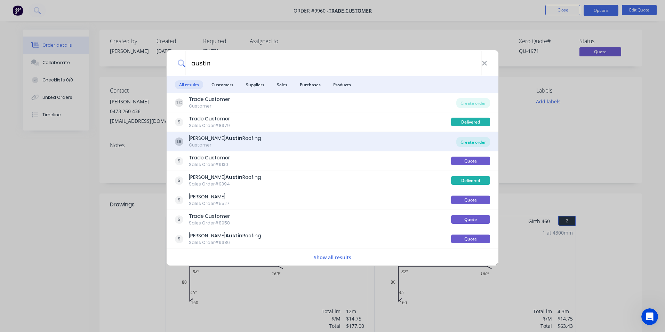
type input "austin"
click at [463, 142] on div "Create order" at bounding box center [473, 142] width 34 height 10
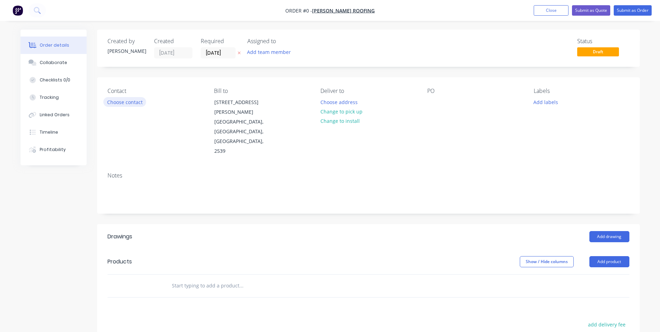
click at [136, 103] on button "Choose contact" at bounding box center [124, 101] width 43 height 9
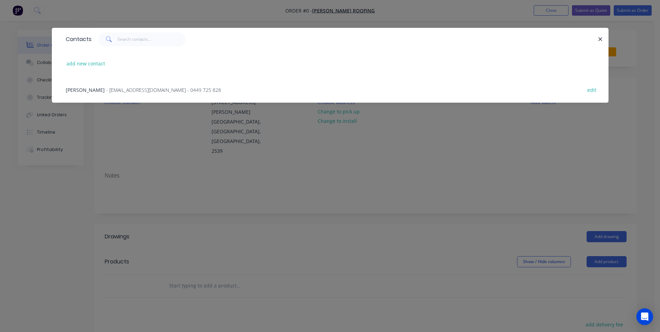
click at [133, 90] on span "- [EMAIL_ADDRESS][DOMAIN_NAME] - 0449 725 828" at bounding box center [163, 90] width 115 height 7
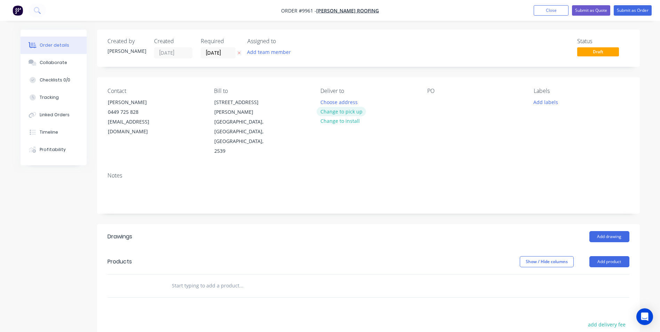
click at [337, 115] on button "Change to pick up" at bounding box center [340, 111] width 49 height 9
click at [337, 115] on button "Change to delivery" at bounding box center [341, 111] width 51 height 9
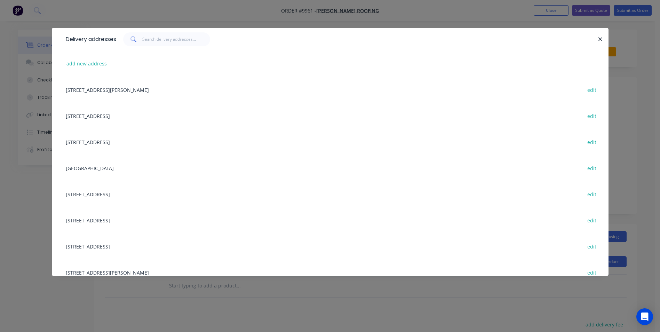
click at [121, 192] on div "[STREET_ADDRESS] edit" at bounding box center [330, 194] width 536 height 26
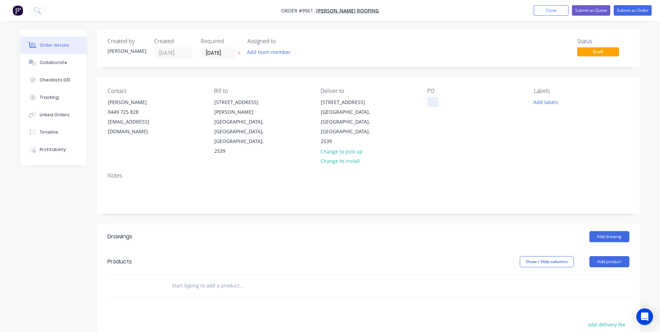
click at [427, 103] on div at bounding box center [432, 102] width 11 height 10
click at [202, 256] on div "Products" at bounding box center [162, 261] width 111 height 11
click at [622, 231] on button "Add drawing" at bounding box center [609, 236] width 40 height 11
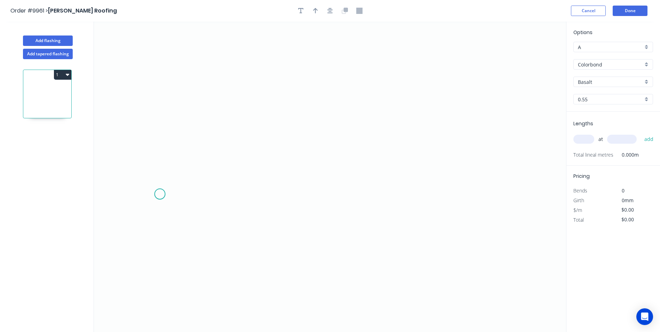
click at [160, 194] on icon "0" at bounding box center [330, 177] width 472 height 310
click at [172, 169] on icon at bounding box center [166, 181] width 13 height 25
click at [494, 172] on icon "0 ?" at bounding box center [330, 177] width 472 height 310
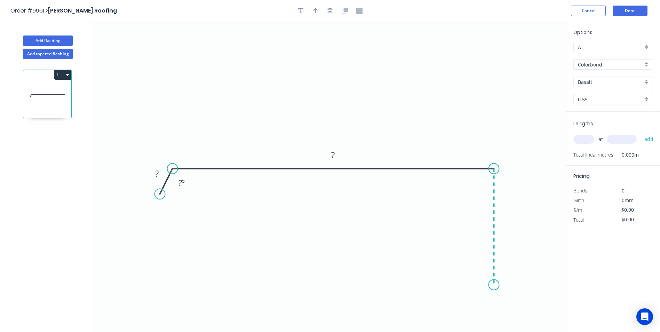
click at [488, 285] on icon "0 ? ? ? º" at bounding box center [330, 177] width 472 height 310
click at [479, 271] on icon "0 ? ? ? ? º" at bounding box center [330, 177] width 472 height 310
click at [160, 174] on rect at bounding box center [157, 174] width 14 height 10
click at [311, 77] on icon "0 33 350 70 10 120 º" at bounding box center [330, 177] width 472 height 310
type input "$14.75"
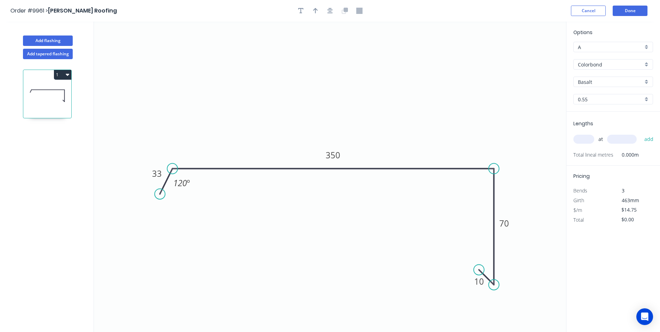
click at [645, 62] on div "Colorbond" at bounding box center [613, 64] width 80 height 10
click at [634, 103] on div "Colorbond Ultra" at bounding box center [612, 102] width 79 height 12
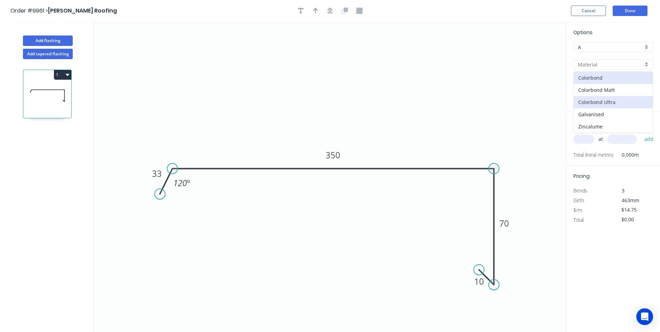
type input "Colorbond Ultra"
type input "$24.95"
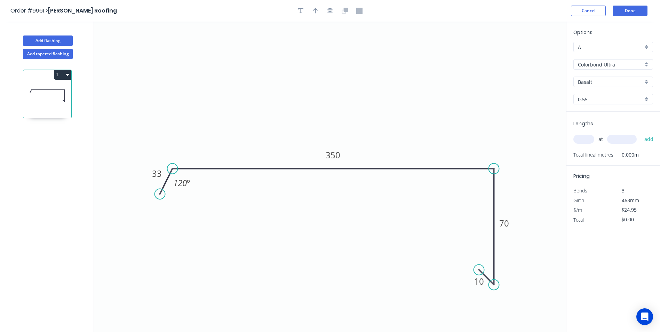
click at [649, 81] on div "Basalt" at bounding box center [613, 82] width 80 height 10
click at [597, 123] on div "Surfmist" at bounding box center [612, 121] width 79 height 12
type input "Surfmist"
click at [587, 138] on input "text" at bounding box center [583, 139] width 21 height 9
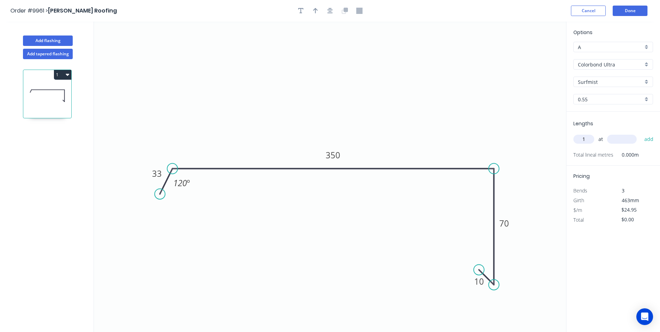
type input "1"
type input "5000"
click at [641, 133] on button "add" at bounding box center [649, 139] width 16 height 12
type input "$124.75"
click at [634, 11] on button "Done" at bounding box center [629, 11] width 35 height 10
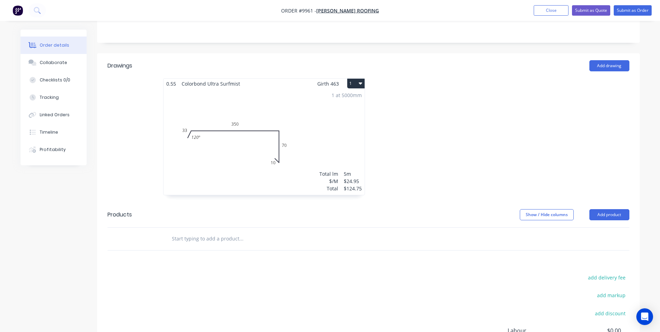
scroll to position [174, 0]
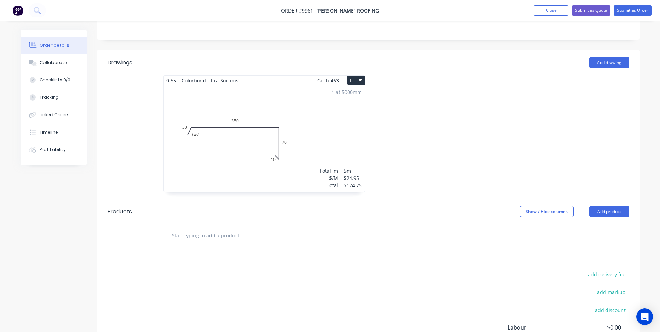
click at [198, 228] on input "text" at bounding box center [240, 235] width 139 height 14
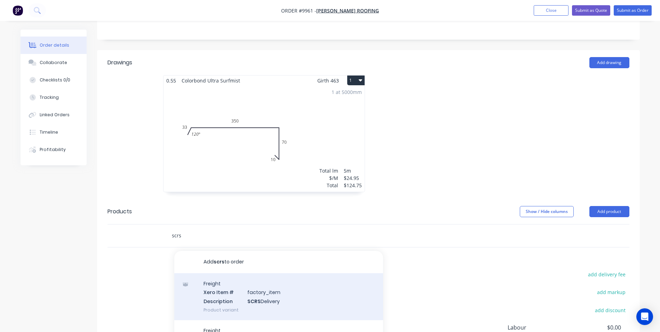
type input "scrs"
click at [265, 283] on div "Freight Xero Item # factory_item Description SCRS Delivery Product variant" at bounding box center [278, 296] width 209 height 47
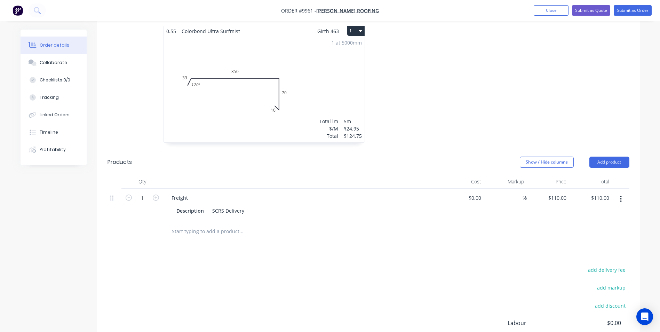
scroll to position [292, 0]
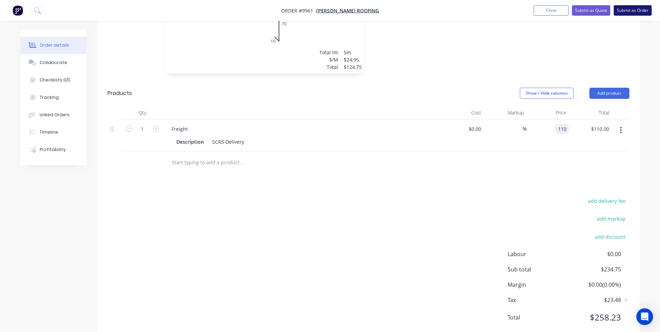
type input "$110.00"
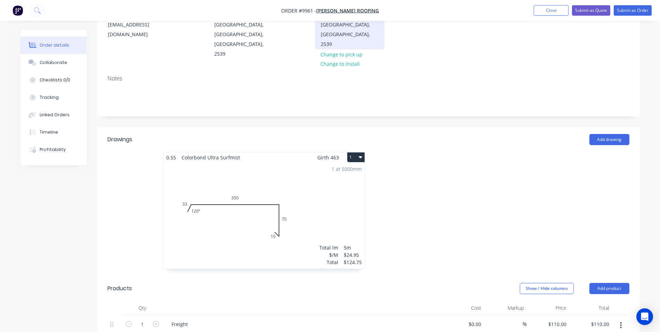
scroll to position [14, 0]
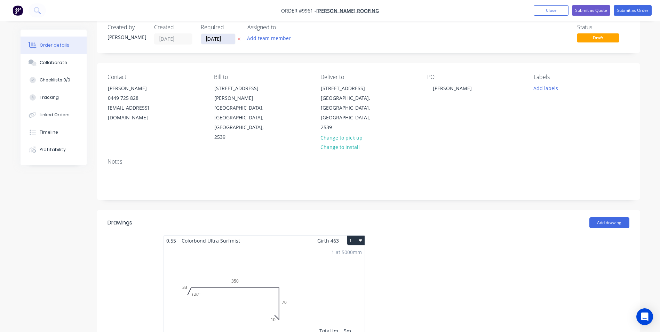
click at [210, 40] on input "[DATE]" at bounding box center [218, 39] width 34 height 10
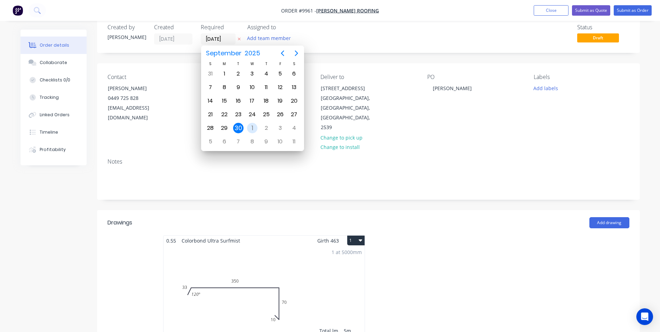
click at [249, 127] on div "1" at bounding box center [252, 128] width 10 height 10
type input "[DATE]"
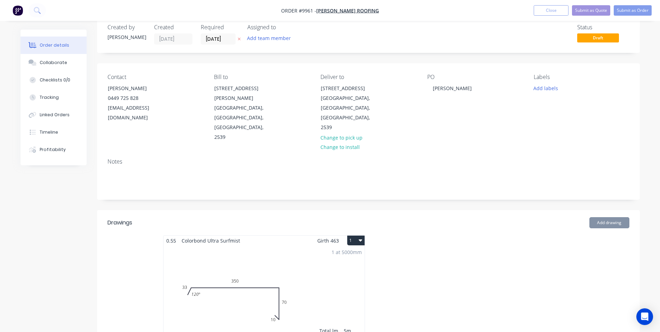
scroll to position [0, 0]
click at [621, 13] on button "Submit as Order" at bounding box center [632, 10] width 38 height 10
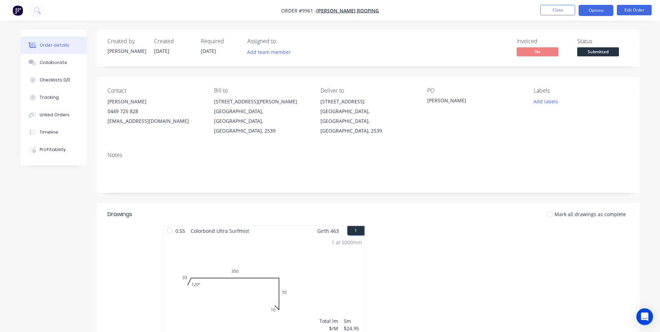
click at [596, 12] on button "Options" at bounding box center [595, 10] width 35 height 11
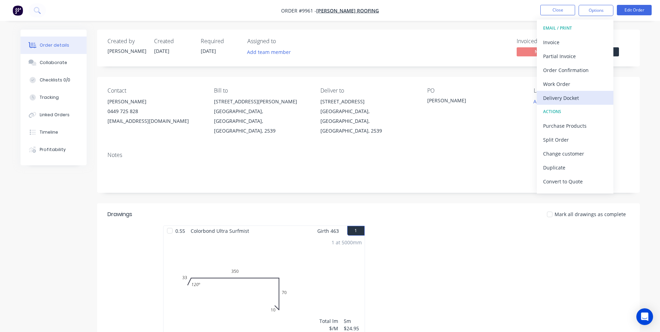
click at [571, 97] on div "Delivery Docket" at bounding box center [575, 98] width 64 height 10
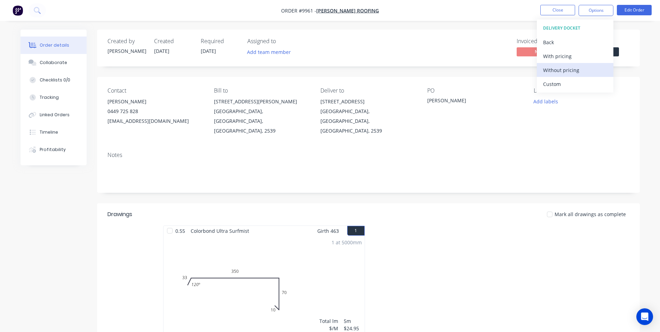
click at [568, 74] on div "Without pricing" at bounding box center [575, 70] width 64 height 10
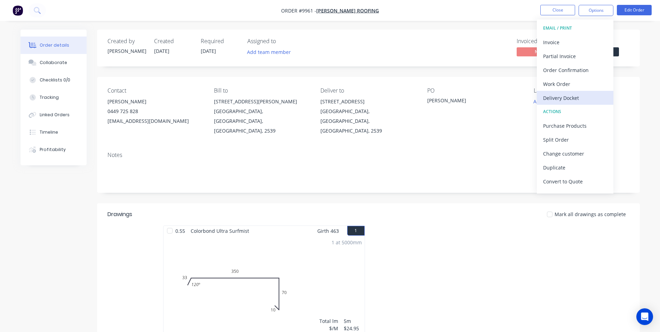
click at [567, 98] on div "Delivery Docket" at bounding box center [575, 98] width 64 height 10
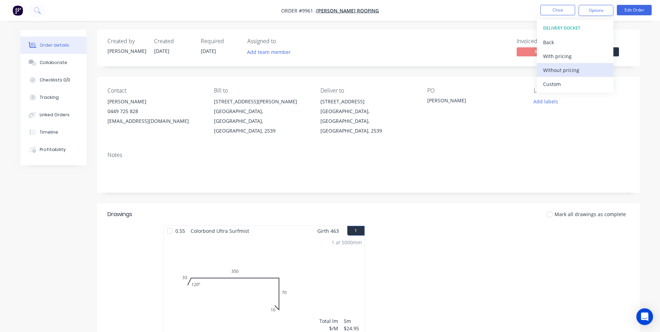
click at [563, 74] on div "Without pricing" at bounding box center [575, 70] width 64 height 10
click at [561, 71] on div "Order Confirmation" at bounding box center [575, 70] width 64 height 10
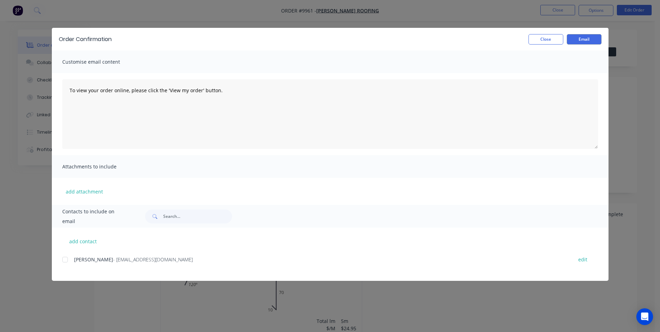
click at [61, 262] on div "add contact [PERSON_NAME] - [EMAIL_ADDRESS][DOMAIN_NAME] edit" at bounding box center [330, 253] width 556 height 53
click at [65, 260] on div at bounding box center [65, 259] width 14 height 14
click at [587, 39] on button "Email" at bounding box center [584, 39] width 35 height 10
click at [538, 43] on button "Close" at bounding box center [545, 39] width 35 height 10
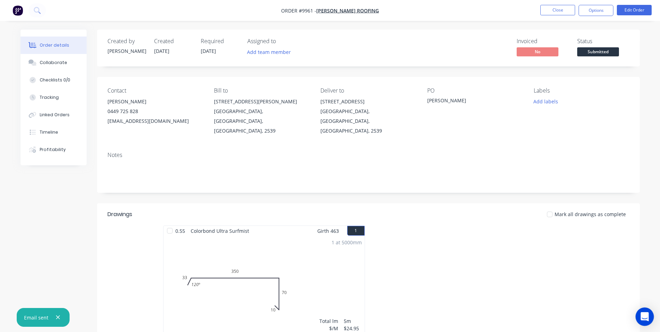
click at [642, 309] on div "Open Intercom Messenger" at bounding box center [644, 316] width 18 height 18
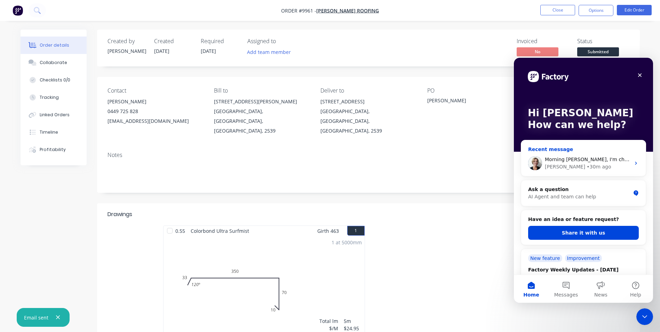
click at [588, 164] on div "[PERSON_NAME] • 30m ago" at bounding box center [588, 166] width 86 height 7
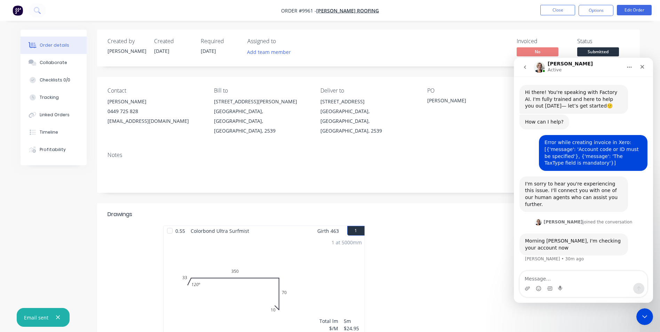
click at [459, 43] on div "Invoiced No Status Submitted" at bounding box center [473, 48] width 312 height 20
click at [38, 10] on icon at bounding box center [37, 10] width 7 height 7
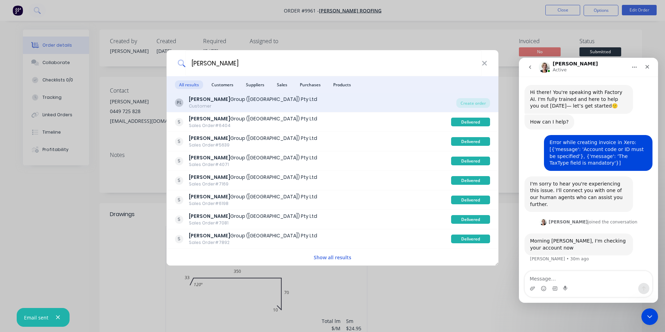
type input "[PERSON_NAME]"
click at [284, 95] on div "[PERSON_NAME] Group ([GEOGRAPHIC_DATA]) Pty Ltd Customer Create order" at bounding box center [333, 102] width 332 height 19
click at [313, 104] on div "[PERSON_NAME] Group ([GEOGRAPHIC_DATA]) Pty Ltd Customer" at bounding box center [315, 103] width 281 height 14
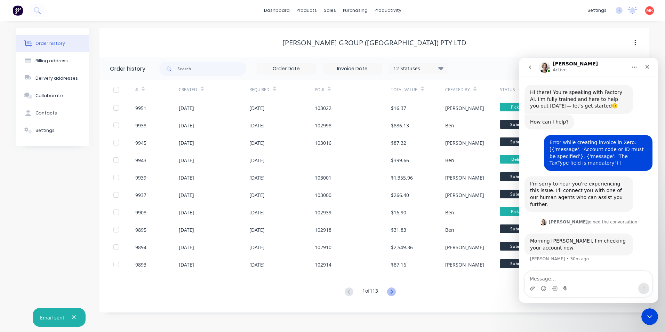
click at [389, 291] on icon at bounding box center [391, 291] width 9 height 9
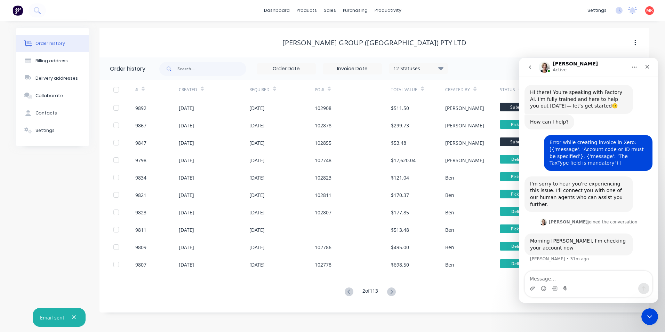
click at [530, 67] on icon "go back" at bounding box center [530, 66] width 2 height 3
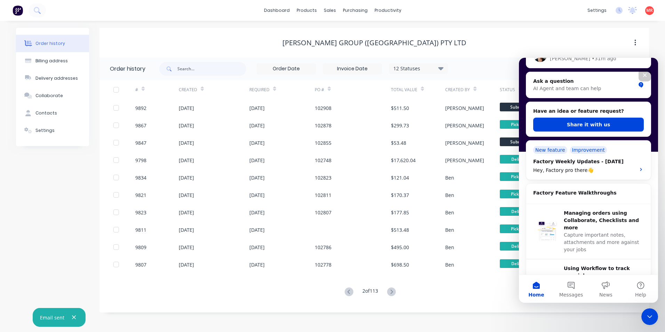
scroll to position [174, 0]
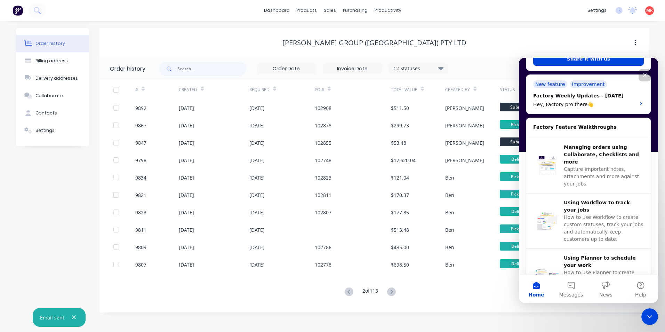
click at [645, 78] on icon "Close" at bounding box center [645, 75] width 6 height 6
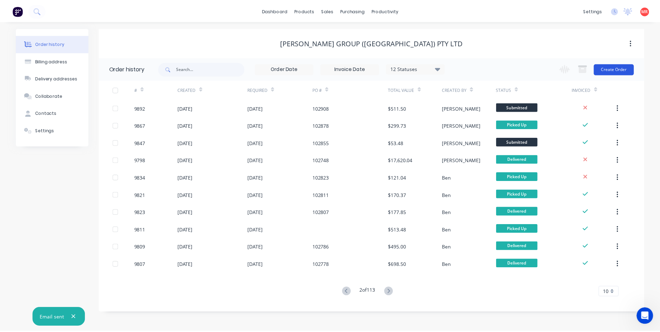
scroll to position [0, 0]
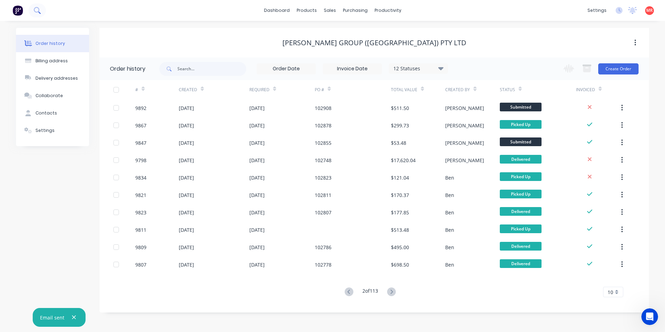
click at [34, 9] on icon at bounding box center [37, 10] width 6 height 6
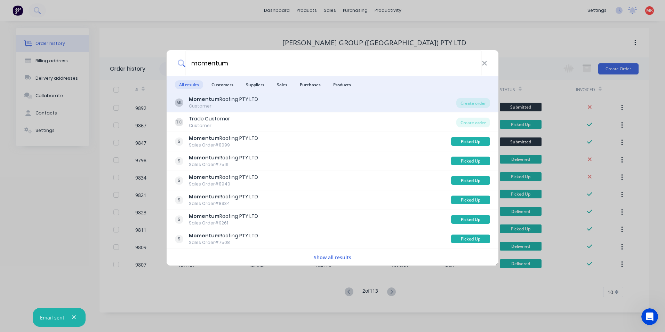
type input "momentum"
click at [327, 103] on div "ML Momentum Roofing PTY LTD Customer" at bounding box center [315, 103] width 281 height 14
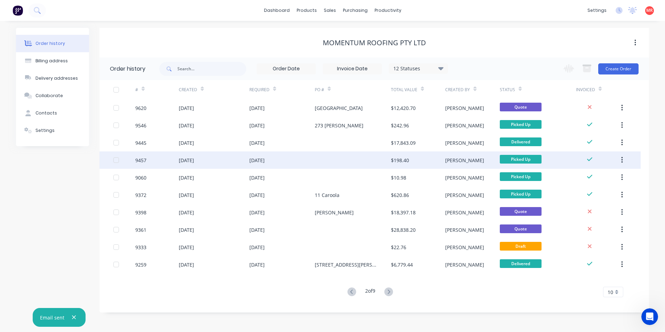
click at [345, 157] on div at bounding box center [353, 159] width 76 height 17
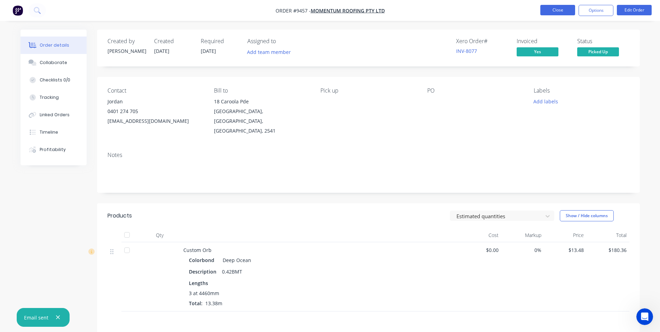
click at [561, 8] on button "Close" at bounding box center [557, 10] width 35 height 10
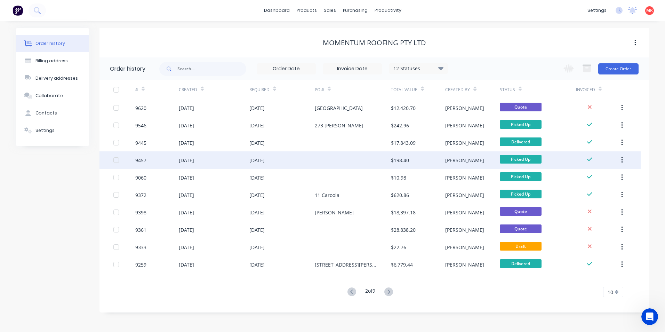
click at [315, 161] on div at bounding box center [353, 159] width 76 height 17
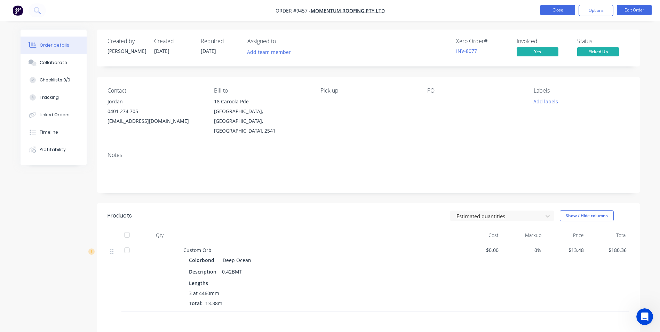
click at [544, 8] on button "Close" at bounding box center [557, 10] width 35 height 10
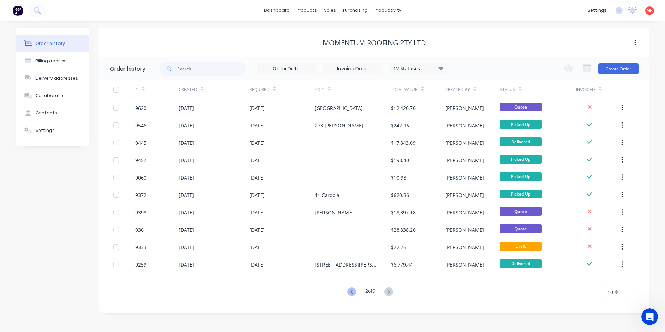
click at [351, 290] on icon at bounding box center [351, 291] width 9 height 9
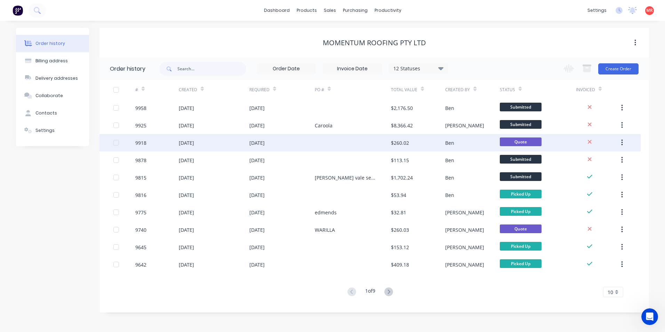
click at [335, 139] on div at bounding box center [353, 142] width 76 height 17
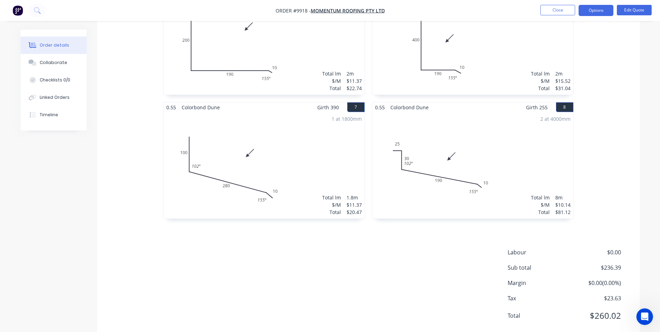
scroll to position [503, 0]
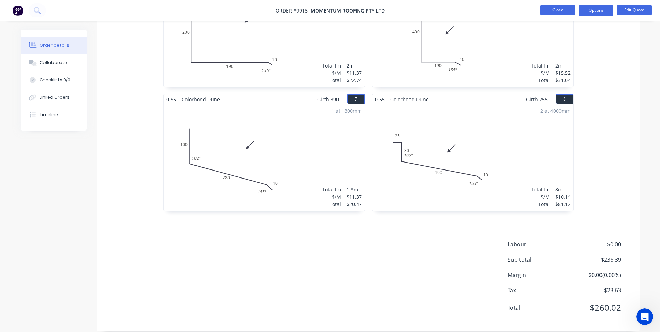
click at [543, 9] on button "Close" at bounding box center [557, 10] width 35 height 10
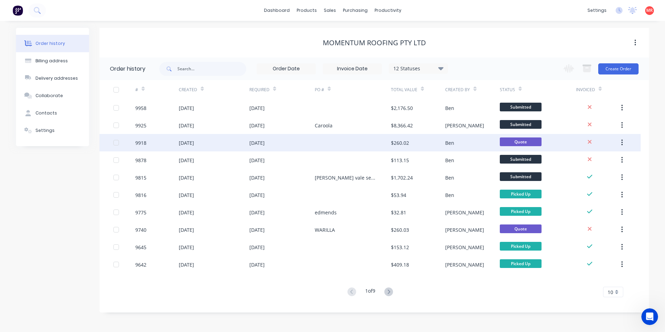
click at [293, 148] on div "[DATE]" at bounding box center [281, 142] width 65 height 17
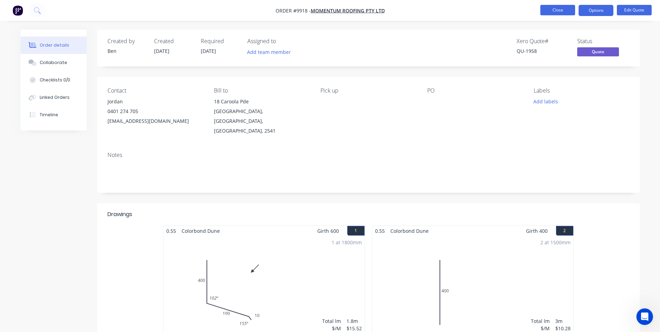
click at [550, 10] on button "Close" at bounding box center [557, 10] width 35 height 10
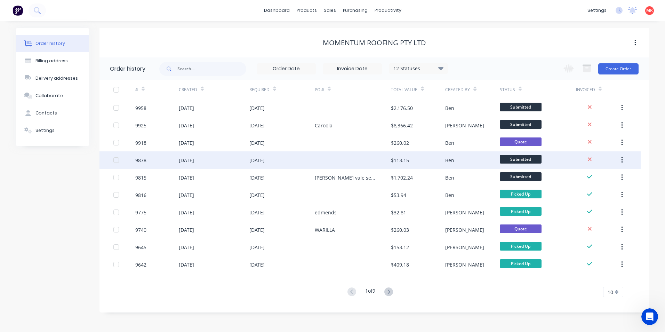
click at [332, 159] on div at bounding box center [353, 159] width 76 height 17
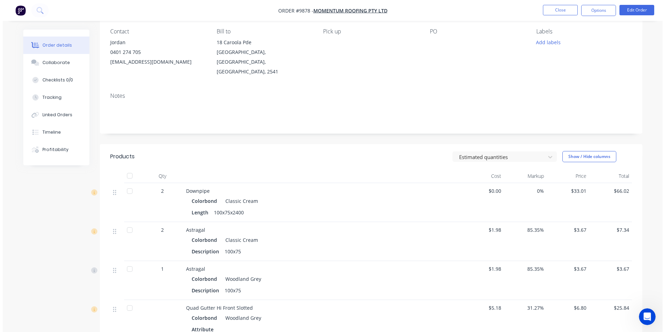
scroll to position [35, 0]
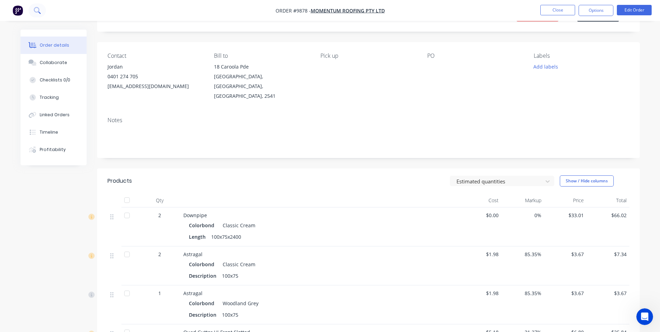
click at [37, 10] on icon at bounding box center [37, 10] width 7 height 7
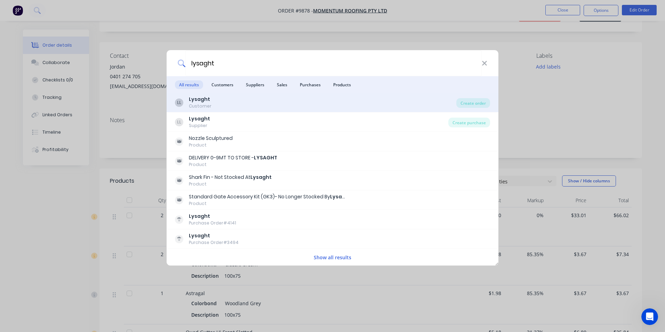
type input "lysaght"
click at [242, 98] on div "LL Lysaght Customer" at bounding box center [315, 103] width 281 height 14
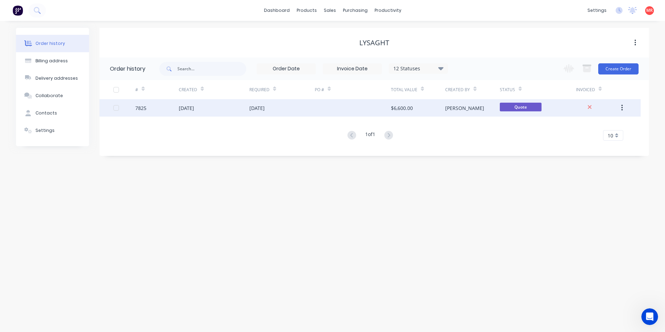
click at [344, 108] on div at bounding box center [353, 107] width 76 height 17
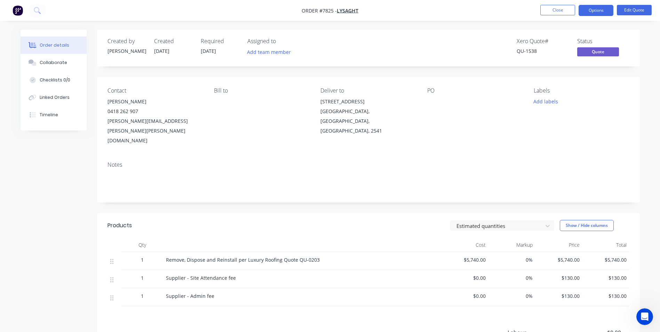
click at [18, 8] on img "button" at bounding box center [18, 10] width 10 height 10
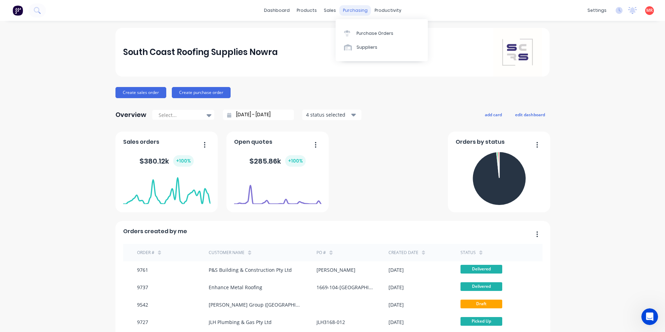
click at [342, 9] on div "purchasing" at bounding box center [355, 10] width 32 height 10
click at [355, 30] on link "Purchase Orders" at bounding box center [382, 33] width 92 height 14
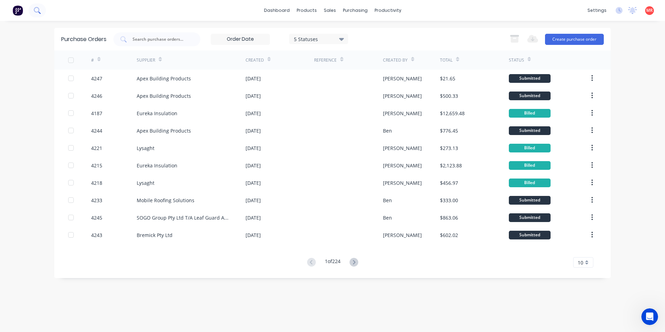
click at [37, 10] on icon at bounding box center [37, 10] width 7 height 7
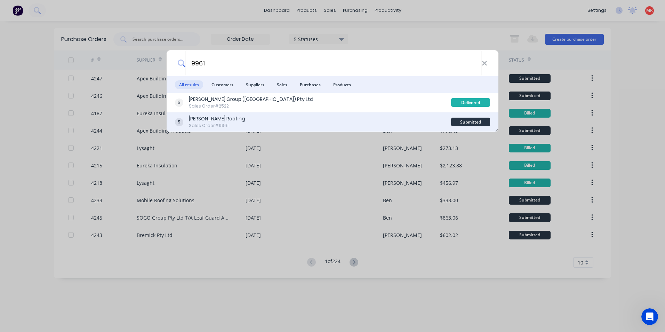
type input "9961"
click at [321, 118] on div "[PERSON_NAME] Roofing Sales Order #9961" at bounding box center [313, 122] width 276 height 14
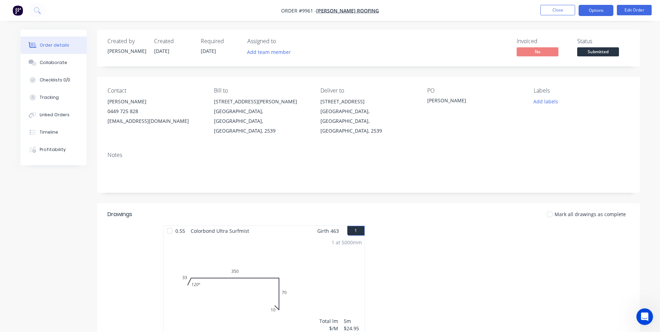
click at [592, 11] on button "Options" at bounding box center [595, 10] width 35 height 11
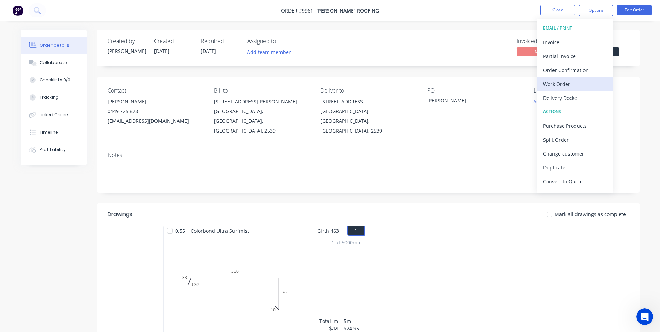
click at [571, 79] on div "Work Order" at bounding box center [575, 84] width 64 height 10
click at [570, 65] on div "Without pricing" at bounding box center [575, 70] width 64 height 10
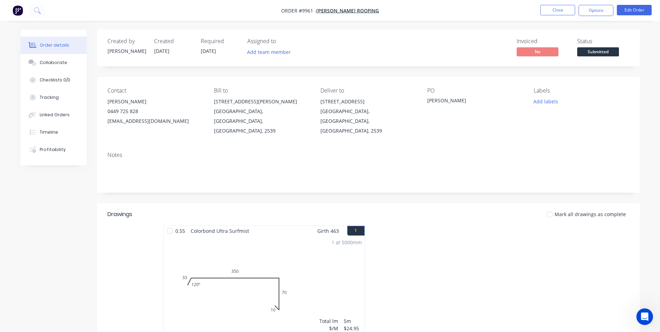
click at [22, 14] on img "button" at bounding box center [18, 10] width 10 height 10
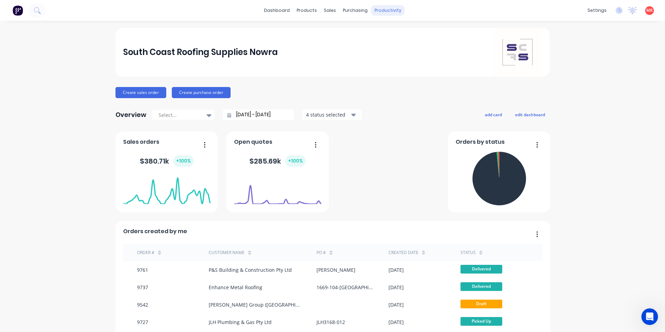
click at [375, 11] on div "productivity" at bounding box center [388, 10] width 34 height 10
click at [403, 59] on div "Delivery Scheduling" at bounding box center [408, 61] width 43 height 6
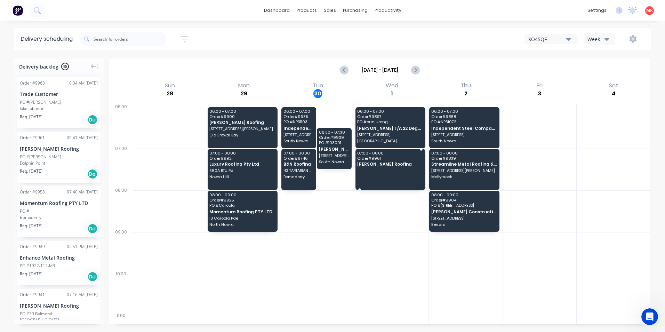
drag, startPoint x: 49, startPoint y: 153, endPoint x: 400, endPoint y: 165, distance: 351.4
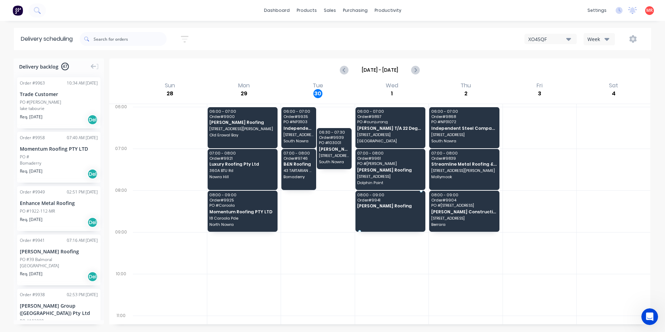
drag, startPoint x: 53, startPoint y: 254, endPoint x: 389, endPoint y: 202, distance: 340.3
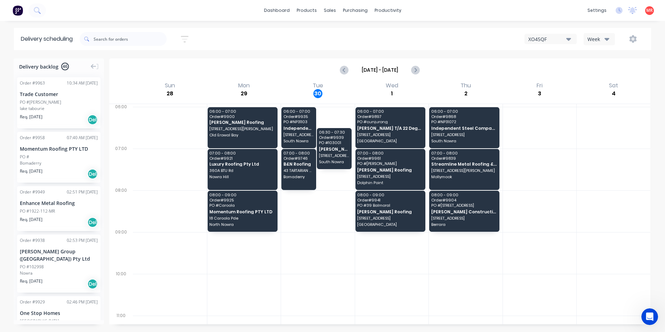
click at [21, 9] on img at bounding box center [18, 10] width 10 height 10
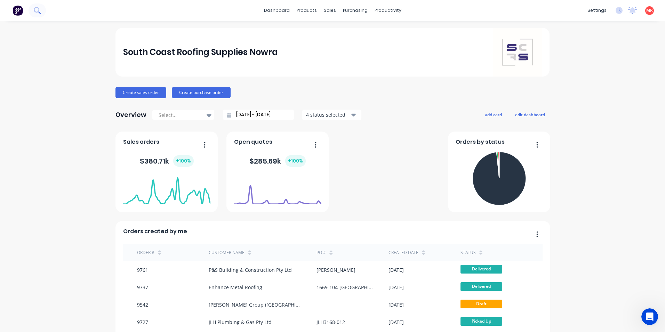
click at [40, 9] on icon at bounding box center [37, 10] width 7 height 7
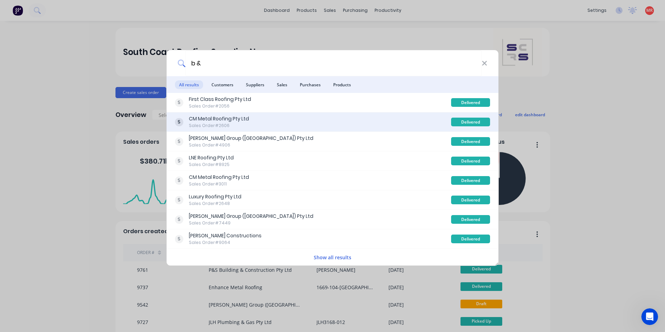
type input "b & n"
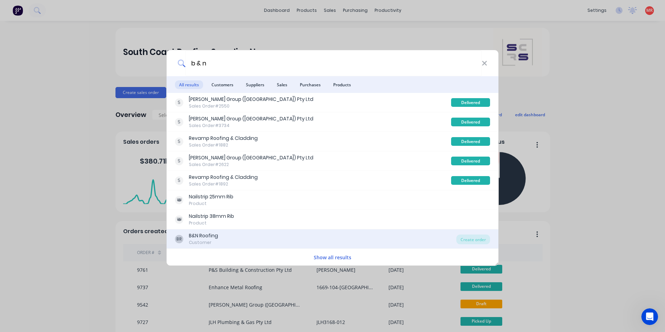
click at [246, 236] on div "BR B&N Roofing Customer" at bounding box center [315, 239] width 281 height 14
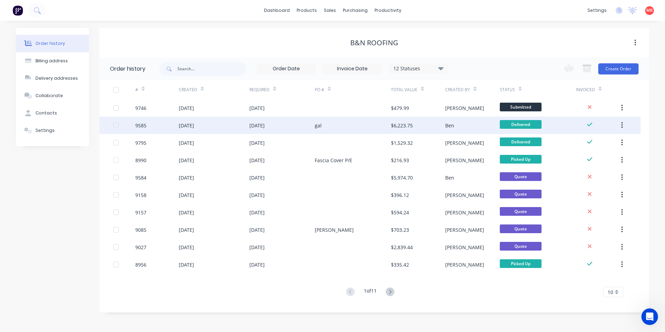
click at [332, 129] on div "gal" at bounding box center [353, 125] width 76 height 17
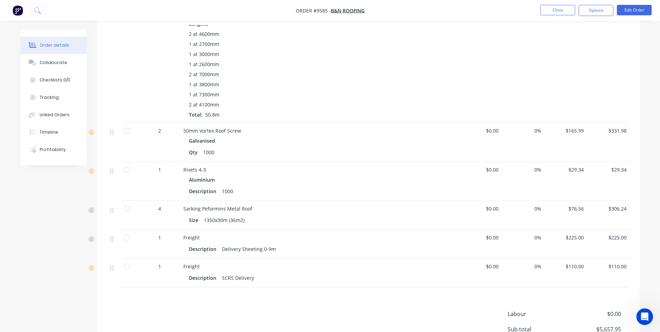
scroll to position [584, 0]
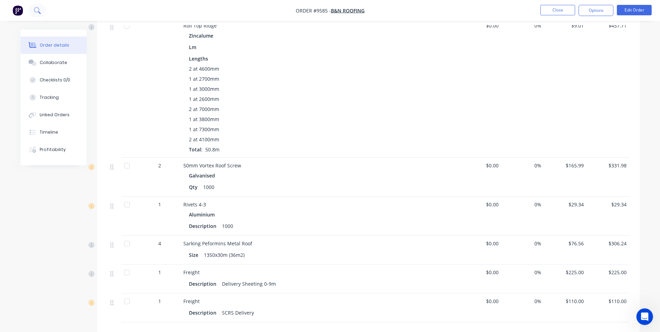
click at [42, 11] on button at bounding box center [37, 10] width 17 height 14
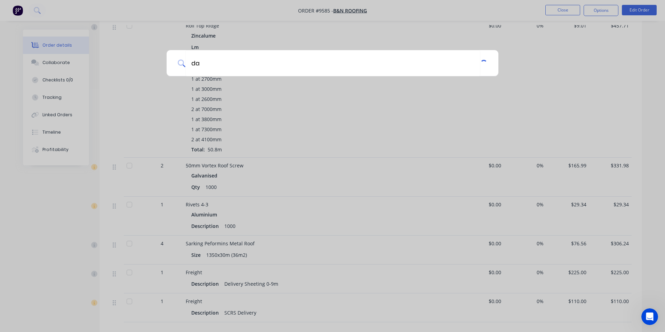
type input "d"
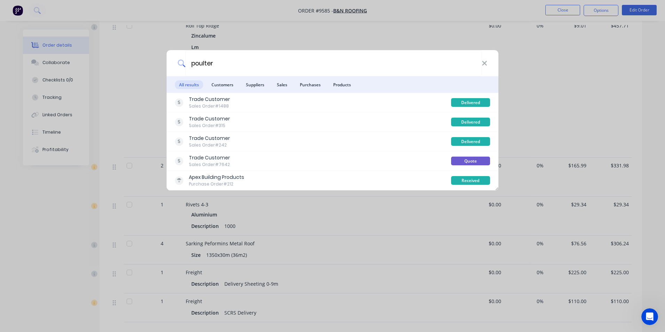
type input "poulter"
click at [484, 63] on icon at bounding box center [484, 63] width 5 height 5
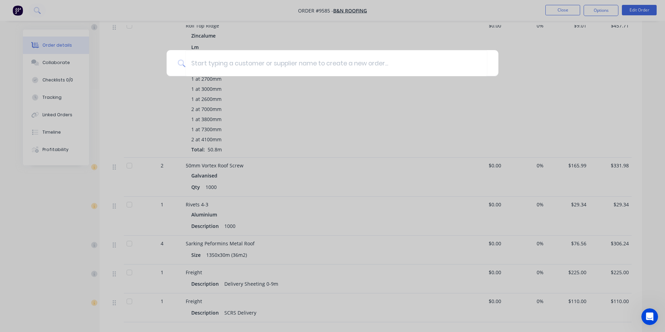
click at [330, 102] on div at bounding box center [332, 166] width 665 height 332
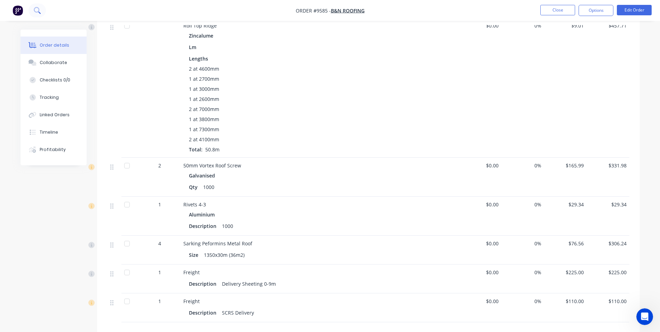
click at [35, 15] on button at bounding box center [37, 10] width 17 height 14
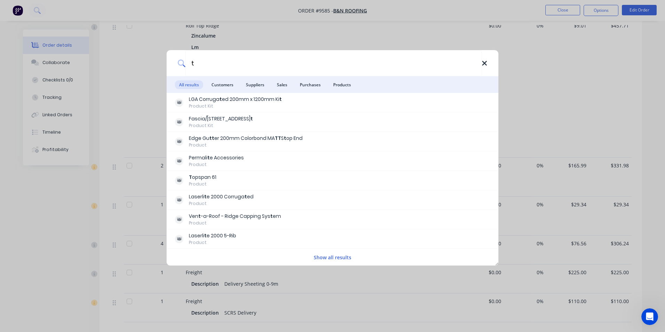
type input "t"
click at [483, 66] on icon at bounding box center [485, 63] width 6 height 8
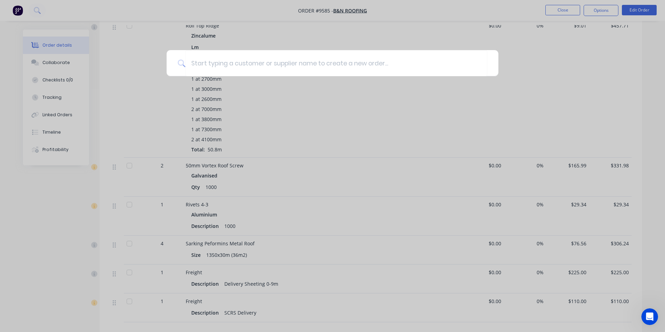
click at [27, 11] on div at bounding box center [332, 166] width 665 height 332
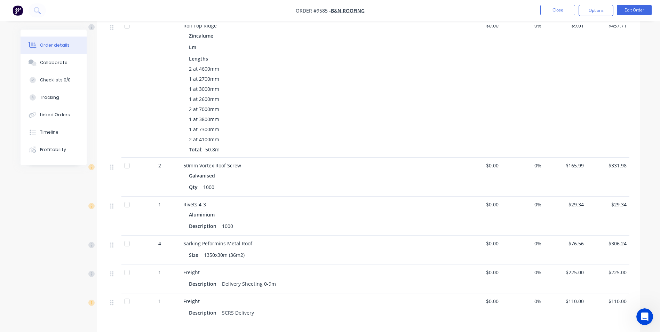
click at [14, 10] on img "button" at bounding box center [18, 10] width 10 height 10
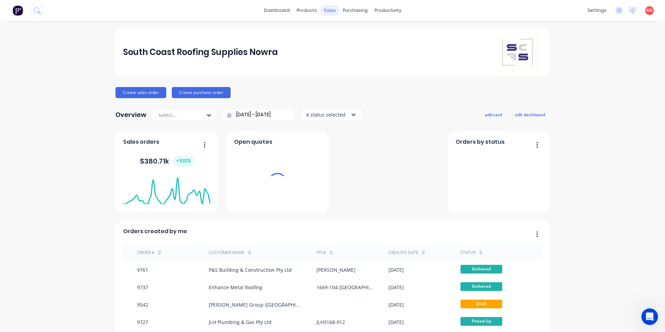
click at [326, 10] on div "sales" at bounding box center [329, 10] width 19 height 10
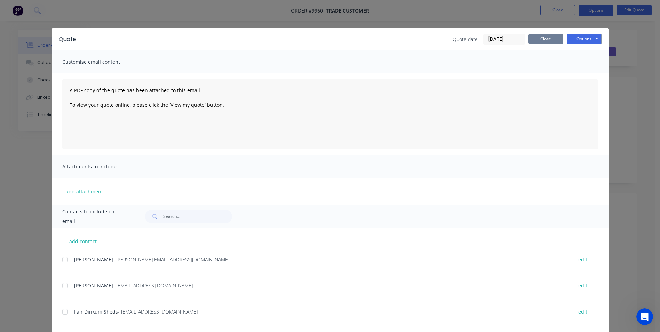
click at [555, 40] on button "Close" at bounding box center [545, 39] width 35 height 10
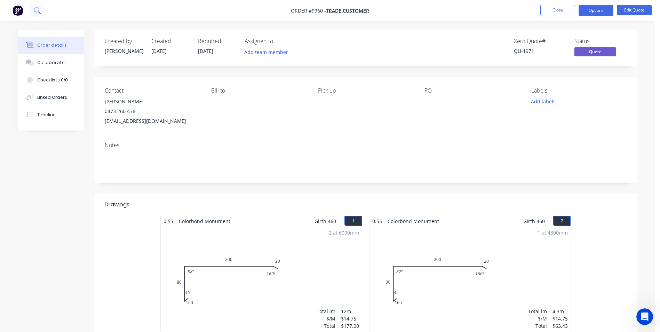
click at [40, 13] on icon at bounding box center [37, 10] width 7 height 7
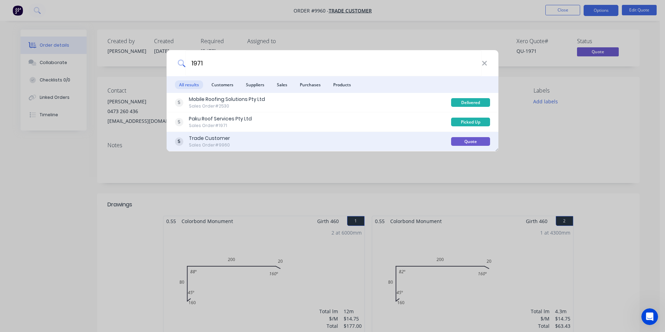
type input "1971"
click at [256, 144] on div "Trade Customer Sales Order #9960" at bounding box center [313, 142] width 276 height 14
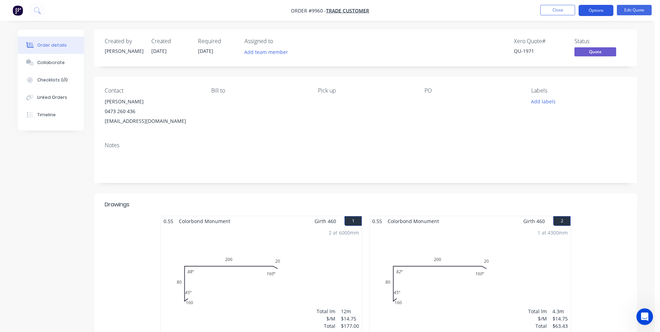
click at [602, 9] on button "Options" at bounding box center [595, 10] width 35 height 11
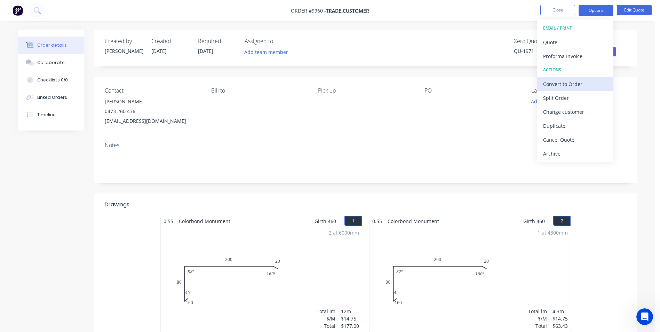
click at [564, 83] on div "Convert to Order" at bounding box center [575, 84] width 64 height 10
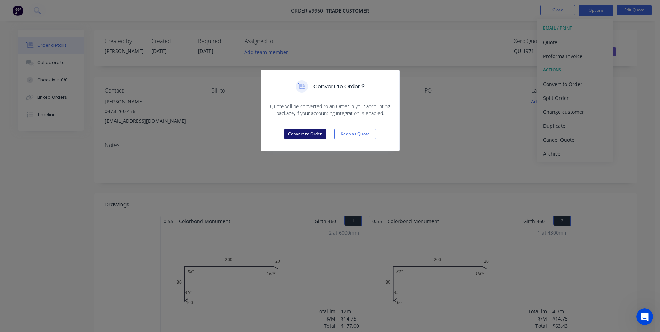
click at [292, 136] on button "Convert to Order" at bounding box center [305, 134] width 42 height 10
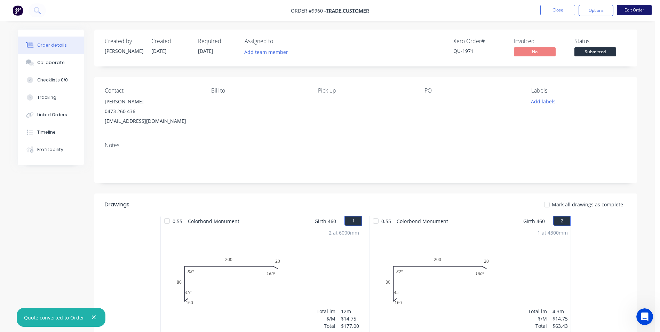
click at [627, 10] on button "Edit Order" at bounding box center [634, 10] width 35 height 10
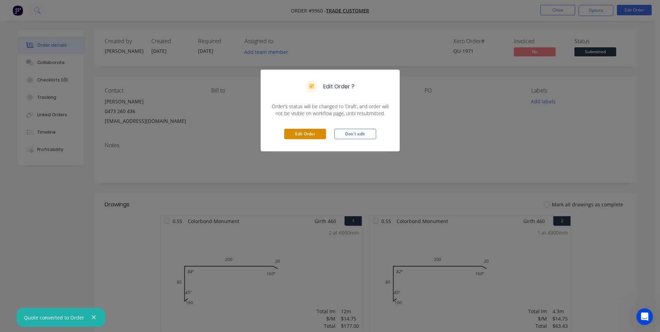
click at [306, 137] on button "Edit Order" at bounding box center [305, 134] width 42 height 10
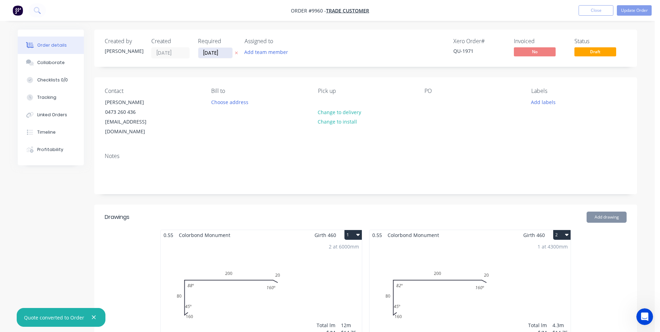
click at [223, 54] on input "[DATE]" at bounding box center [215, 53] width 34 height 10
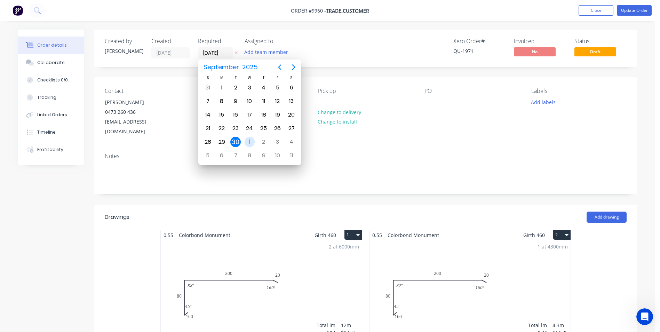
click at [253, 140] on div "1" at bounding box center [249, 142] width 10 height 10
type input "[DATE]"
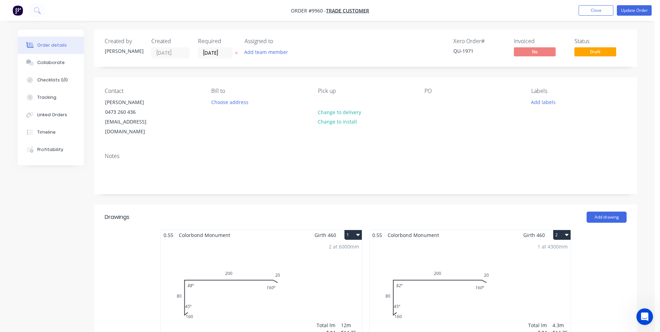
click at [369, 52] on div "Xero Order # QU-1971 Invoiced No Status Draft" at bounding box center [470, 48] width 312 height 21
click at [628, 11] on button "Update Order" at bounding box center [634, 10] width 35 height 10
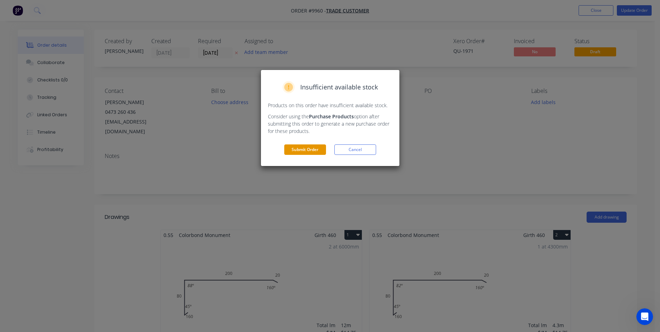
click at [313, 146] on button "Submit Order" at bounding box center [305, 149] width 42 height 10
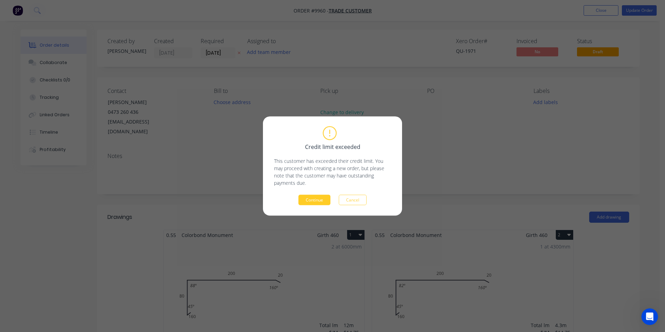
click at [320, 198] on button "Continue" at bounding box center [314, 200] width 32 height 10
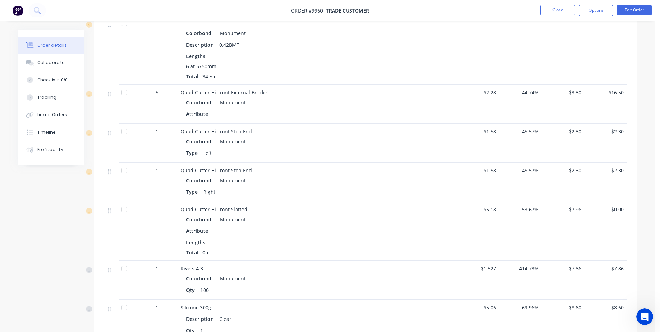
scroll to position [278, 0]
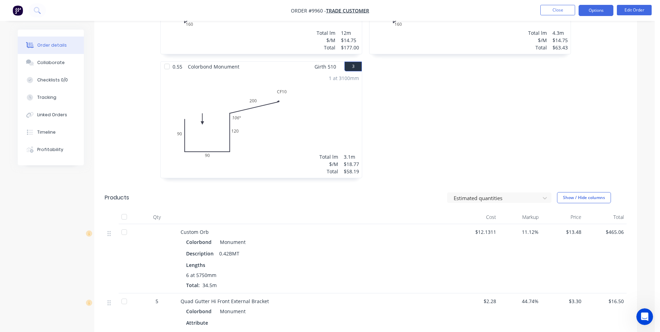
click at [585, 12] on button "Options" at bounding box center [595, 10] width 35 height 11
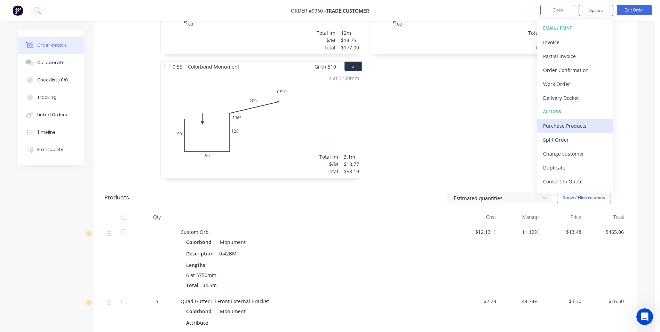
click at [554, 125] on div "Purchase Products" at bounding box center [575, 126] width 64 height 10
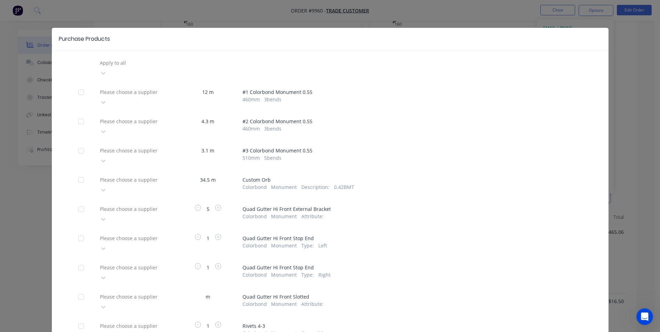
click at [121, 175] on div at bounding box center [149, 179] width 100 height 9
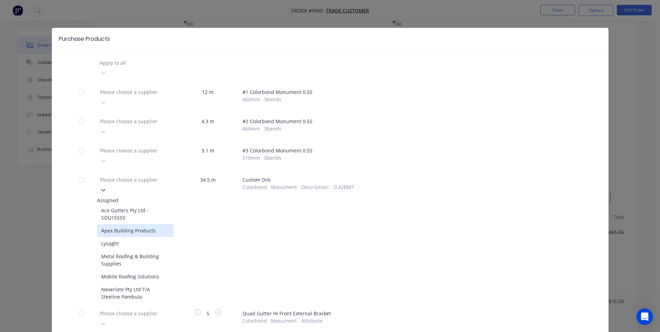
click at [122, 224] on div "Apex Building Products" at bounding box center [135, 230] width 77 height 13
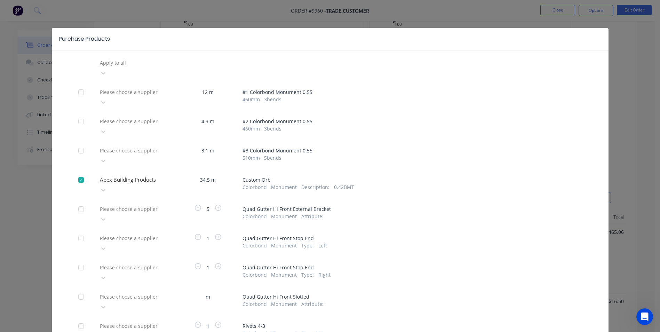
click at [128, 204] on div at bounding box center [149, 208] width 100 height 9
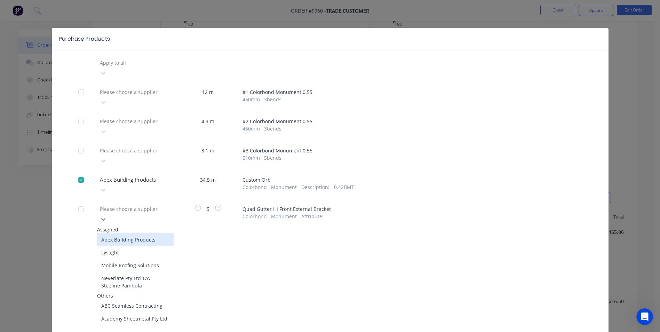
click at [123, 233] on div "Apex Building Products" at bounding box center [135, 239] width 77 height 13
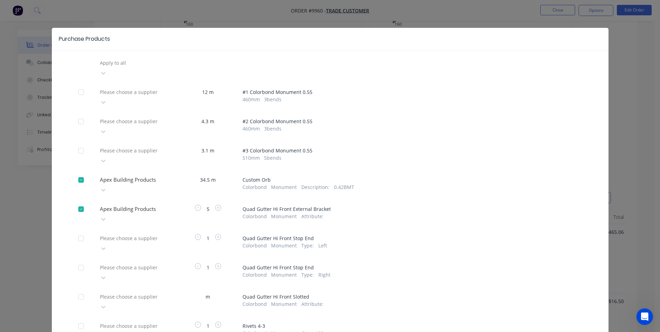
click at [123, 234] on div at bounding box center [149, 238] width 100 height 9
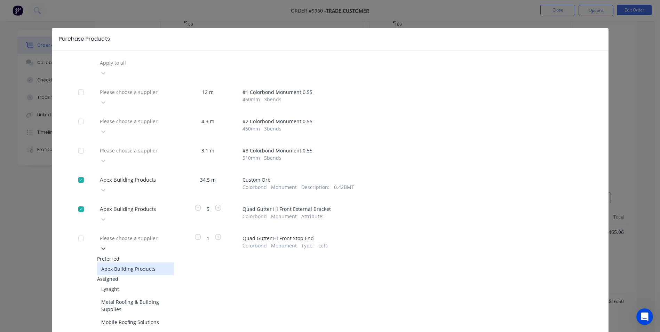
click at [123, 262] on div "Apex Building Products" at bounding box center [135, 268] width 77 height 13
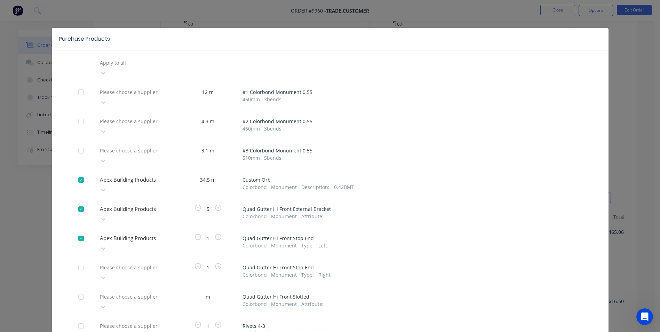
click at [123, 262] on div "Please choose a supplier" at bounding box center [135, 272] width 77 height 21
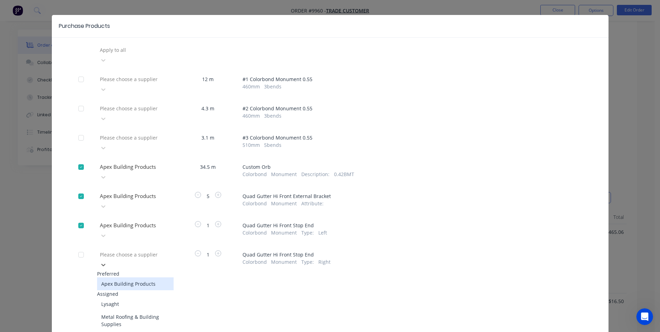
scroll to position [13, 0]
click at [124, 277] on div "Apex Building Products" at bounding box center [135, 283] width 77 height 13
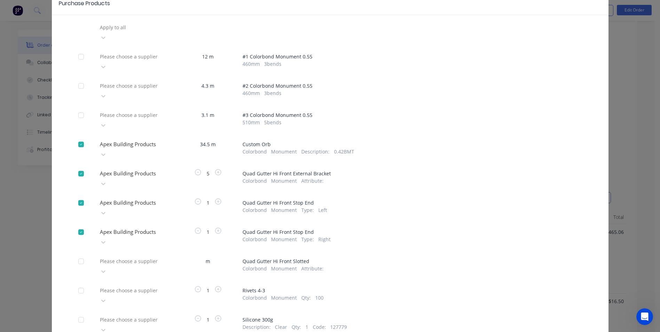
click at [124, 256] on div "Please choose a supplier" at bounding box center [135, 266] width 77 height 21
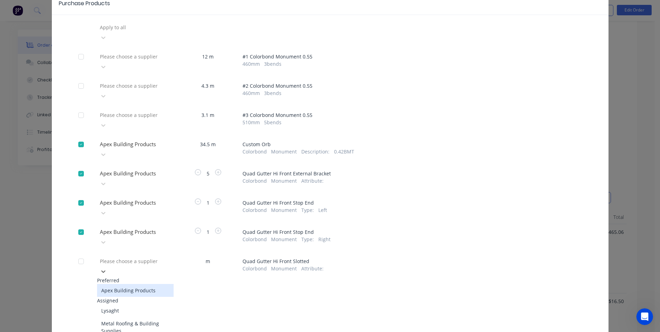
scroll to position [38, 0]
click at [122, 282] on div "Apex Building Products" at bounding box center [135, 288] width 77 height 13
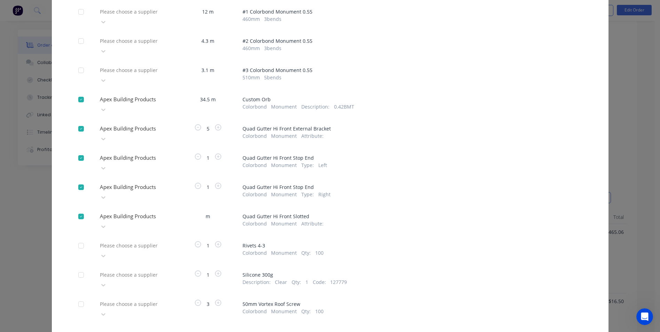
scroll to position [82, 0]
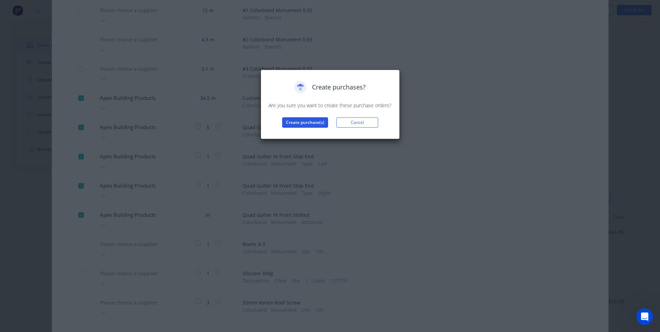
click at [291, 126] on button "Create purchase(s)" at bounding box center [305, 122] width 46 height 10
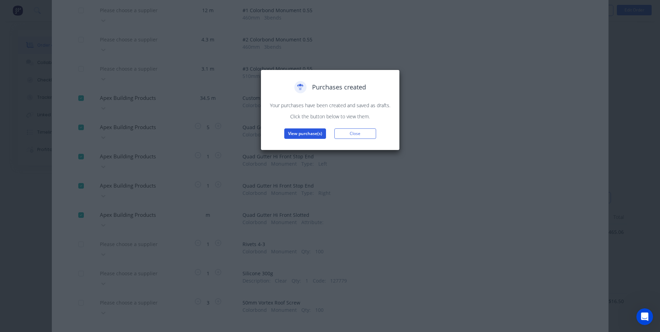
click at [302, 132] on button "View purchase(s)" at bounding box center [305, 133] width 42 height 10
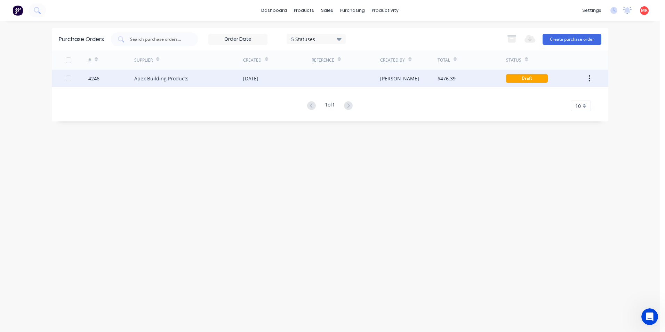
click at [306, 73] on div "[DATE]" at bounding box center [277, 78] width 69 height 17
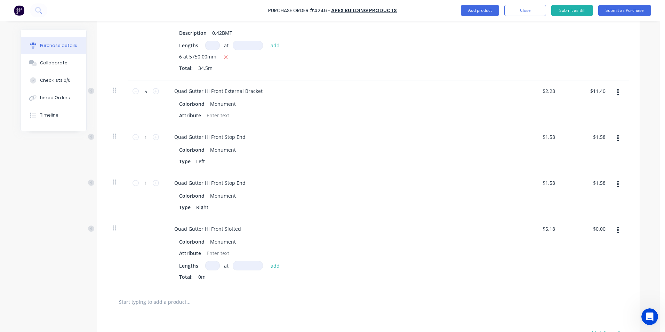
scroll to position [243, 0]
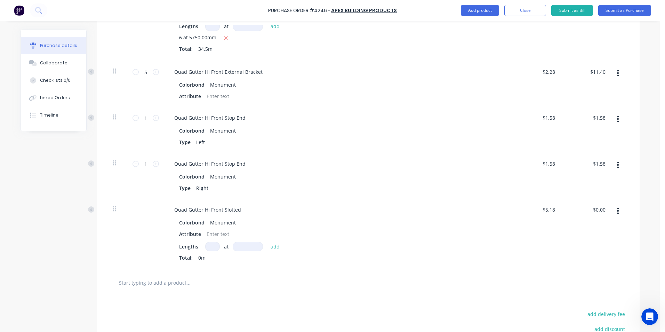
click at [208, 247] on input at bounding box center [212, 246] width 15 height 9
type input "1"
type input "4200"
type input "$21.76"
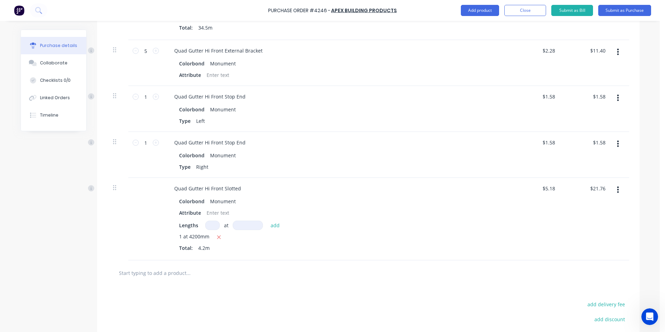
scroll to position [340, 0]
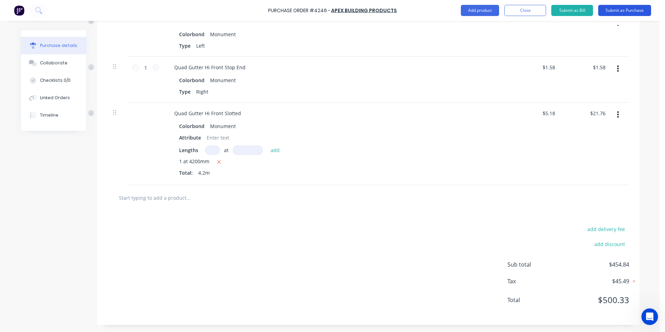
click at [606, 9] on button "Submit as Purchase" at bounding box center [624, 10] width 53 height 11
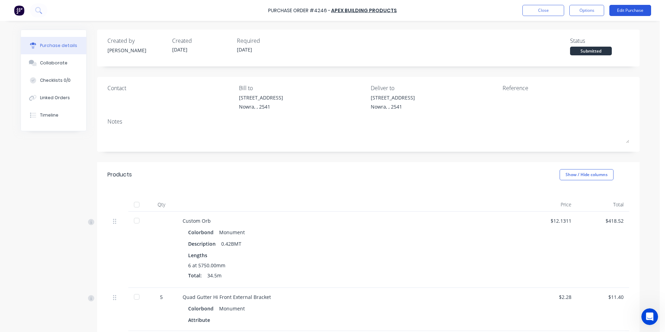
click at [628, 8] on button "Edit Purchase" at bounding box center [630, 10] width 42 height 11
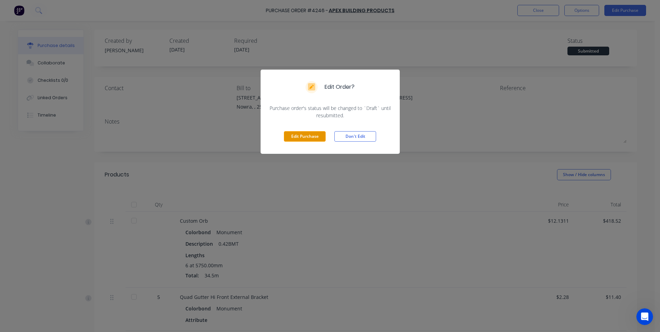
click at [294, 132] on button "Edit Purchase" at bounding box center [305, 136] width 42 height 10
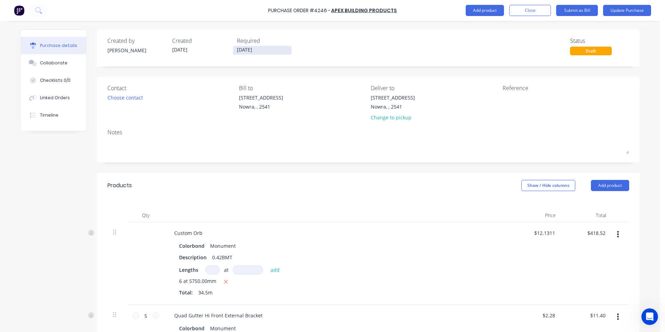
click at [239, 53] on input "[DATE]" at bounding box center [262, 50] width 58 height 9
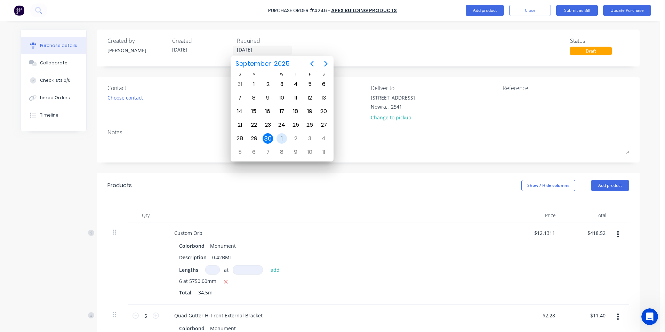
click at [276, 136] on div "1" at bounding box center [281, 138] width 10 height 10
type input "[DATE]"
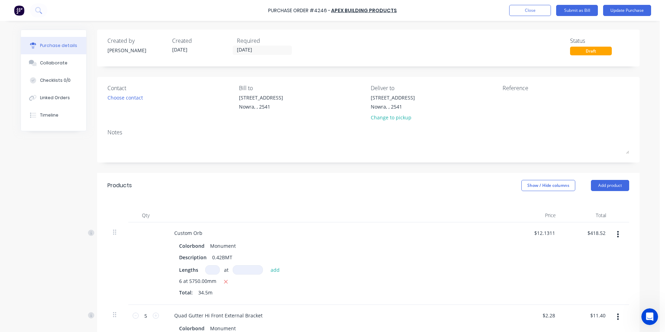
click at [123, 91] on div "Contact" at bounding box center [170, 88] width 127 height 8
click at [123, 94] on div "Choose contact" at bounding box center [124, 97] width 35 height 7
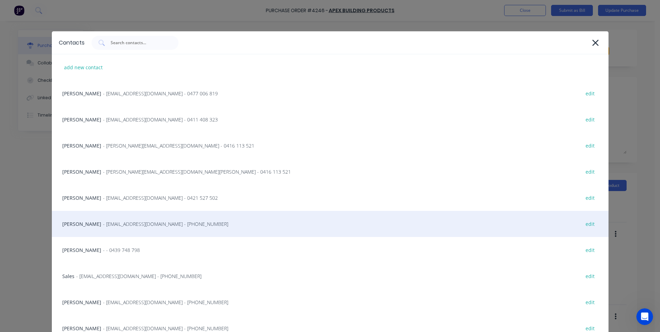
click at [103, 225] on span "- info@SCRS.net.au - (02) 4411 1090" at bounding box center [165, 223] width 125 height 7
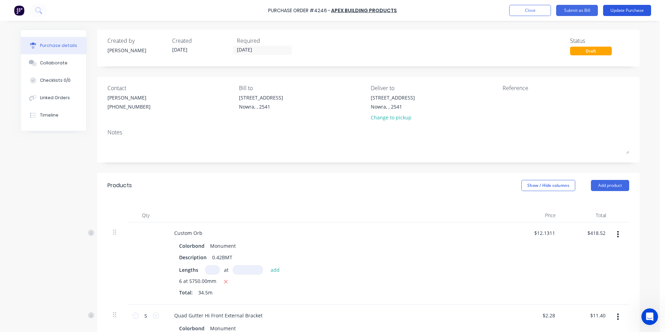
click at [613, 13] on button "Update Purchase" at bounding box center [627, 10] width 48 height 11
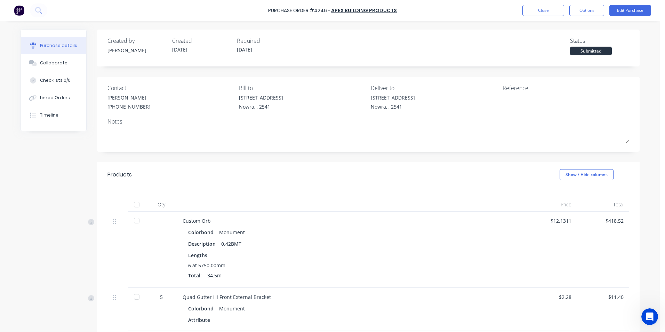
click at [584, 11] on button "Options" at bounding box center [586, 10] width 35 height 11
click at [574, 28] on div "Print / Email" at bounding box center [571, 28] width 54 height 10
click at [567, 47] on div "With pricing" at bounding box center [571, 42] width 54 height 10
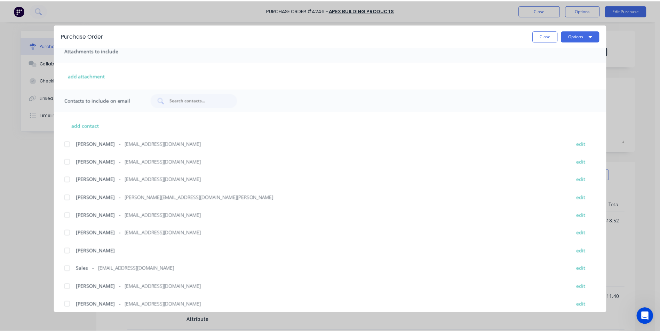
scroll to position [117, 0]
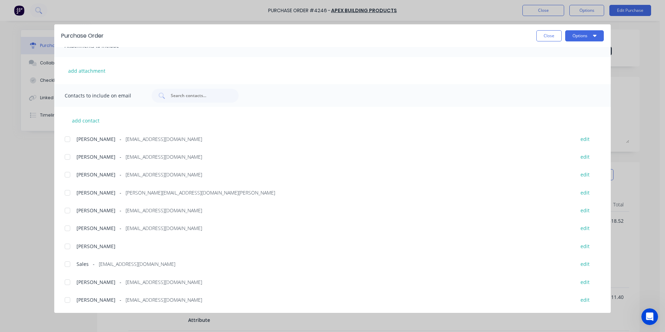
click at [66, 263] on div at bounding box center [68, 264] width 14 height 14
click at [586, 38] on button "Options" at bounding box center [584, 35] width 39 height 11
click at [576, 77] on div "Email" at bounding box center [571, 81] width 54 height 10
click at [579, 36] on button "Options" at bounding box center [584, 35] width 39 height 11
click at [574, 67] on div "Print" at bounding box center [571, 67] width 54 height 10
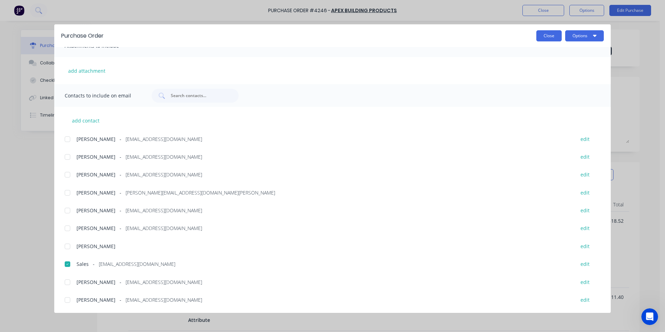
click at [549, 37] on button "Close" at bounding box center [548, 35] width 25 height 11
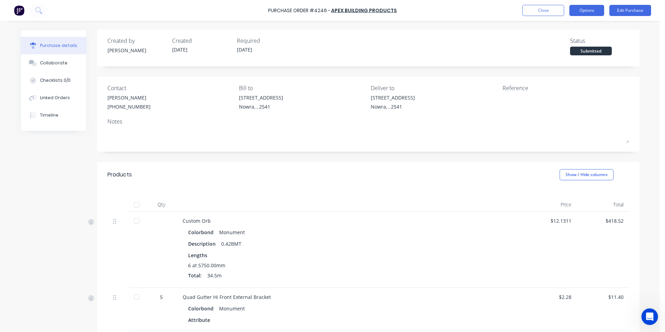
click at [581, 15] on button "Options" at bounding box center [586, 10] width 35 height 11
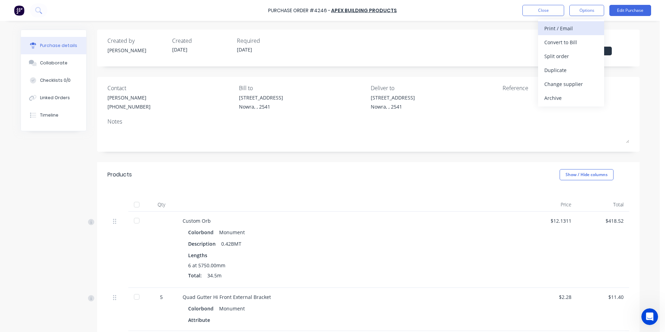
click at [579, 31] on div "Print / Email" at bounding box center [571, 28] width 54 height 10
click at [573, 53] on div "Without pricing" at bounding box center [571, 56] width 54 height 10
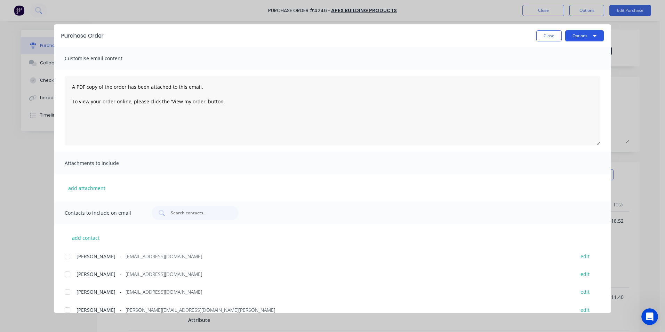
click at [576, 37] on button "Options" at bounding box center [584, 35] width 39 height 11
click at [572, 63] on div "Print" at bounding box center [571, 67] width 54 height 10
click at [547, 39] on button "Close" at bounding box center [548, 35] width 25 height 11
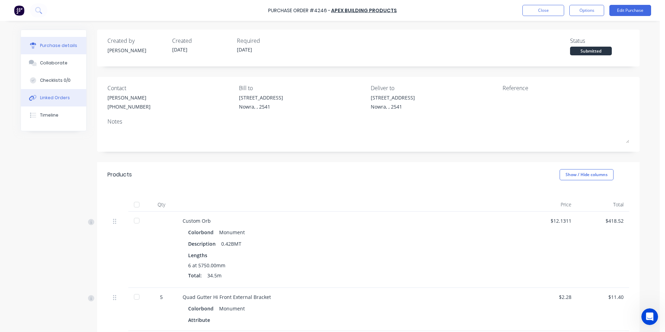
click at [50, 96] on div "Linked Orders" at bounding box center [55, 98] width 30 height 6
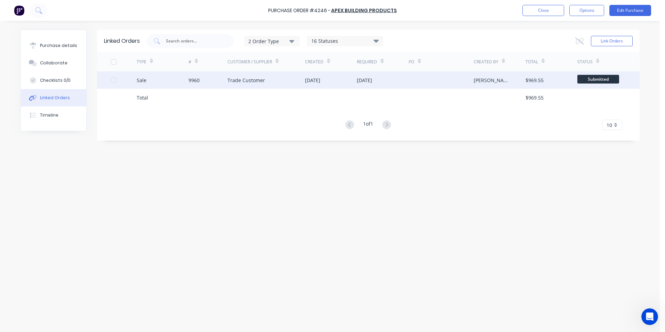
click at [160, 81] on div "Sale" at bounding box center [163, 79] width 52 height 17
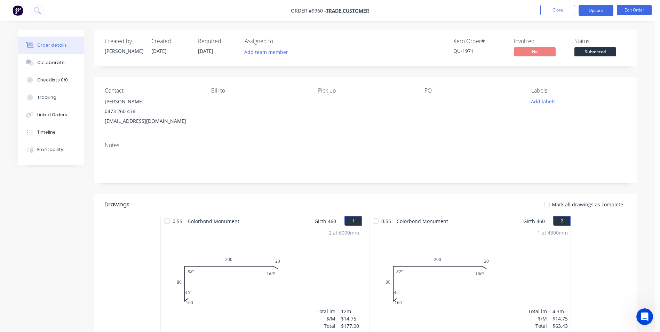
click at [582, 12] on button "Options" at bounding box center [595, 10] width 35 height 11
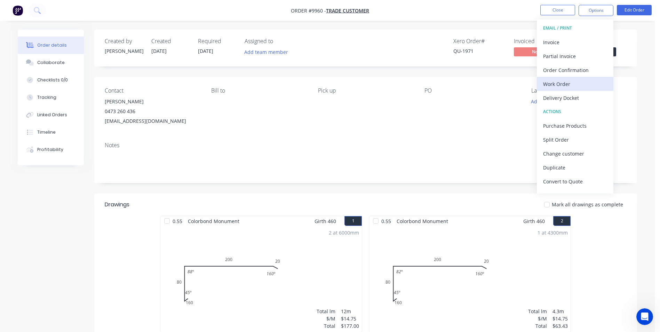
click at [564, 86] on div "Work Order" at bounding box center [575, 84] width 64 height 10
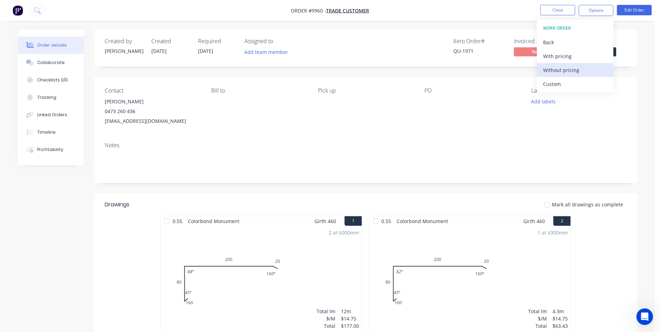
click at [565, 72] on div "Without pricing" at bounding box center [575, 70] width 64 height 10
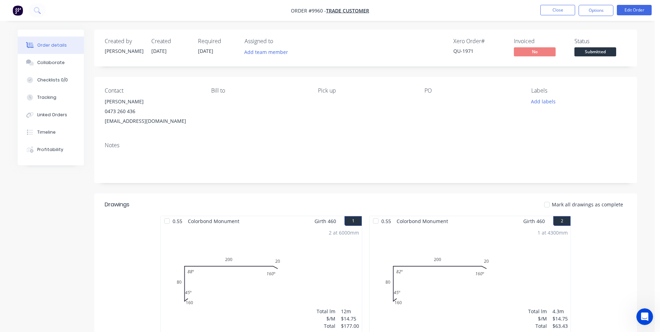
click at [17, 11] on img "button" at bounding box center [18, 10] width 10 height 10
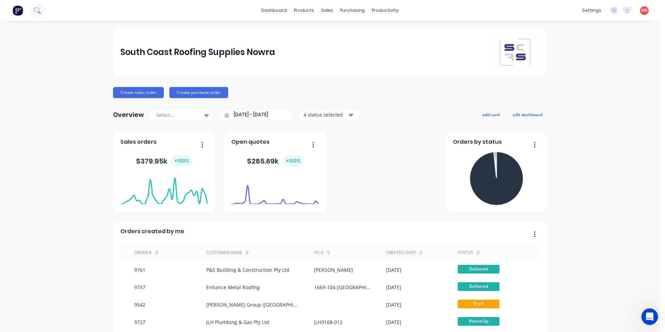
click at [40, 11] on icon at bounding box center [37, 10] width 7 height 7
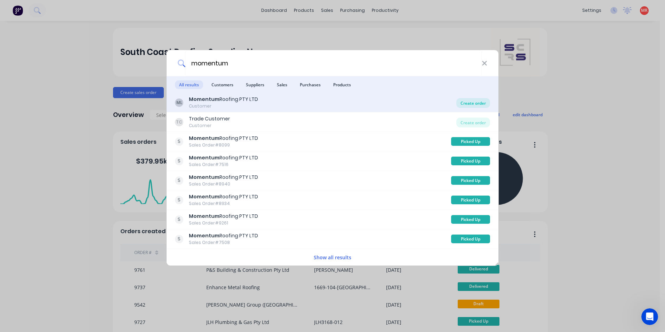
type input "momentum"
click at [463, 106] on div "Create order" at bounding box center [473, 103] width 34 height 10
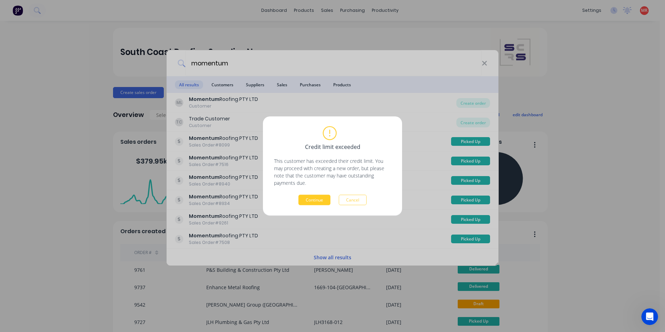
click at [321, 198] on button "Continue" at bounding box center [314, 200] width 32 height 10
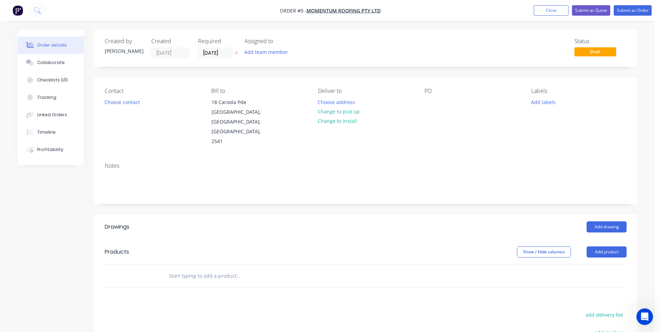
click at [111, 109] on div "Contact Choose contact" at bounding box center [152, 117] width 95 height 59
click at [112, 107] on div "Contact Choose contact" at bounding box center [152, 117] width 95 height 59
click at [113, 106] on button "Choose contact" at bounding box center [122, 101] width 43 height 9
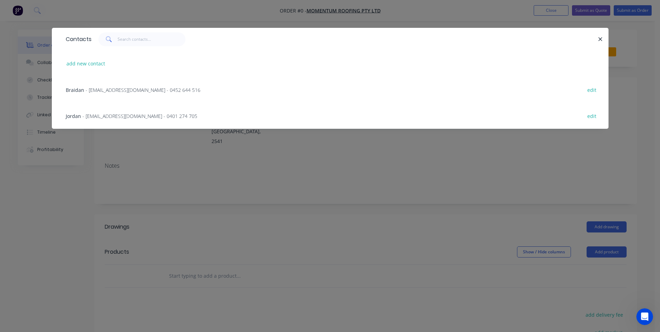
click at [115, 116] on span "- jordan@momentumroofing.com.au - 0401 274 705" at bounding box center [139, 116] width 115 height 7
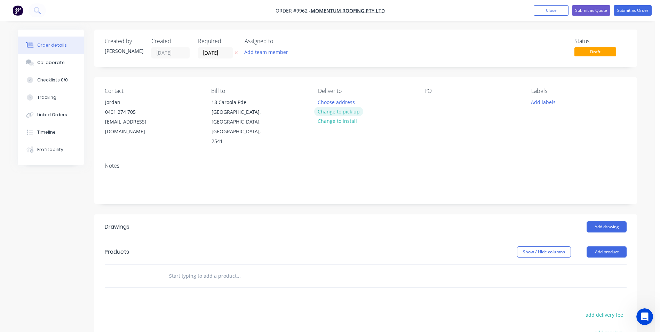
click at [323, 115] on button "Change to pick up" at bounding box center [338, 111] width 49 height 9
click at [210, 269] on input "text" at bounding box center [238, 276] width 139 height 14
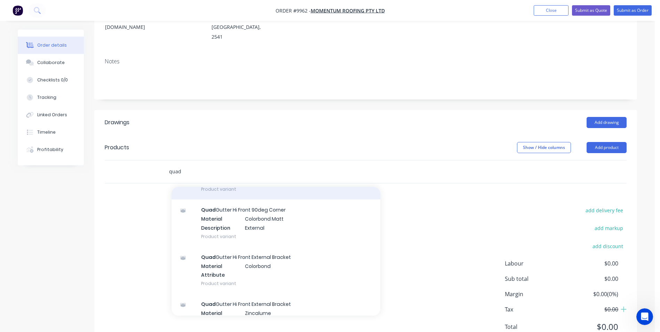
scroll to position [1843, 0]
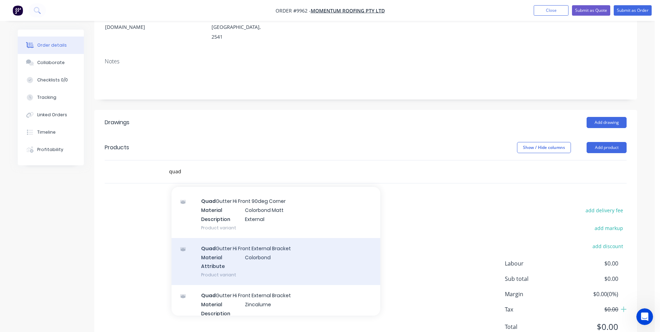
click at [271, 248] on div "Quad Gutter Hi Front External Bracket Material Colorbond Attribute Product vari…" at bounding box center [275, 261] width 209 height 47
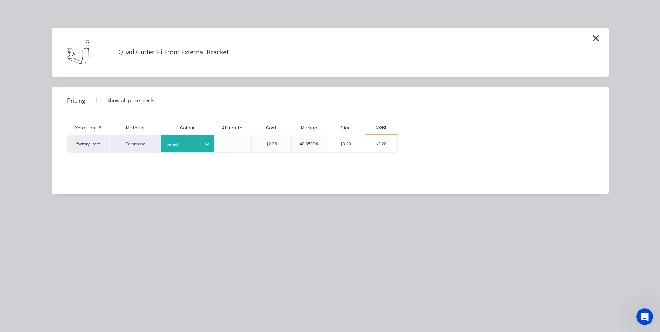
click at [198, 144] on div "Select" at bounding box center [181, 144] width 39 height 9
click at [87, 270] on div "Colorbond" at bounding box center [43, 276] width 87 height 13
drag, startPoint x: 594, startPoint y: 40, endPoint x: 454, endPoint y: 157, distance: 182.7
click at [594, 40] on icon "button" at bounding box center [595, 38] width 6 height 6
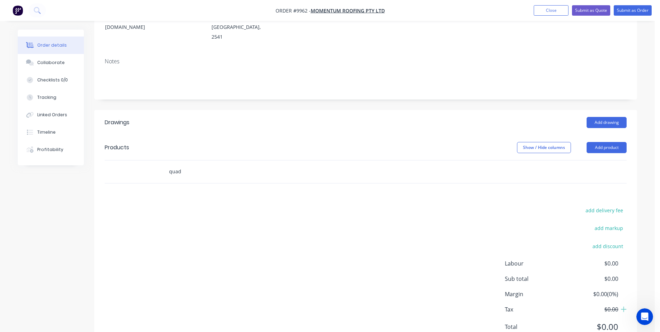
click at [186, 164] on input "quad" at bounding box center [238, 171] width 139 height 14
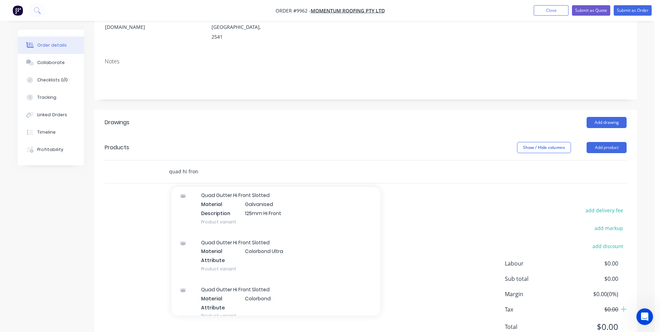
scroll to position [904, 0]
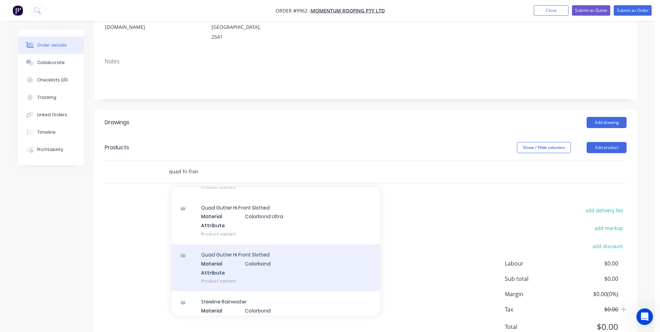
type input "quad hi fron"
click at [253, 244] on div "Quad Gutter Hi Front Slotted Material Colorbond Attribute Product variant" at bounding box center [275, 267] width 209 height 47
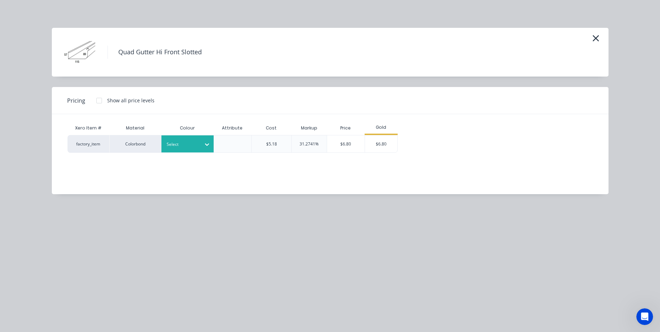
click at [201, 137] on div at bounding box center [207, 144] width 13 height 17
click at [87, 320] on div "Woodland Grey" at bounding box center [43, 326] width 87 height 13
click at [383, 142] on div "$6.80" at bounding box center [381, 143] width 33 height 17
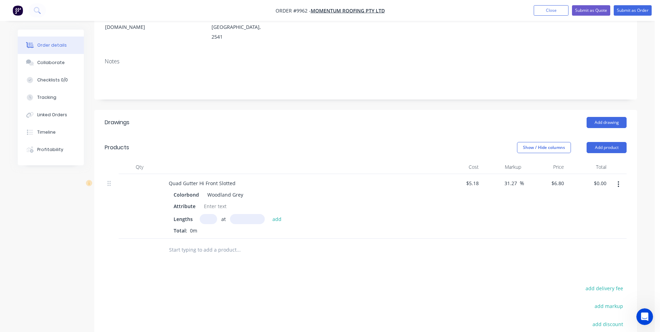
click at [210, 214] on input "text" at bounding box center [208, 219] width 17 height 10
type input "1"
type input "3800"
click at [269, 214] on button "add" at bounding box center [277, 218] width 16 height 9
type input "$25.84"
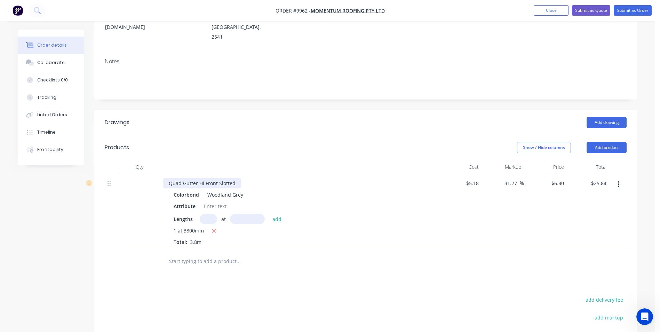
click at [217, 178] on div "Quad Gutter Hi Front Slotted" at bounding box center [202, 183] width 78 height 10
click at [372, 265] on div "Drawings Add drawing Products Show / Hide columns Add product Qty Cost Markup P…" at bounding box center [365, 275] width 543 height 330
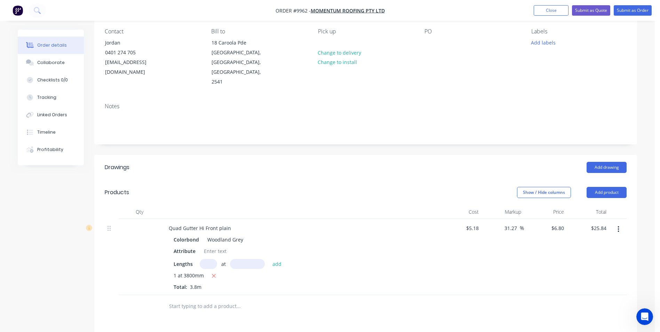
scroll to position [0, 0]
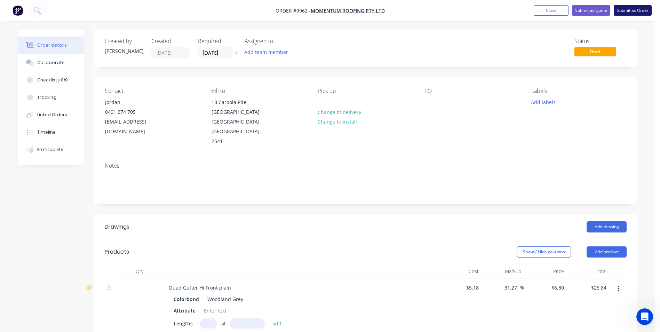
click at [626, 11] on button "Submit as Order" at bounding box center [632, 10] width 38 height 10
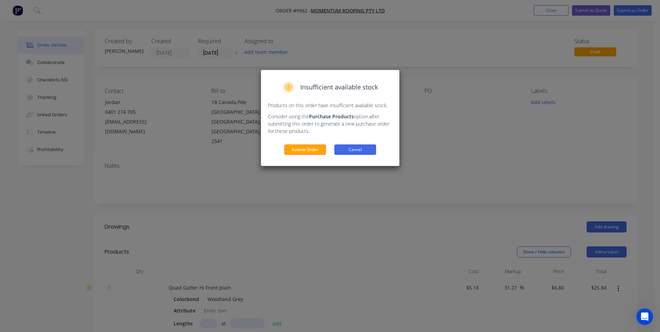
click at [350, 150] on button "Cancel" at bounding box center [355, 149] width 42 height 10
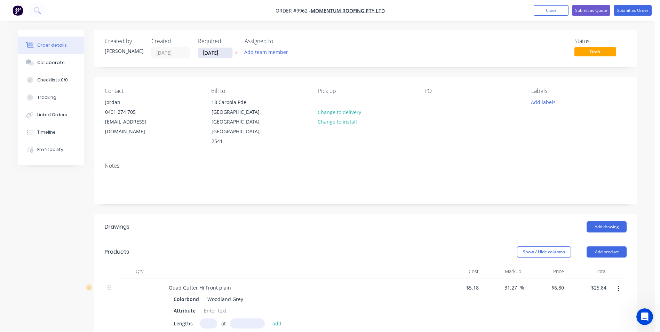
click at [225, 54] on input "[DATE]" at bounding box center [215, 53] width 34 height 10
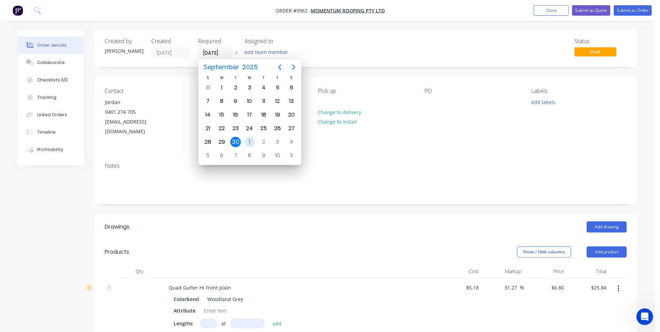
click at [251, 140] on div "1" at bounding box center [249, 142] width 10 height 10
type input "01/10/25"
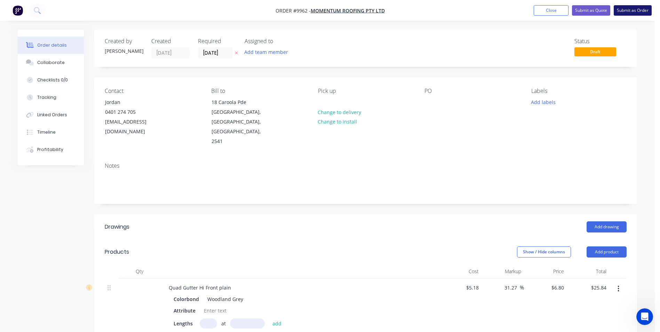
click at [621, 8] on button "Submit as Order" at bounding box center [632, 10] width 38 height 10
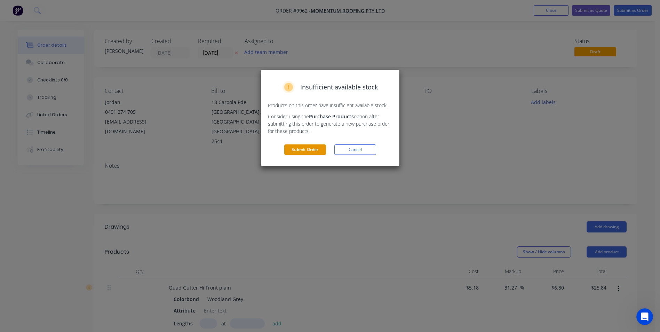
click at [323, 152] on button "Submit Order" at bounding box center [305, 149] width 42 height 10
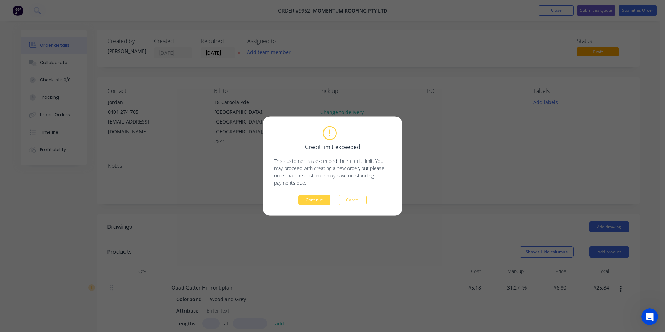
click at [324, 193] on div "Credit limit exceeded This customer has exceeded their credit limit. You may pr…" at bounding box center [332, 166] width 117 height 78
click at [313, 201] on button "Continue" at bounding box center [314, 200] width 32 height 10
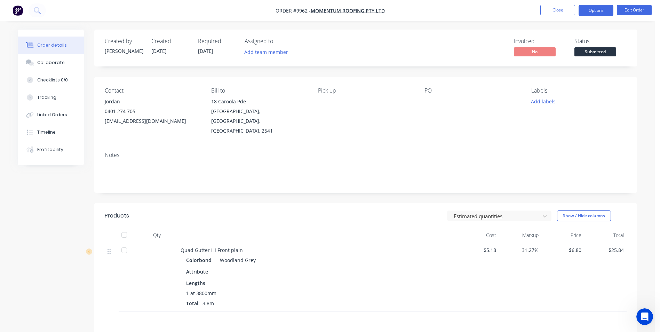
click at [600, 12] on button "Options" at bounding box center [595, 10] width 35 height 11
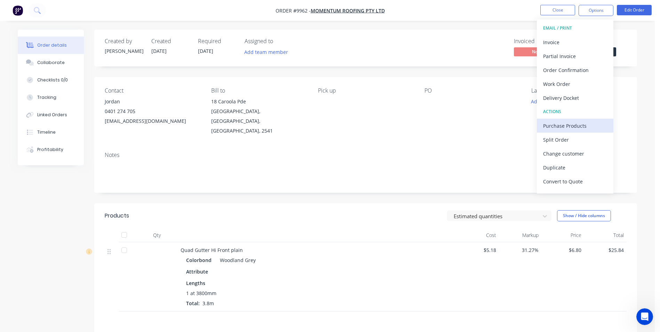
click at [586, 124] on div "Purchase Products" at bounding box center [575, 126] width 64 height 10
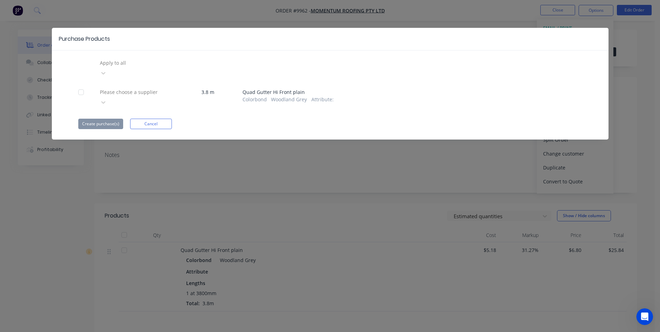
click at [167, 87] on div "Please choose a supplier" at bounding box center [149, 92] width 104 height 10
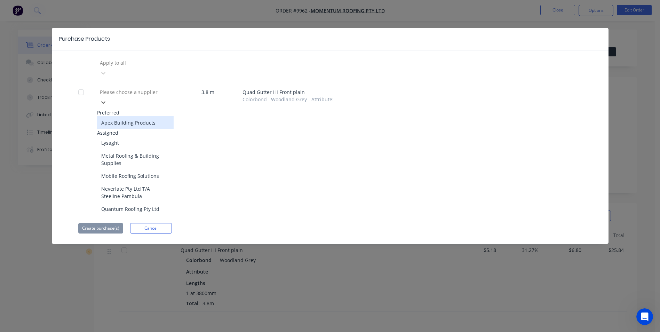
click at [157, 116] on div "Apex Building Products" at bounding box center [135, 122] width 77 height 13
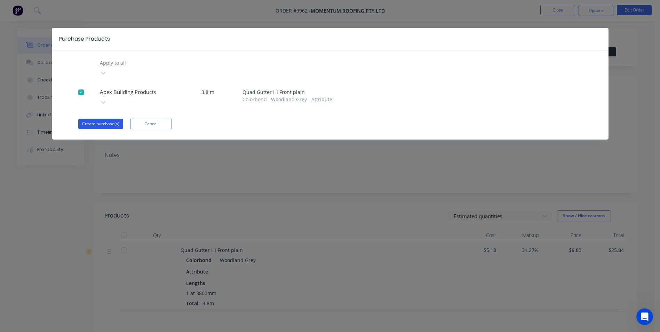
click at [97, 119] on button "Create purchase(s)" at bounding box center [100, 124] width 45 height 10
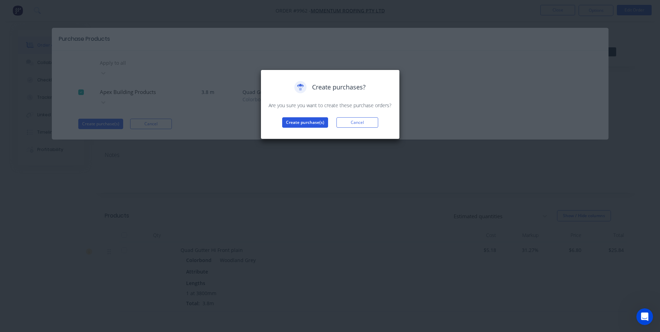
click at [308, 122] on button "Create purchase(s)" at bounding box center [305, 122] width 46 height 10
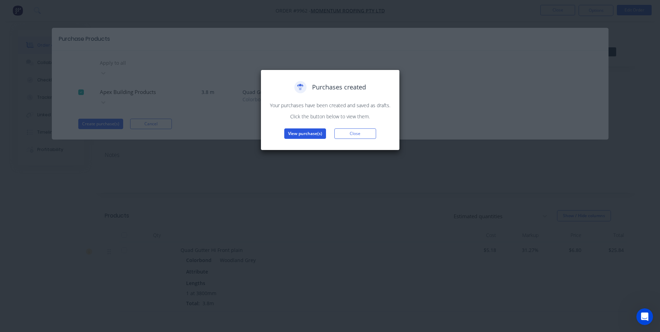
click at [313, 133] on button "View purchase(s)" at bounding box center [305, 133] width 42 height 10
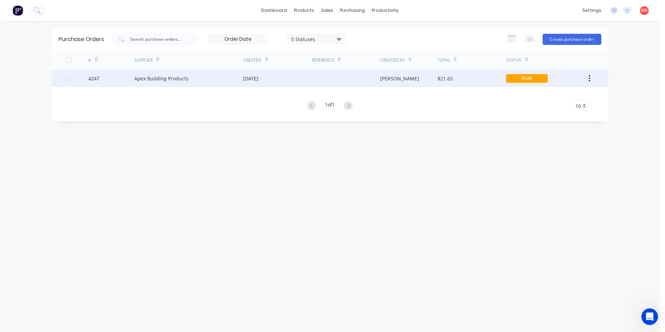
click at [456, 74] on div "$21.65" at bounding box center [471, 78] width 69 height 17
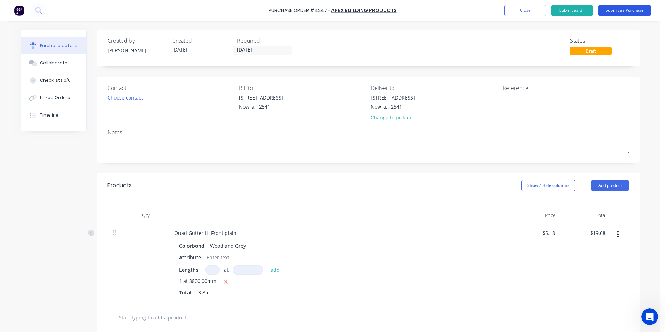
click at [615, 10] on button "Submit as Purchase" at bounding box center [624, 10] width 53 height 11
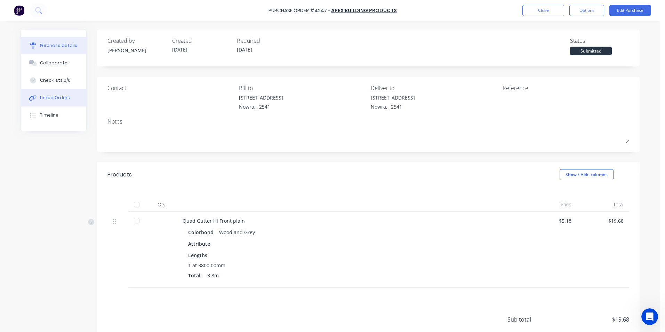
click at [58, 100] on div "Linked Orders" at bounding box center [55, 98] width 30 height 6
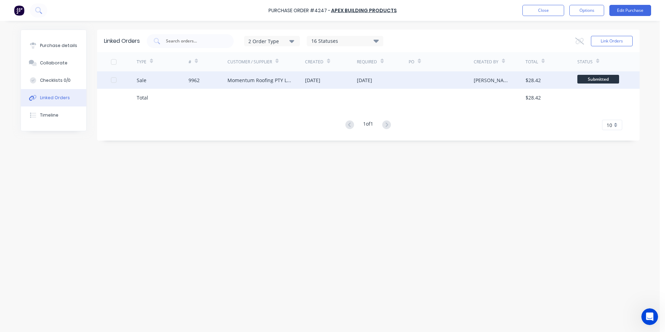
click at [269, 83] on div "Momentum Roofing PTY LTD" at bounding box center [259, 80] width 64 height 7
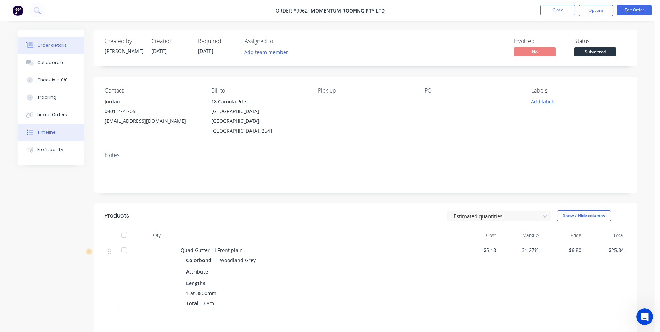
click at [64, 132] on button "Timeline" at bounding box center [51, 131] width 66 height 17
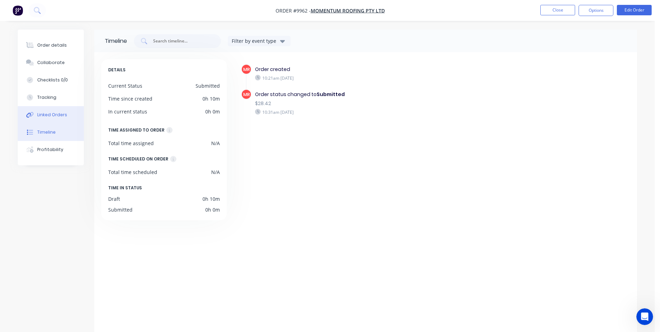
click at [62, 114] on div "Linked Orders" at bounding box center [52, 115] width 30 height 6
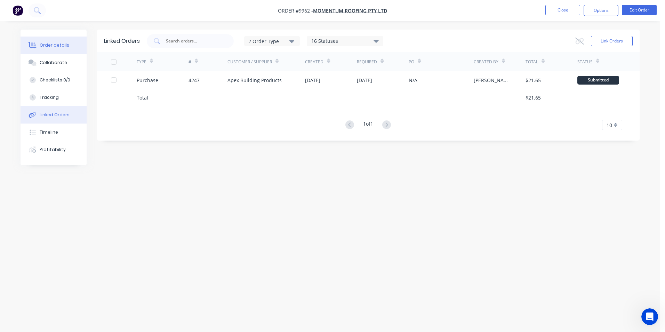
click at [64, 48] on button "Order details" at bounding box center [54, 45] width 66 height 17
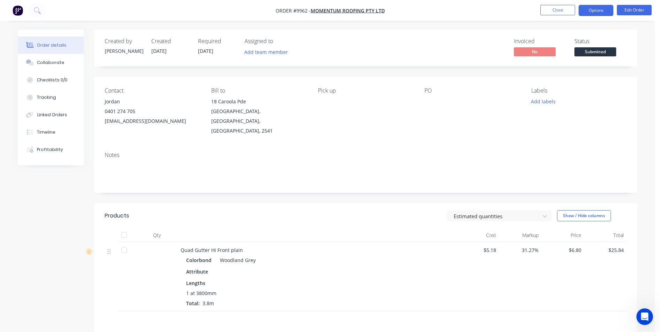
click at [592, 11] on button "Options" at bounding box center [595, 10] width 35 height 11
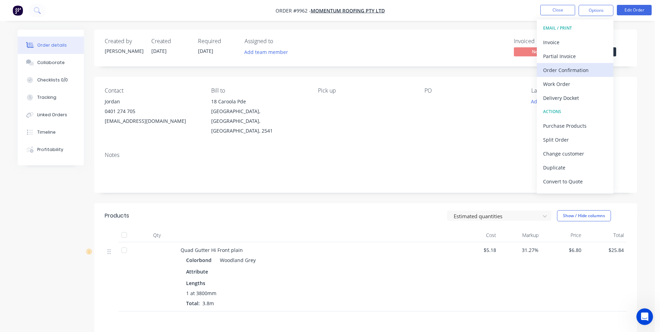
click at [566, 73] on div "Order Confirmation" at bounding box center [575, 70] width 64 height 10
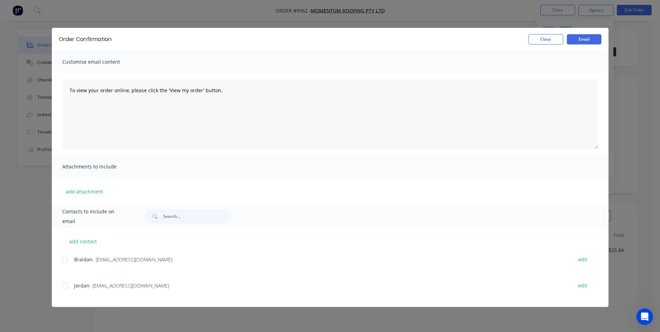
click at [66, 284] on div at bounding box center [65, 286] width 14 height 14
click at [573, 39] on button "Email" at bounding box center [584, 39] width 35 height 10
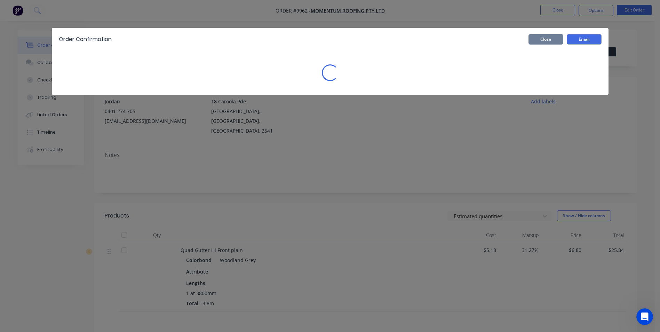
click at [544, 42] on button "Close" at bounding box center [545, 39] width 35 height 10
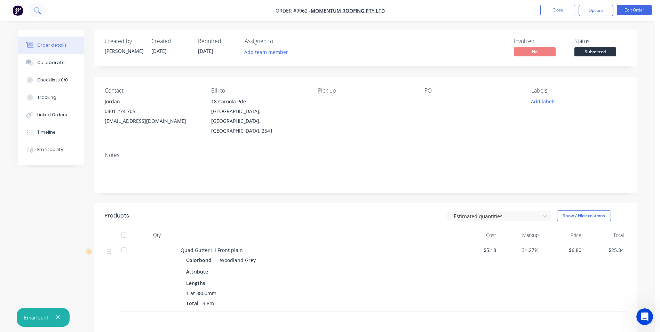
click at [32, 8] on button at bounding box center [37, 10] width 17 height 14
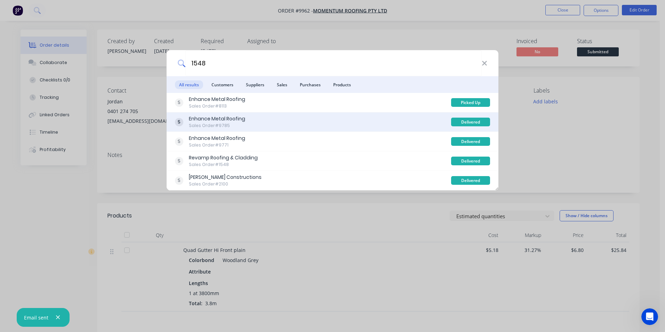
type input "1548"
click at [274, 124] on div "Enhance Metal Roofing Sales Order #9785" at bounding box center [313, 122] width 276 height 14
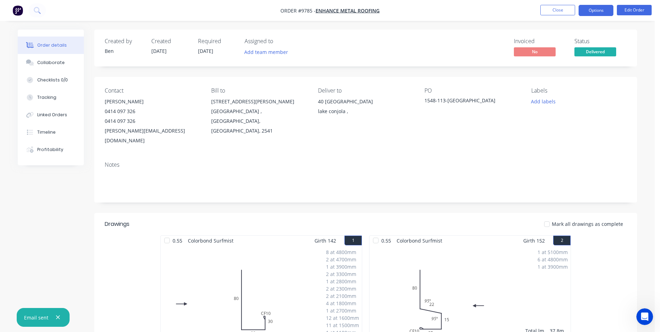
click at [584, 13] on button "Options" at bounding box center [595, 10] width 35 height 11
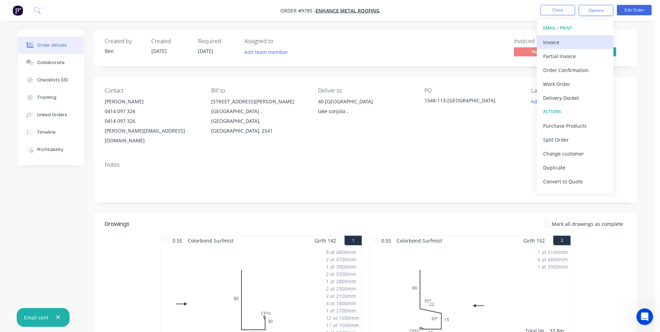
click at [550, 48] on button "Invoice" at bounding box center [575, 42] width 77 height 14
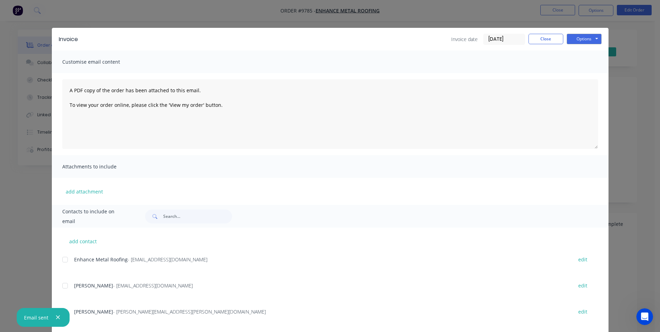
click at [60, 259] on div at bounding box center [65, 259] width 14 height 14
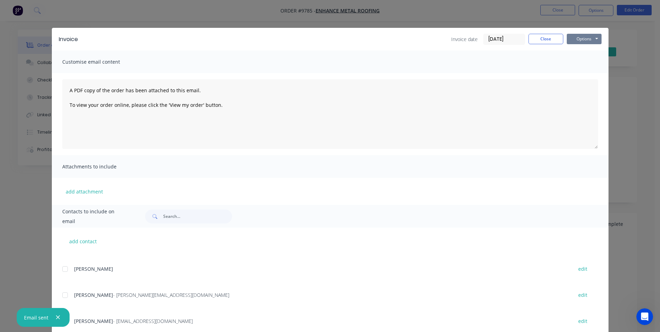
click at [570, 41] on button "Options" at bounding box center [584, 39] width 35 height 10
click at [568, 73] on button "Email" at bounding box center [589, 74] width 45 height 11
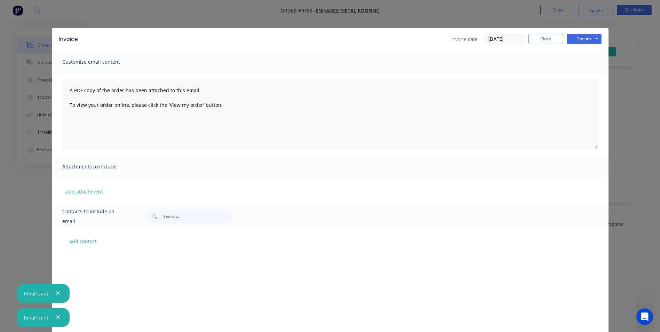
scroll to position [121, 0]
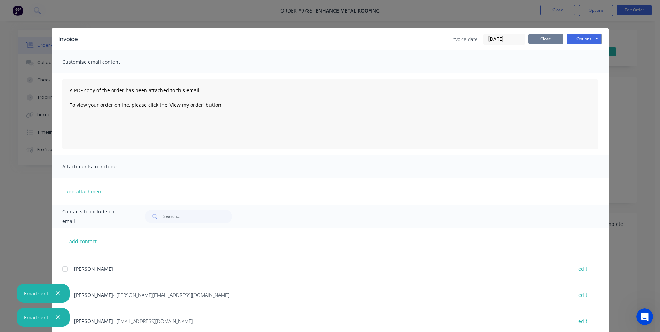
click at [547, 36] on button "Close" at bounding box center [545, 39] width 35 height 10
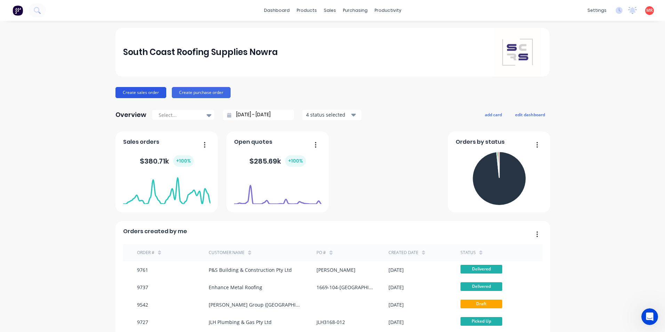
click at [137, 93] on button "Create sales order" at bounding box center [140, 92] width 51 height 11
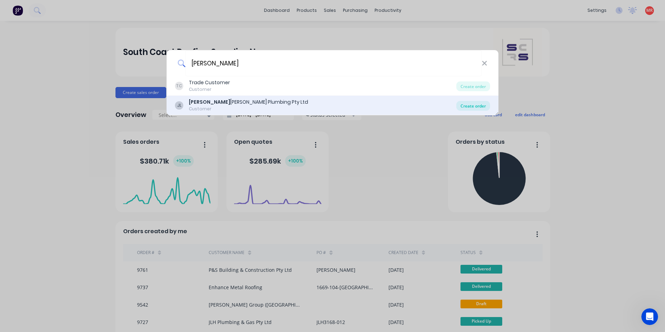
type input "[PERSON_NAME]"
click at [484, 106] on div "Create order" at bounding box center [473, 106] width 34 height 10
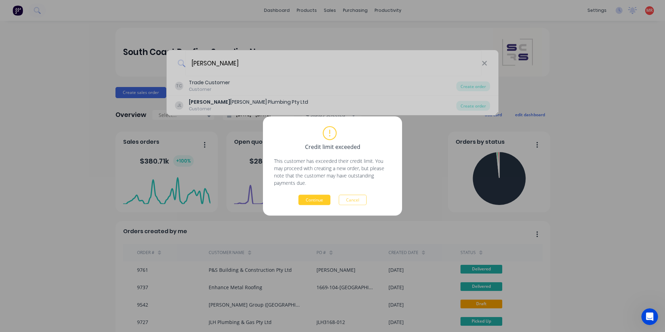
click at [308, 198] on button "Continue" at bounding box center [314, 200] width 32 height 10
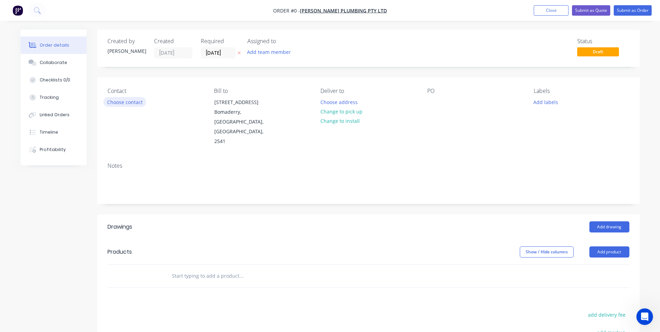
click at [143, 101] on button "Choose contact" at bounding box center [124, 101] width 43 height 9
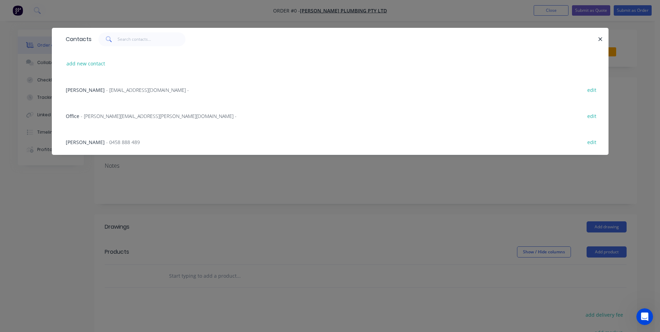
click at [129, 90] on span "- [EMAIL_ADDRESS][DOMAIN_NAME] -" at bounding box center [147, 90] width 83 height 7
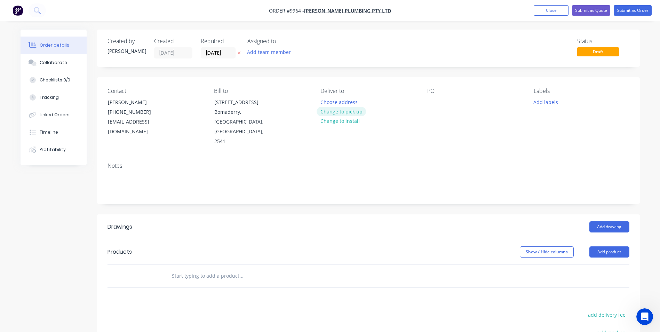
click at [340, 109] on button "Change to pick up" at bounding box center [340, 111] width 49 height 9
click at [433, 102] on div at bounding box center [432, 102] width 11 height 10
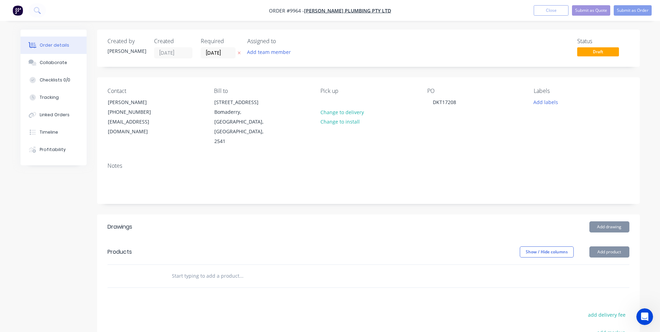
click at [330, 188] on div "Created by [PERSON_NAME] Created [DATE] Required [DATE] Assigned to Add team me…" at bounding box center [368, 242] width 543 height 425
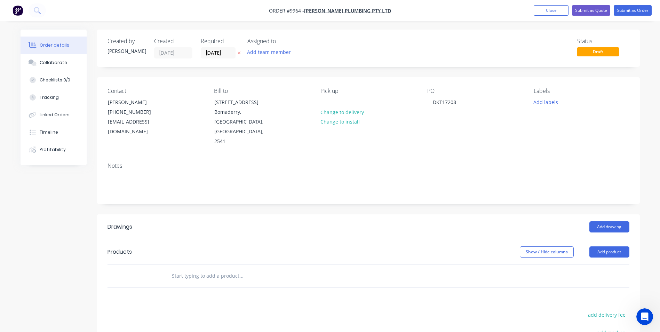
click at [199, 269] on input "text" at bounding box center [240, 276] width 139 height 14
type input "O"
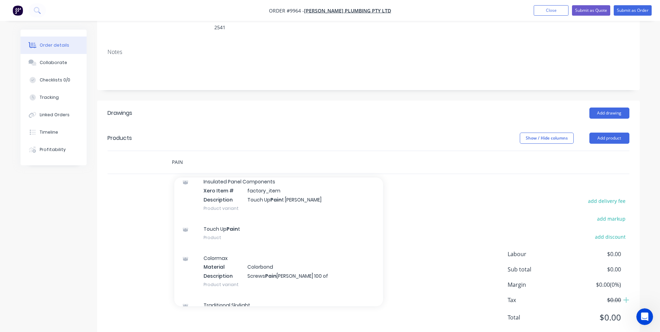
scroll to position [139, 0]
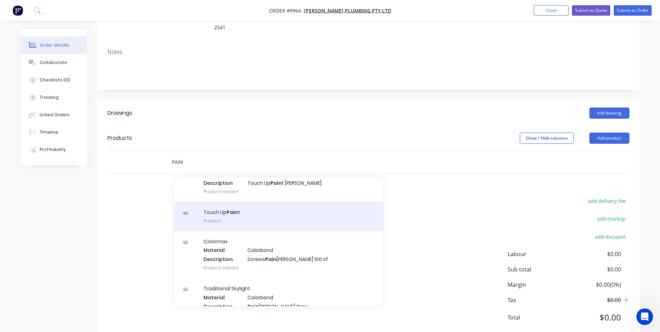
type input "PAIN"
click at [249, 205] on div "Touch Up Pain t Product" at bounding box center [278, 216] width 209 height 29
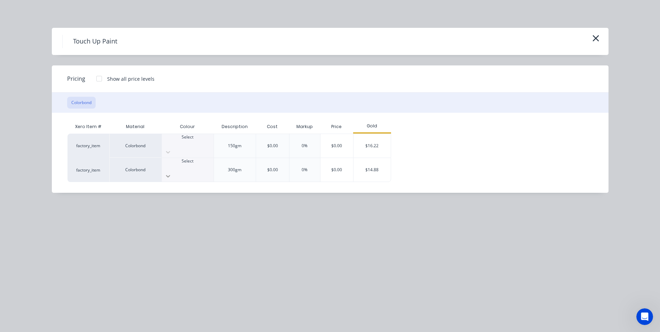
click at [202, 170] on div at bounding box center [188, 175] width 52 height 11
click at [371, 161] on div "$14.88" at bounding box center [371, 170] width 37 height 24
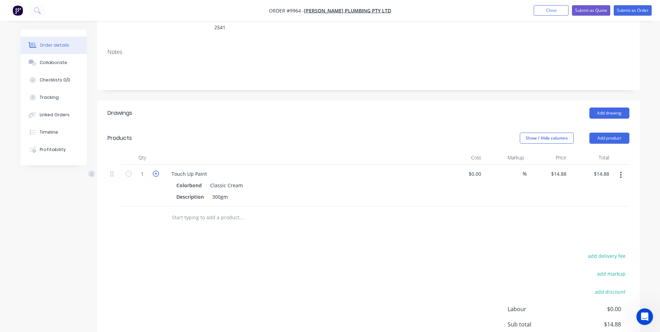
click at [155, 170] on icon "button" at bounding box center [156, 173] width 6 height 6
type input "2"
type input "$29.76"
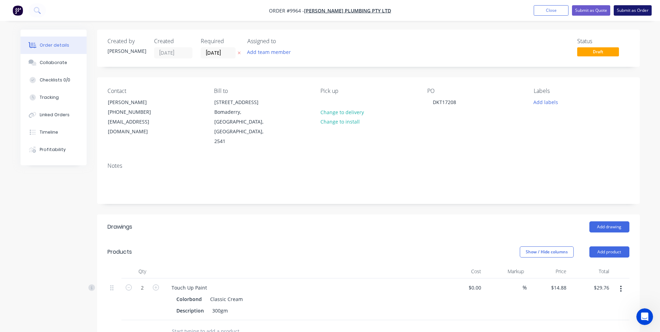
click at [622, 8] on button "Submit as Order" at bounding box center [632, 10] width 38 height 10
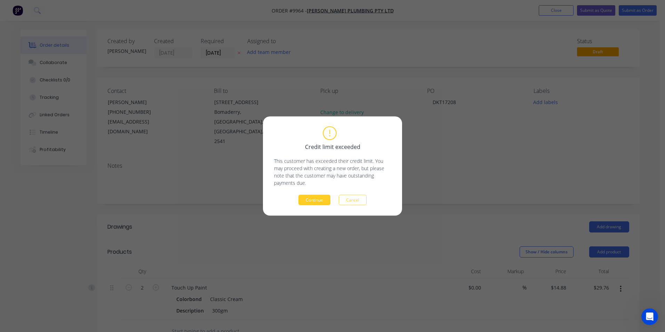
click at [319, 198] on button "Continue" at bounding box center [314, 200] width 32 height 10
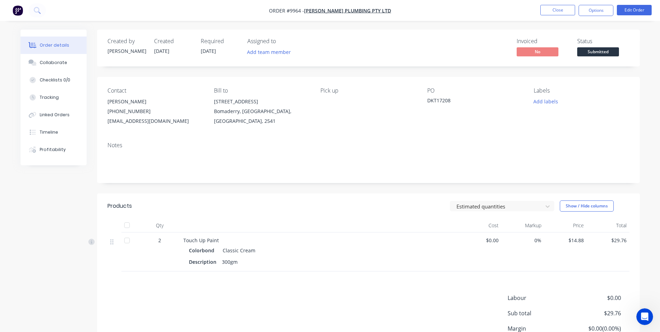
click at [606, 55] on span "Submitted" at bounding box center [598, 51] width 42 height 9
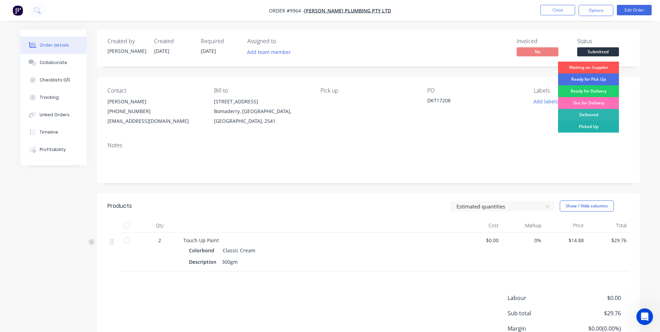
click at [584, 126] on div "Picked Up" at bounding box center [588, 127] width 61 height 12
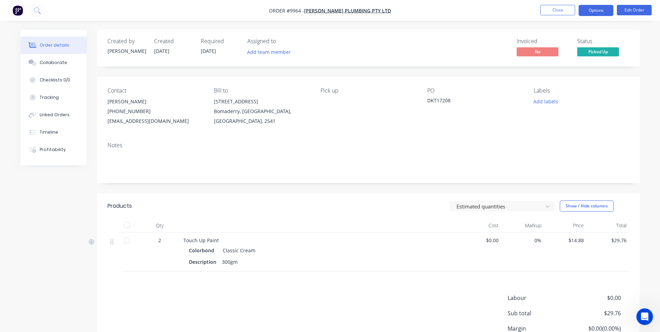
click at [592, 13] on button "Options" at bounding box center [595, 10] width 35 height 11
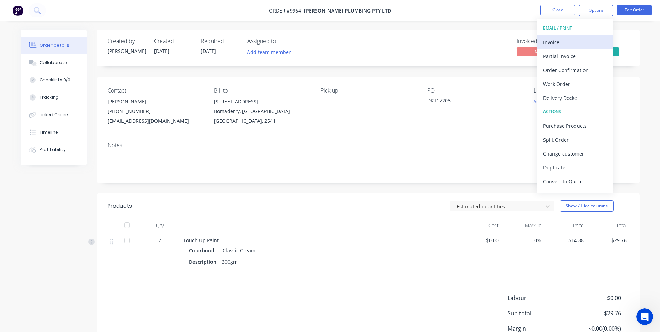
click at [570, 37] on div "Invoice" at bounding box center [575, 42] width 64 height 10
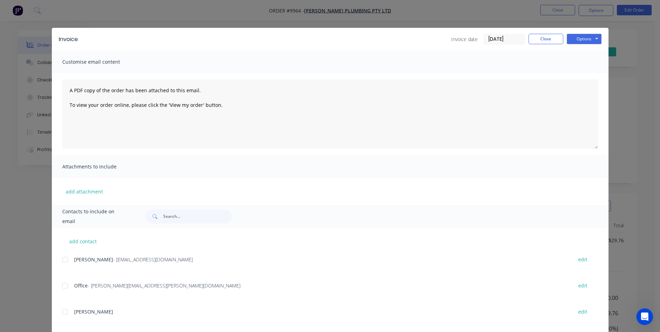
click at [64, 259] on div at bounding box center [65, 259] width 14 height 14
click at [586, 37] on button "Options" at bounding box center [584, 39] width 35 height 10
click at [579, 71] on button "Email" at bounding box center [589, 74] width 45 height 11
click at [529, 35] on button "Close" at bounding box center [545, 39] width 35 height 10
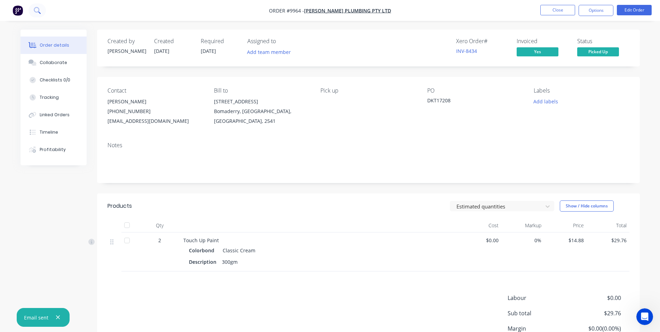
click at [41, 11] on button at bounding box center [37, 10] width 17 height 14
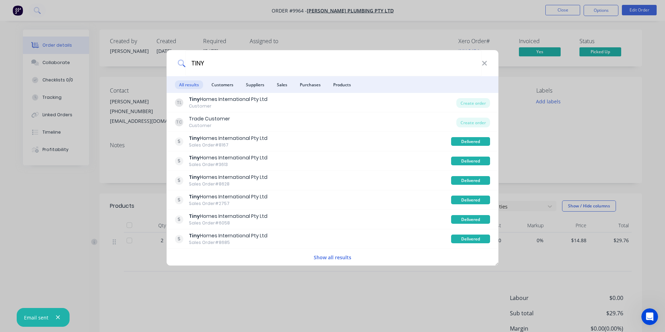
type input "TINY"
click at [486, 59] on div "TINY" at bounding box center [333, 63] width 332 height 26
click at [484, 65] on icon at bounding box center [485, 63] width 6 height 8
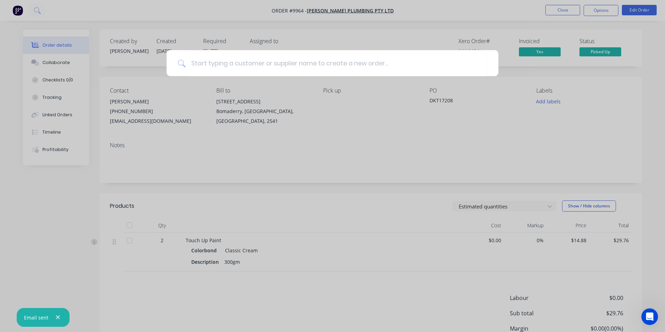
click at [19, 13] on div at bounding box center [332, 166] width 665 height 332
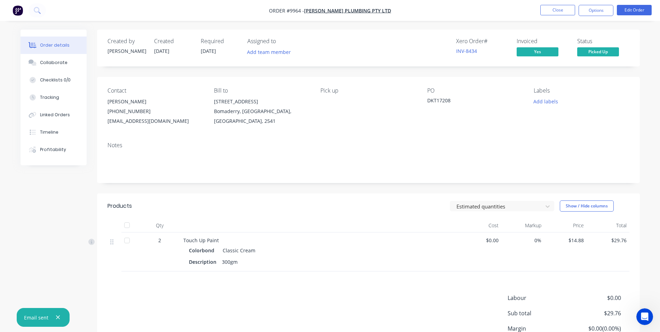
click at [19, 13] on img "button" at bounding box center [18, 10] width 10 height 10
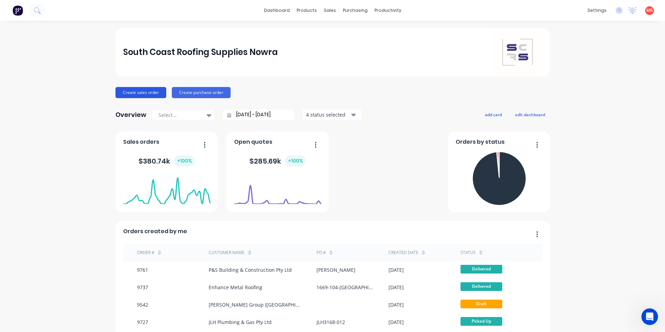
click at [156, 90] on button "Create sales order" at bounding box center [140, 92] width 51 height 11
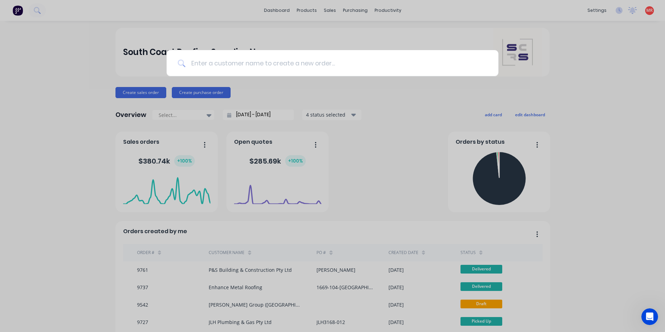
click at [223, 62] on input at bounding box center [336, 63] width 302 height 26
click at [223, 62] on input "TARDE" at bounding box center [333, 63] width 296 height 26
type input "T"
click at [223, 62] on input at bounding box center [332, 63] width 295 height 26
click at [211, 62] on input at bounding box center [336, 63] width 302 height 26
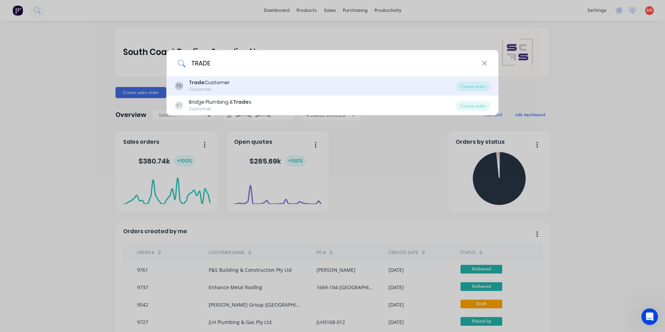
type input "TRADE"
click at [251, 83] on div "TC Trade Customer Customer" at bounding box center [315, 86] width 281 height 14
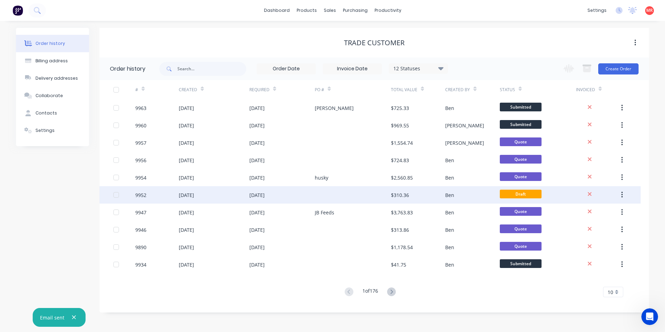
click at [298, 194] on div "[DATE]" at bounding box center [281, 194] width 65 height 17
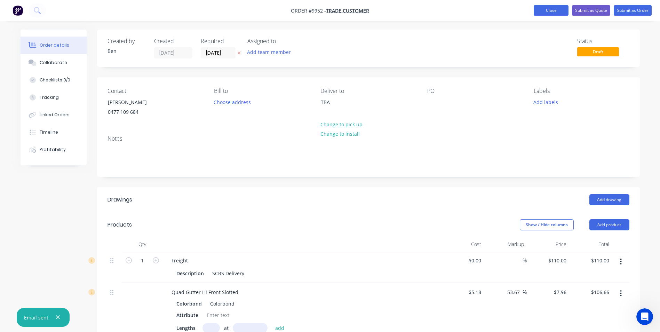
click at [551, 6] on button "Close" at bounding box center [550, 10] width 35 height 10
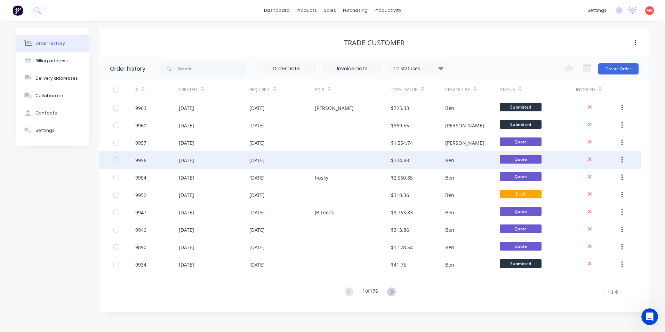
click at [245, 162] on div "[DATE]" at bounding box center [214, 159] width 71 height 17
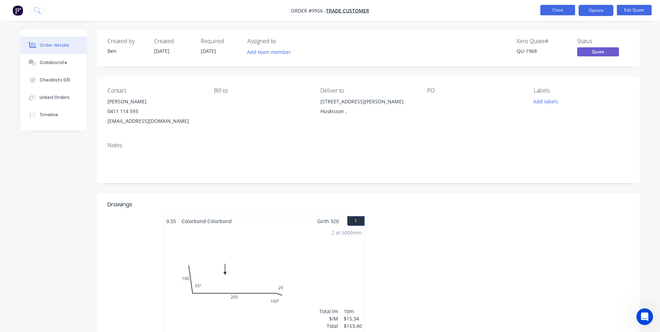
click at [549, 9] on button "Close" at bounding box center [557, 10] width 35 height 10
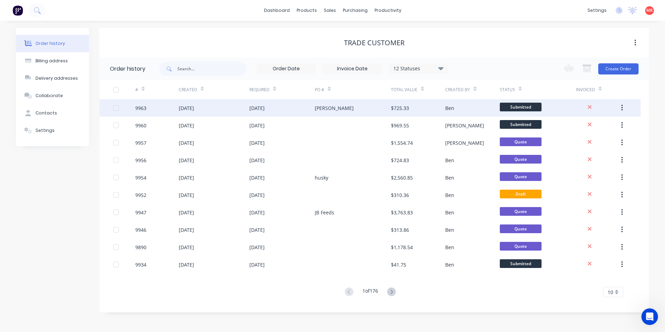
click at [342, 107] on div "[PERSON_NAME]" at bounding box center [353, 107] width 76 height 17
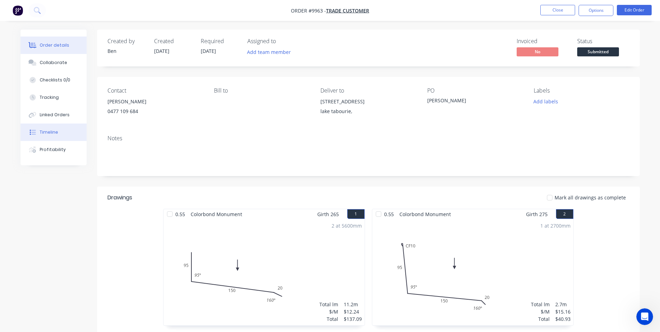
click at [77, 132] on button "Timeline" at bounding box center [54, 131] width 66 height 17
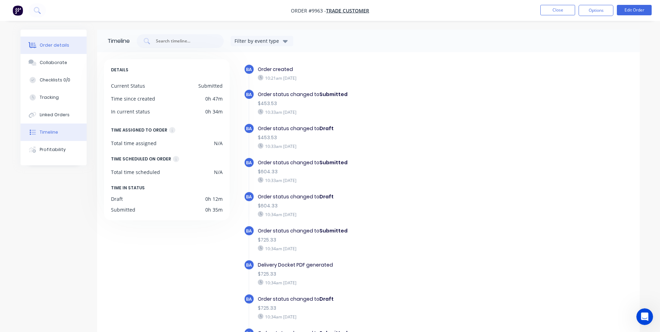
click at [62, 43] on div "Order details" at bounding box center [55, 45] width 30 height 6
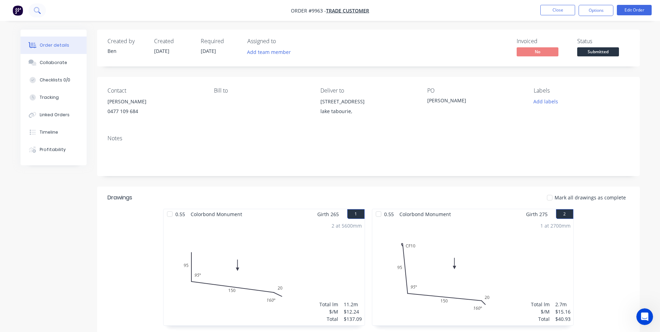
click at [34, 10] on icon at bounding box center [37, 10] width 6 height 6
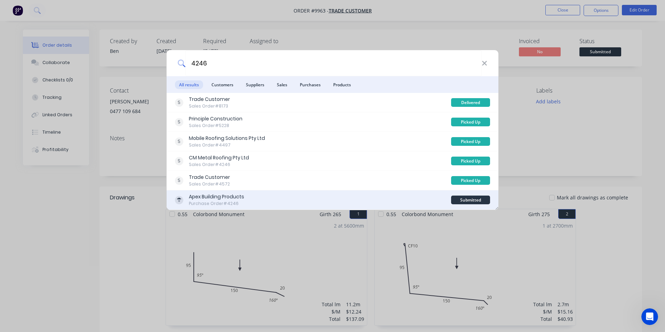
type input "4246"
click at [320, 203] on div "Apex Building Products Purchase Order #4246" at bounding box center [313, 200] width 276 height 14
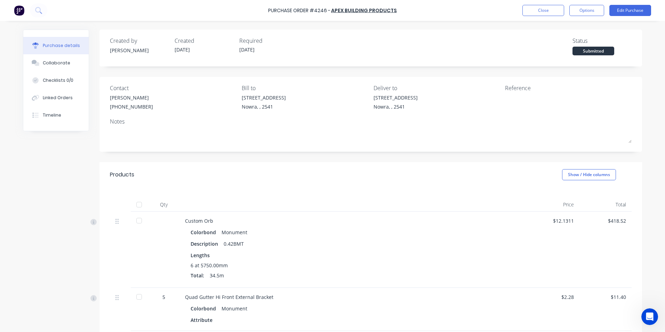
click at [22, 11] on img at bounding box center [19, 10] width 10 height 10
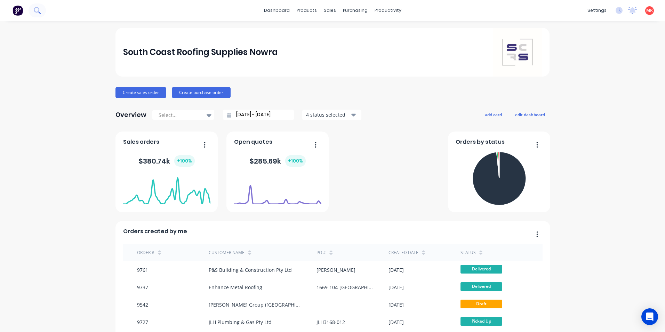
click at [39, 11] on icon at bounding box center [37, 10] width 6 height 6
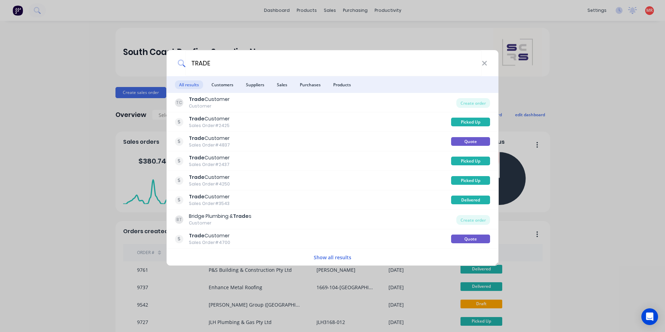
type input "TRADE"
drag, startPoint x: 135, startPoint y: 9, endPoint x: 349, endPoint y: 10, distance: 214.2
click at [135, 9] on div "TRADE All results Customers Suppliers Sales Purchases Products TC Trade Custome…" at bounding box center [332, 166] width 665 height 332
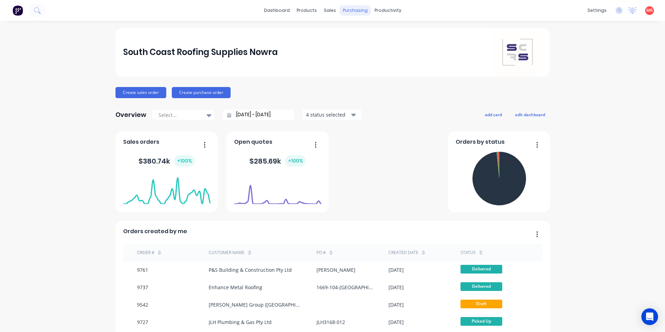
click at [339, 12] on div "purchasing" at bounding box center [355, 10] width 32 height 10
click at [330, 10] on div "sales" at bounding box center [329, 10] width 19 height 10
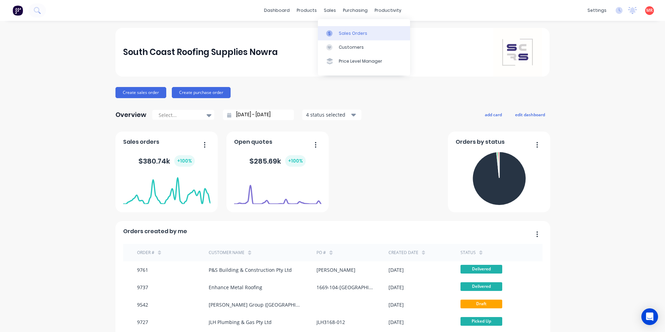
click at [337, 27] on link "Sales Orders" at bounding box center [364, 33] width 92 height 14
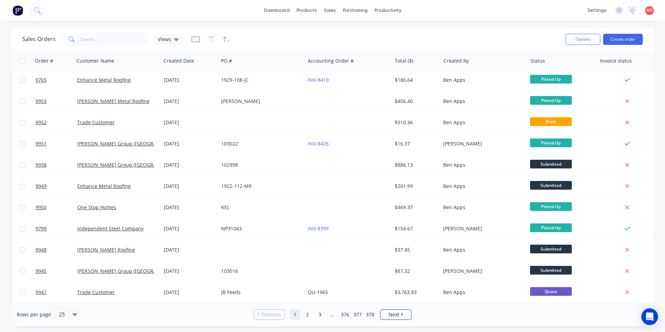
scroll to position [303, 0]
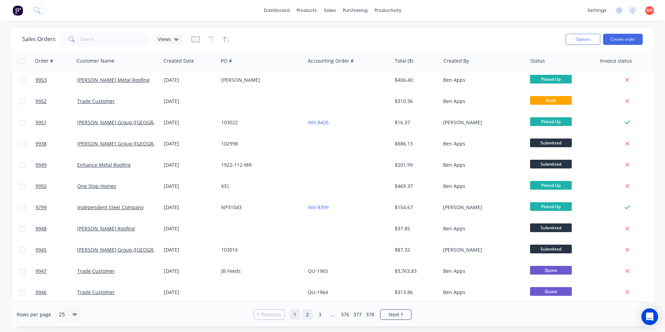
click at [311, 315] on link "2" at bounding box center [307, 314] width 10 height 10
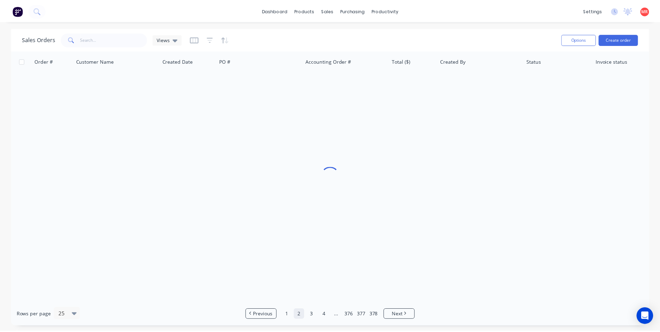
scroll to position [0, 0]
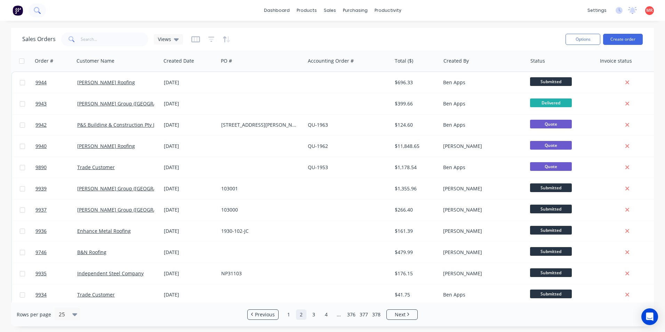
click at [39, 15] on button at bounding box center [37, 10] width 17 height 14
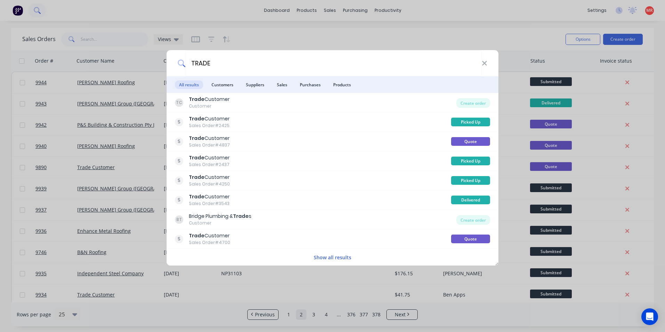
type input "TRADE"
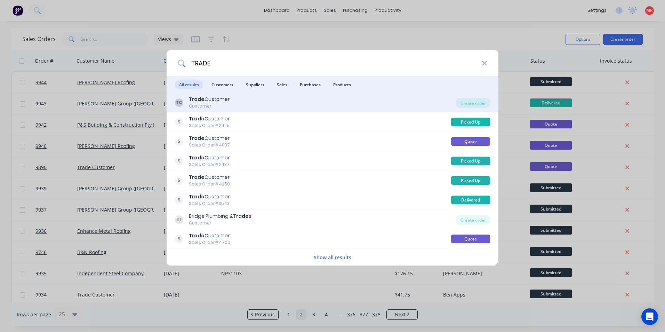
click at [290, 103] on div "TC Trade Customer Customer" at bounding box center [315, 103] width 281 height 14
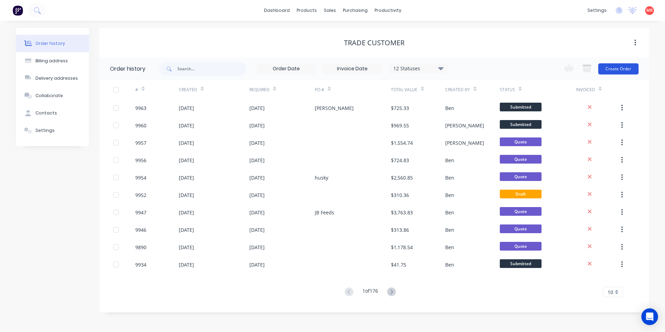
click at [621, 70] on button "Create Order" at bounding box center [618, 68] width 40 height 11
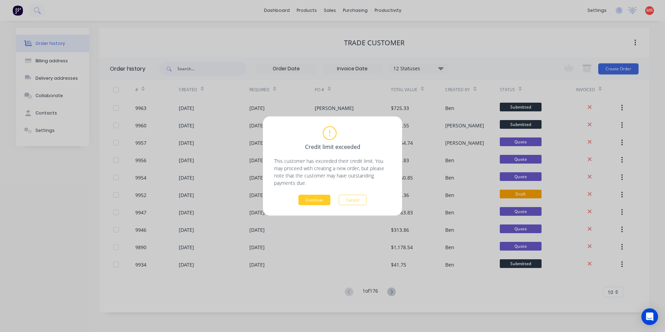
click at [324, 204] on button "Continue" at bounding box center [314, 200] width 32 height 10
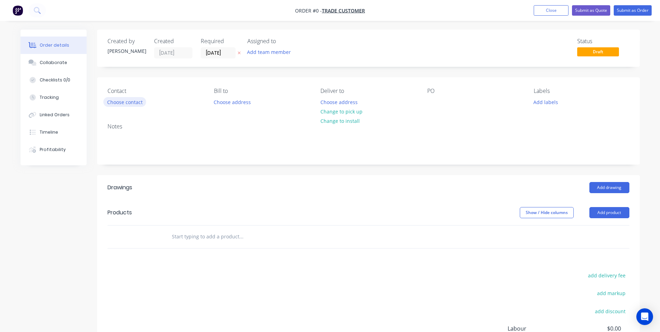
click at [123, 103] on button "Choose contact" at bounding box center [124, 101] width 43 height 9
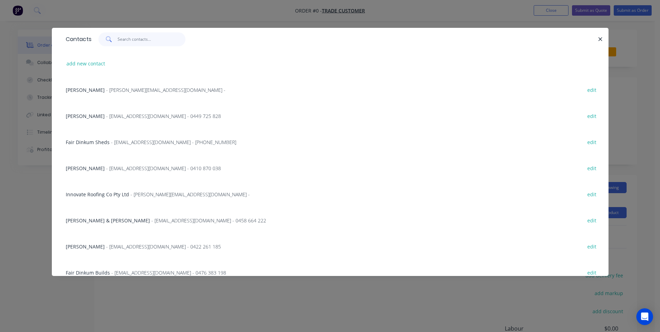
click at [132, 39] on input "text" at bounding box center [152, 39] width 68 height 14
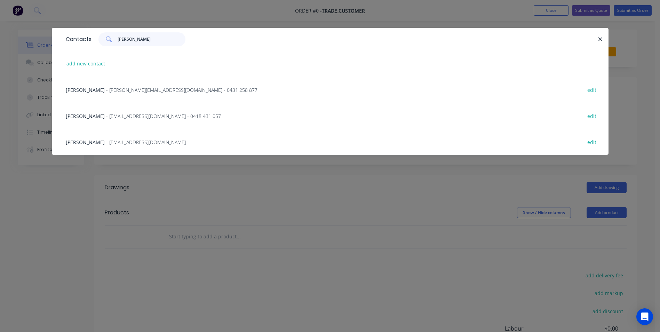
type input "[PERSON_NAME]"
click at [124, 116] on span "- [EMAIL_ADDRESS][DOMAIN_NAME] - 0418 431 057" at bounding box center [163, 116] width 115 height 7
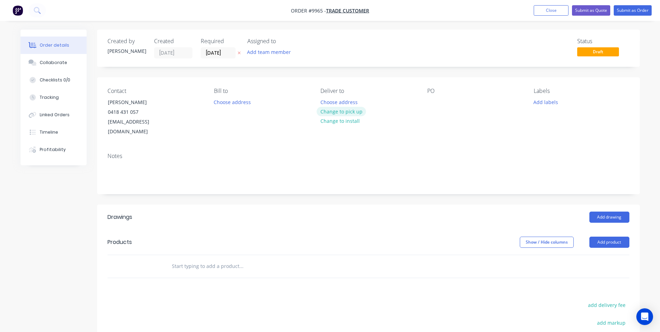
click at [333, 112] on button "Change to pick up" at bounding box center [340, 111] width 49 height 9
click at [431, 103] on div at bounding box center [432, 102] width 11 height 10
click at [195, 259] on input "text" at bounding box center [240, 266] width 139 height 14
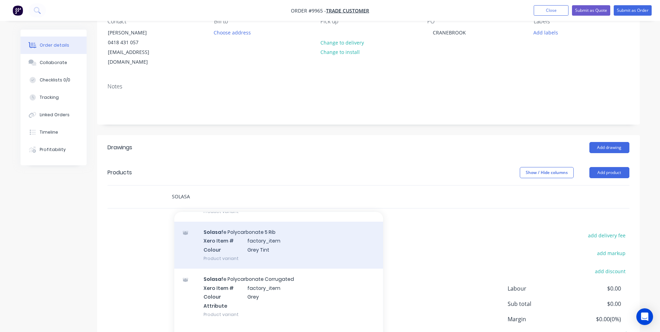
scroll to position [348, 0]
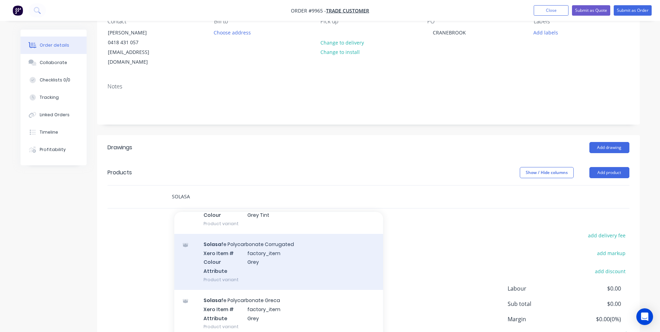
type input "SOLASA"
click at [263, 249] on div "Solasa fe Polycarbonate Corrugated Xero Item # factory_item Colour Grey Attribu…" at bounding box center [278, 262] width 209 height 56
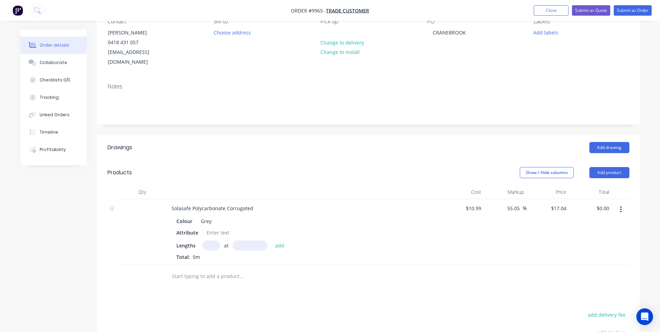
click at [207, 240] on input "text" at bounding box center [210, 245] width 17 height 10
type input "11"
type input "3000"
click at [272, 240] on button "add" at bounding box center [280, 244] width 16 height 9
type input "$562.32"
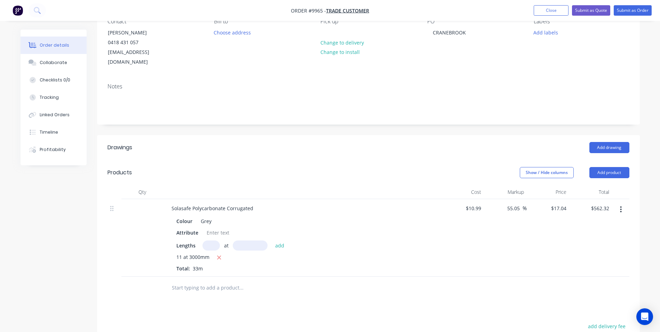
click at [209, 281] on input "text" at bounding box center [240, 288] width 139 height 14
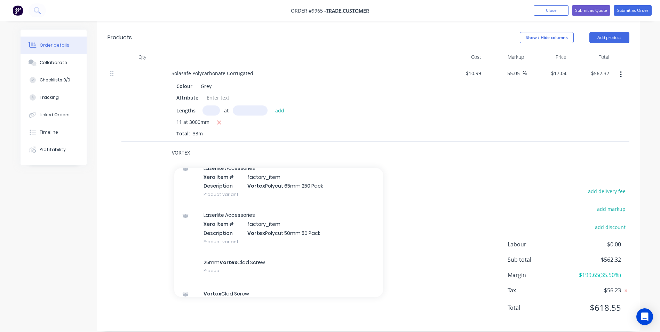
scroll to position [209, 0]
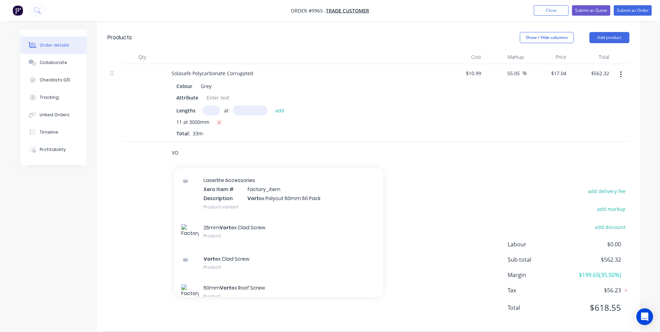
type input "V"
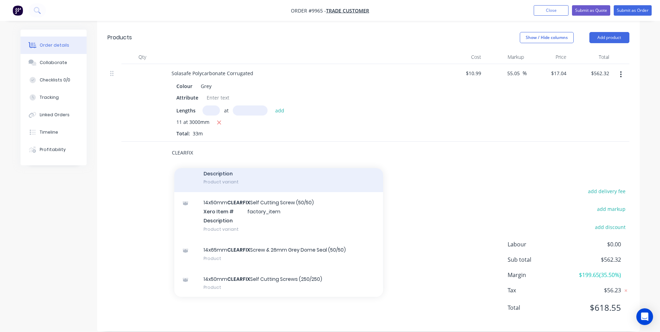
scroll to position [104, 0]
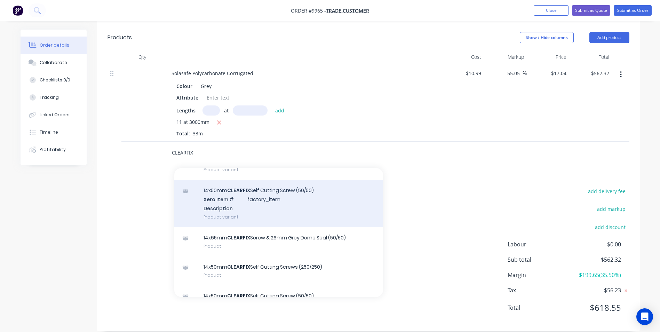
type input "CLEARFIX"
click at [271, 192] on div "14x50mm CLEARFIX Self Cutting Screw (50/50) Xero Item # factory_item Descriptio…" at bounding box center [278, 203] width 209 height 47
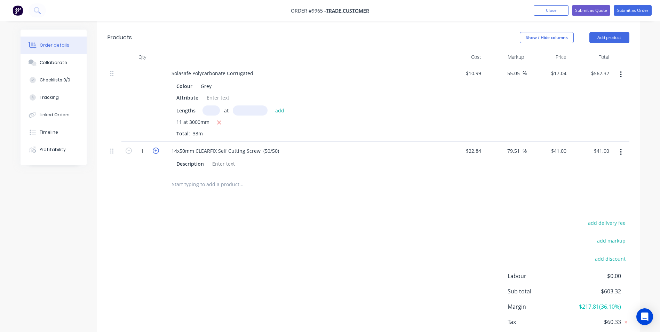
click at [157, 147] on icon "button" at bounding box center [156, 150] width 6 height 6
type input "2"
type input "$82.00"
click at [157, 147] on icon "button" at bounding box center [156, 150] width 6 height 6
type input "3"
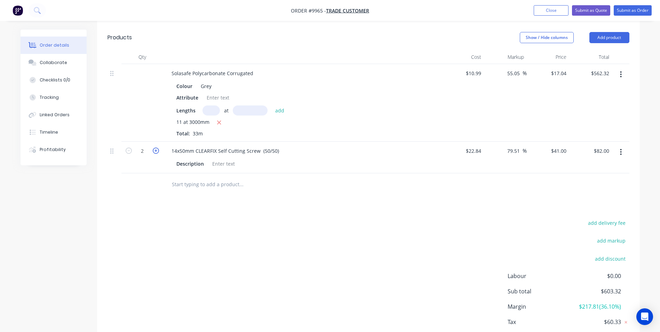
type input "$123.00"
click at [157, 147] on icon "button" at bounding box center [156, 150] width 6 height 6
type input "4"
type input "$164.00"
click at [157, 147] on icon "button" at bounding box center [156, 150] width 6 height 6
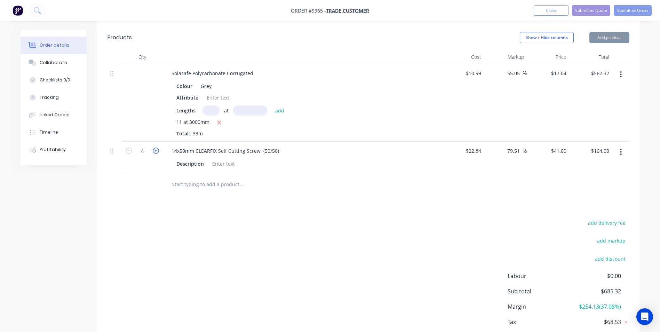
type input "5"
type input "$205.00"
click at [128, 147] on icon "button" at bounding box center [129, 150] width 6 height 6
type input "4"
type input "$164.00"
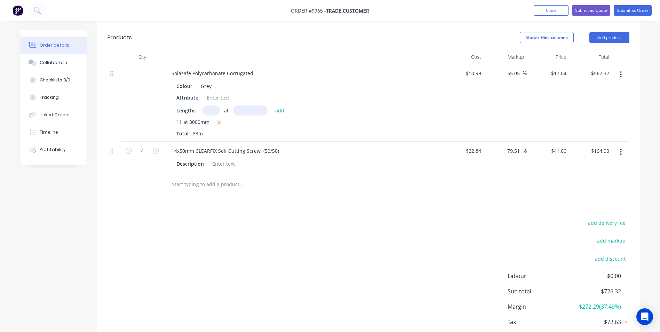
click at [215, 179] on input "text" at bounding box center [240, 184] width 139 height 14
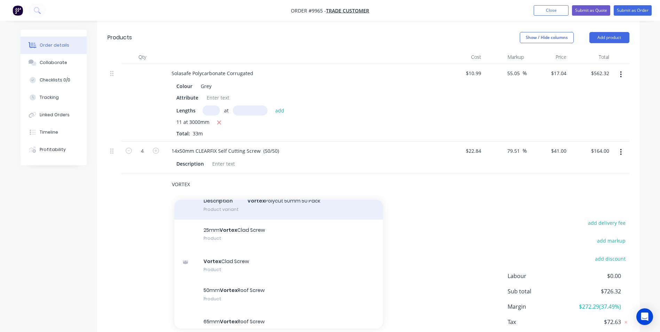
scroll to position [243, 0]
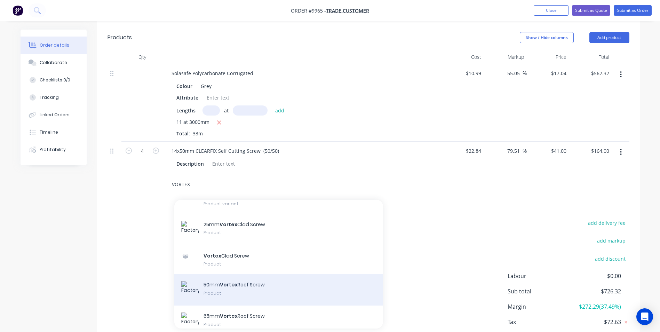
type input "VORTEX"
click at [254, 279] on div "50mm Vortex Roof Screw Product" at bounding box center [278, 289] width 209 height 31
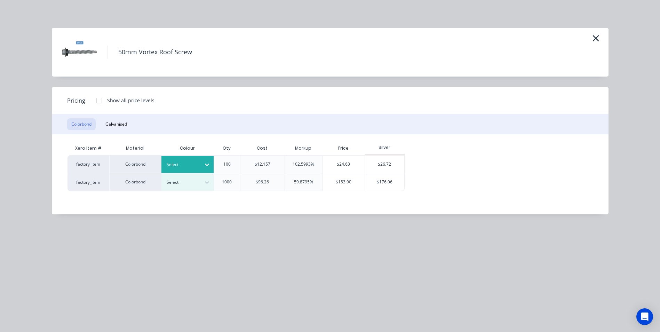
click at [188, 162] on div at bounding box center [182, 165] width 31 height 8
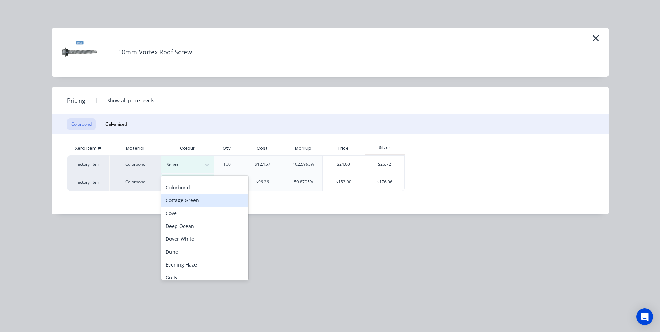
scroll to position [0, 0]
click at [191, 208] on div "Classic Cream" at bounding box center [204, 209] width 87 height 13
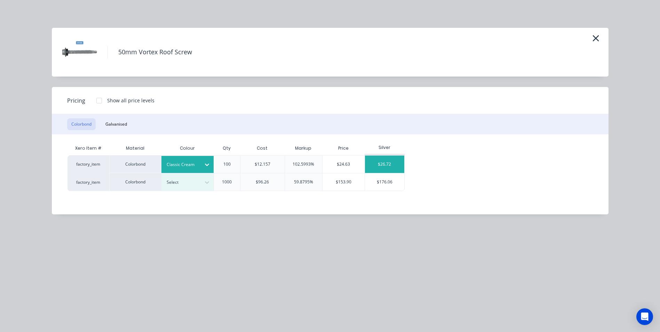
click at [381, 166] on div "$26.72" at bounding box center [384, 163] width 39 height 17
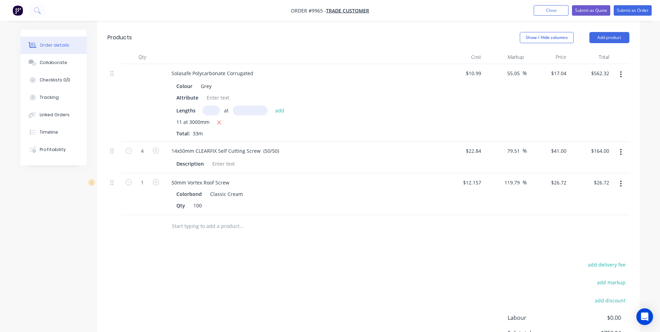
click at [181, 219] on input "text" at bounding box center [240, 226] width 139 height 14
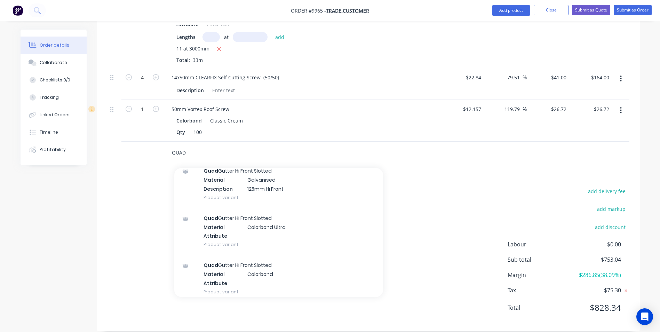
scroll to position [2295, 0]
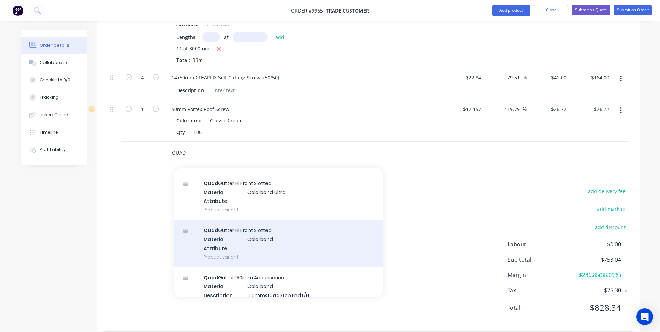
type input "QUAD"
click at [266, 233] on div "Quad Gutter Hi Front Slotted Material Colorbond Attribute Product variant" at bounding box center [278, 243] width 209 height 47
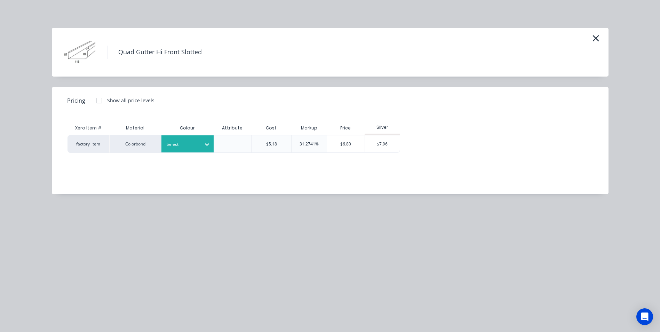
click at [186, 143] on div at bounding box center [182, 144] width 31 height 8
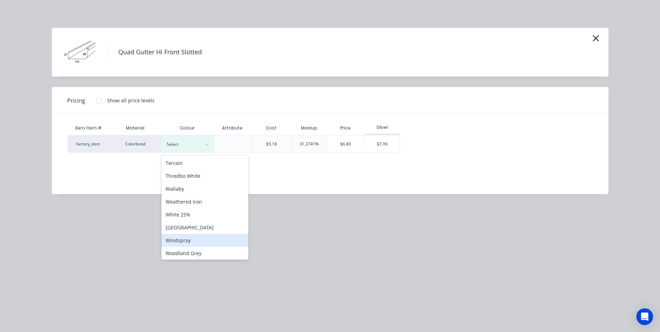
scroll to position [284, 0]
click at [201, 251] on div "Woodland Grey" at bounding box center [204, 251] width 87 height 13
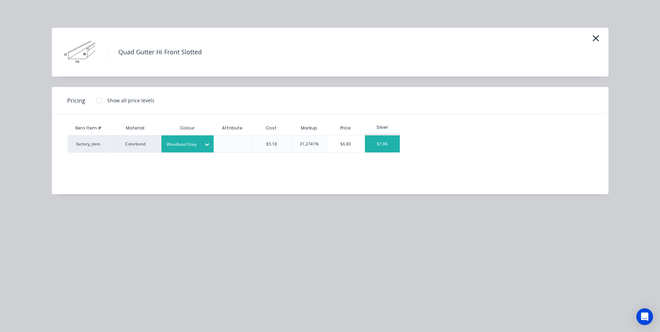
click at [375, 144] on div "$7.96" at bounding box center [382, 143] width 35 height 17
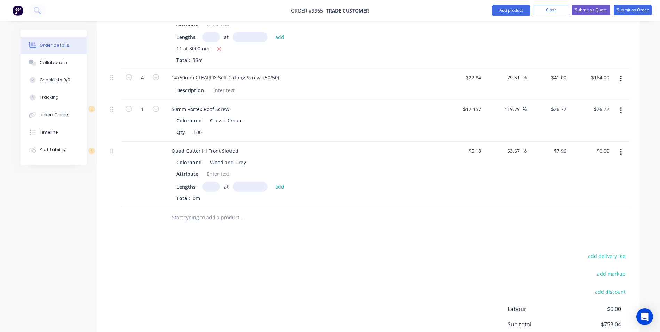
click at [212, 182] on input "text" at bounding box center [210, 187] width 17 height 10
type input "1"
type input "2400"
click at [272, 182] on button "add" at bounding box center [280, 186] width 16 height 9
type input "$19.10"
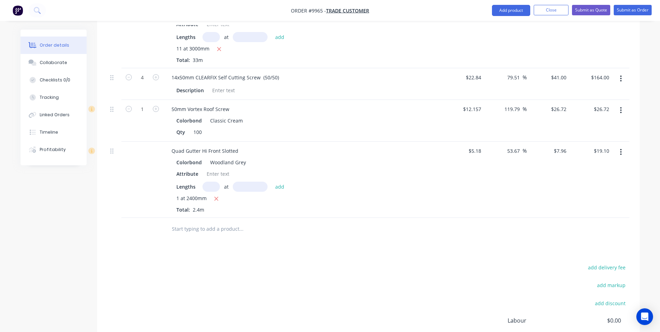
click at [209, 222] on input "text" at bounding box center [240, 229] width 139 height 14
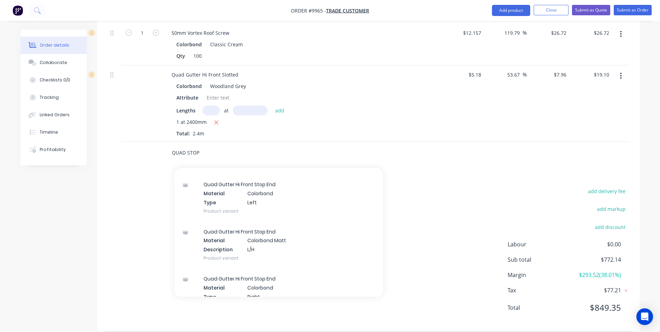
scroll to position [348, 0]
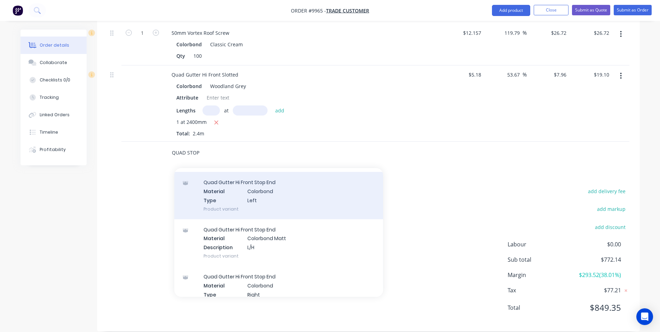
type input "QUAD STOP"
click at [261, 194] on div "Quad Gutter Hi Front Stop End Material Colorbond Type Left Product variant" at bounding box center [278, 195] width 209 height 47
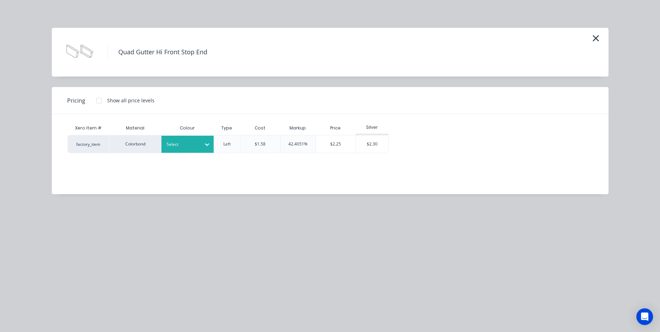
click at [205, 146] on icon at bounding box center [206, 144] width 7 height 7
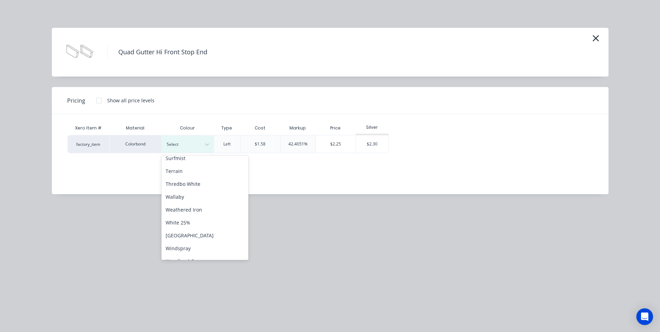
scroll to position [278, 0]
click at [200, 259] on div "Woodland Grey" at bounding box center [204, 258] width 87 height 13
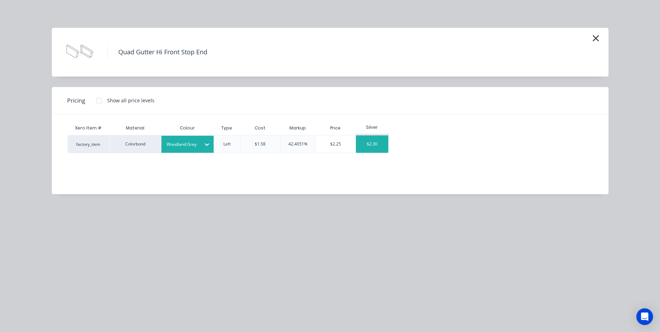
click at [369, 151] on div "$2.30" at bounding box center [372, 143] width 33 height 17
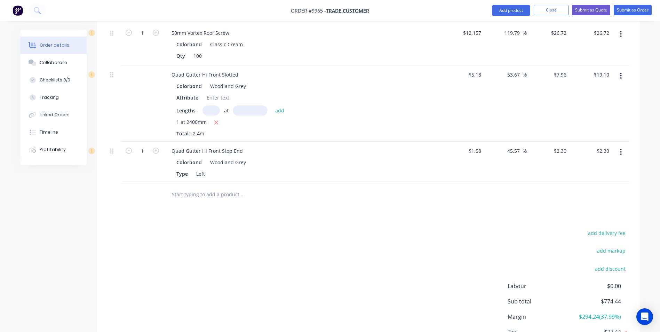
click at [198, 187] on input "text" at bounding box center [240, 194] width 139 height 14
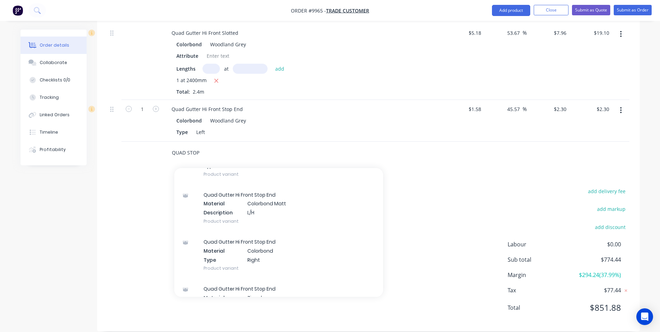
scroll to position [417, 0]
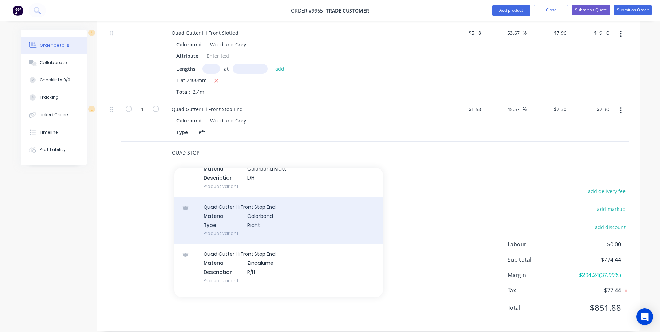
type input "QUAD STOP"
click at [271, 205] on div "Quad Gutter Hi Front Stop End Material Colorbond Type Right Product variant" at bounding box center [278, 219] width 209 height 47
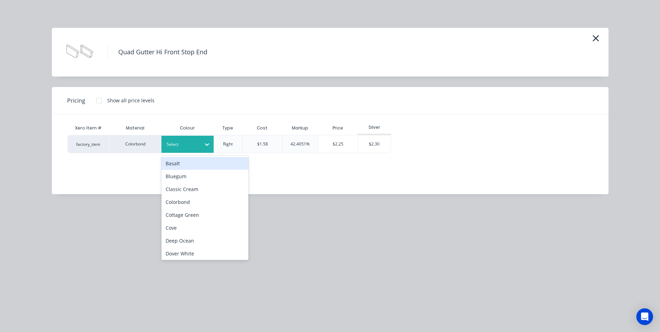
click at [193, 147] on div at bounding box center [182, 144] width 31 height 8
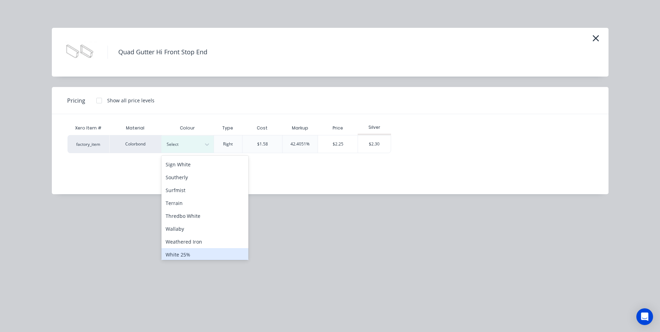
scroll to position [284, 0]
click at [197, 251] on div "Woodland Grey" at bounding box center [204, 252] width 87 height 13
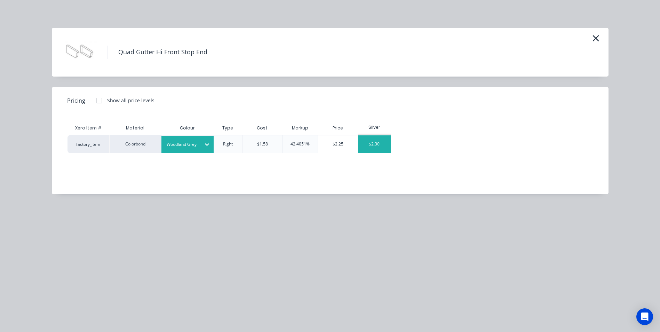
click at [375, 142] on div "$2.30" at bounding box center [374, 143] width 33 height 17
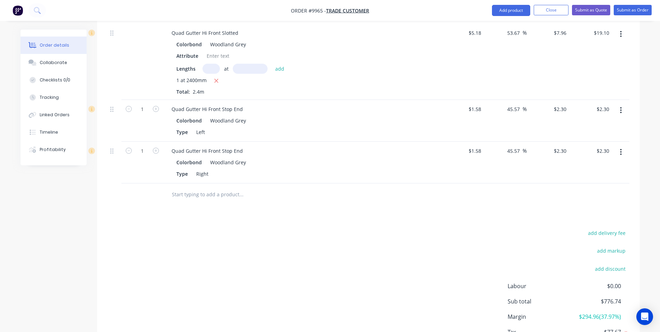
click at [192, 187] on input "text" at bounding box center [240, 194] width 139 height 14
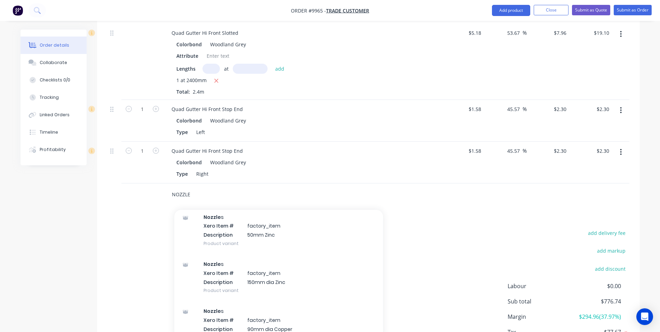
scroll to position [417, 0]
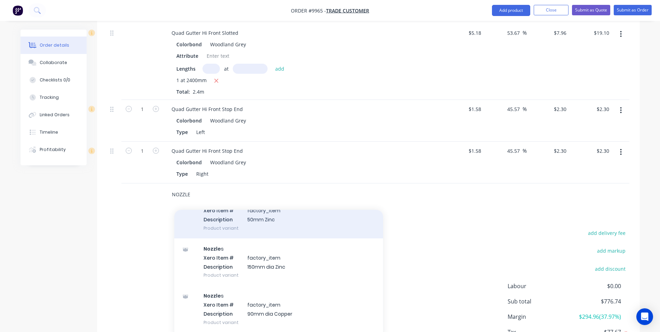
type input "NOZZLE"
click at [233, 211] on div "Nozzle s Xero Item # factory_item Description 50mm Zinc Product variant" at bounding box center [278, 214] width 209 height 47
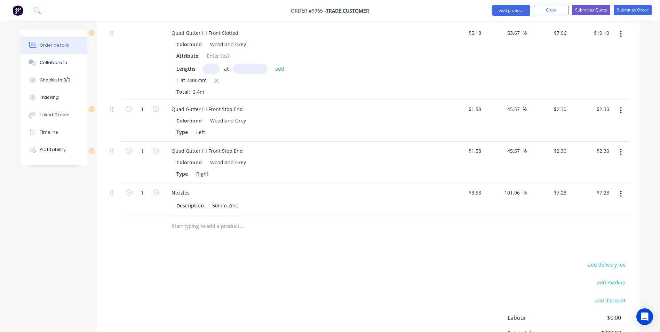
click at [214, 219] on input "text" at bounding box center [240, 226] width 139 height 14
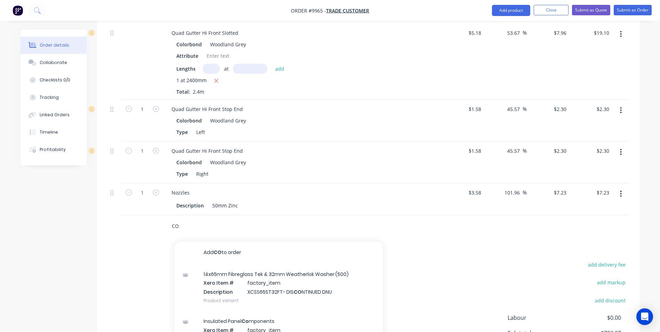
type input "C"
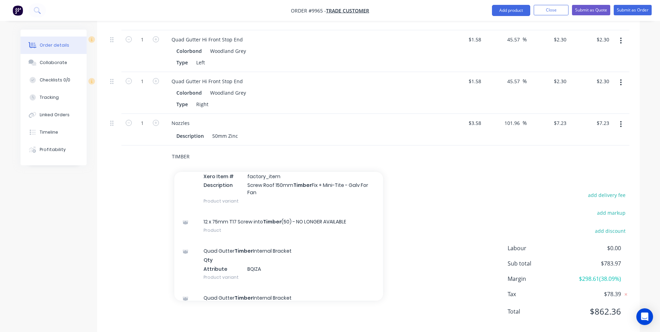
scroll to position [209, 0]
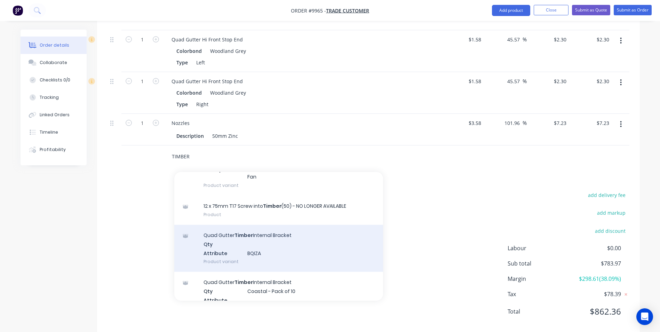
type input "TIMBER"
click at [276, 227] on div "Quad Gutter Timber Internal Bracket Qty Attribute BQIZA Product variant" at bounding box center [278, 248] width 209 height 47
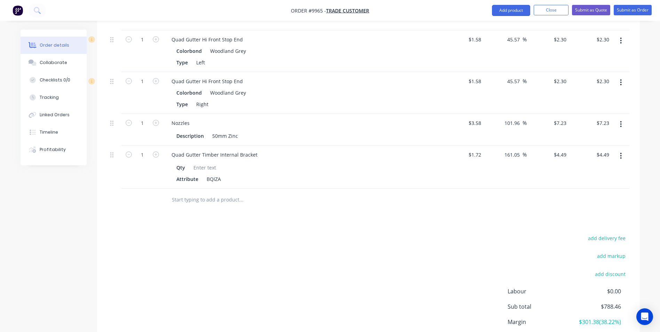
click at [200, 193] on input "text" at bounding box center [240, 200] width 139 height 14
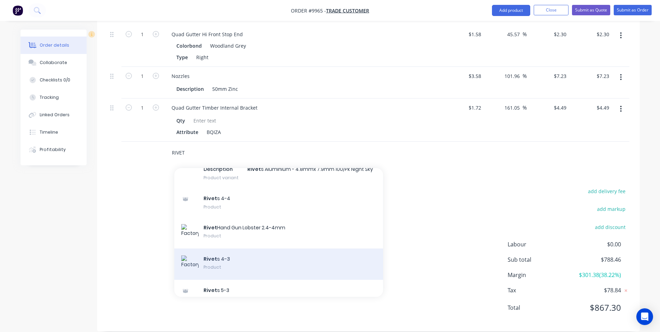
type input "RIVET"
click at [240, 248] on div "Rivet s 4-3 Product" at bounding box center [278, 263] width 209 height 31
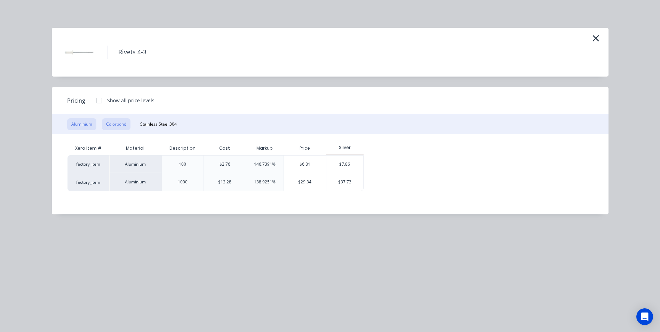
click at [129, 129] on button "Colorbond" at bounding box center [116, 124] width 29 height 12
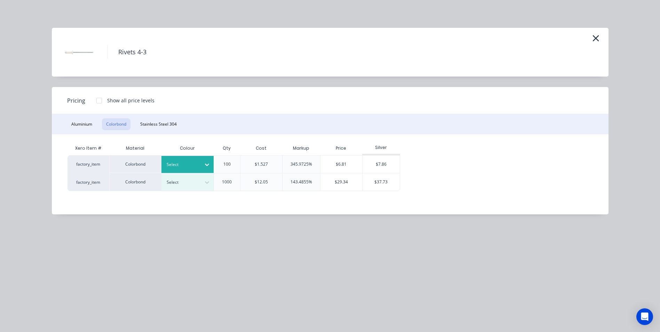
click at [193, 165] on div at bounding box center [182, 165] width 31 height 8
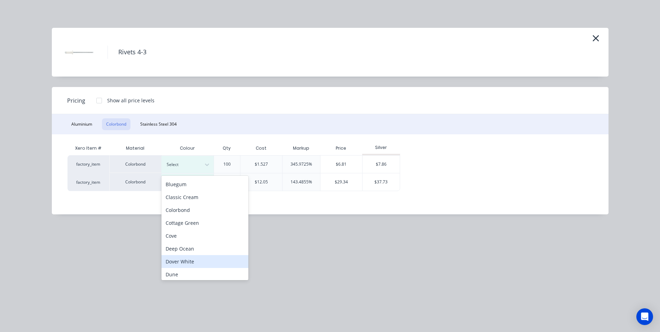
scroll to position [0, 0]
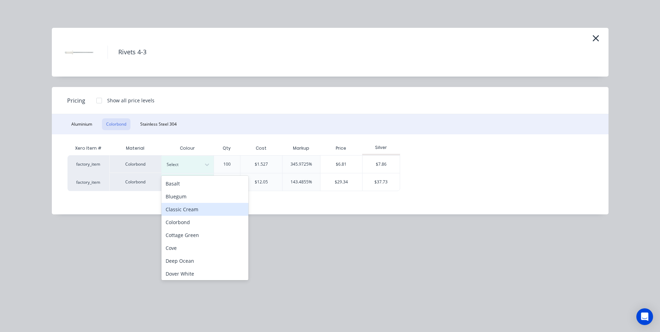
click at [197, 208] on div "Classic Cream" at bounding box center [204, 209] width 87 height 13
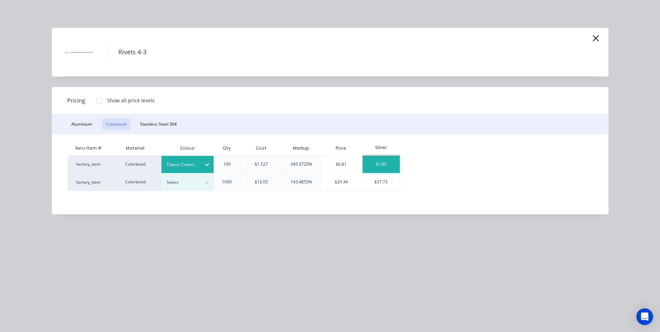
click at [375, 162] on div "$7.86" at bounding box center [380, 163] width 37 height 17
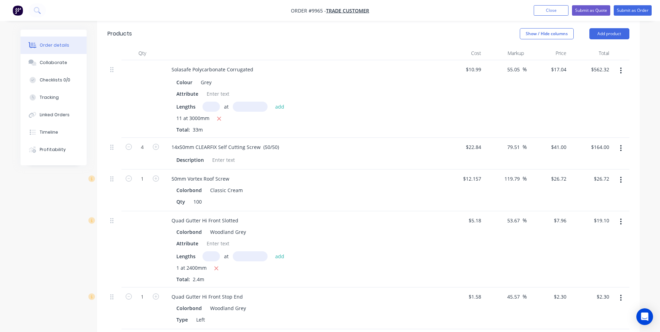
scroll to position [139, 0]
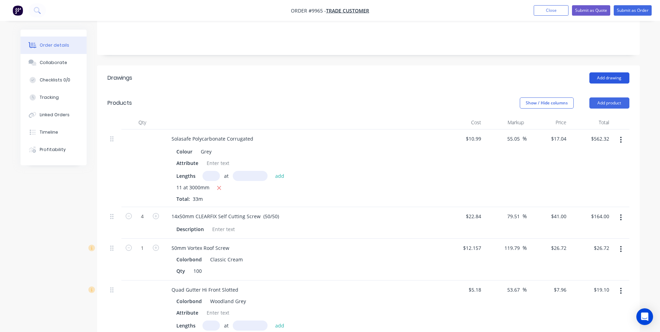
click at [607, 72] on button "Add drawing" at bounding box center [609, 77] width 40 height 11
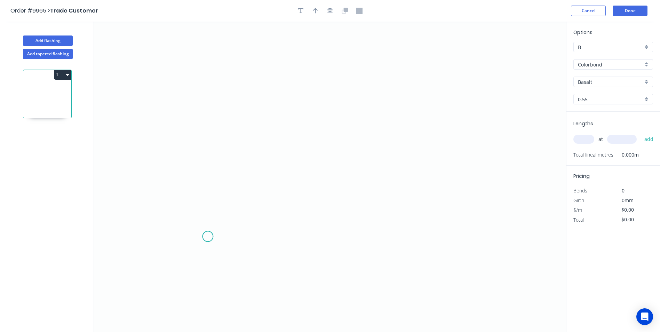
click at [208, 236] on icon "0" at bounding box center [330, 177] width 472 height 310
click at [198, 246] on icon "0" at bounding box center [330, 177] width 472 height 310
click at [200, 121] on icon "0 ?" at bounding box center [330, 177] width 472 height 310
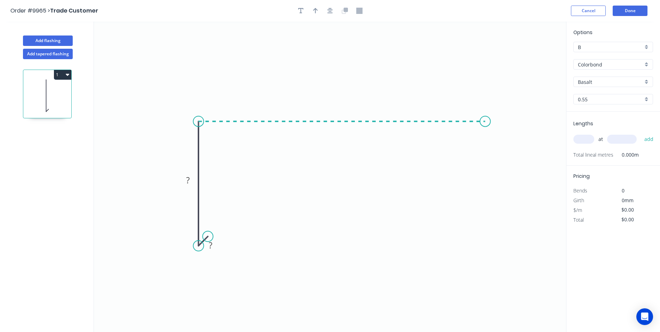
click at [485, 125] on icon "0 ? ?" at bounding box center [330, 177] width 472 height 310
click at [492, 134] on icon "0 ? ? ?" at bounding box center [330, 177] width 472 height 310
click at [492, 134] on circle at bounding box center [492, 134] width 10 height 10
click at [207, 249] on rect at bounding box center [210, 246] width 14 height 10
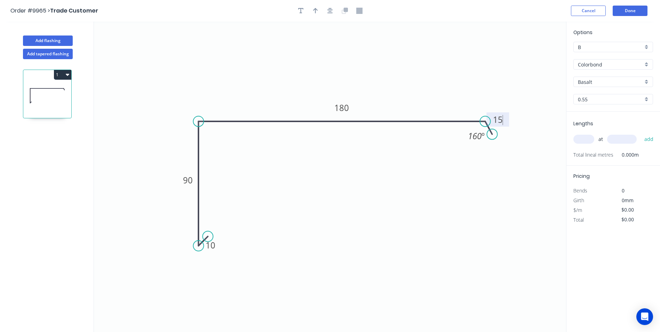
click at [360, 219] on icon "0 10 90 180 15 160 º" at bounding box center [330, 177] width 472 height 310
type input "$13.70"
click at [648, 83] on div "Basalt" at bounding box center [613, 82] width 80 height 10
click at [608, 120] on div "Classic Cream" at bounding box center [612, 119] width 79 height 12
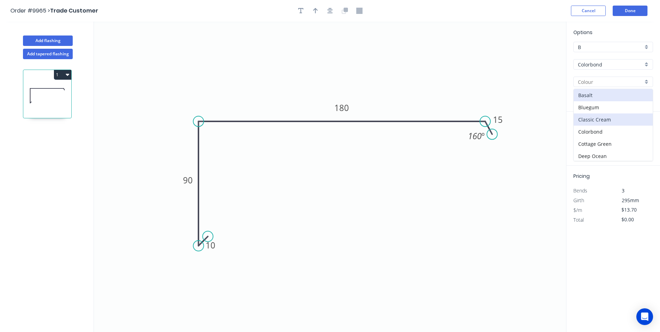
type input "Classic Cream"
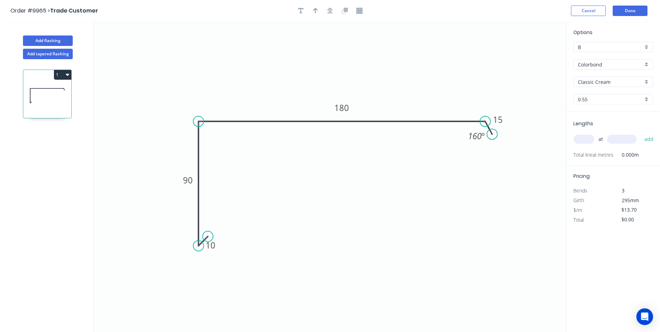
click at [580, 140] on input "text" at bounding box center [583, 139] width 21 height 9
type input "2"
type input "3500"
click at [641, 133] on button "add" at bounding box center [649, 139] width 16 height 12
type input "$95.90"
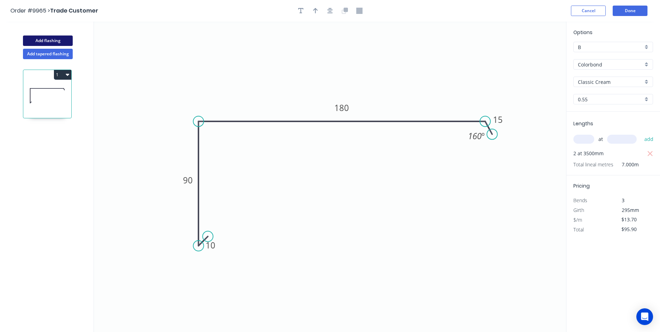
click at [59, 41] on button "Add flashing" at bounding box center [48, 40] width 50 height 10
type input "$0.00"
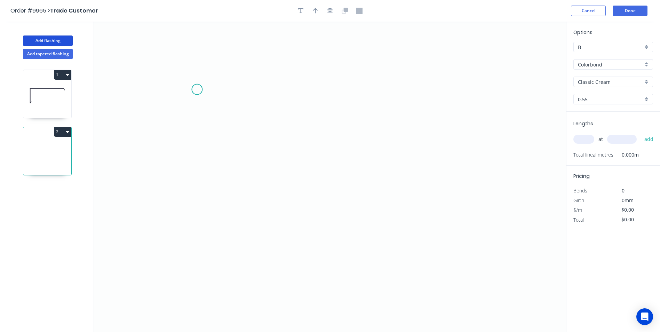
click at [197, 89] on icon "0" at bounding box center [330, 177] width 472 height 310
click at [196, 164] on icon "0" at bounding box center [330, 177] width 472 height 310
click at [422, 176] on icon "0 ?" at bounding box center [330, 177] width 472 height 310
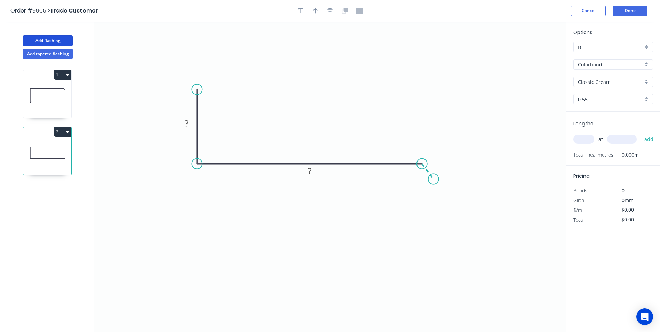
click at [433, 179] on icon "0 ? ?" at bounding box center [330, 177] width 472 height 310
click at [433, 179] on circle at bounding box center [433, 179] width 10 height 10
drag, startPoint x: 433, startPoint y: 179, endPoint x: 431, endPoint y: 173, distance: 6.9
click at [431, 173] on circle at bounding box center [430, 172] width 10 height 10
click at [432, 171] on circle at bounding box center [431, 171] width 10 height 10
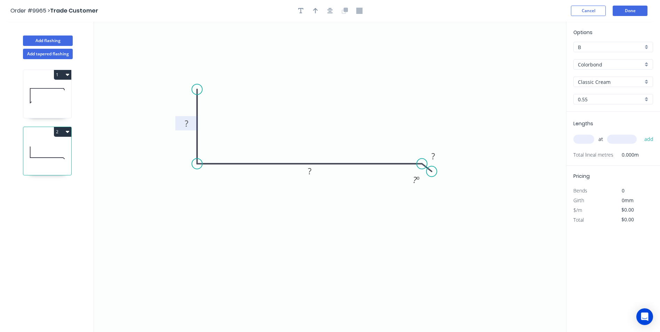
click at [185, 123] on tspan "?" at bounding box center [186, 123] width 3 height 11
click at [341, 115] on icon "0 140 14 15 160 º" at bounding box center [330, 177] width 472 height 310
type input "$9.13"
click at [585, 140] on input "text" at bounding box center [583, 139] width 21 height 9
type input "2"
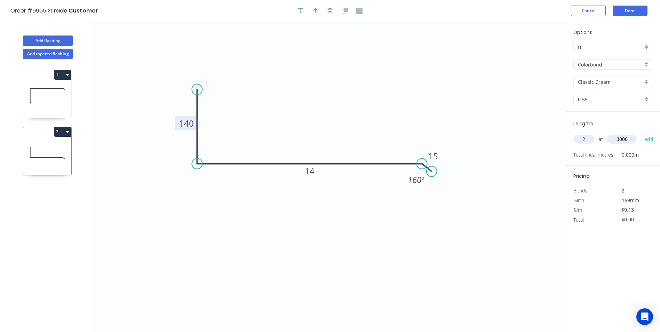
type input "3000"
click at [641, 133] on button "add" at bounding box center [649, 139] width 16 height 12
click at [59, 134] on button "2" at bounding box center [62, 132] width 17 height 10
click at [52, 150] on div "Duplicate" at bounding box center [38, 149] width 54 height 10
type input "$0.00"
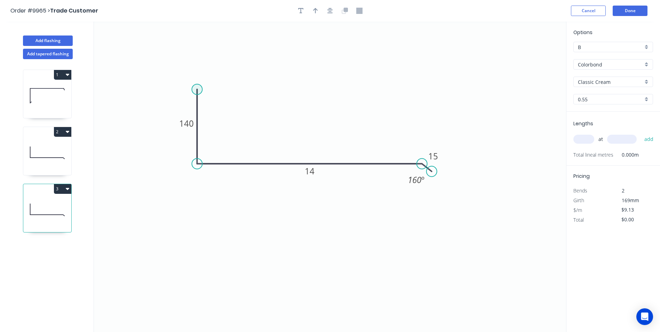
click at [196, 89] on circle at bounding box center [197, 89] width 10 height 10
click at [207, 82] on icon "0 140 14 15 160 º" at bounding box center [330, 177] width 472 height 310
click at [198, 76] on rect at bounding box center [196, 75] width 14 height 10
click at [291, 93] on icon "0 10 140 14 15 160 º 160 º" at bounding box center [330, 177] width 472 height 310
click at [310, 165] on tspan "14" at bounding box center [310, 170] width 10 height 11
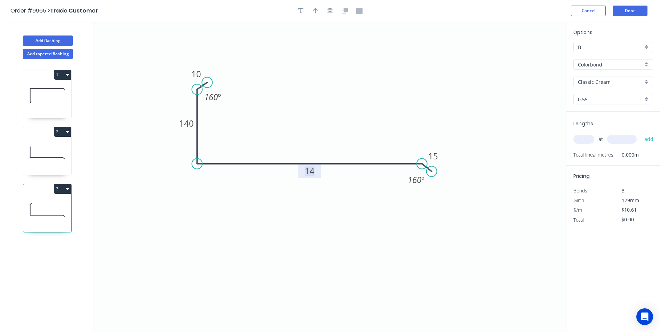
click at [312, 170] on tspan "14" at bounding box center [310, 170] width 10 height 11
click at [286, 203] on icon "0 10 140 200 15 160 º 160 º" at bounding box center [330, 177] width 472 height 310
type input "$16.81"
click at [191, 125] on tspan "140" at bounding box center [186, 123] width 15 height 11
click at [247, 209] on icon "0 10 100 200 15 160 º 160 º" at bounding box center [330, 177] width 472 height 310
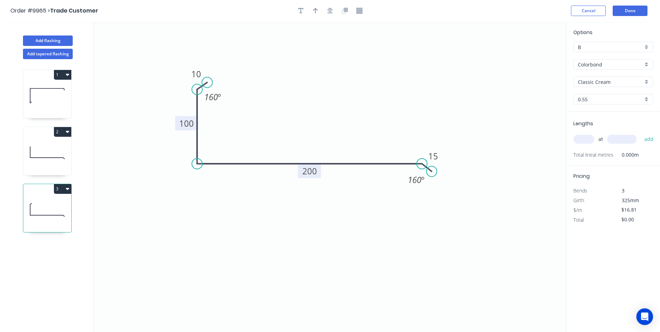
click at [582, 141] on input "text" at bounding box center [583, 139] width 21 height 9
type input "2"
type input "3500"
click at [641, 133] on button "add" at bounding box center [649, 139] width 16 height 12
type input "$117.67"
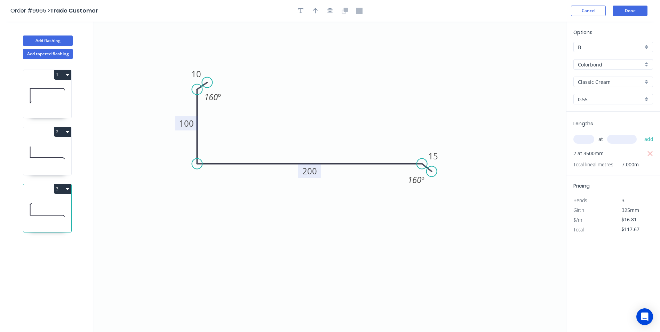
click at [42, 154] on icon at bounding box center [47, 152] width 48 height 45
type input "$9.13"
type input "$54.78"
click at [309, 175] on tspan "14" at bounding box center [310, 170] width 10 height 11
click at [319, 202] on icon "0 140 140 15 160 º" at bounding box center [330, 177] width 472 height 310
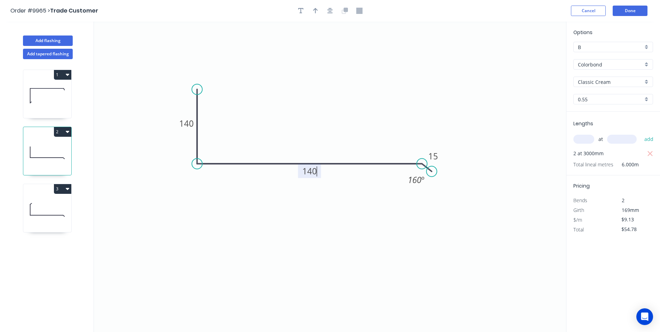
type input "$12.24"
type input "$73.44"
click at [628, 14] on button "Done" at bounding box center [629, 11] width 35 height 10
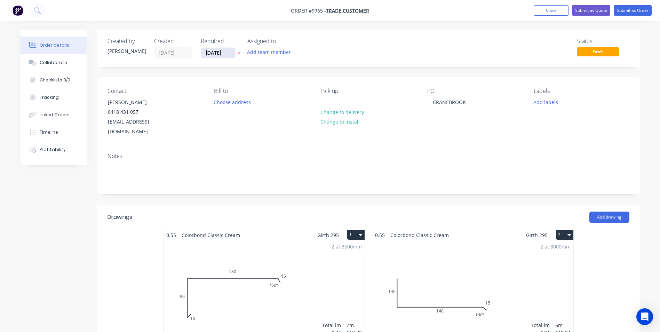
click at [218, 54] on input "[DATE]" at bounding box center [218, 53] width 34 height 10
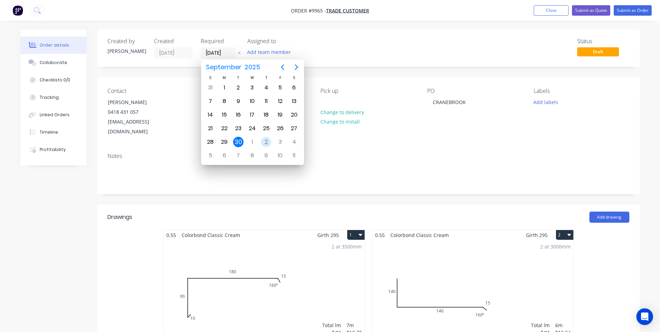
click at [269, 141] on div "2" at bounding box center [266, 142] width 10 height 10
type input "[DATE]"
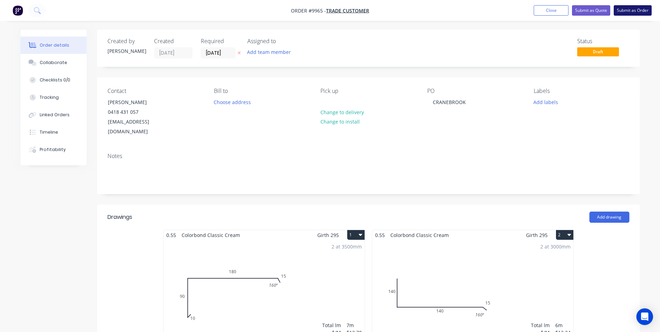
click at [626, 11] on button "Submit as Order" at bounding box center [632, 10] width 38 height 10
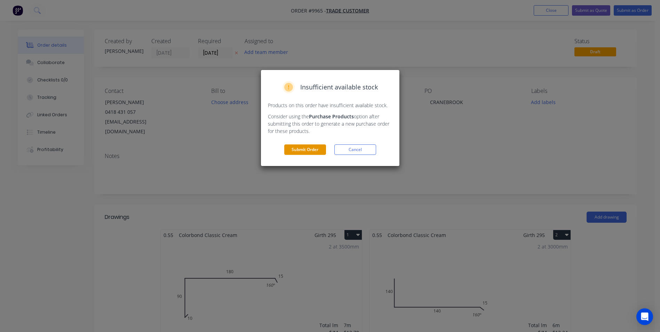
click at [316, 151] on button "Submit Order" at bounding box center [305, 149] width 42 height 10
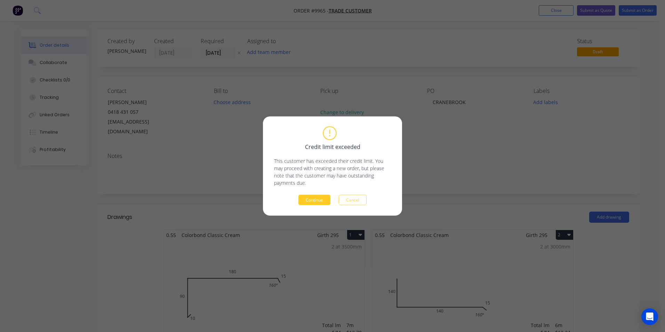
click at [314, 201] on button "Continue" at bounding box center [314, 200] width 32 height 10
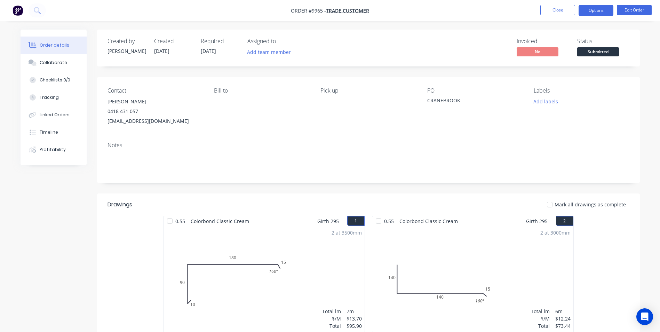
click at [588, 11] on button "Options" at bounding box center [595, 10] width 35 height 11
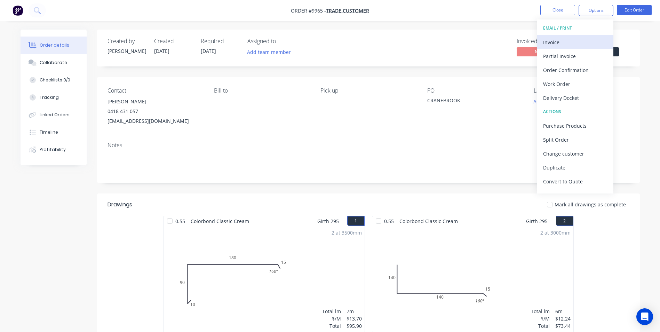
click at [565, 41] on div "Invoice" at bounding box center [575, 42] width 64 height 10
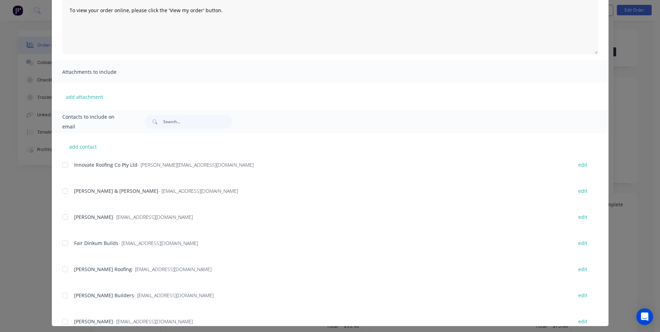
scroll to position [98, 0]
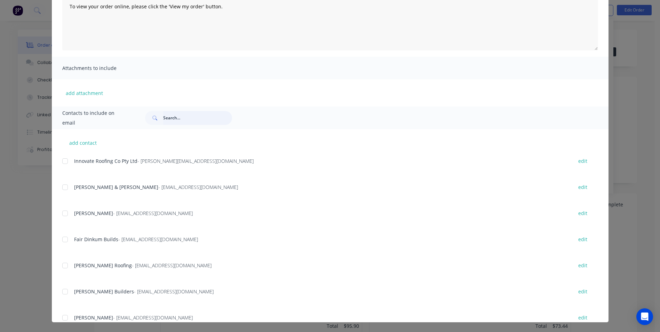
click at [175, 118] on input "text" at bounding box center [197, 118] width 69 height 14
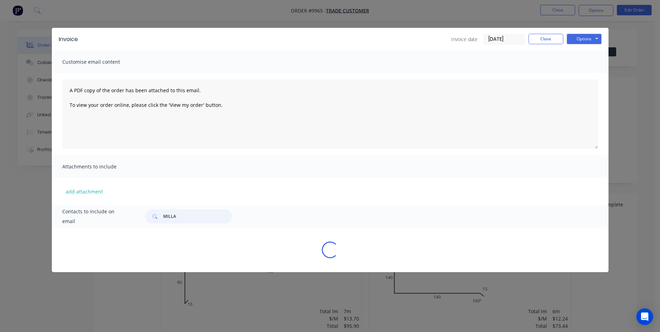
scroll to position [0, 0]
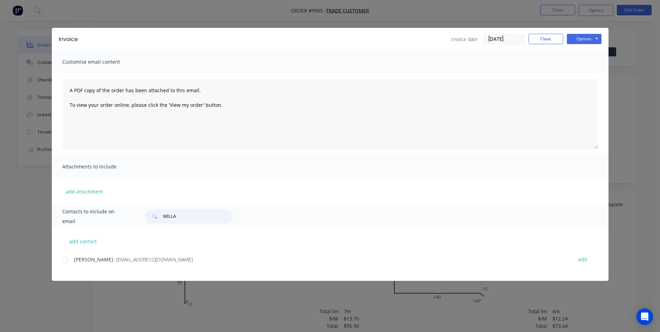
click at [63, 261] on div at bounding box center [65, 259] width 14 height 14
type input "MILLA"
click at [595, 40] on button "Options" at bounding box center [584, 39] width 35 height 10
click at [580, 74] on button "Email" at bounding box center [589, 74] width 45 height 11
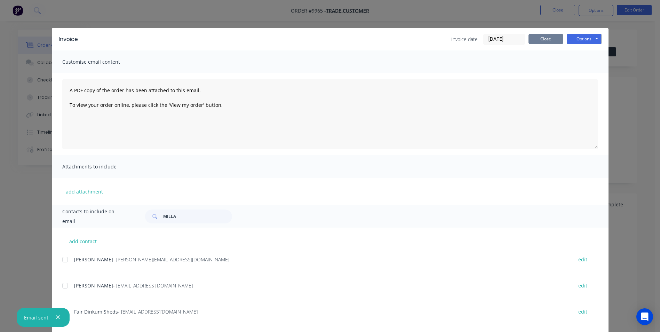
click at [541, 42] on button "Close" at bounding box center [545, 39] width 35 height 10
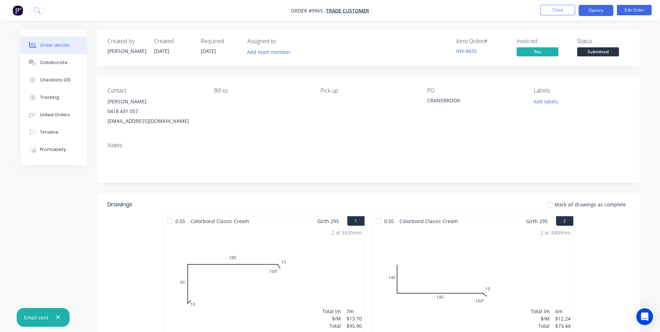
click at [589, 10] on button "Options" at bounding box center [595, 10] width 35 height 11
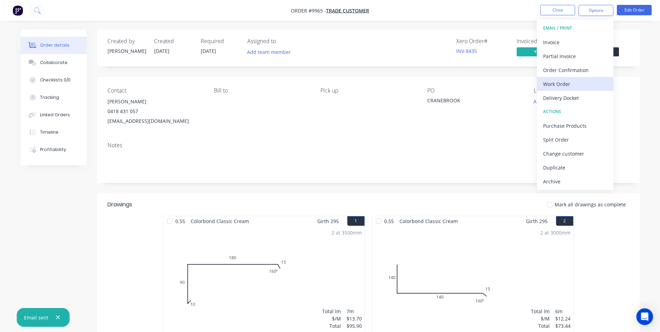
click at [584, 80] on div "Work Order" at bounding box center [575, 84] width 64 height 10
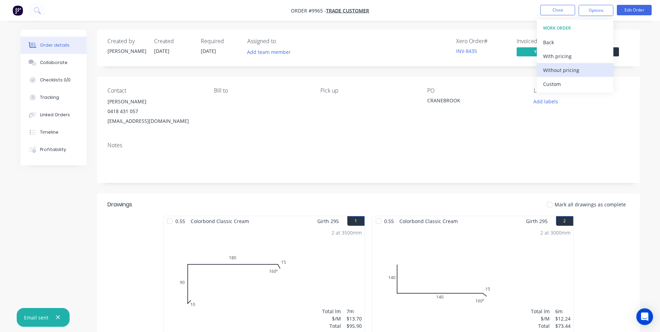
click at [583, 70] on div "Without pricing" at bounding box center [575, 70] width 64 height 10
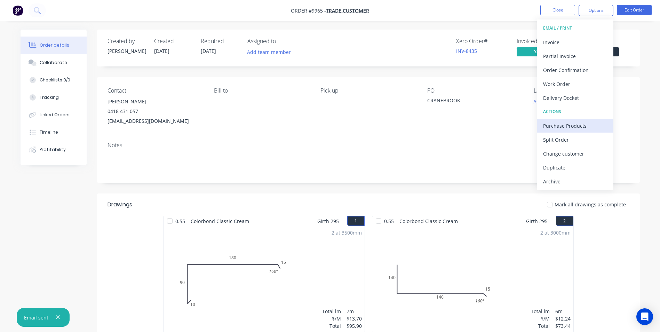
click at [562, 129] on div "Purchase Products" at bounding box center [575, 126] width 64 height 10
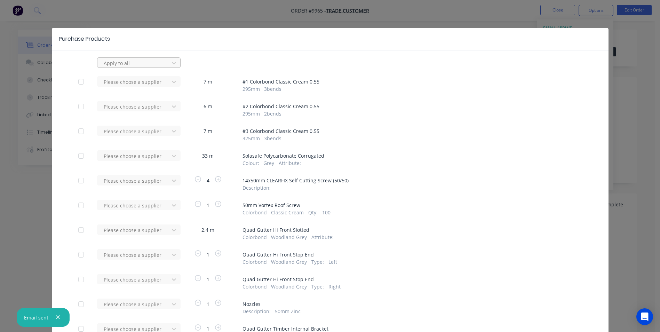
click at [120, 64] on div at bounding box center [134, 63] width 63 height 9
click at [208, 64] on div "Apply to all" at bounding box center [330, 62] width 504 height 10
click at [158, 155] on div at bounding box center [134, 156] width 63 height 9
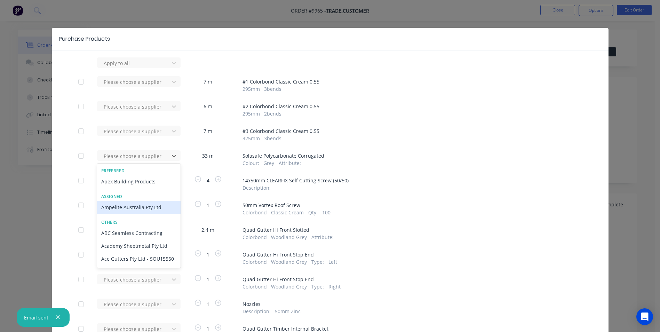
click at [132, 205] on div "Ampelite Australia Pty Ltd" at bounding box center [138, 207] width 83 height 13
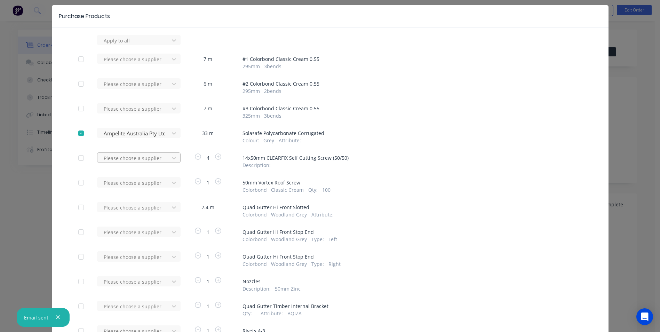
scroll to position [35, 0]
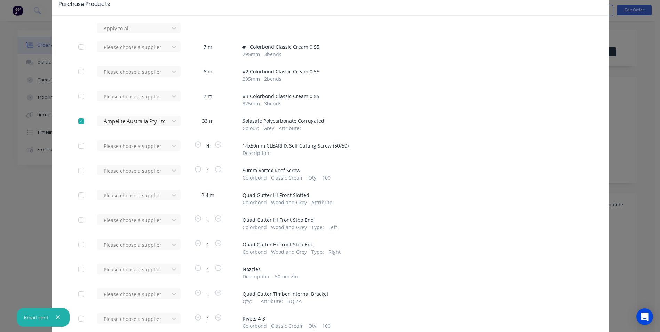
click at [141, 151] on div "Please choose a supplier" at bounding box center [135, 148] width 77 height 16
click at [145, 144] on div at bounding box center [134, 146] width 63 height 9
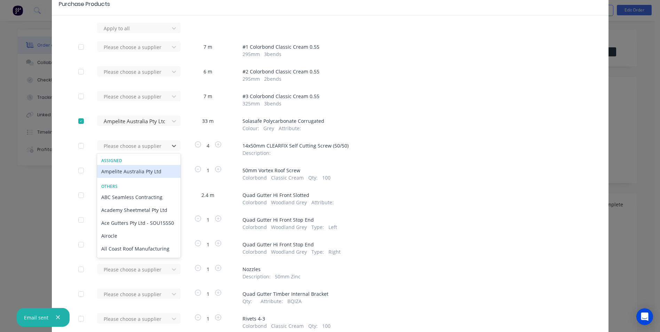
click at [132, 173] on div "Ampelite Australia Pty Ltd" at bounding box center [138, 171] width 83 height 13
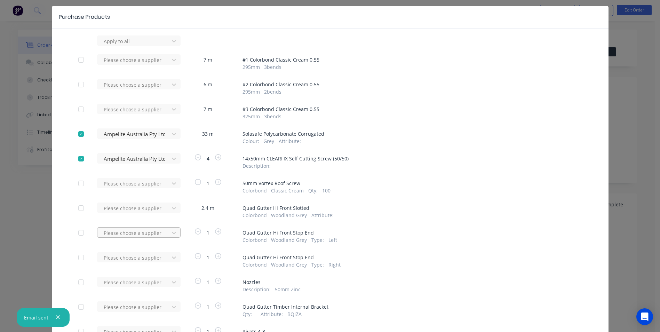
scroll to position [70, 0]
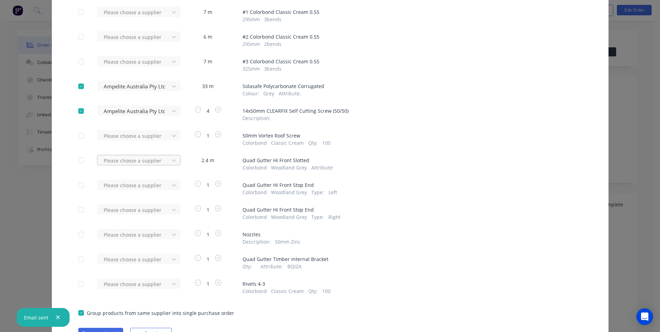
click at [149, 160] on div at bounding box center [134, 160] width 63 height 9
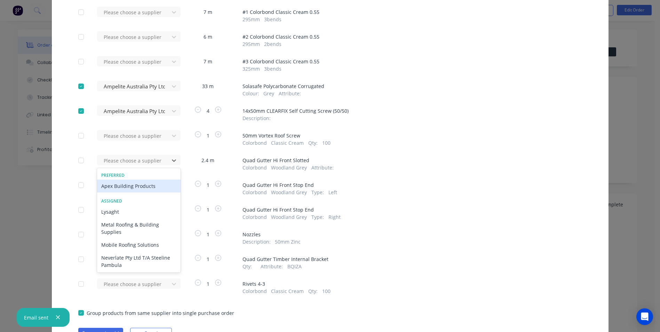
click at [137, 187] on div "Apex Building Products" at bounding box center [138, 185] width 83 height 13
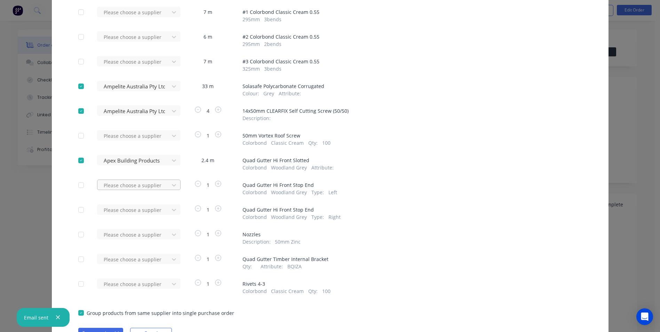
click at [138, 186] on div at bounding box center [134, 185] width 63 height 9
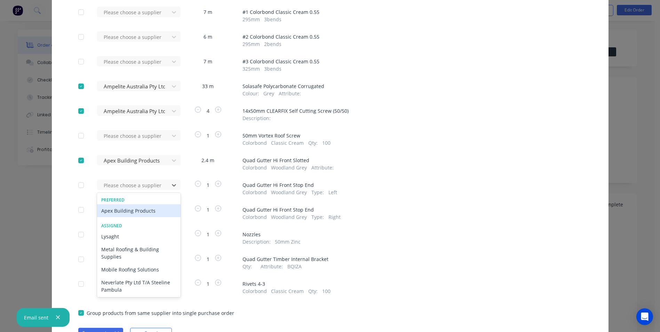
click at [132, 209] on div "Apex Building Products" at bounding box center [138, 210] width 83 height 13
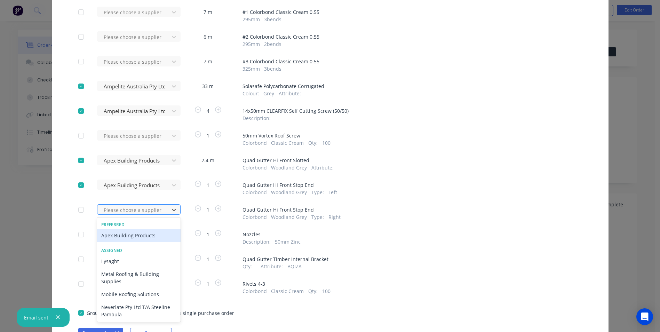
click at [140, 211] on div at bounding box center [134, 210] width 63 height 9
click at [128, 236] on div "Apex Building Products" at bounding box center [138, 235] width 83 height 13
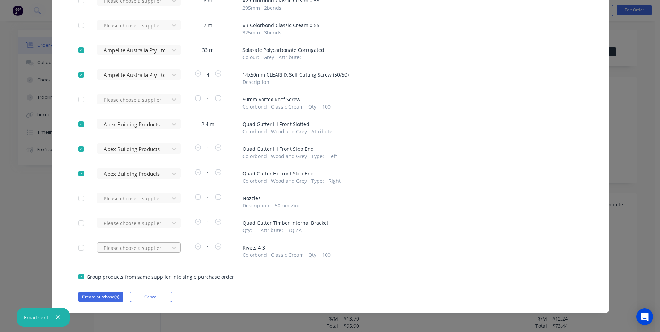
scroll to position [106, 0]
click at [144, 197] on div at bounding box center [134, 197] width 63 height 9
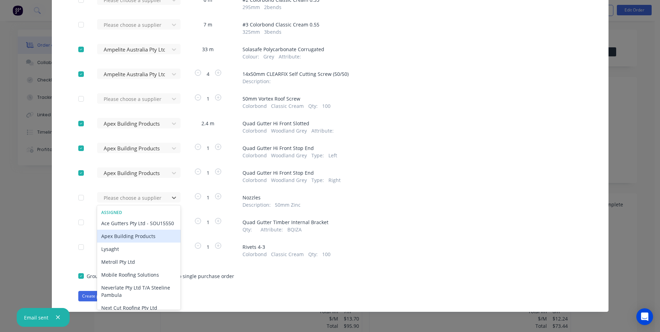
click at [132, 242] on div "Apex Building Products" at bounding box center [138, 236] width 83 height 13
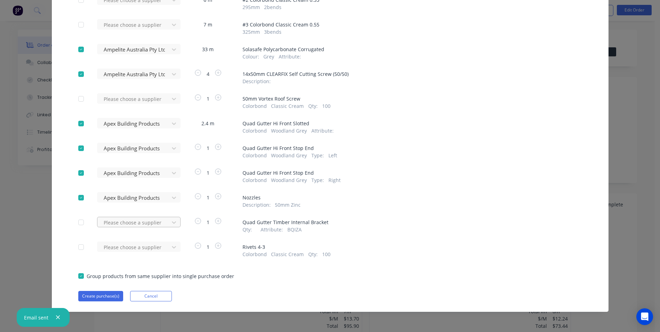
click at [128, 223] on div at bounding box center [134, 222] width 63 height 9
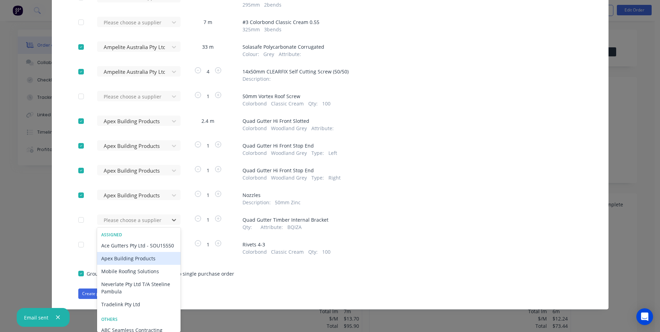
click at [114, 265] on div "Apex Building Products" at bounding box center [138, 258] width 83 height 13
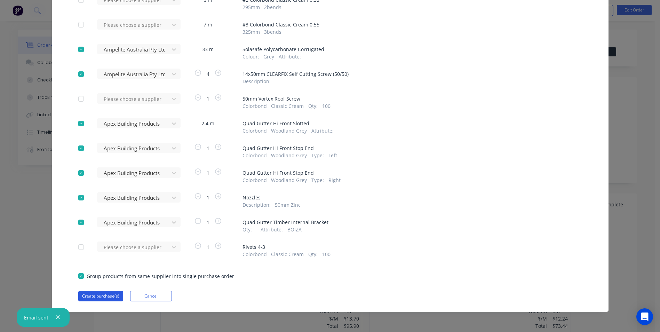
click at [93, 294] on button "Create purchase(s)" at bounding box center [100, 296] width 45 height 10
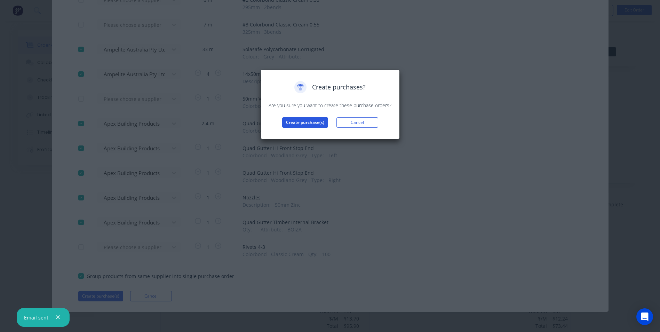
click at [290, 123] on button "Create purchase(s)" at bounding box center [305, 122] width 46 height 10
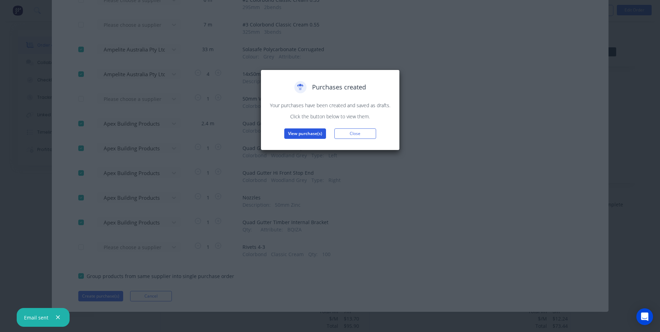
click at [301, 135] on button "View purchase(s)" at bounding box center [305, 133] width 42 height 10
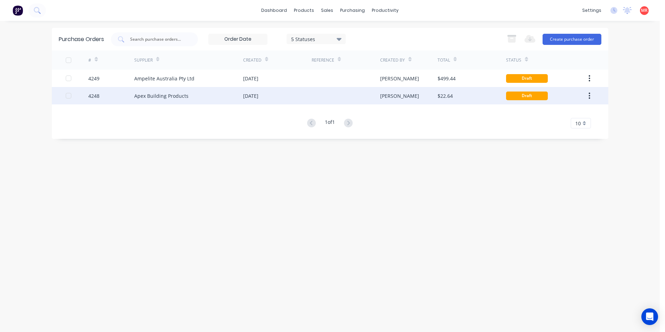
click at [335, 97] on div at bounding box center [346, 95] width 69 height 17
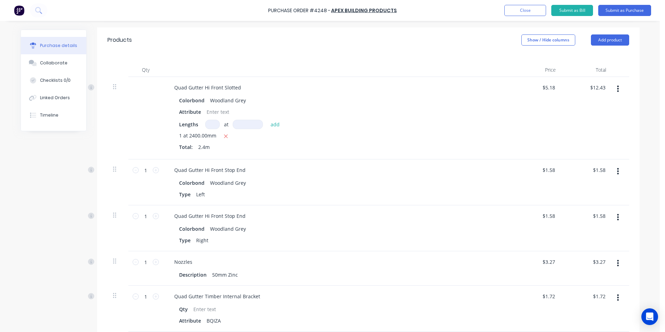
scroll to position [174, 0]
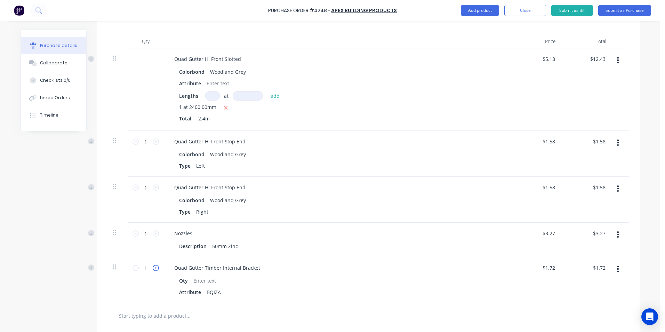
click at [154, 267] on icon at bounding box center [156, 268] width 6 height 6
type input "2"
type input "$3.44"
click at [154, 267] on icon at bounding box center [156, 268] width 6 height 6
type input "3"
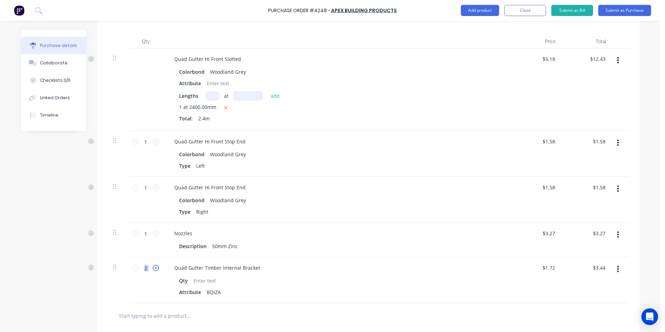
type input "$5.16"
click at [154, 267] on icon at bounding box center [156, 268] width 6 height 6
type input "4"
type input "$6.88"
click at [154, 267] on icon at bounding box center [156, 268] width 6 height 6
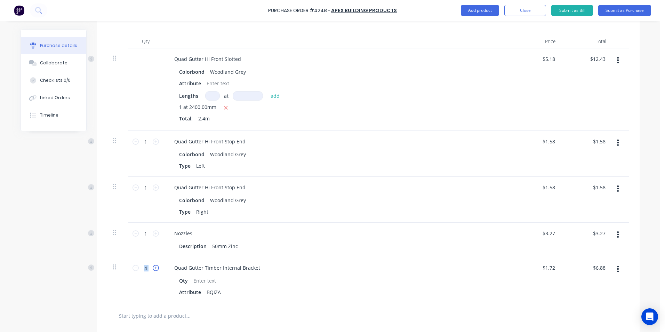
type input "5"
type input "$8.60"
click at [336, 236] on div "Nozzles" at bounding box center [337, 233] width 337 height 10
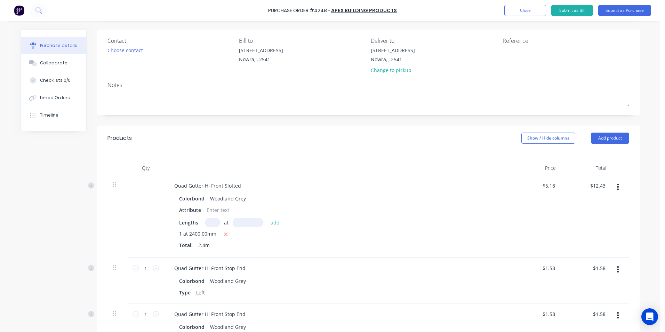
scroll to position [0, 0]
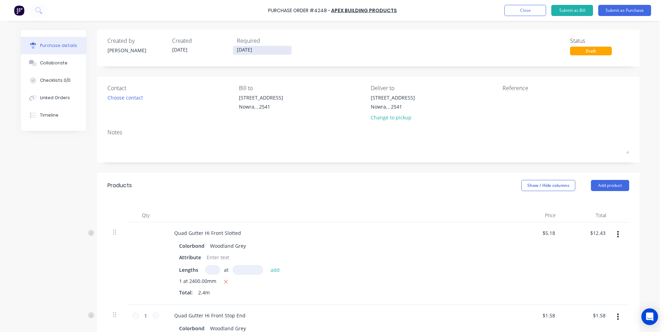
click at [259, 48] on input "[DATE]" at bounding box center [262, 50] width 58 height 9
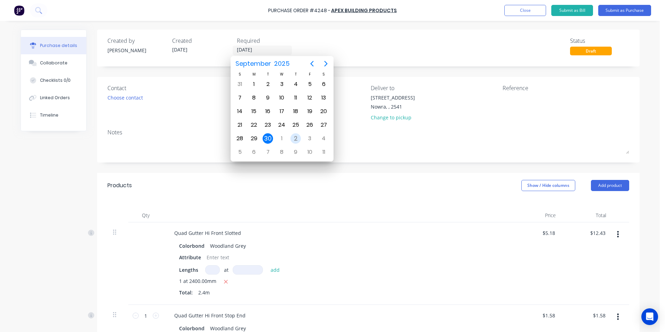
click at [298, 135] on div "2" at bounding box center [295, 138] width 10 height 10
type input "[DATE]"
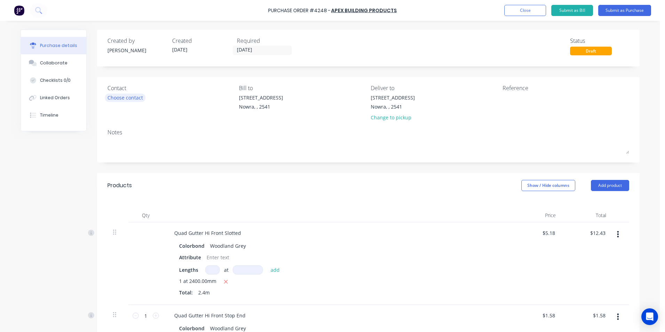
click at [124, 96] on div "Choose contact" at bounding box center [124, 97] width 35 height 7
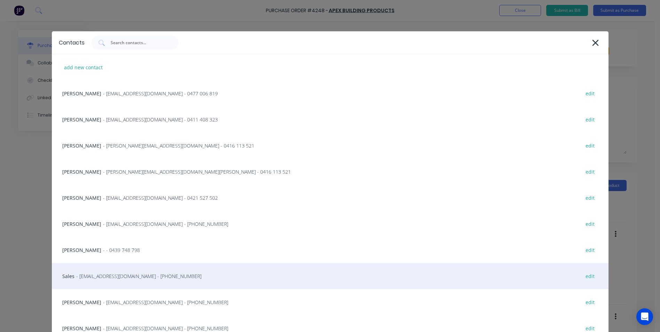
click at [136, 278] on span "- [EMAIL_ADDRESS][DOMAIN_NAME] - [PHONE_NUMBER]" at bounding box center [138, 275] width 125 height 7
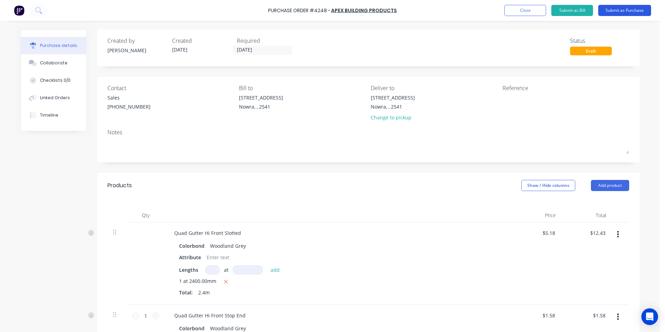
click at [629, 8] on button "Submit as Purchase" at bounding box center [624, 10] width 53 height 11
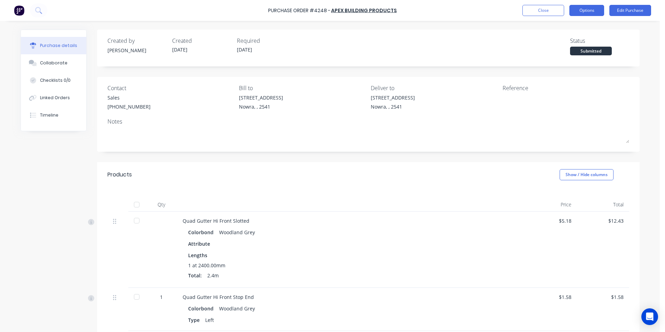
click at [581, 5] on button "Options" at bounding box center [586, 10] width 35 height 11
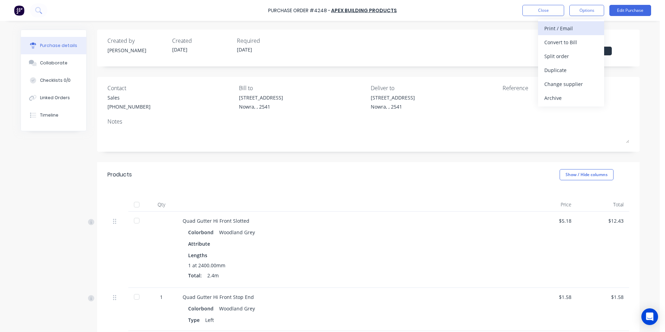
click at [575, 32] on div "Print / Email" at bounding box center [571, 28] width 54 height 10
click at [572, 43] on div "With pricing" at bounding box center [571, 42] width 54 height 10
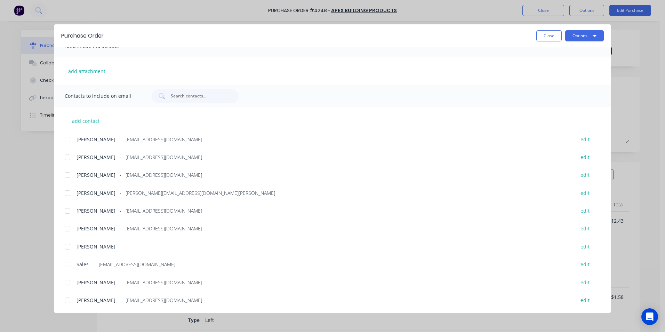
scroll to position [117, 0]
click at [72, 263] on div at bounding box center [68, 264] width 14 height 14
click at [586, 33] on button "Options" at bounding box center [584, 35] width 39 height 11
click at [567, 80] on div "Email" at bounding box center [571, 81] width 54 height 10
click at [555, 34] on button "Close" at bounding box center [548, 35] width 25 height 11
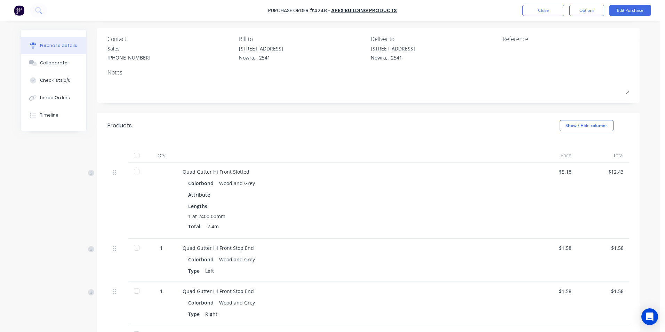
scroll to position [0, 0]
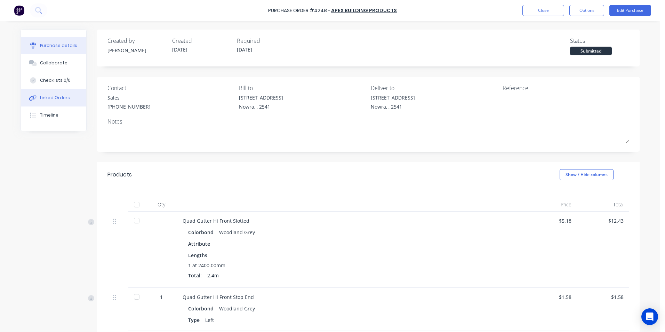
click at [63, 94] on button "Linked Orders" at bounding box center [53, 97] width 65 height 17
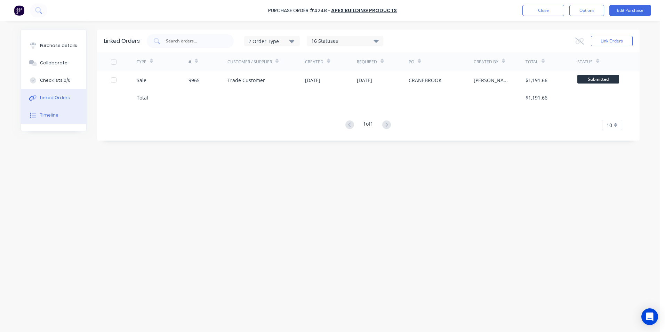
click at [52, 119] on button "Timeline" at bounding box center [53, 114] width 65 height 17
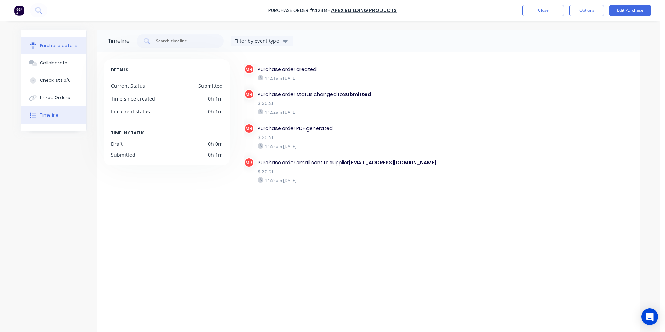
click at [45, 48] on div "Purchase details" at bounding box center [58, 45] width 37 height 6
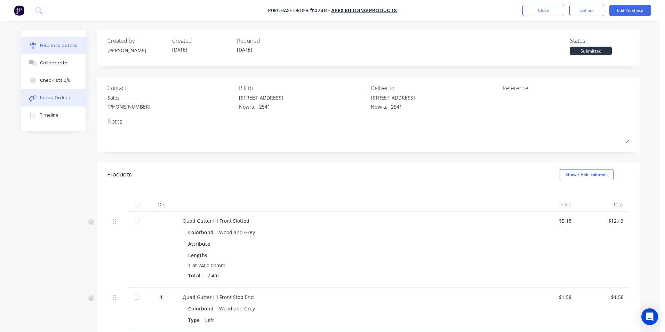
click at [74, 95] on button "Linked Orders" at bounding box center [53, 97] width 65 height 17
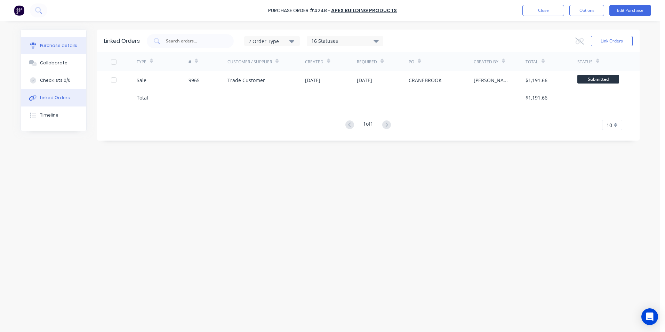
click at [72, 50] on button "Purchase details" at bounding box center [53, 45] width 65 height 17
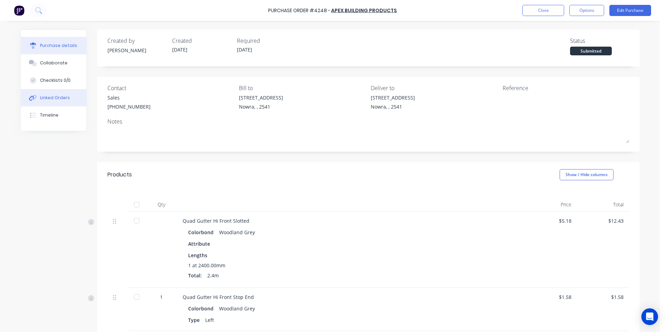
click at [39, 103] on button "Linked Orders" at bounding box center [53, 97] width 65 height 17
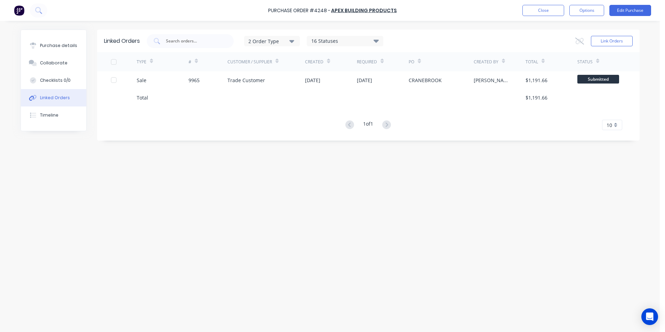
click at [55, 100] on div "Linked Orders" at bounding box center [55, 98] width 30 height 6
click at [55, 114] on div "Timeline" at bounding box center [49, 115] width 18 height 6
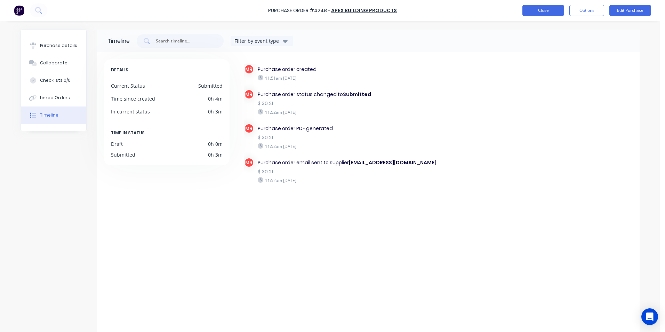
click at [537, 13] on button "Close" at bounding box center [543, 10] width 42 height 11
click at [15, 11] on img at bounding box center [19, 10] width 10 height 10
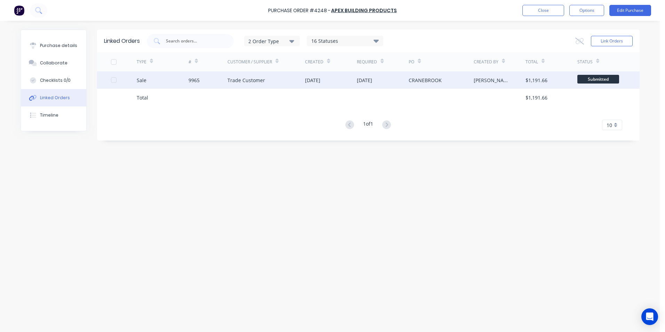
click at [143, 84] on div "Sale" at bounding box center [163, 79] width 52 height 17
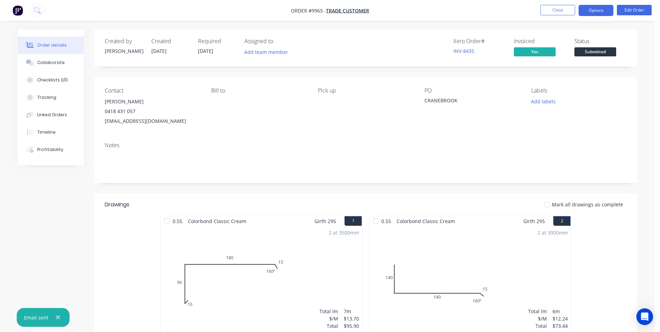
click at [592, 13] on button "Options" at bounding box center [595, 10] width 35 height 11
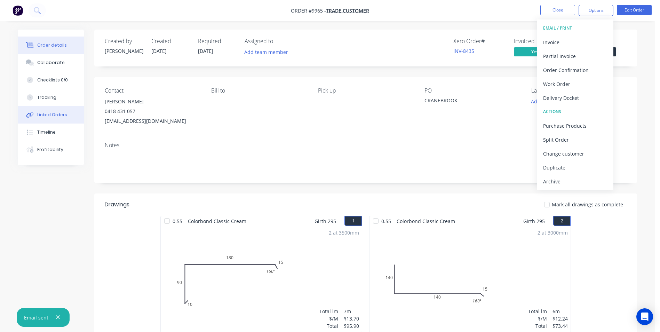
click at [63, 117] on div "Linked Orders" at bounding box center [52, 115] width 30 height 6
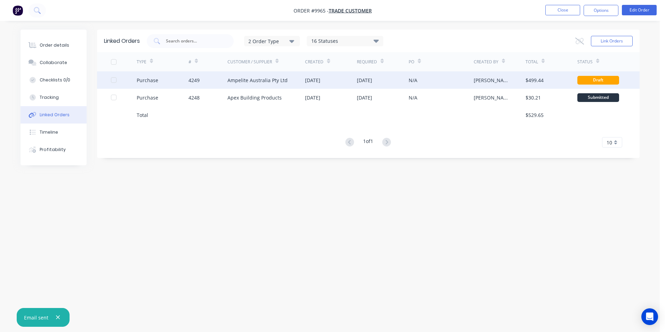
click at [397, 83] on div "[DATE]" at bounding box center [383, 79] width 52 height 17
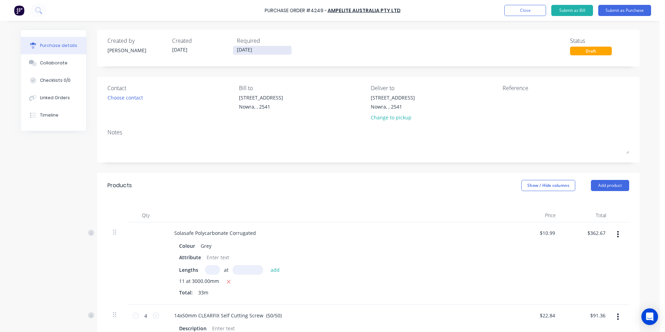
click at [275, 49] on input "[DATE]" at bounding box center [262, 50] width 58 height 9
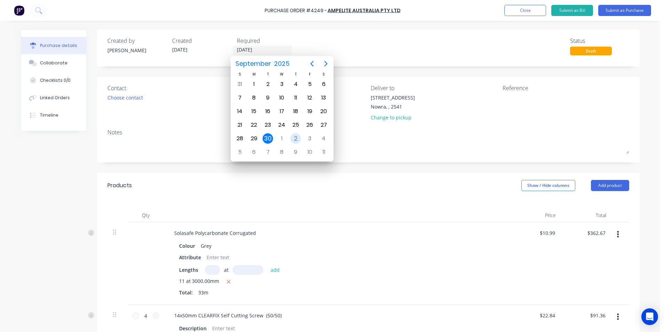
click at [291, 140] on div "2" at bounding box center [295, 138] width 10 height 10
type input "[DATE]"
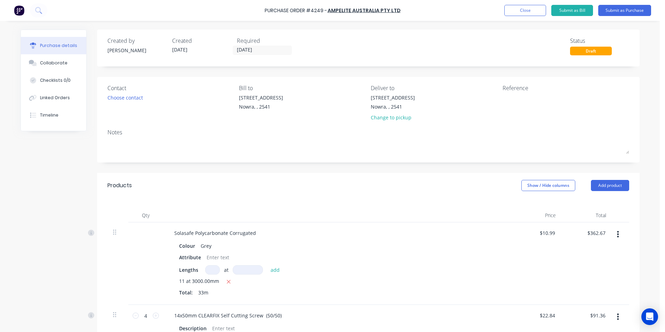
click at [133, 102] on div "Contact Choose contact" at bounding box center [170, 104] width 127 height 41
click at [132, 94] on div "Choose contact" at bounding box center [124, 97] width 35 height 7
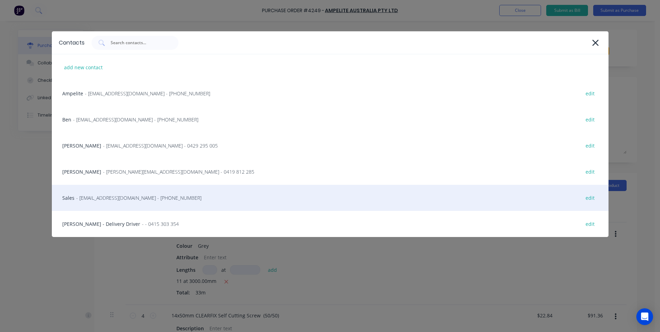
click at [118, 199] on span "- [EMAIL_ADDRESS][DOMAIN_NAME] - [PHONE_NUMBER]" at bounding box center [138, 197] width 125 height 7
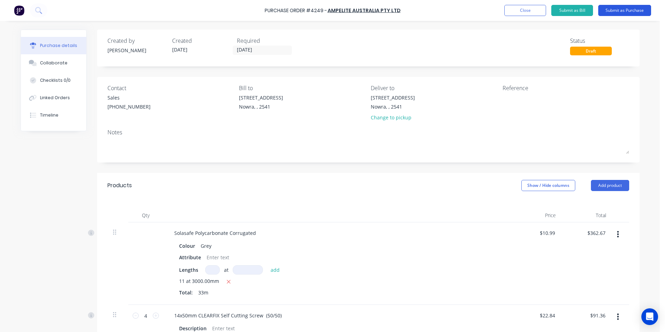
click at [619, 8] on button "Submit as Purchase" at bounding box center [624, 10] width 53 height 11
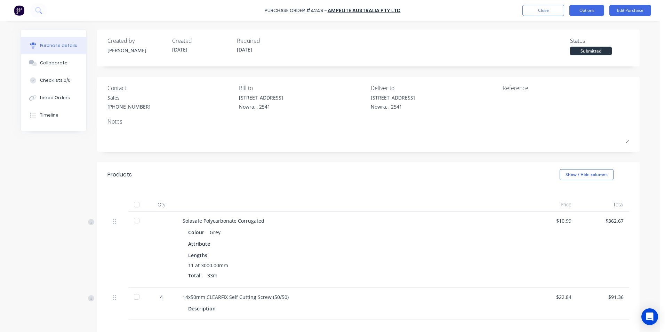
click at [589, 13] on button "Options" at bounding box center [586, 10] width 35 height 11
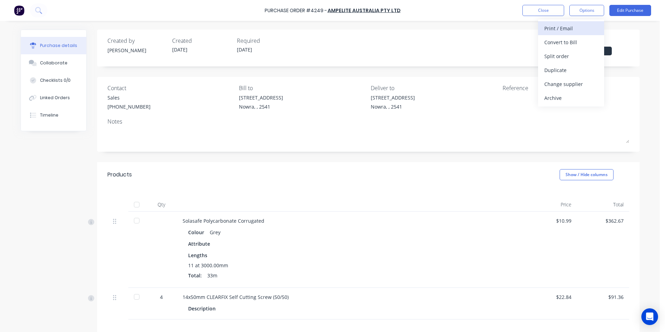
click at [583, 30] on div "Print / Email" at bounding box center [571, 28] width 54 height 10
click at [572, 56] on div "Without pricing" at bounding box center [571, 56] width 54 height 10
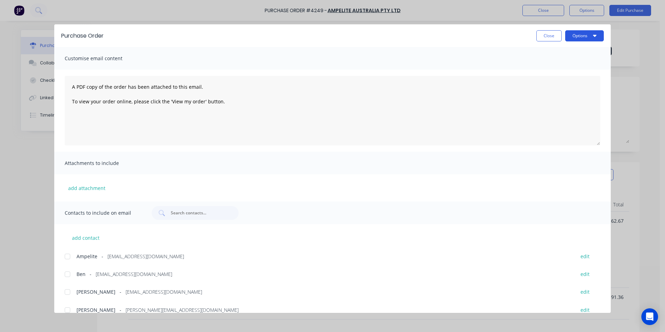
click at [581, 37] on button "Options" at bounding box center [584, 35] width 39 height 11
click at [572, 66] on div "Print" at bounding box center [571, 67] width 54 height 10
click at [559, 32] on button "Close" at bounding box center [548, 35] width 25 height 11
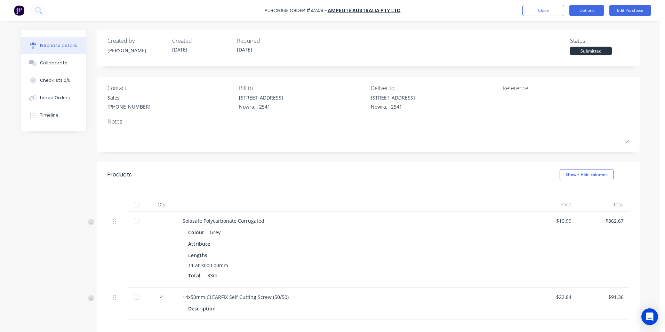
click at [580, 9] on button "Options" at bounding box center [586, 10] width 35 height 11
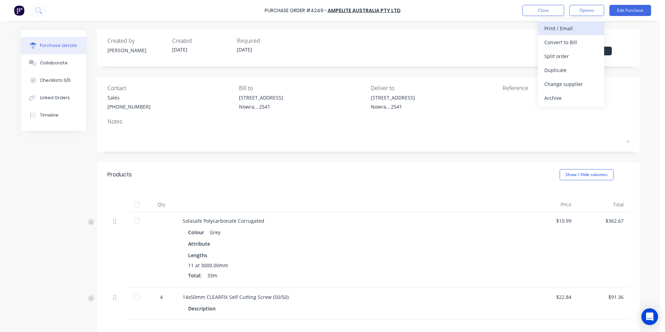
click at [573, 27] on div "Print / Email" at bounding box center [571, 28] width 54 height 10
click at [571, 43] on div "With pricing" at bounding box center [571, 42] width 54 height 10
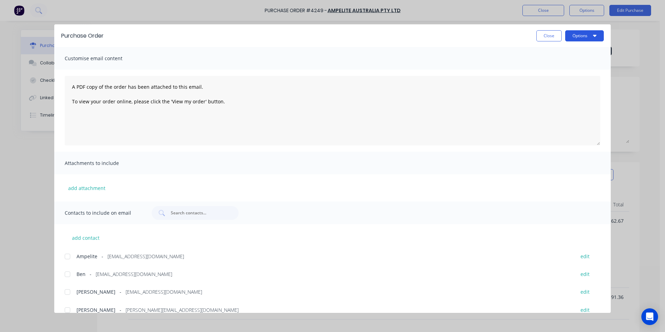
click at [583, 33] on button "Options" at bounding box center [584, 35] width 39 height 11
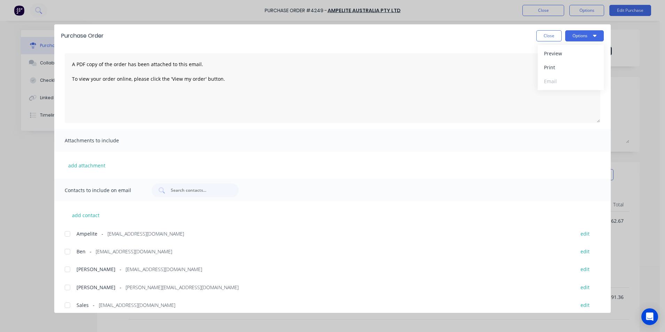
scroll to position [46, 0]
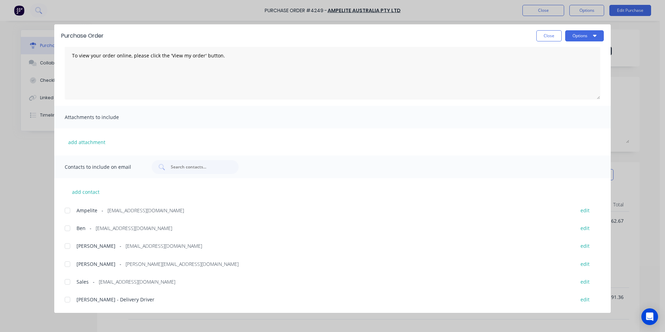
click at [70, 211] on div at bounding box center [68, 210] width 14 height 14
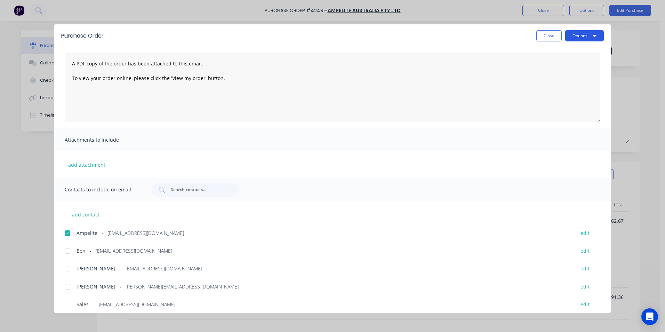
scroll to position [0, 0]
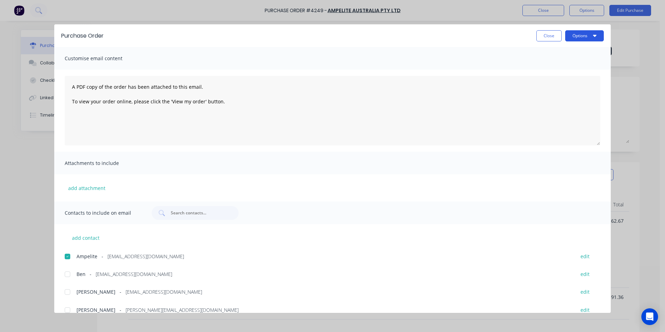
click at [592, 37] on button "Options" at bounding box center [584, 35] width 39 height 11
click at [576, 67] on div "Print" at bounding box center [571, 67] width 54 height 10
click at [577, 38] on button "Options" at bounding box center [584, 35] width 39 height 11
click at [564, 80] on div "Email" at bounding box center [571, 81] width 54 height 10
click at [554, 35] on button "Close" at bounding box center [548, 35] width 25 height 11
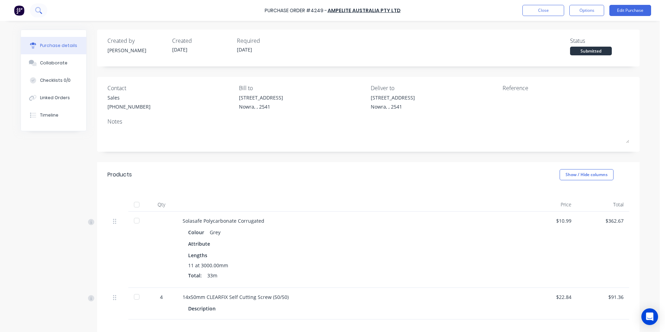
click at [39, 9] on icon at bounding box center [38, 10] width 7 height 7
